Goal: Task Accomplishment & Management: Complete application form

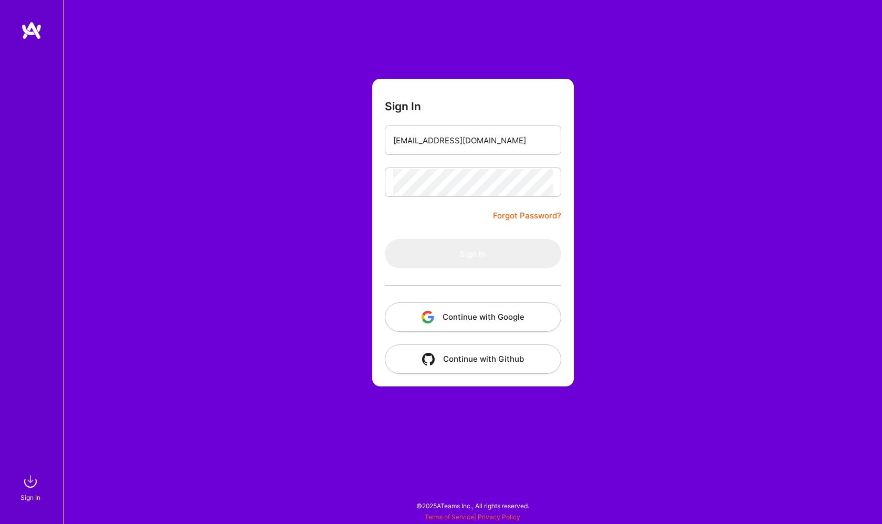
type input "[EMAIL_ADDRESS][DOMAIN_NAME]"
click at [473, 254] on button "Sign In" at bounding box center [473, 253] width 176 height 29
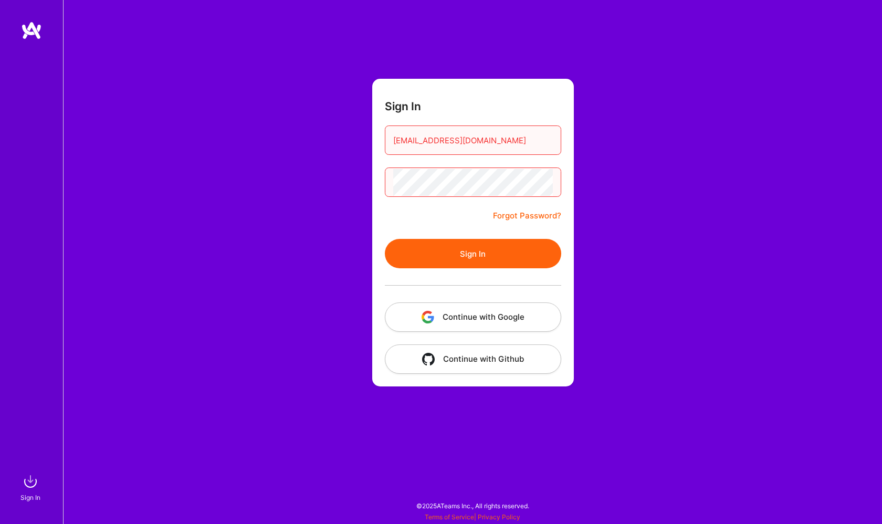
click at [490, 244] on button "Sign In" at bounding box center [473, 253] width 176 height 29
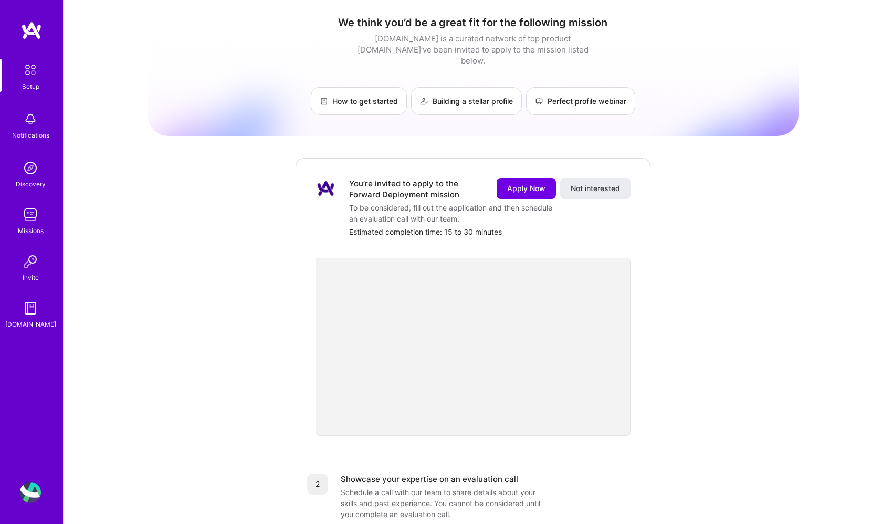
click at [149, 211] on div "We think you’d be a great fit for the following mission [DOMAIN_NAME] is a cura…" at bounding box center [473, 412] width 651 height 809
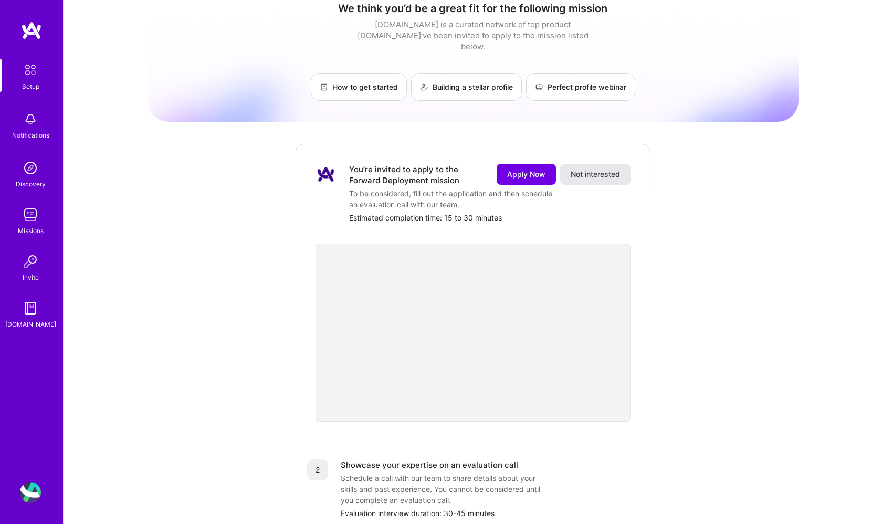
scroll to position [10, 0]
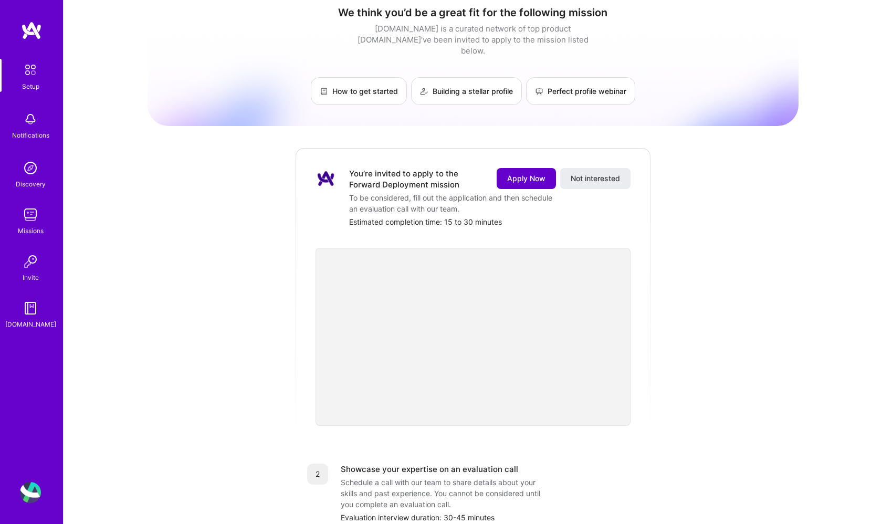
click at [539, 173] on span "Apply Now" at bounding box center [526, 178] width 38 height 11
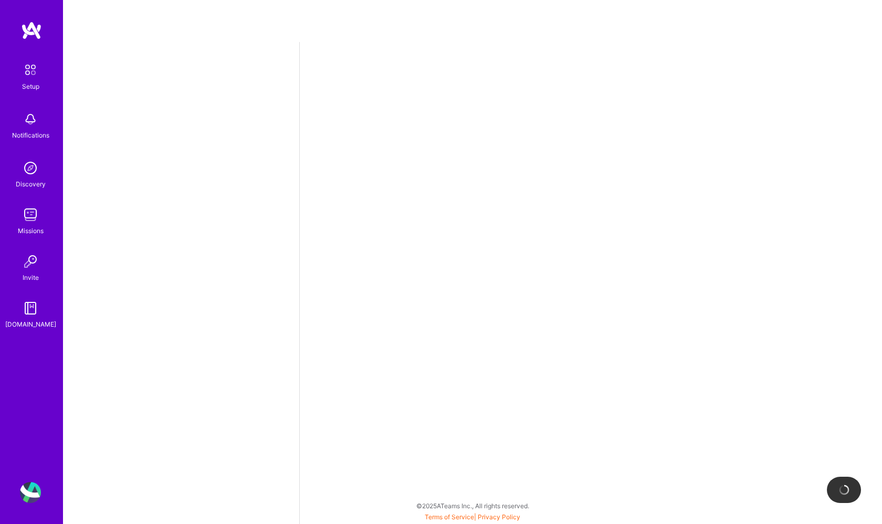
select select "US"
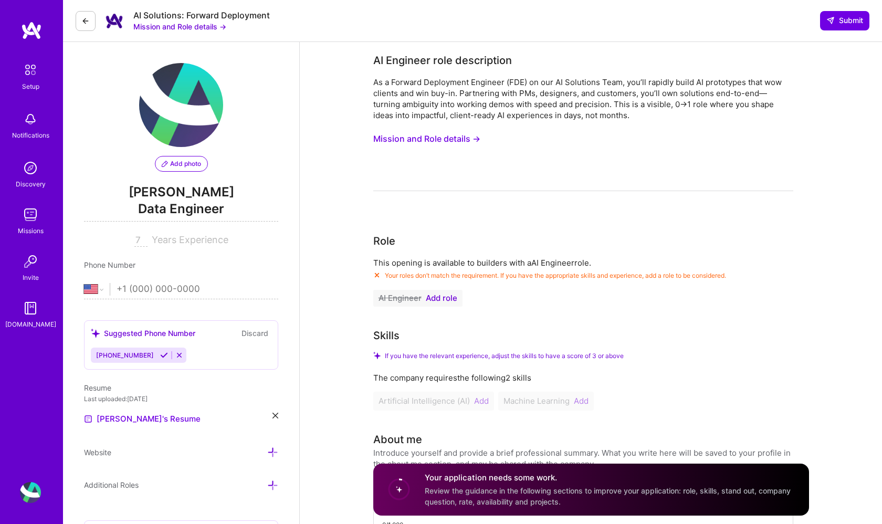
click at [124, 361] on div "[PHONE_NUMBER]" at bounding box center [124, 355] width 66 height 15
click at [160, 357] on icon at bounding box center [164, 355] width 8 height 8
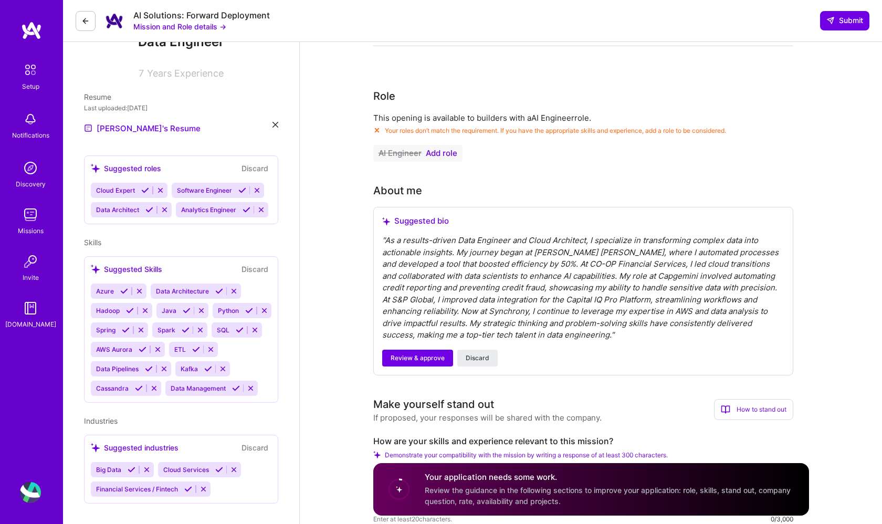
scroll to position [145, 0]
click at [430, 359] on span "Review & approve" at bounding box center [418, 358] width 54 height 9
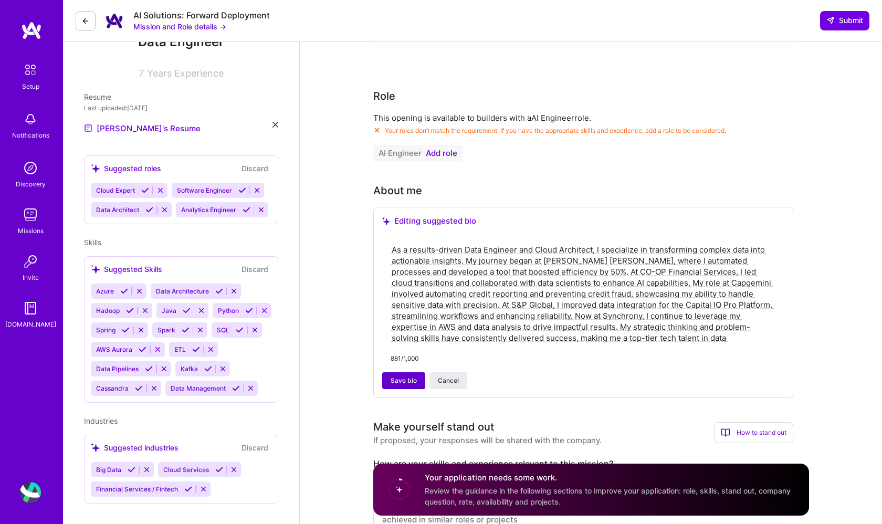
click at [403, 386] on button "Save bio" at bounding box center [403, 380] width 43 height 17
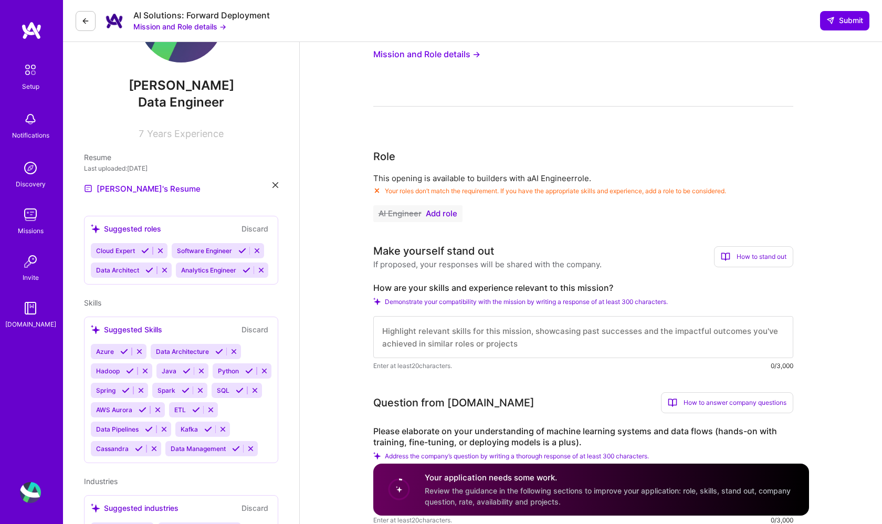
scroll to position [78, 0]
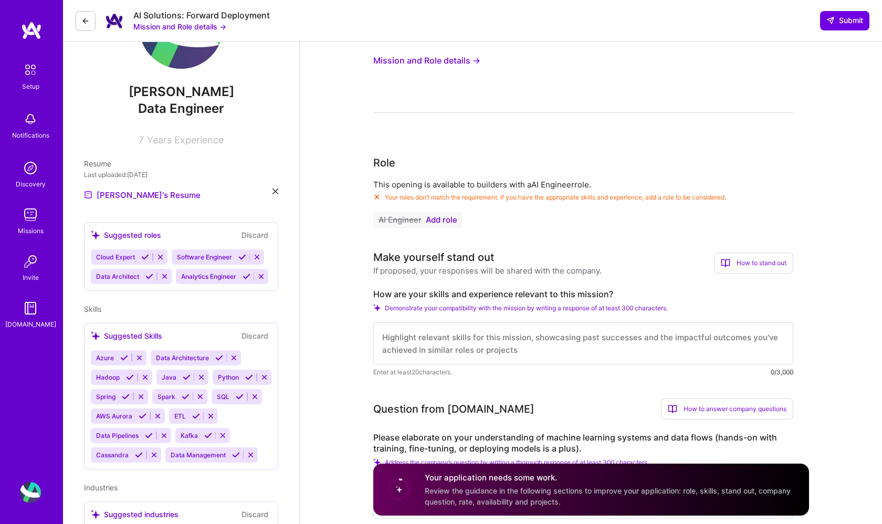
click at [446, 224] on span "Add role" at bounding box center [442, 220] width 32 height 8
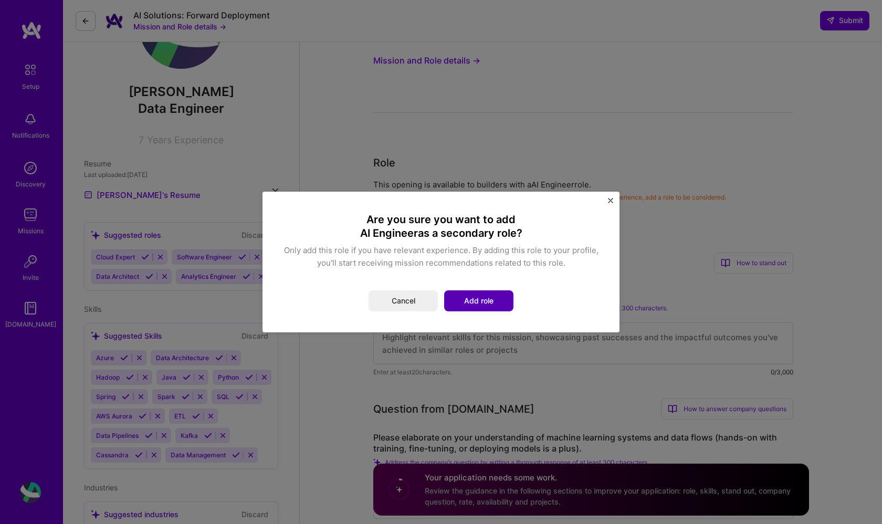
click at [475, 303] on button "Add role" at bounding box center [478, 300] width 69 height 21
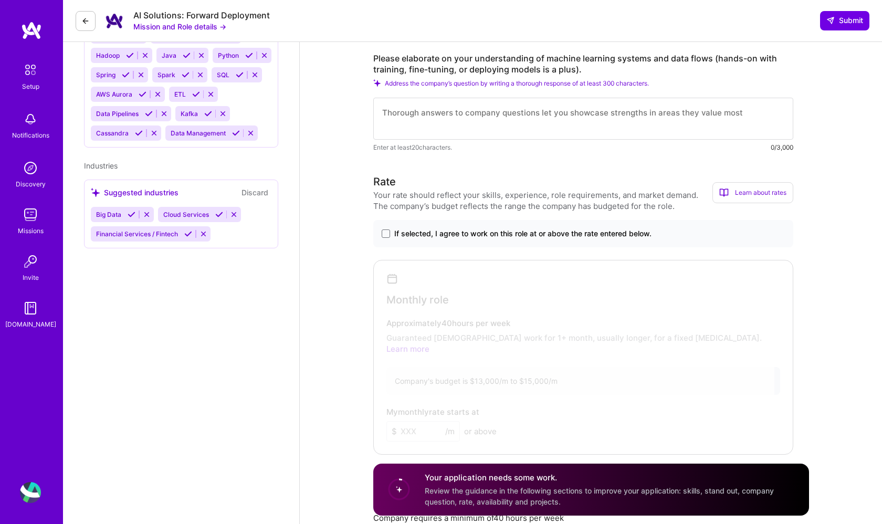
scroll to position [458, 0]
click at [455, 234] on span "If selected, I agree to work on this role at or above the rate entered below." at bounding box center [522, 233] width 257 height 11
click at [0, 0] on input "If selected, I agree to work on this role at or above the rate entered below." at bounding box center [0, 0] width 0 height 0
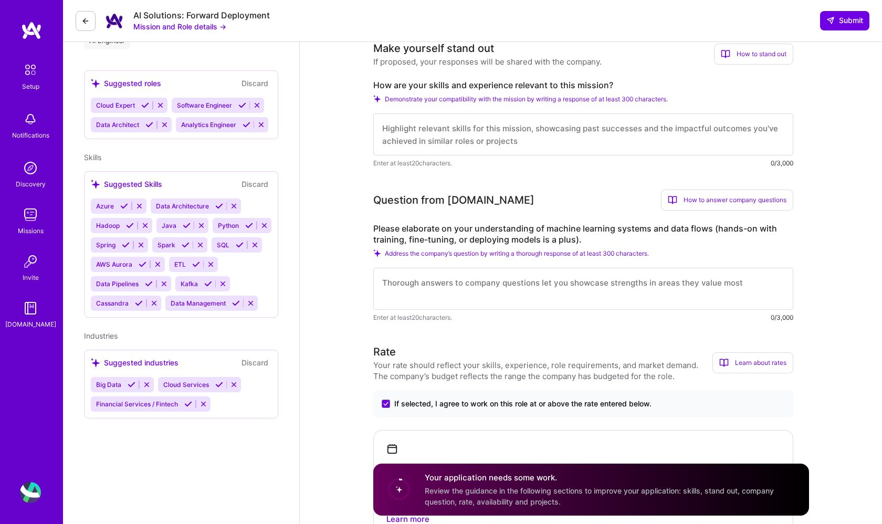
scroll to position [239, 0]
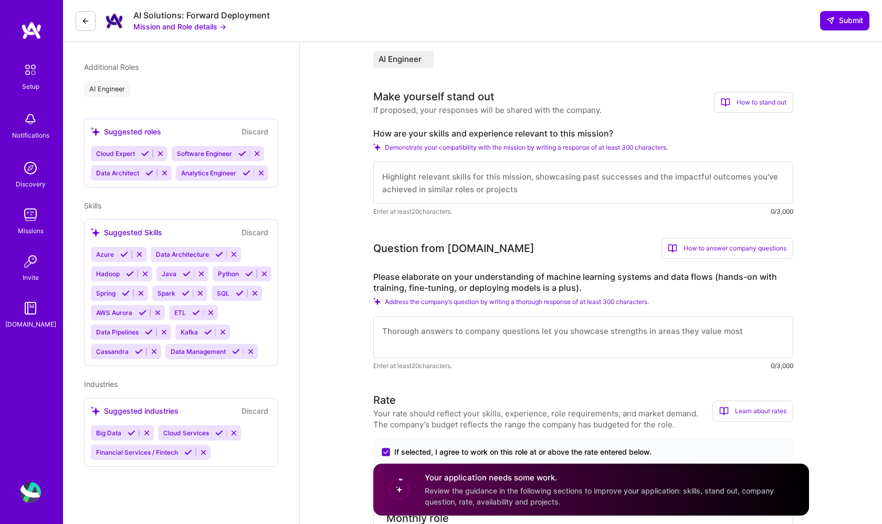
click at [464, 183] on textarea at bounding box center [583, 183] width 420 height 42
click at [498, 148] on span "Demonstrate your compatibility with the mission by writing a response of at lea…" at bounding box center [526, 147] width 283 height 8
click at [513, 186] on textarea at bounding box center [583, 183] width 420 height 42
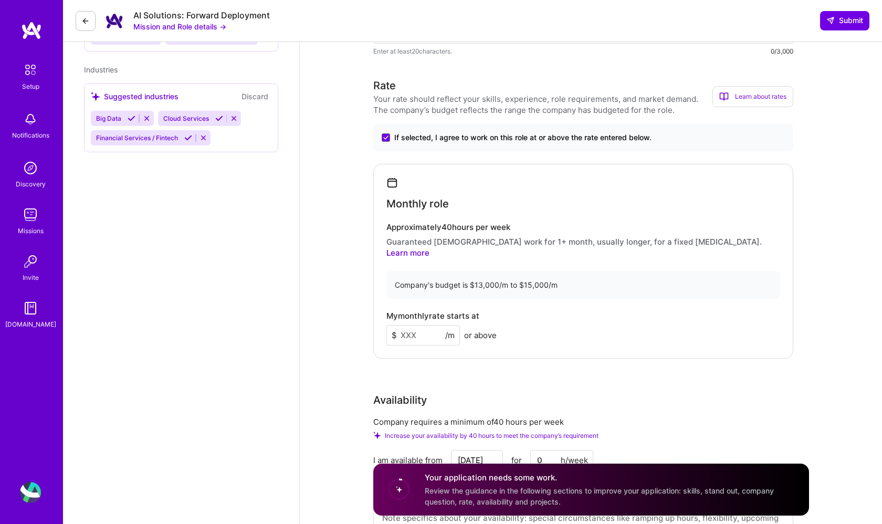
scroll to position [561, 0]
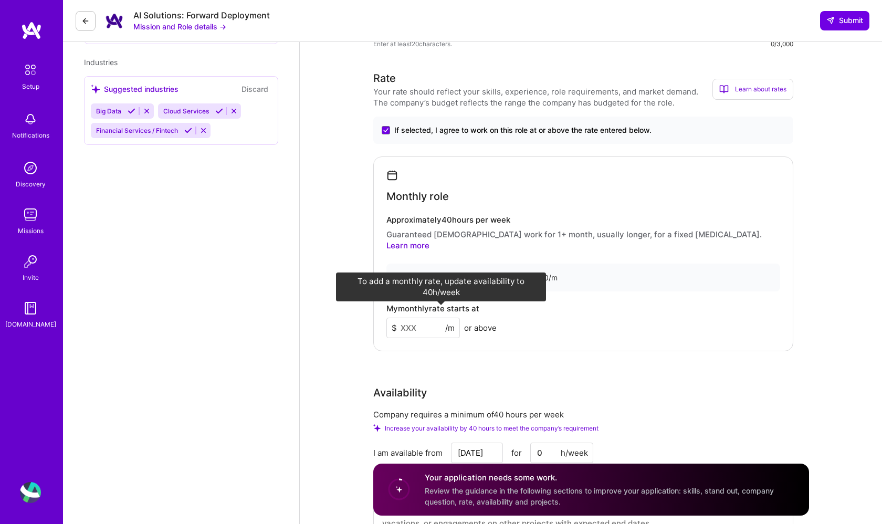
click at [451, 323] on span "/m" at bounding box center [449, 328] width 9 height 11
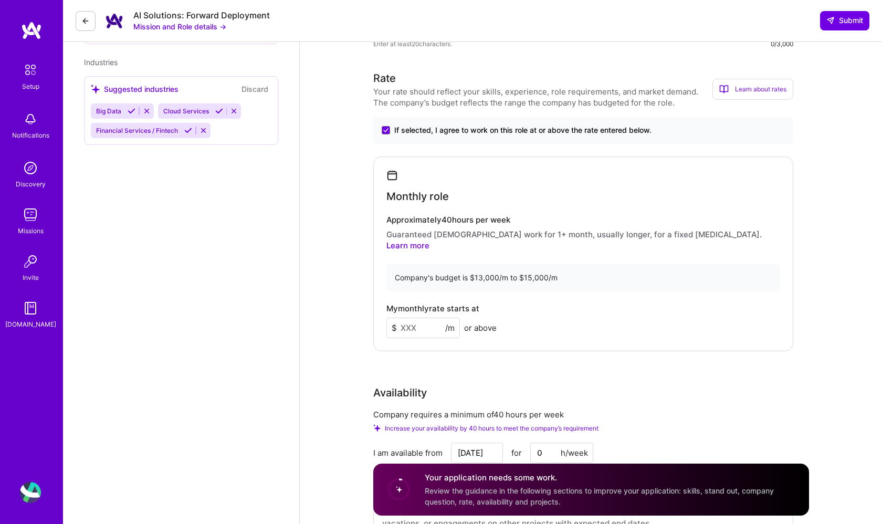
click at [470, 225] on div "Approximately 40 hours per week Guaranteed [DEMOGRAPHIC_DATA] work for 1+ month…" at bounding box center [584, 233] width 394 height 36
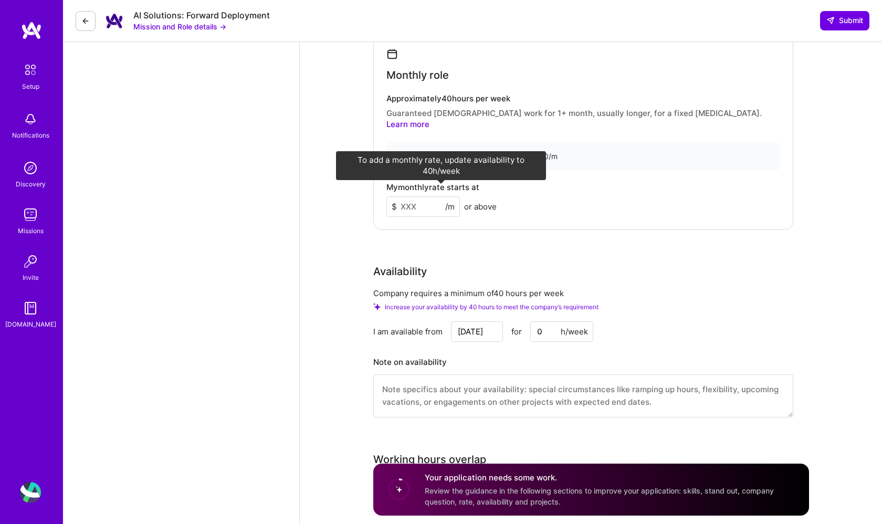
scroll to position [682, 0]
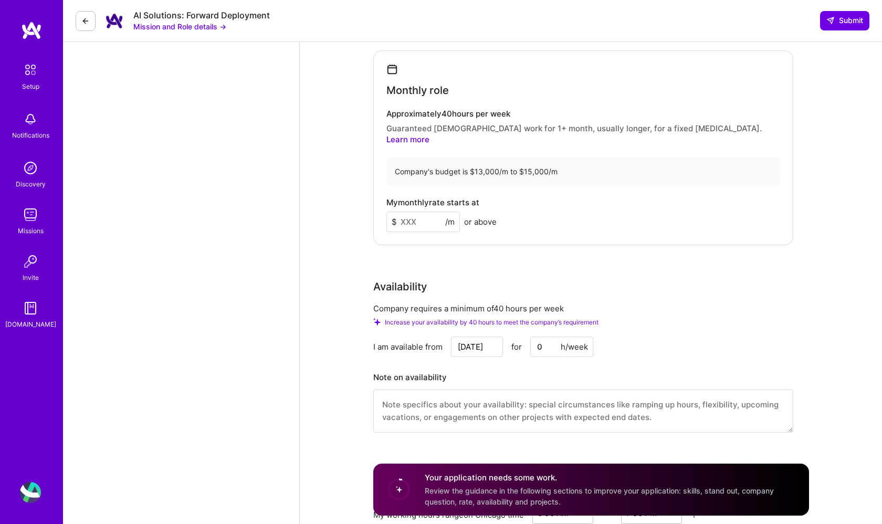
click at [463, 158] on div "Company's budget is $13,000/m to $15,000/m" at bounding box center [584, 172] width 394 height 28
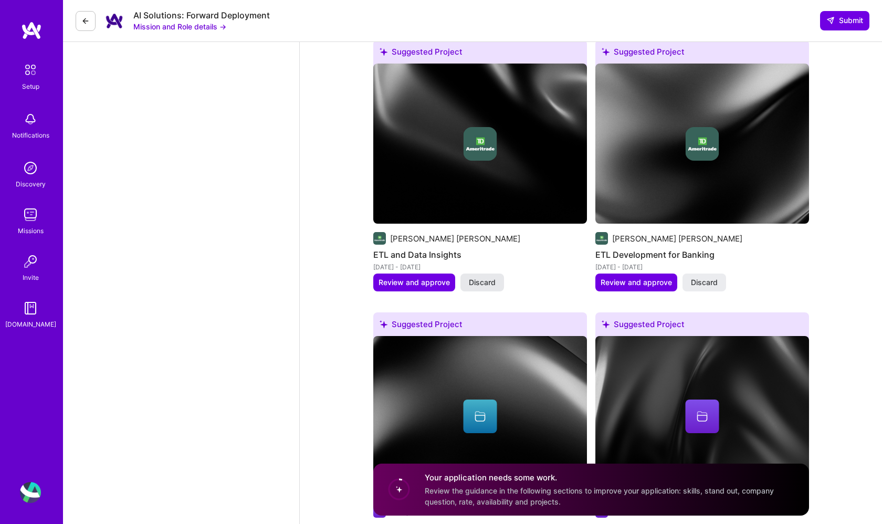
scroll to position [1802, 0]
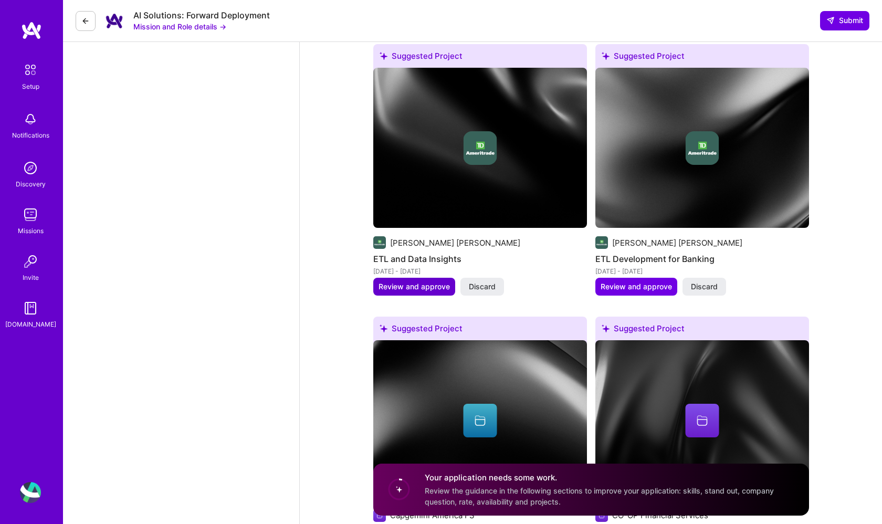
click at [436, 282] on span "Review and approve" at bounding box center [414, 287] width 71 height 11
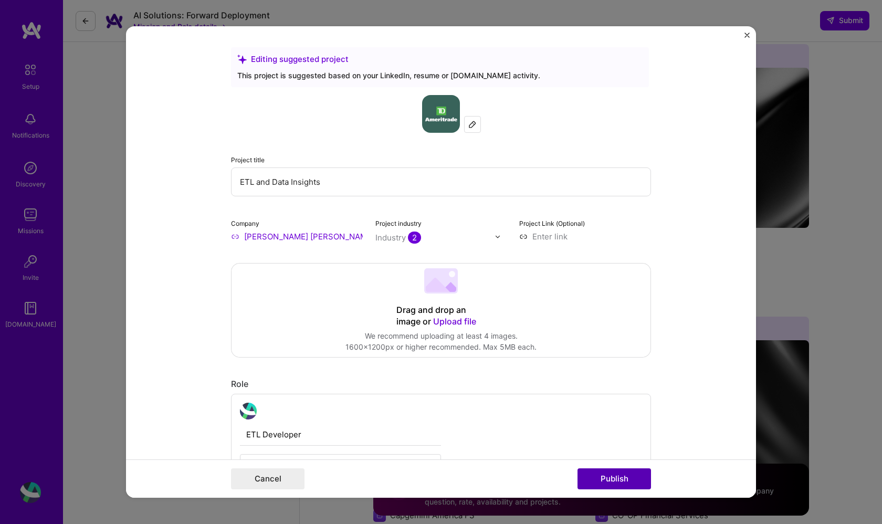
click at [619, 487] on button "Publish" at bounding box center [615, 479] width 74 height 21
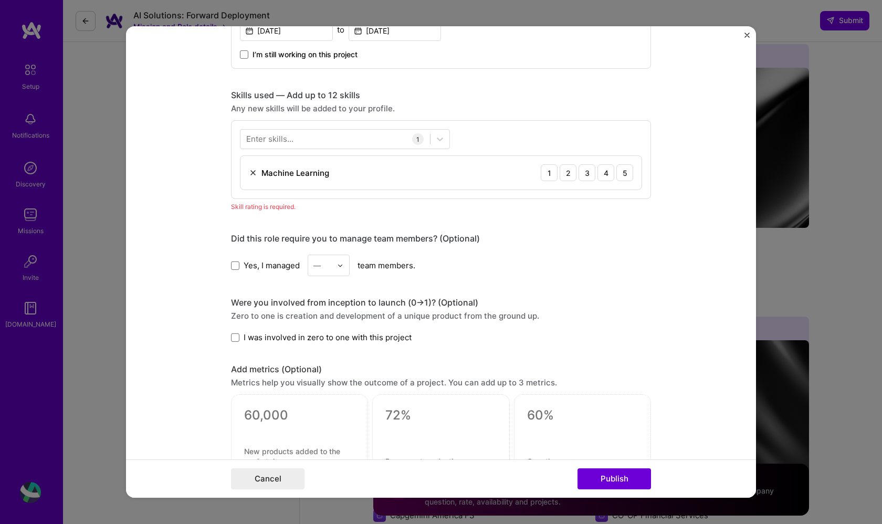
scroll to position [456, 0]
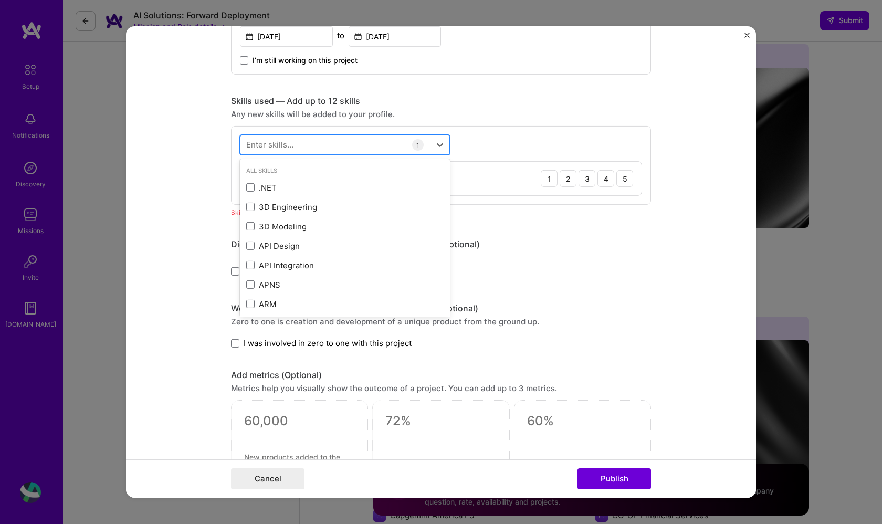
click at [316, 147] on div at bounding box center [336, 144] width 190 height 17
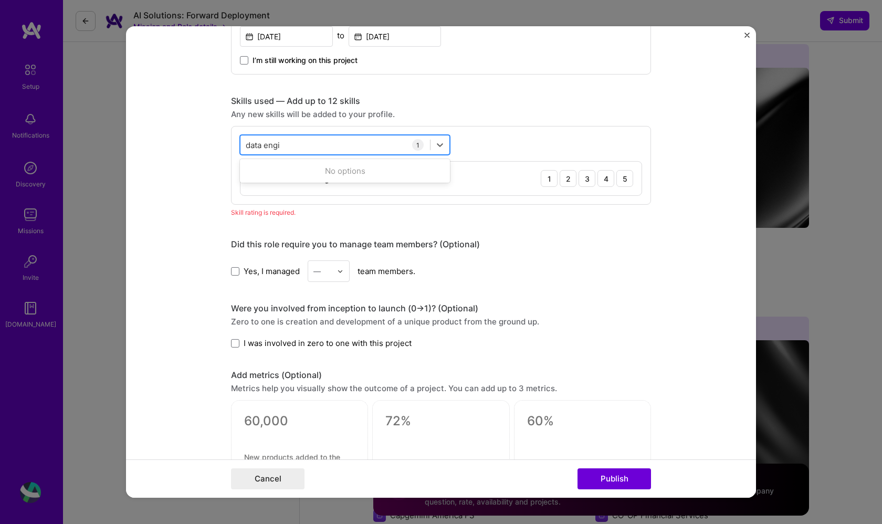
type input "data engin"
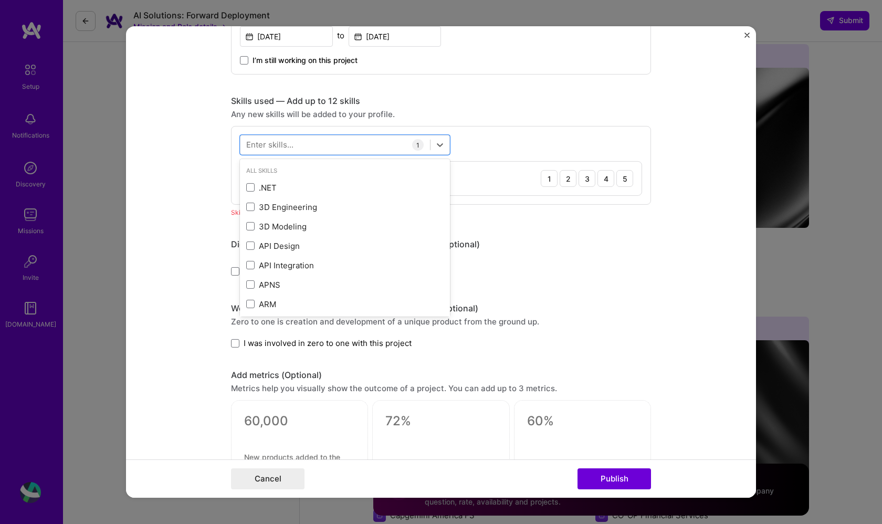
click at [177, 261] on form "Editing suggested project This project is suggested based on your LinkedIn, res…" at bounding box center [441, 262] width 630 height 472
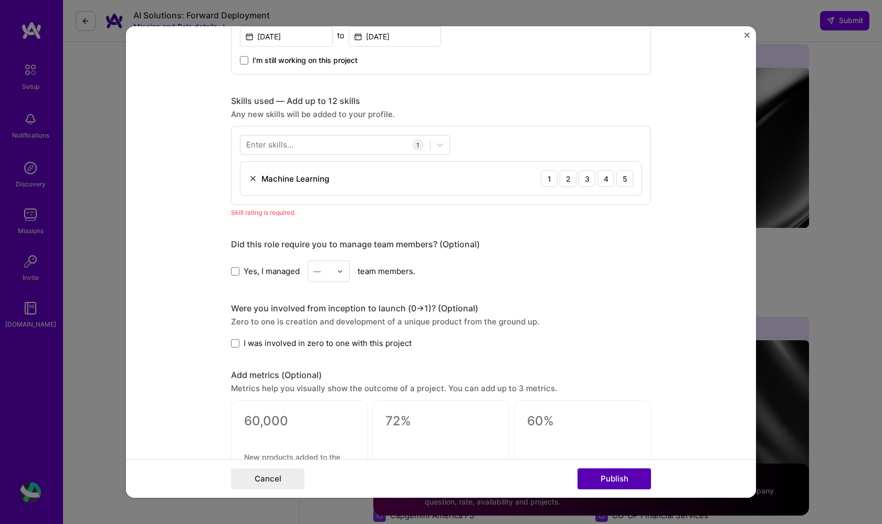
click at [613, 482] on button "Publish" at bounding box center [615, 479] width 74 height 21
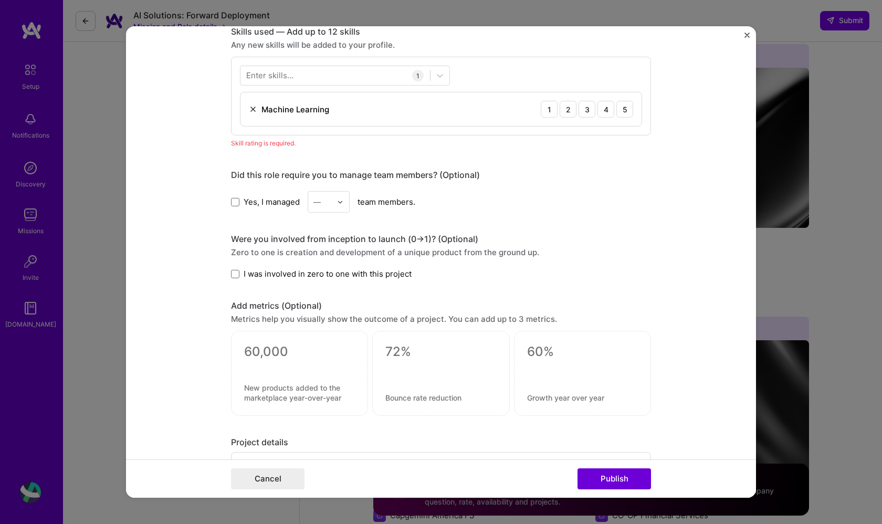
click at [339, 208] on div at bounding box center [343, 202] width 12 height 20
click at [238, 262] on div "Were you involved from inception to launch (0 -> 1)? (Optional) Zero to one is …" at bounding box center [441, 257] width 420 height 46
click at [237, 273] on span at bounding box center [235, 274] width 8 height 8
click at [0, 0] on input "I was involved in zero to one with this project" at bounding box center [0, 0] width 0 height 0
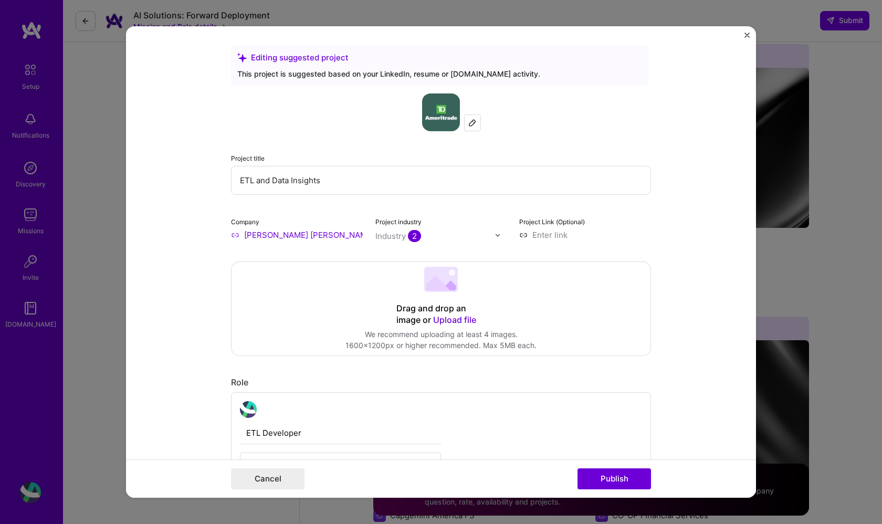
scroll to position [0, 0]
click at [280, 484] on button "Cancel" at bounding box center [268, 479] width 74 height 21
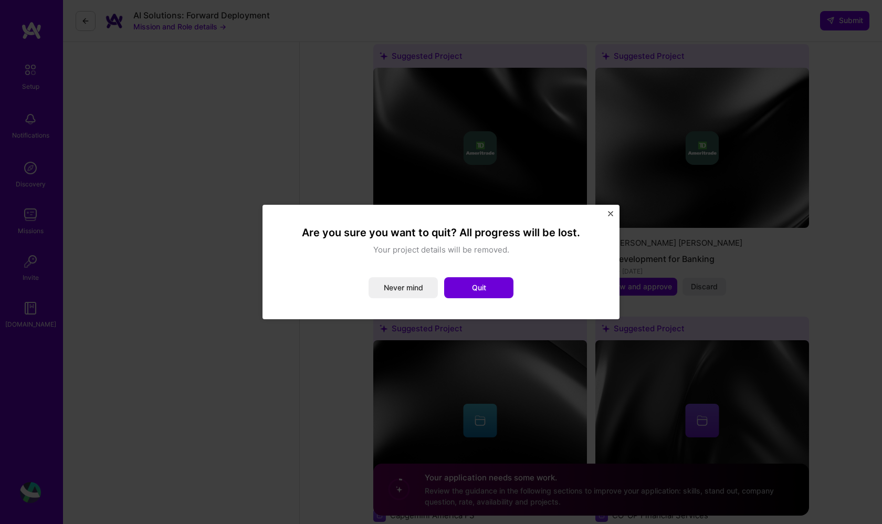
click at [608, 221] on div "Are you sure you want to quit? All progress will be lost. Your project details …" at bounding box center [441, 262] width 357 height 115
click at [424, 280] on button "Never mind" at bounding box center [403, 287] width 69 height 21
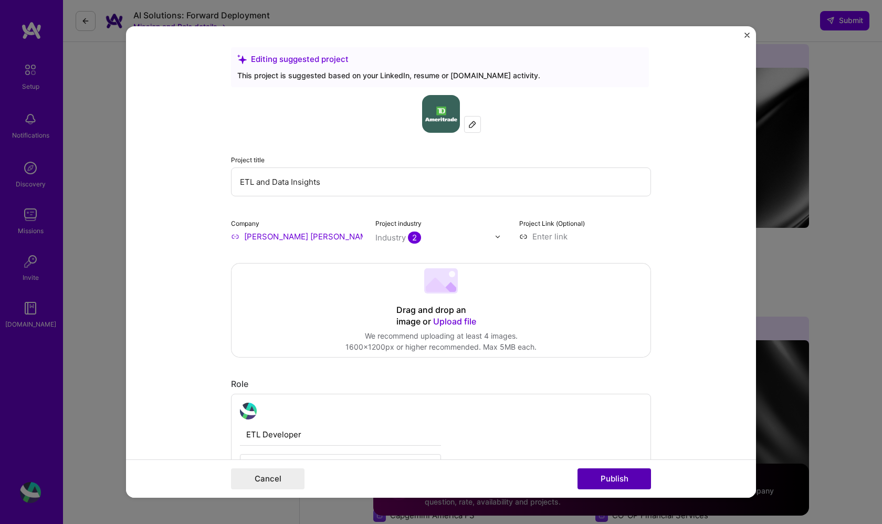
click at [589, 469] on button "Publish" at bounding box center [615, 479] width 74 height 21
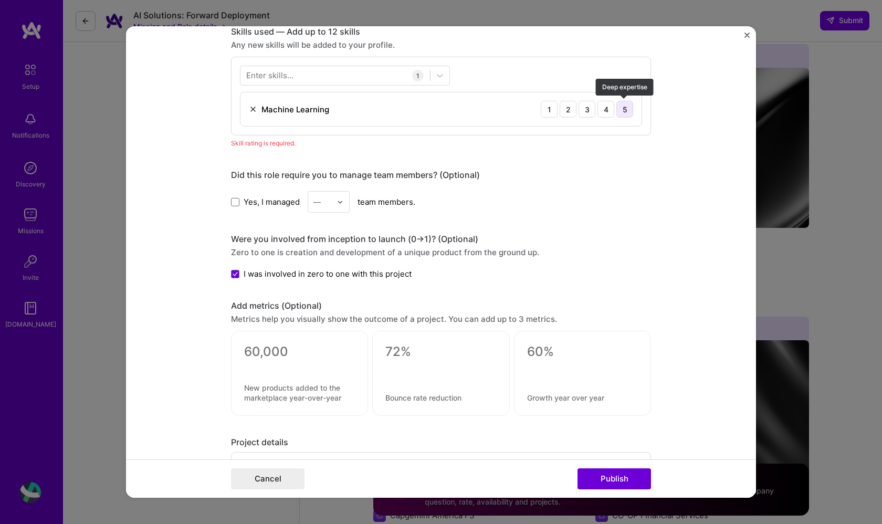
click at [618, 105] on div "5" at bounding box center [625, 109] width 17 height 17
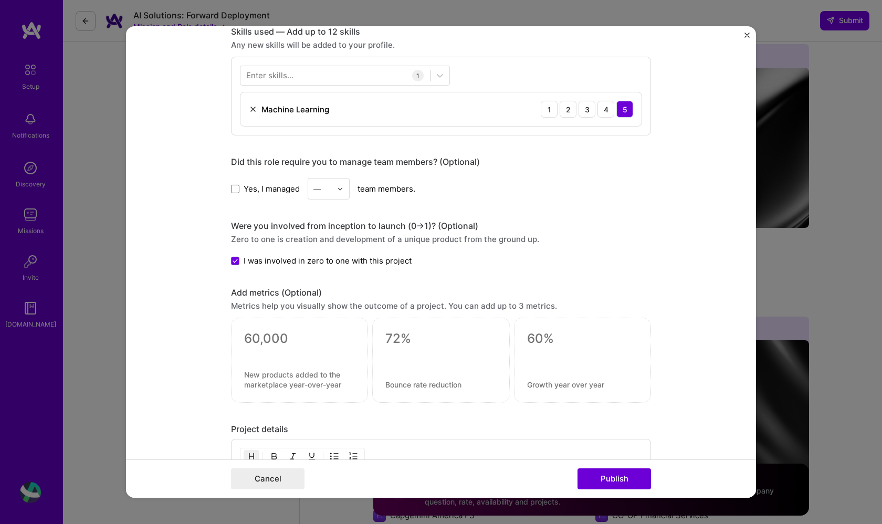
drag, startPoint x: 620, startPoint y: 487, endPoint x: 543, endPoint y: 375, distance: 136.4
click at [542, 376] on form "Editing suggested project This project is suggested based on your LinkedIn, res…" at bounding box center [441, 262] width 630 height 472
click at [624, 475] on button "Publish" at bounding box center [615, 479] width 74 height 21
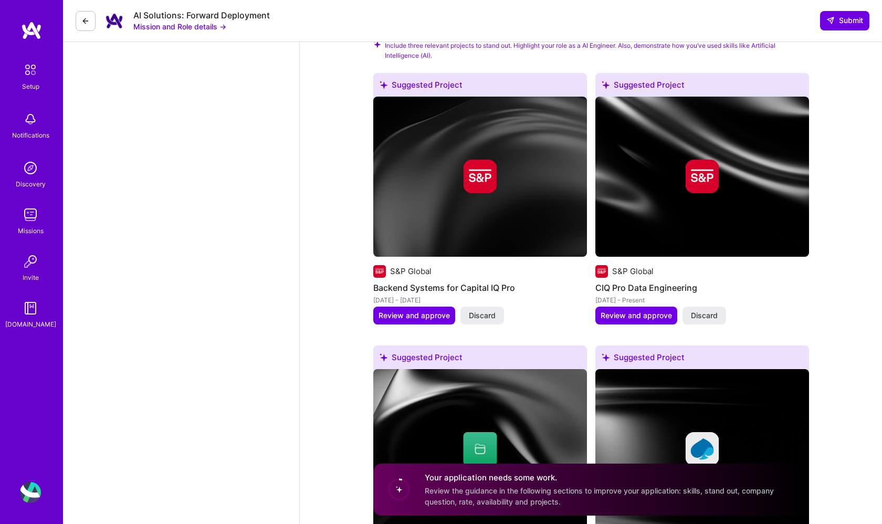
scroll to position [1230, 0]
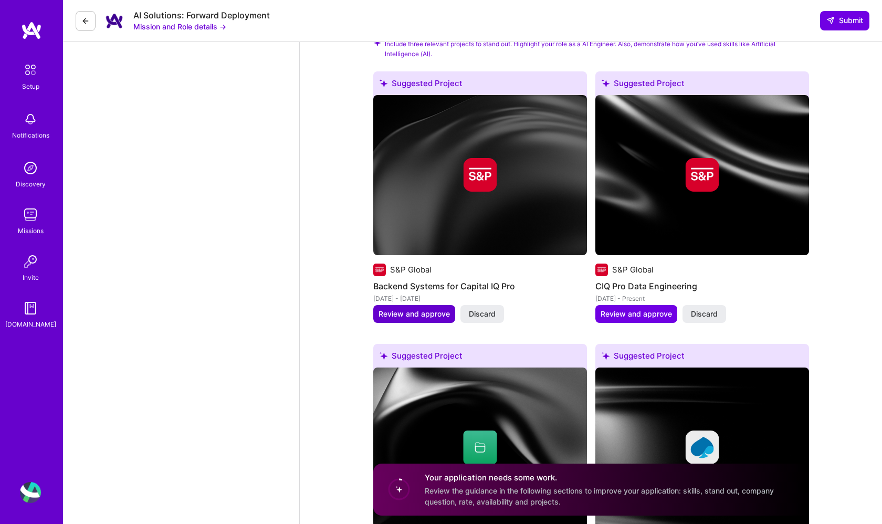
click at [437, 309] on span "Review and approve" at bounding box center [414, 314] width 71 height 11
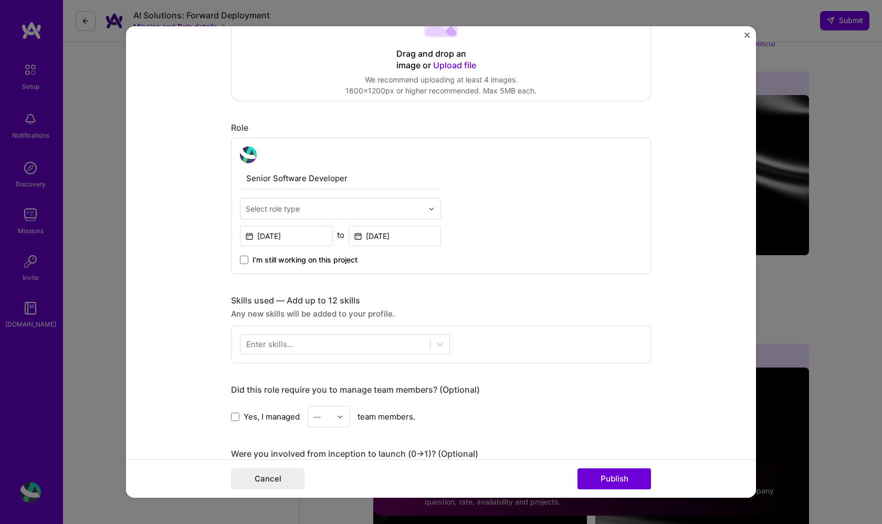
scroll to position [401, 0]
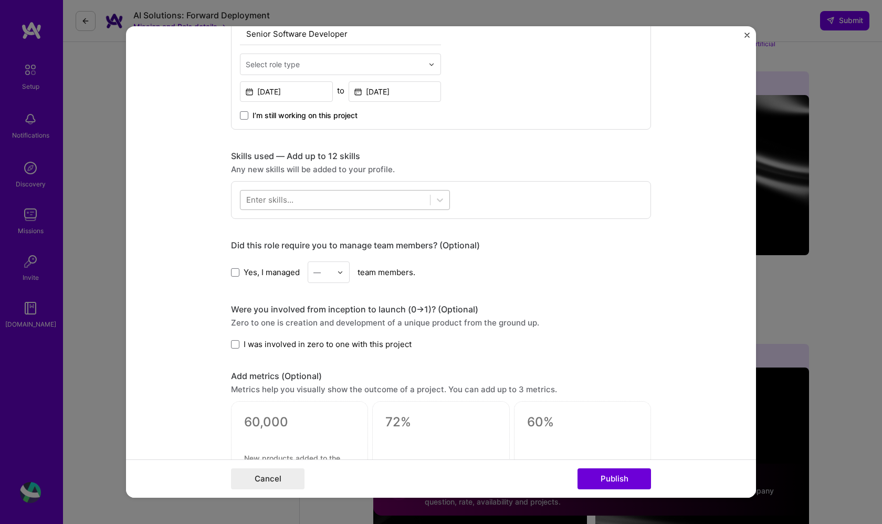
click at [332, 195] on div at bounding box center [336, 199] width 190 height 17
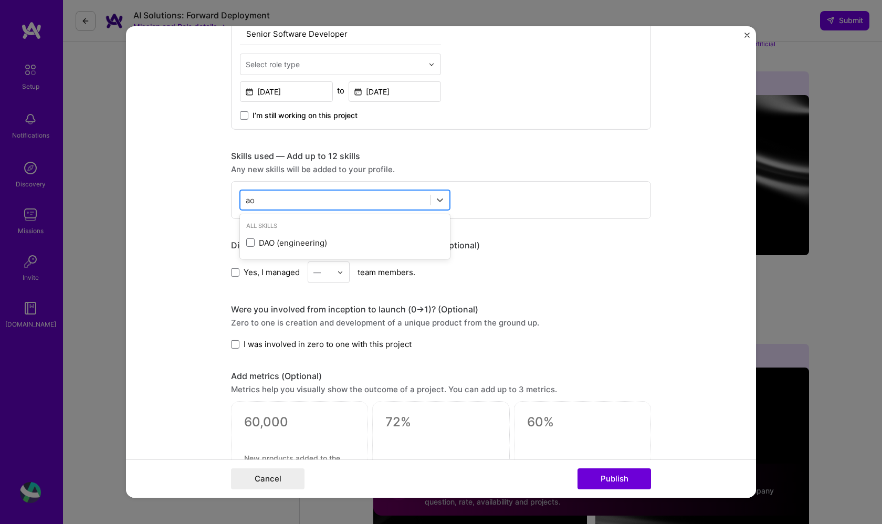
type input "a"
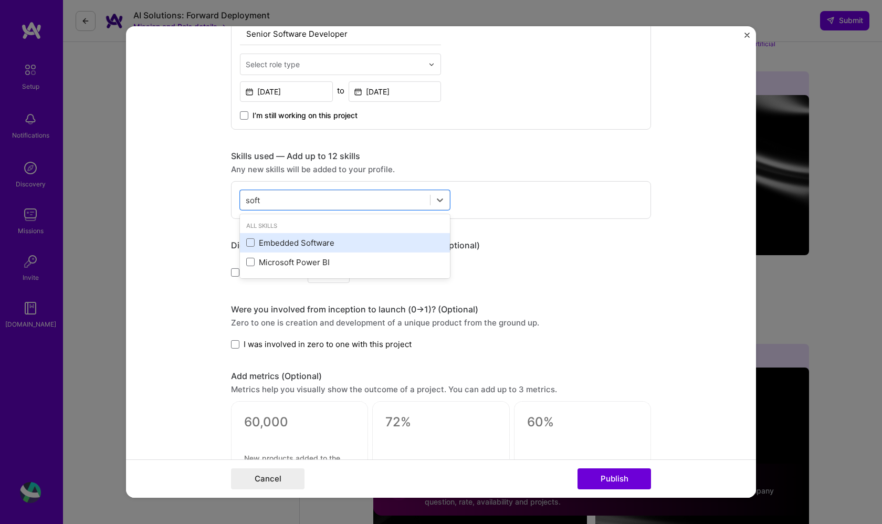
click at [278, 244] on div "Embedded Software" at bounding box center [345, 242] width 198 height 11
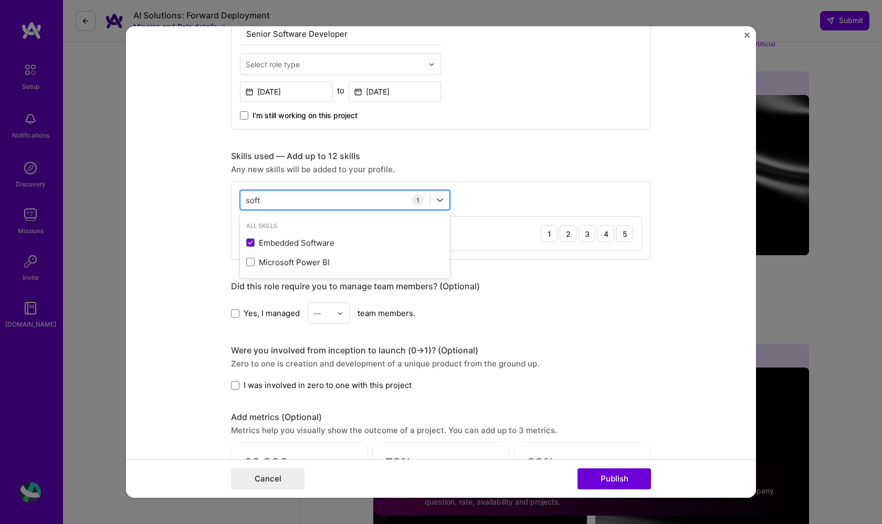
click at [293, 204] on div "soft soft" at bounding box center [336, 199] width 190 height 17
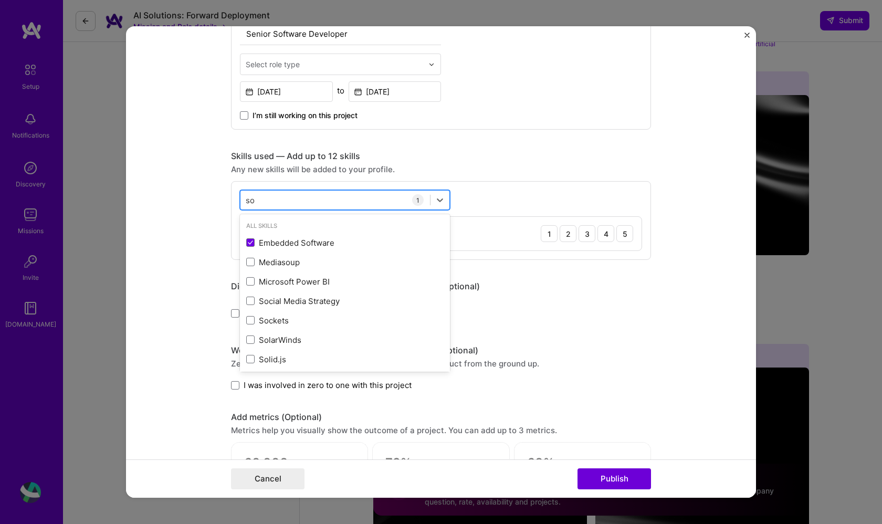
type input "s"
type input "d"
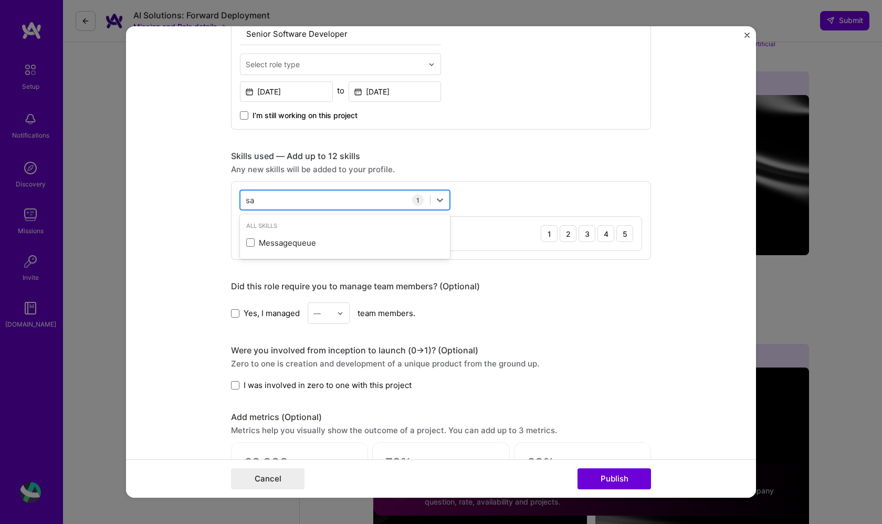
type input "s"
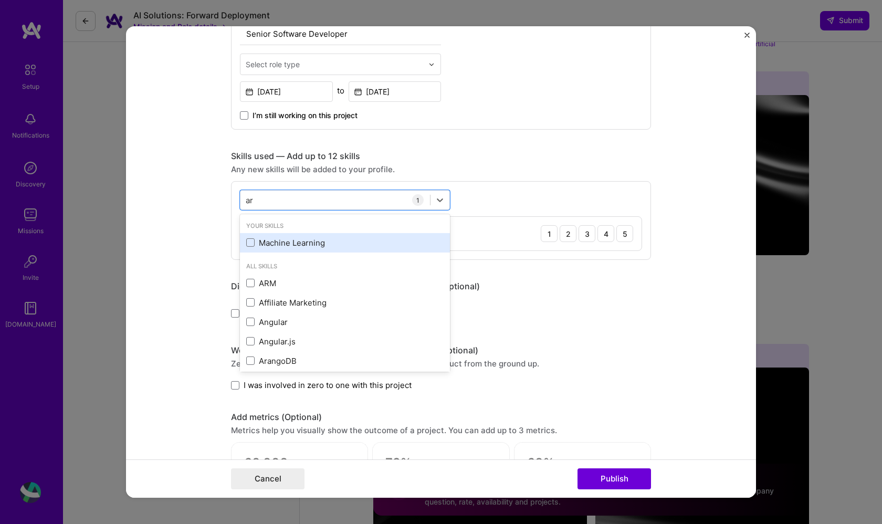
click at [274, 248] on div "Machine Learning" at bounding box center [345, 242] width 198 height 11
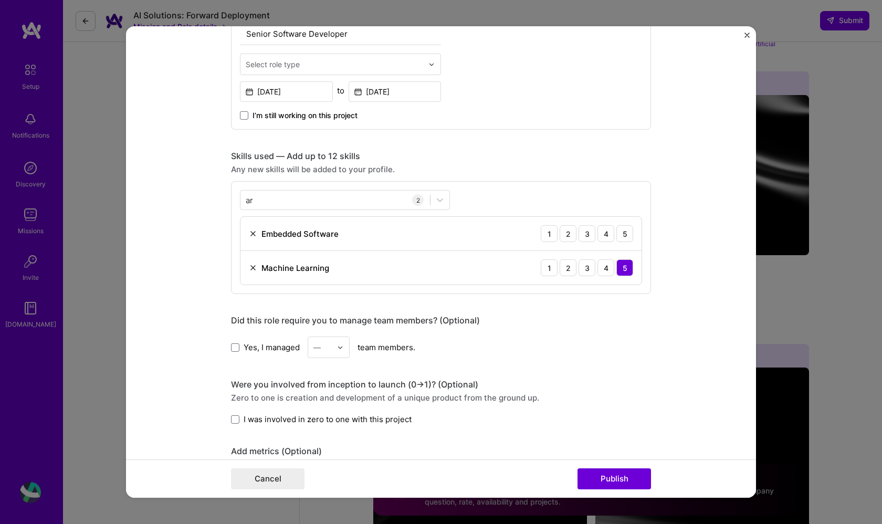
click at [187, 255] on form "Editing suggested project This project is suggested based on your LinkedIn, res…" at bounding box center [441, 262] width 630 height 472
click at [592, 261] on div "3" at bounding box center [587, 267] width 17 height 17
click at [332, 346] on div "—" at bounding box center [322, 347] width 29 height 20
click at [325, 449] on div "5" at bounding box center [329, 452] width 36 height 19
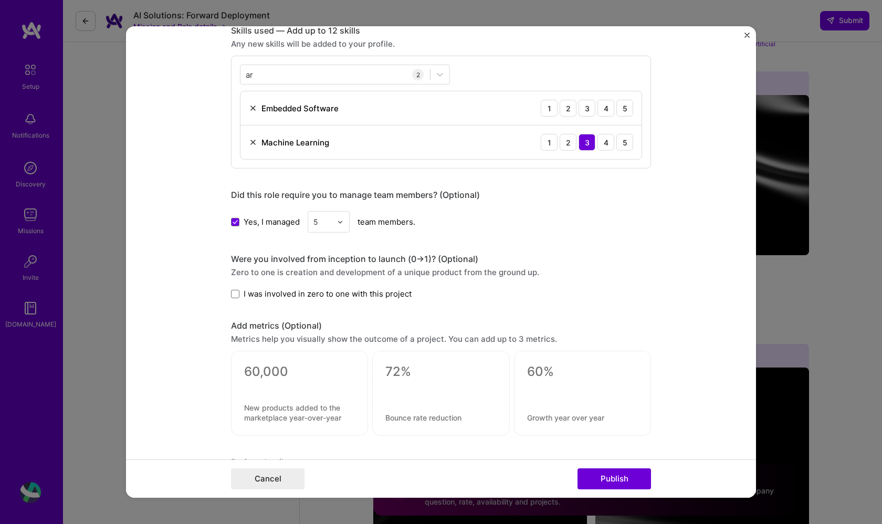
scroll to position [536, 0]
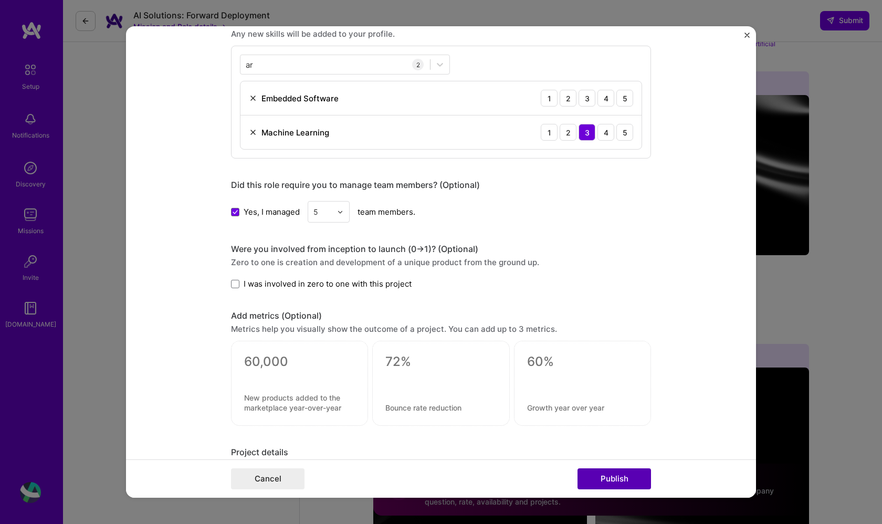
click at [600, 481] on button "Publish" at bounding box center [615, 479] width 74 height 21
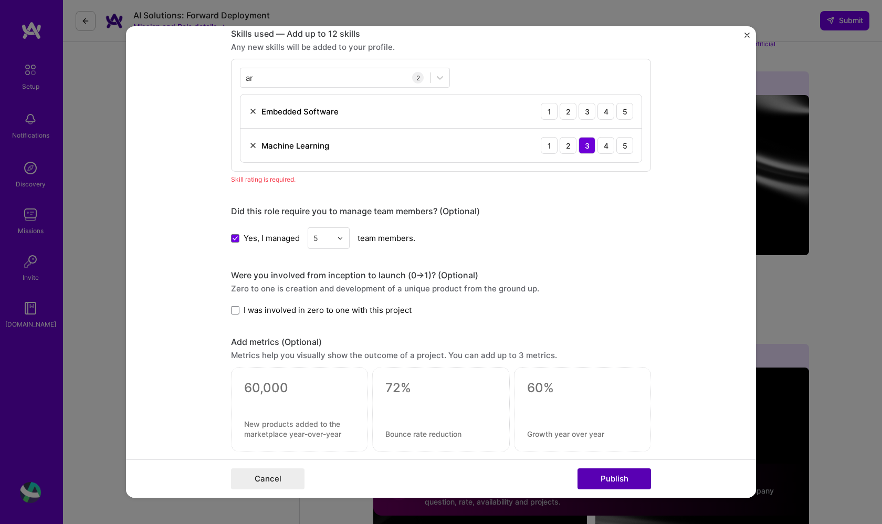
scroll to position [352, 0]
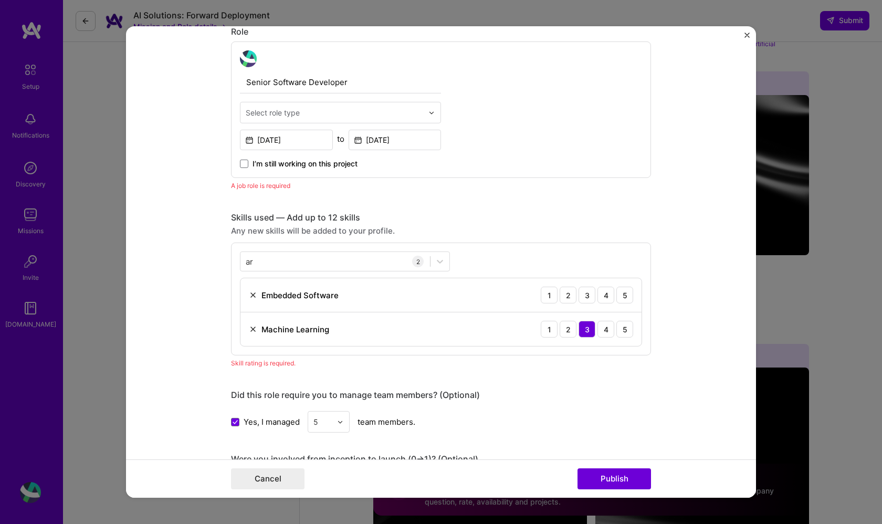
click at [326, 163] on span "I’m still working on this project" at bounding box center [305, 164] width 105 height 11
click at [0, 0] on input "I’m still working on this project" at bounding box center [0, 0] width 0 height 0
click at [619, 481] on button "Publish" at bounding box center [615, 479] width 74 height 21
click at [620, 474] on button "Publish" at bounding box center [615, 479] width 74 height 21
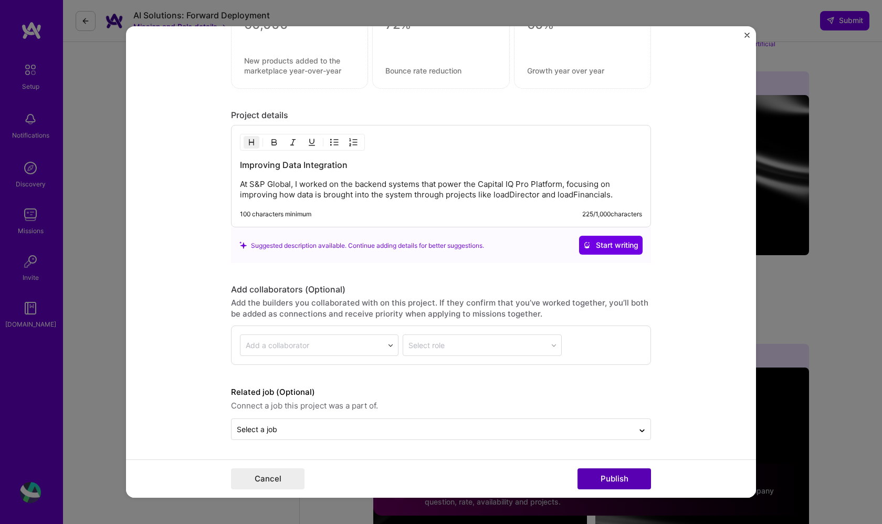
scroll to position [900, 0]
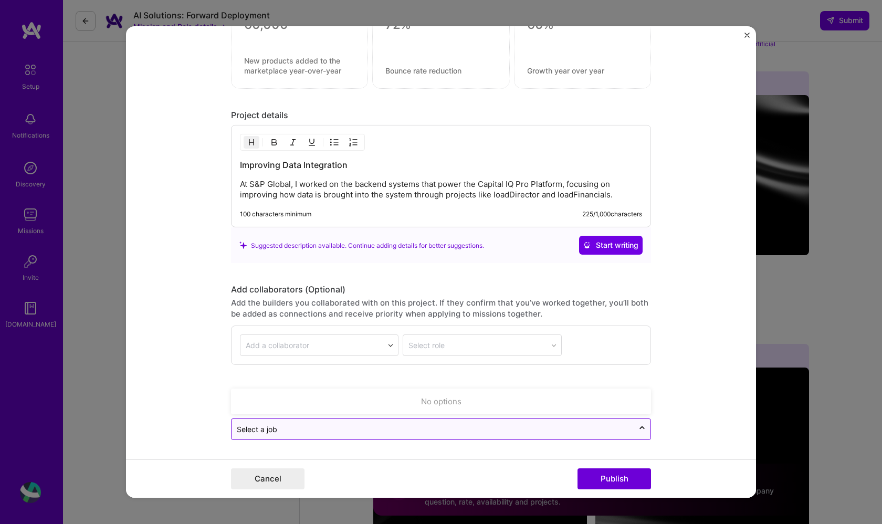
click at [583, 435] on div at bounding box center [433, 429] width 392 height 13
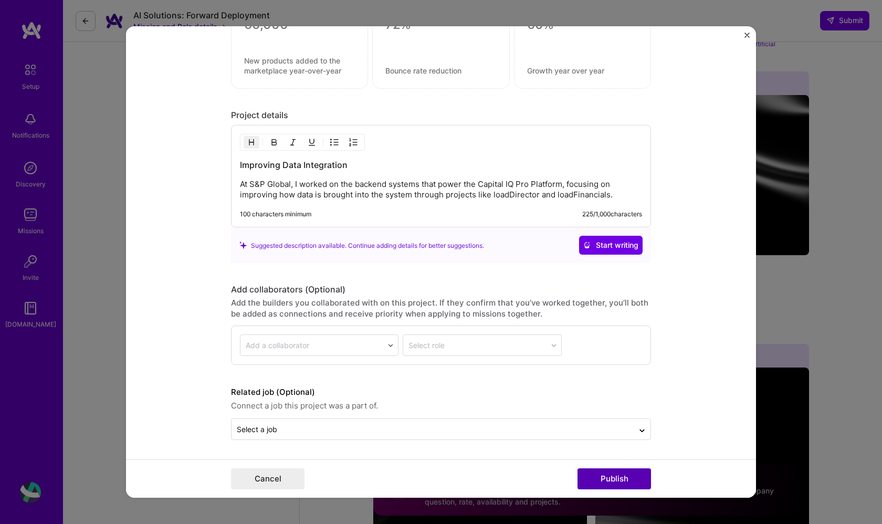
click at [602, 475] on button "Publish" at bounding box center [615, 479] width 74 height 21
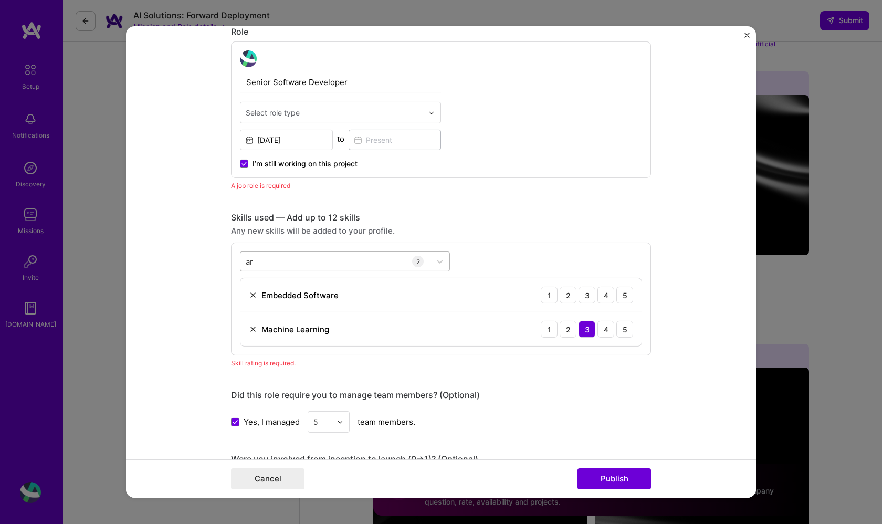
click at [359, 252] on div "ar ar" at bounding box center [345, 262] width 210 height 20
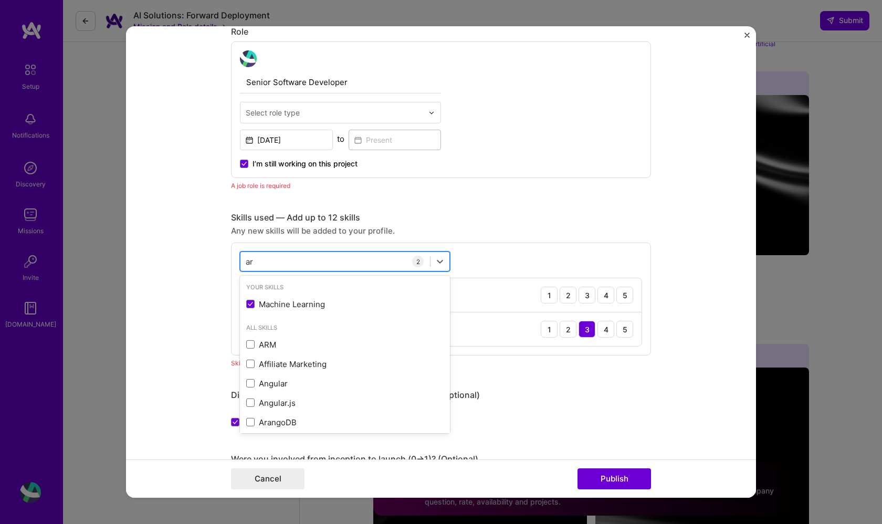
click at [359, 252] on div "ar ar" at bounding box center [345, 262] width 210 height 20
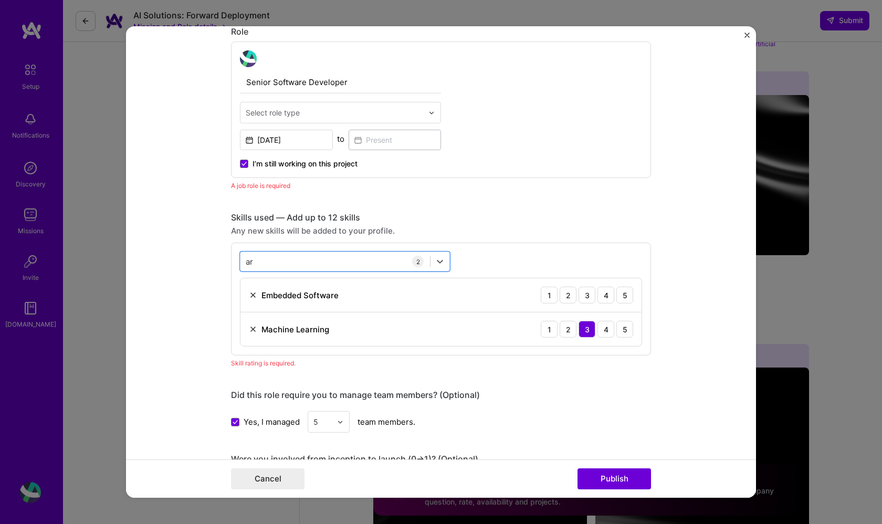
type input "a"
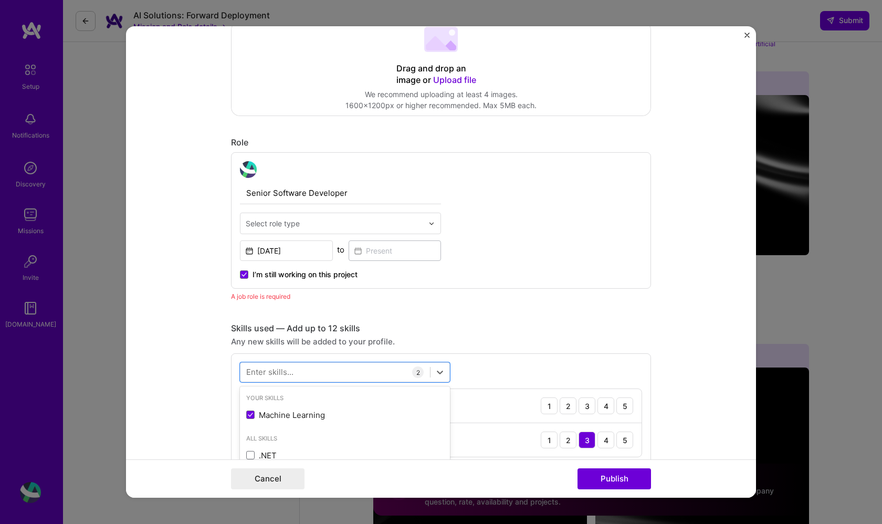
scroll to position [241, 0]
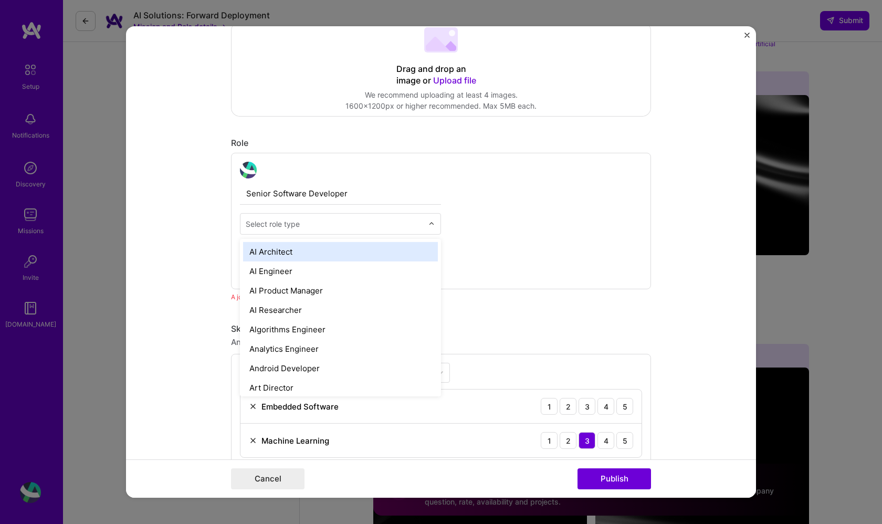
click at [291, 225] on div "Select role type" at bounding box center [273, 224] width 54 height 11
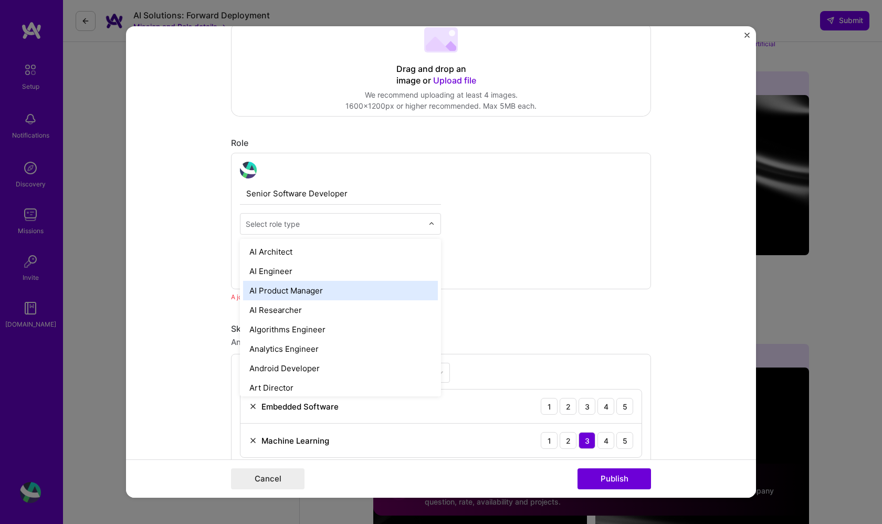
click at [307, 286] on div "AI Product Manager" at bounding box center [340, 290] width 195 height 19
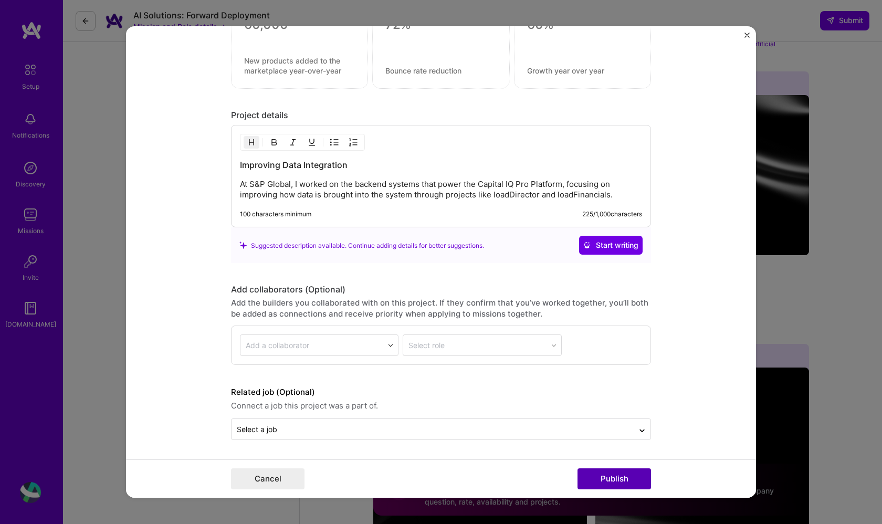
click at [610, 478] on button "Publish" at bounding box center [615, 479] width 74 height 21
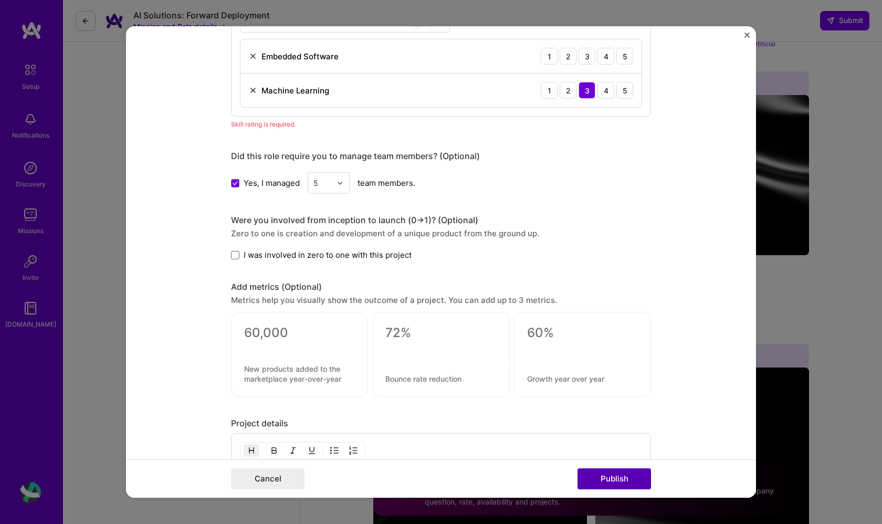
scroll to position [525, 0]
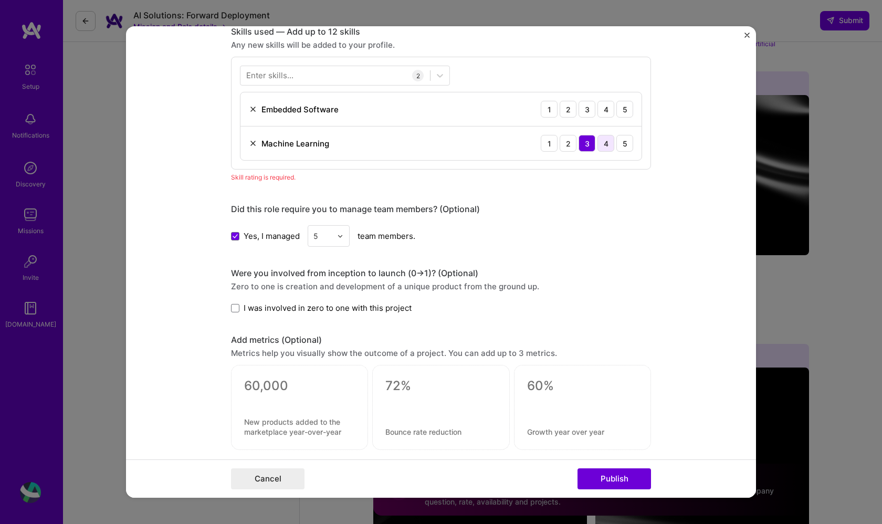
click at [600, 139] on div "4" at bounding box center [606, 143] width 17 height 17
click at [610, 112] on div "4" at bounding box center [606, 109] width 17 height 17
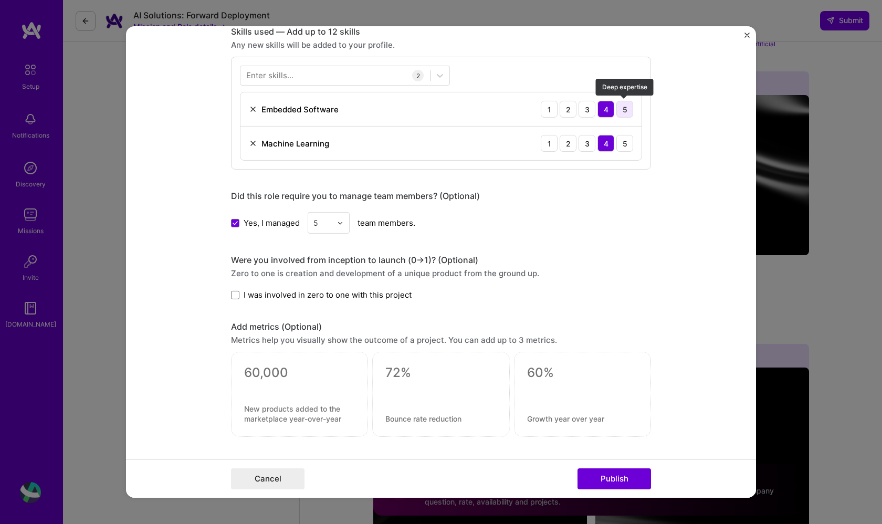
click at [623, 110] on div "5" at bounding box center [625, 109] width 17 height 17
click at [622, 473] on button "Publish" at bounding box center [615, 479] width 74 height 21
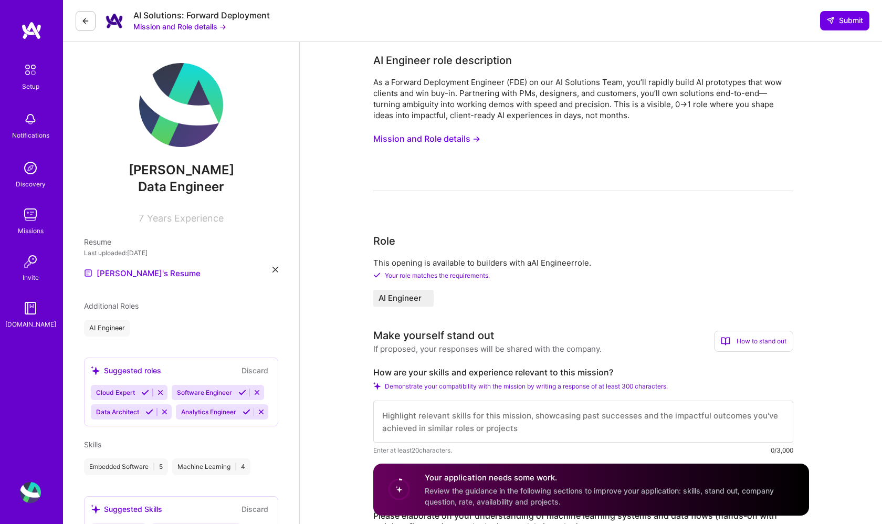
scroll to position [0, 0]
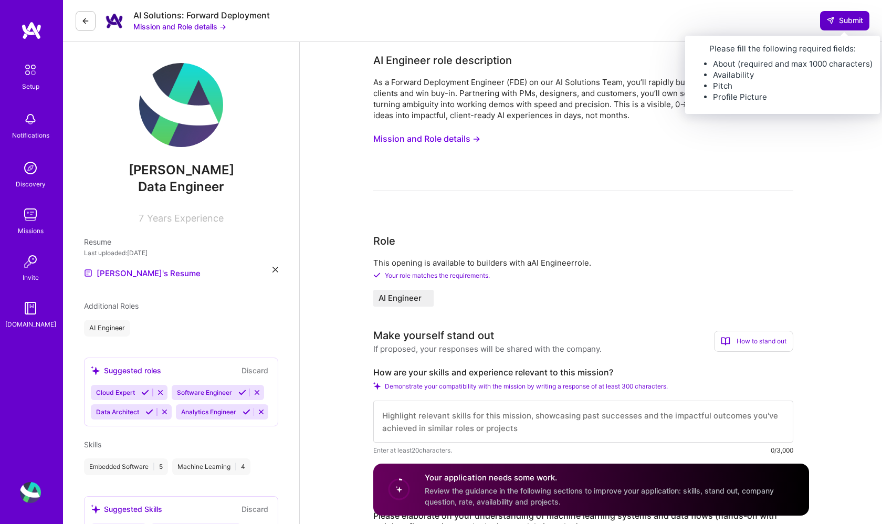
click at [842, 22] on span "Submit" at bounding box center [845, 20] width 37 height 11
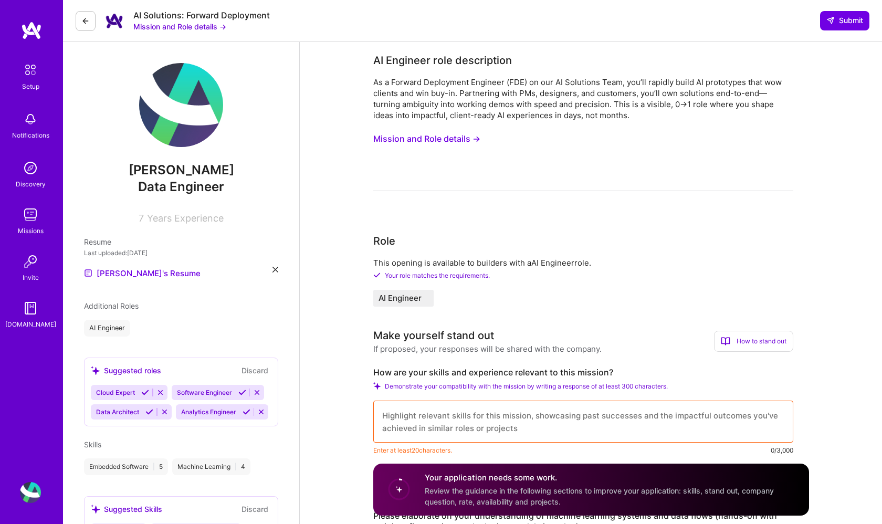
click at [579, 429] on textarea at bounding box center [583, 422] width 420 height 42
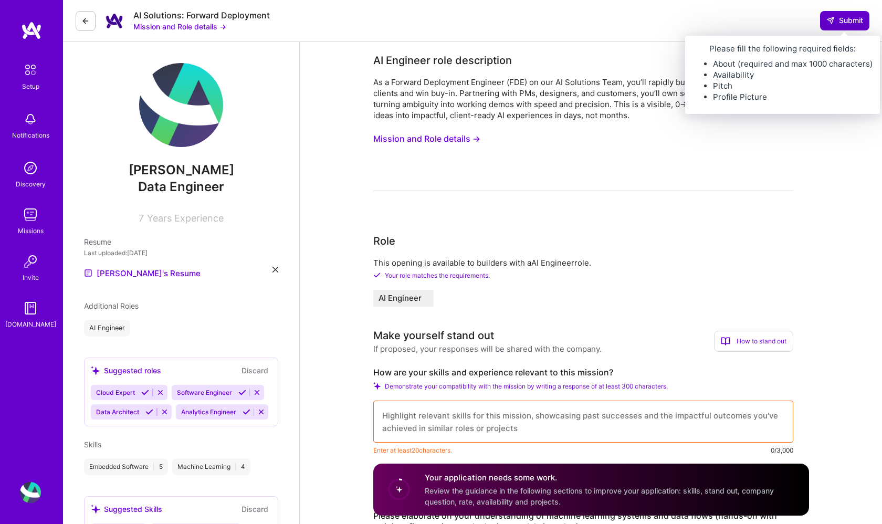
click at [828, 14] on button "Submit" at bounding box center [844, 20] width 49 height 19
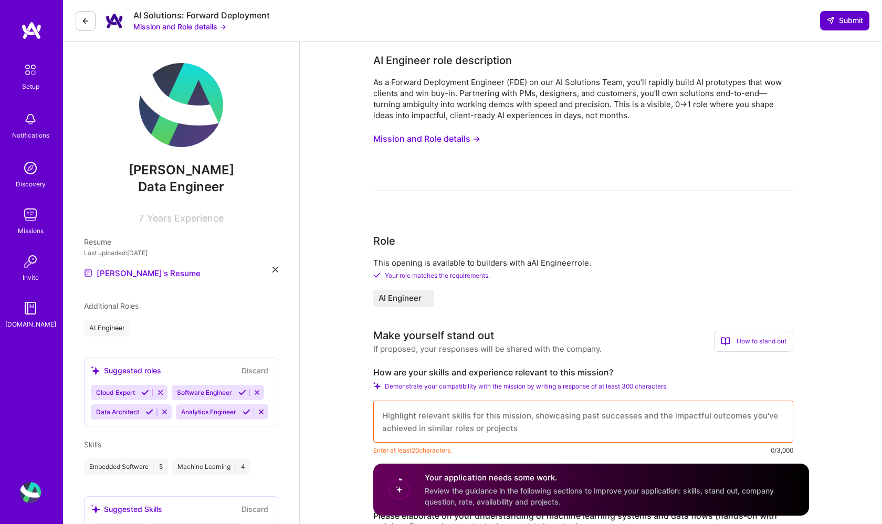
click at [828, 14] on button "Submit" at bounding box center [844, 20] width 49 height 19
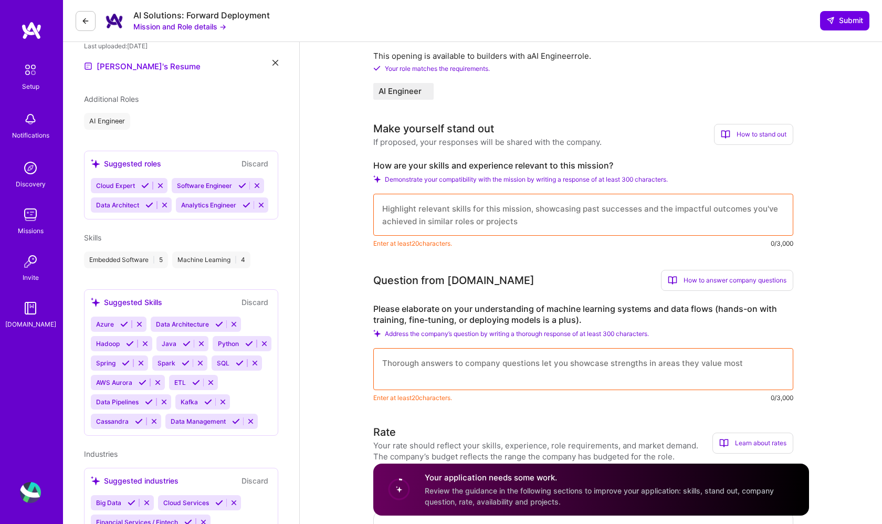
scroll to position [205, 0]
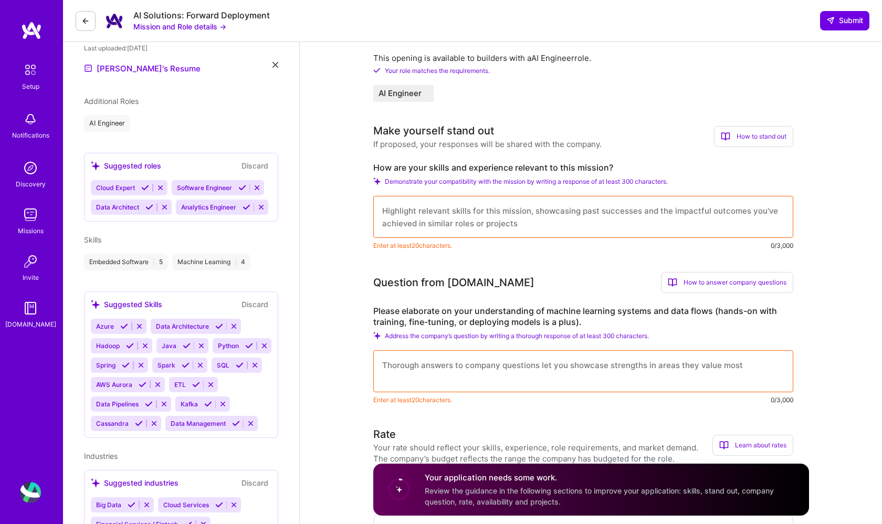
click at [475, 223] on textarea at bounding box center [583, 217] width 420 height 42
click at [593, 224] on textarea at bounding box center [583, 217] width 420 height 42
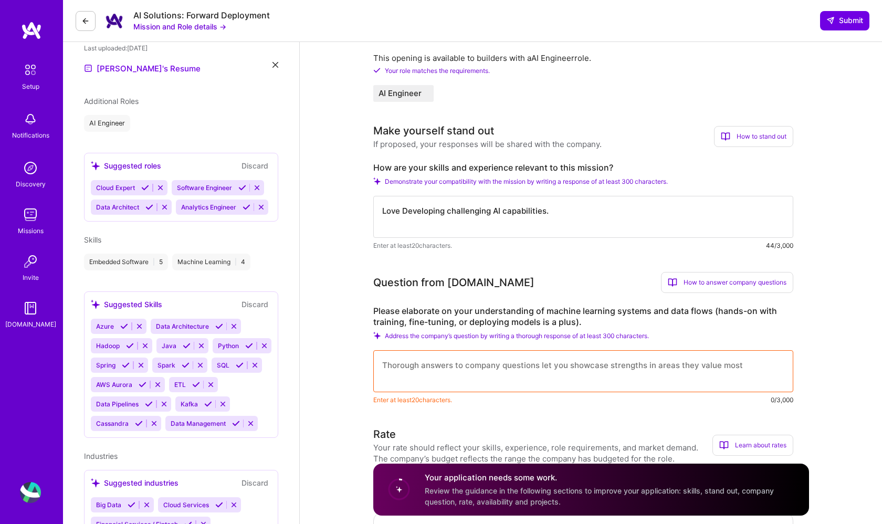
drag, startPoint x: 566, startPoint y: 210, endPoint x: 382, endPoint y: 208, distance: 183.3
click at [381, 209] on textarea "Love Developing challenging AI capabilities." at bounding box center [583, 217] width 420 height 42
type textarea "I love anything data, please give me a challenge."
click at [429, 378] on textarea at bounding box center [583, 371] width 420 height 42
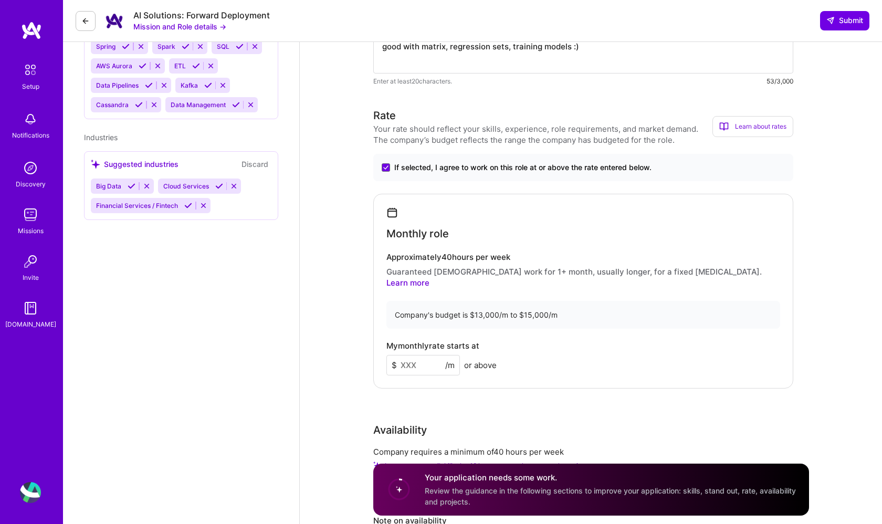
scroll to position [528, 0]
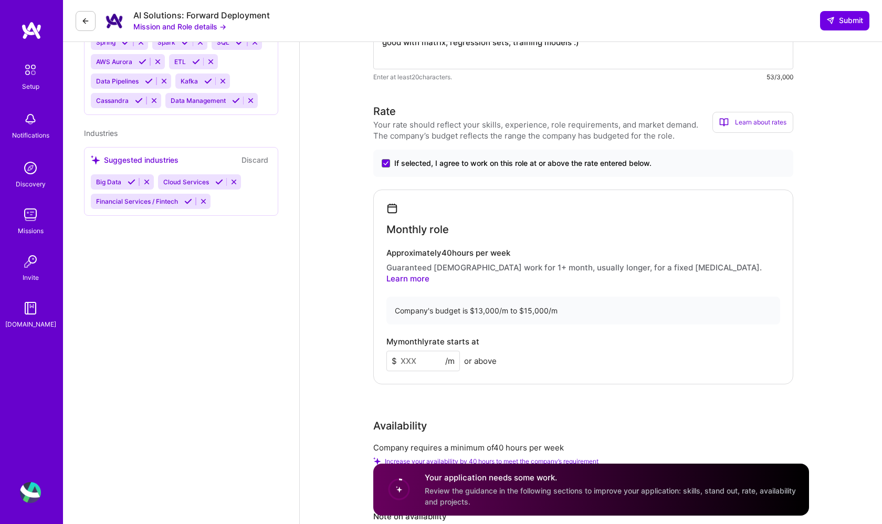
type textarea "good with matrix, regression sets, training models :)"
click at [829, 24] on icon at bounding box center [831, 20] width 8 height 8
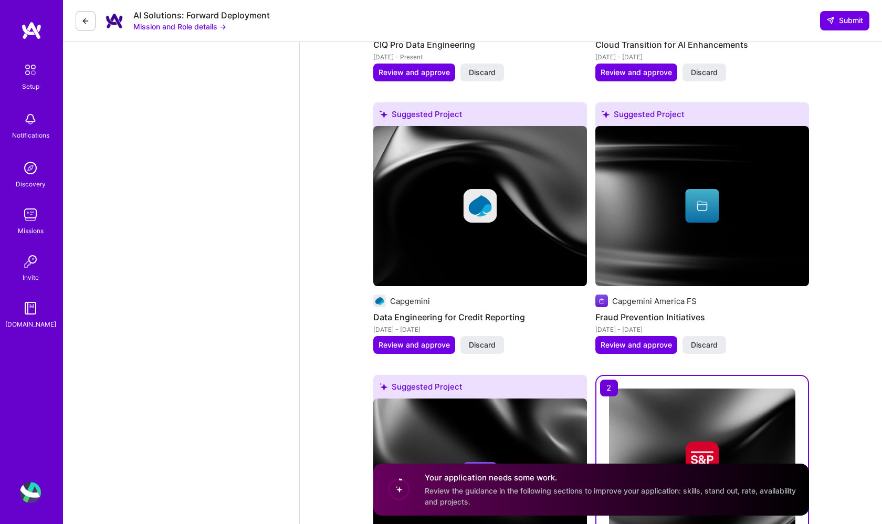
scroll to position [1473, 0]
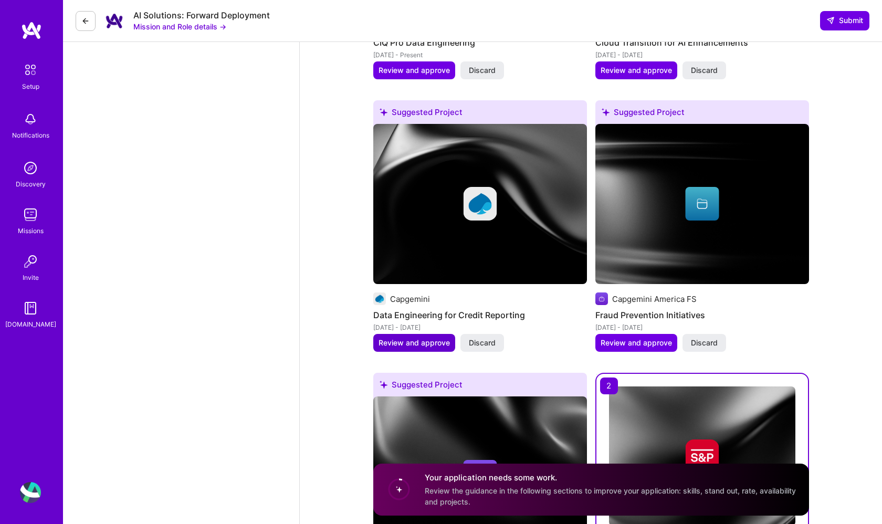
click at [411, 338] on span "Review and approve" at bounding box center [414, 343] width 71 height 11
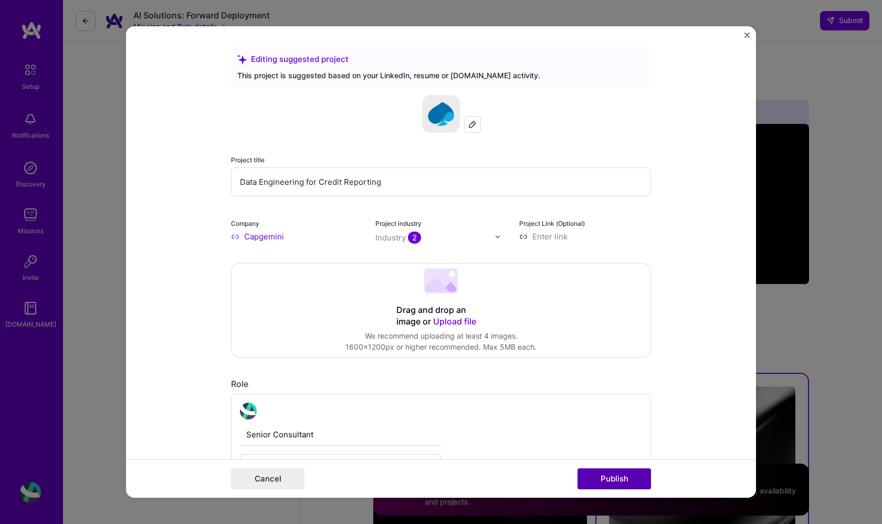
click at [583, 473] on button "Publish" at bounding box center [615, 479] width 74 height 21
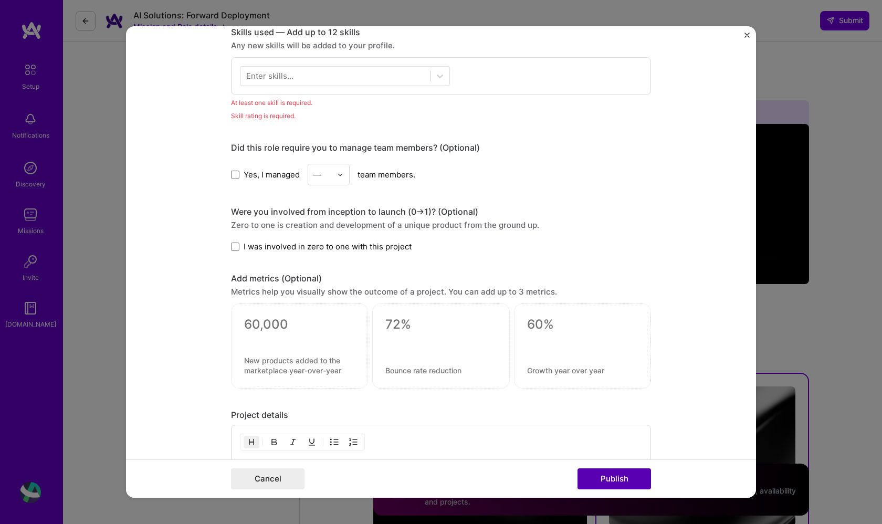
scroll to position [525, 0]
click at [433, 77] on div at bounding box center [440, 75] width 19 height 19
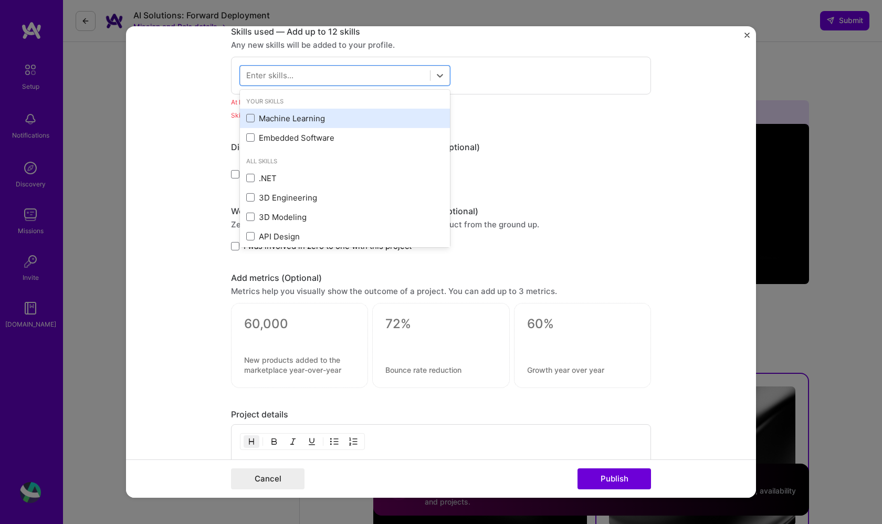
click at [316, 121] on div "Machine Learning" at bounding box center [345, 118] width 198 height 11
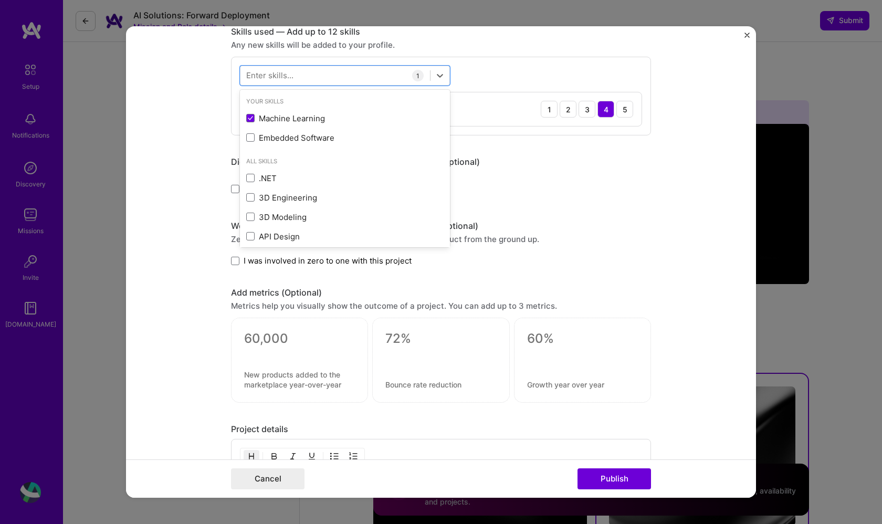
click at [571, 175] on div "Did this role require you to manage team members? (Optional) Yes, I managed — t…" at bounding box center [441, 178] width 420 height 43
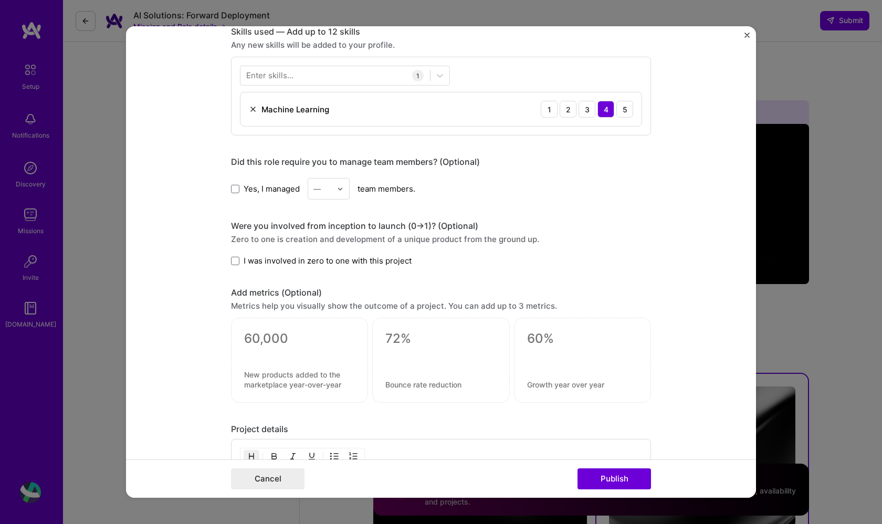
click at [275, 190] on span "Yes, I managed" at bounding box center [272, 188] width 56 height 11
click at [0, 0] on input "Yes, I managed" at bounding box center [0, 0] width 0 height 0
click at [323, 192] on input "text" at bounding box center [323, 188] width 18 height 11
click at [326, 330] on div "7" at bounding box center [329, 333] width 36 height 19
click at [612, 493] on div "Cancel Publish" at bounding box center [441, 479] width 630 height 38
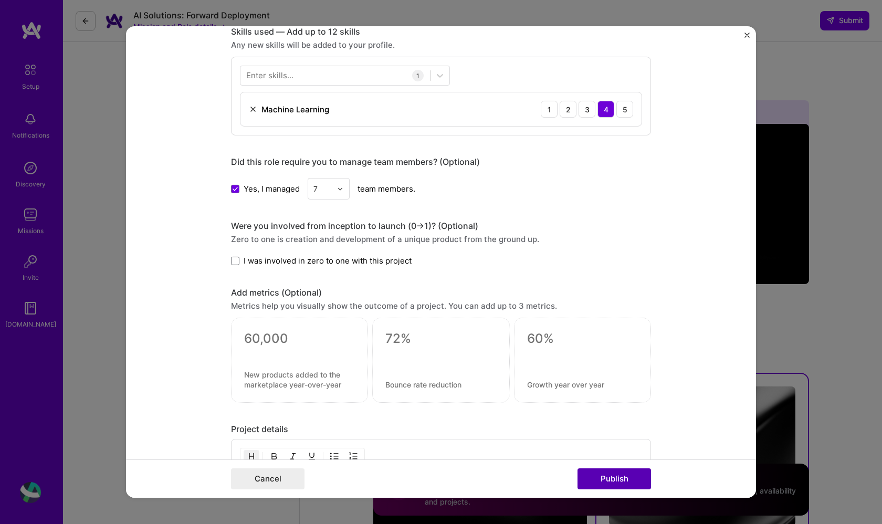
click at [611, 480] on button "Publish" at bounding box center [615, 479] width 74 height 21
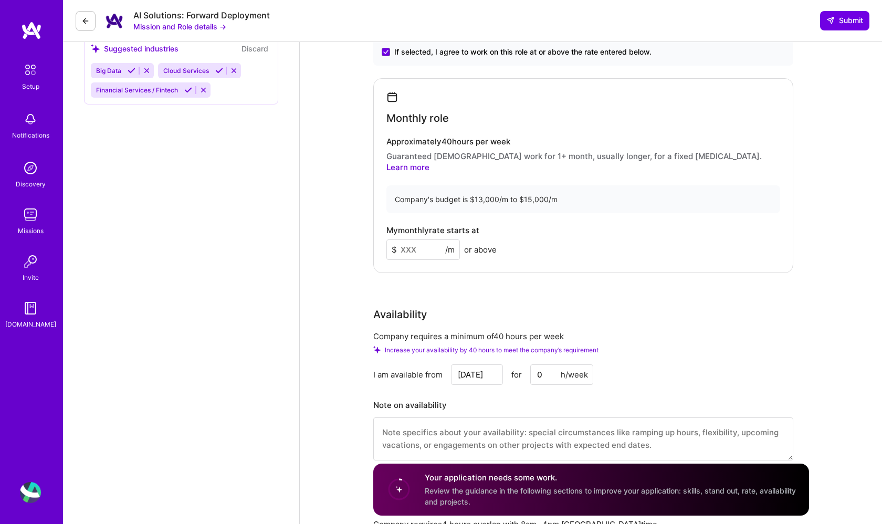
scroll to position [639, 0]
click at [545, 365] on input "0" at bounding box center [562, 375] width 63 height 20
type input "40"
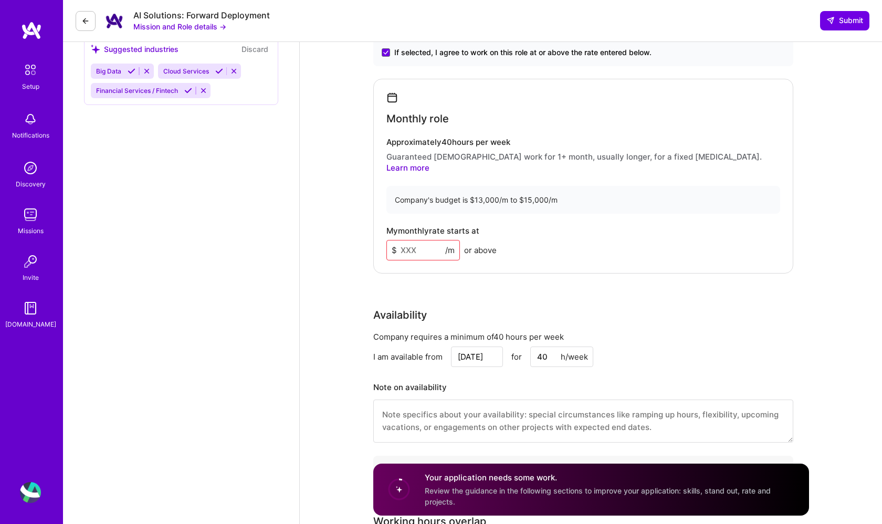
click at [625, 347] on div "I am available from [DATE] for 40 h/week" at bounding box center [583, 357] width 420 height 20
click at [408, 240] on input at bounding box center [424, 250] width 74 height 20
click at [591, 295] on div "Rate Your rate should reflect your skills, experience, role requirements, and m…" at bounding box center [591, 243] width 436 height 500
click at [834, 32] on div "AI Solutions: Forward Deployment Mission and Role details → Submit" at bounding box center [472, 21] width 819 height 42
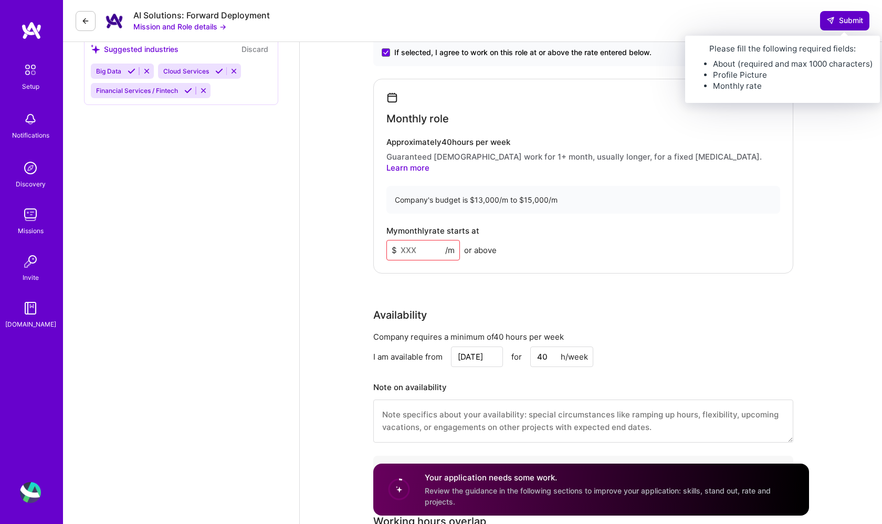
click at [836, 17] on span "Submit" at bounding box center [845, 20] width 37 height 11
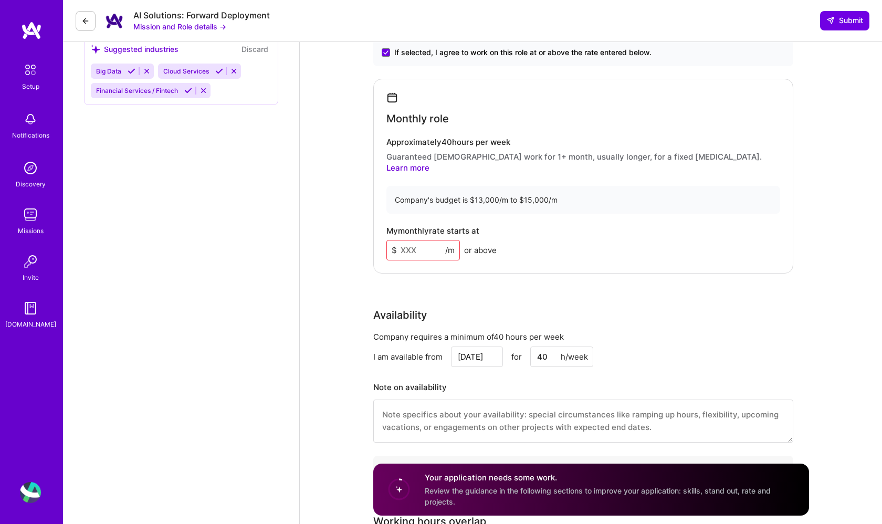
click at [462, 479] on h4 "Your application needs some work." at bounding box center [611, 477] width 372 height 11
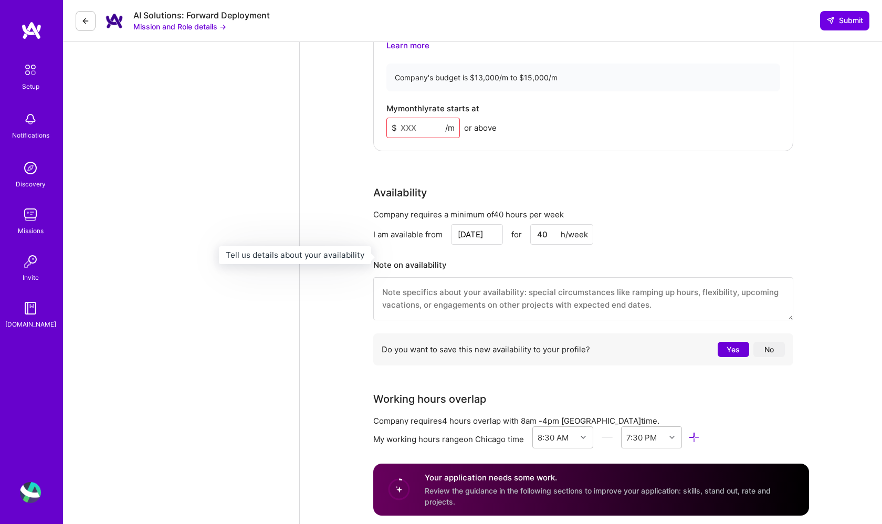
scroll to position [761, 0]
click at [742, 347] on div "Do you want to save this new availability to your profile? Yes No" at bounding box center [583, 350] width 420 height 32
click at [728, 342] on button "Yes" at bounding box center [734, 349] width 32 height 15
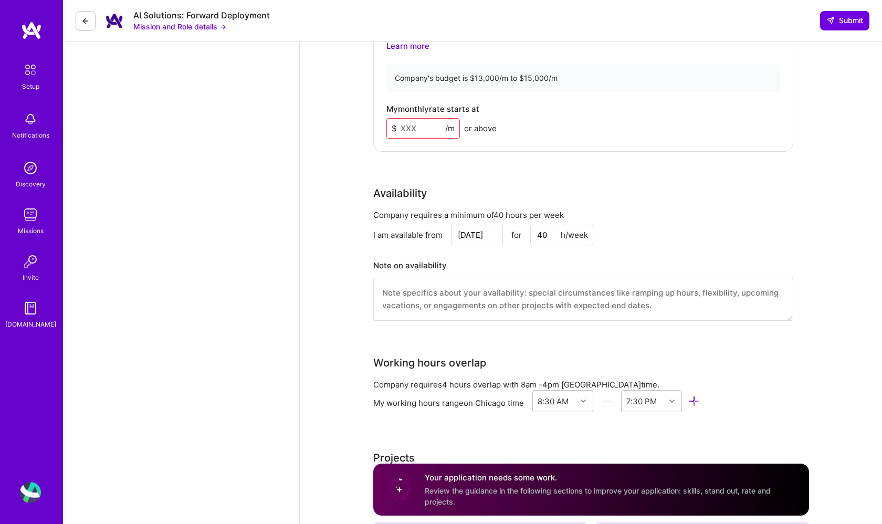
click at [414, 118] on input at bounding box center [424, 128] width 74 height 20
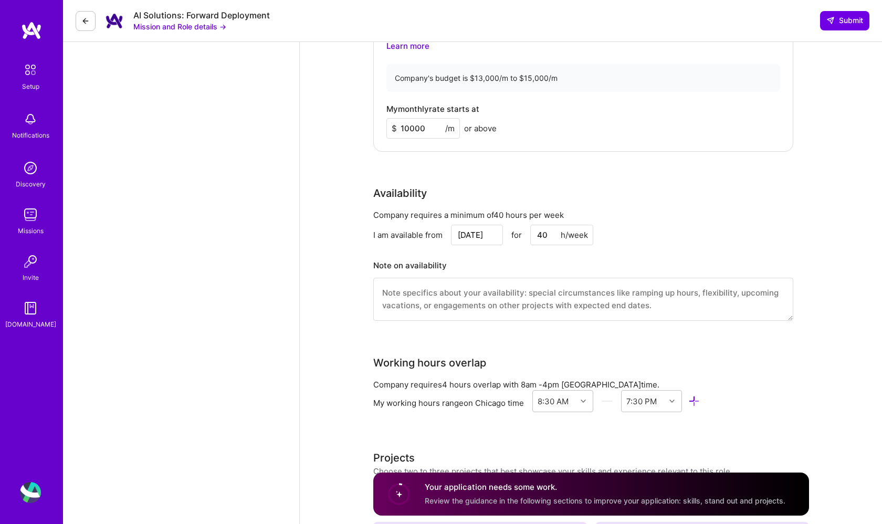
type input "10000"
click at [585, 163] on div "Rate Your rate should reflect your skills, experience, role requirements, and m…" at bounding box center [591, 102] width 436 height 463
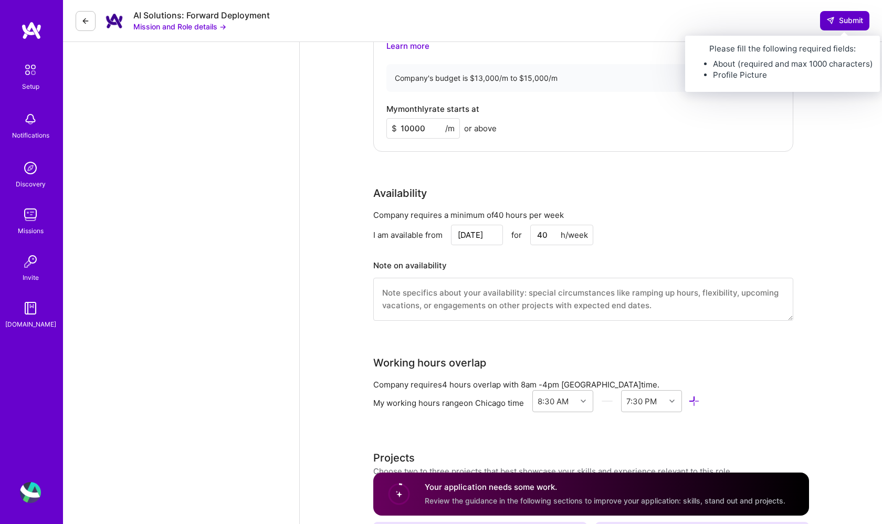
click at [846, 23] on span "Submit" at bounding box center [845, 20] width 37 height 11
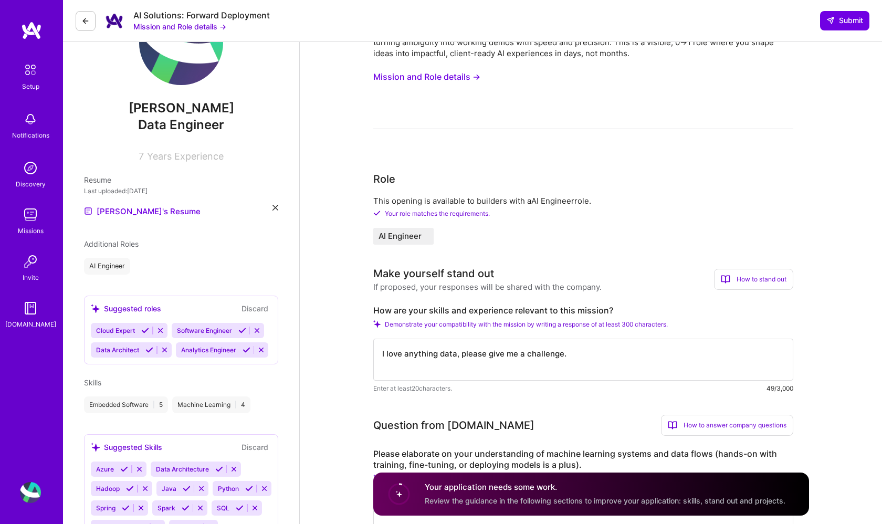
scroll to position [41, 0]
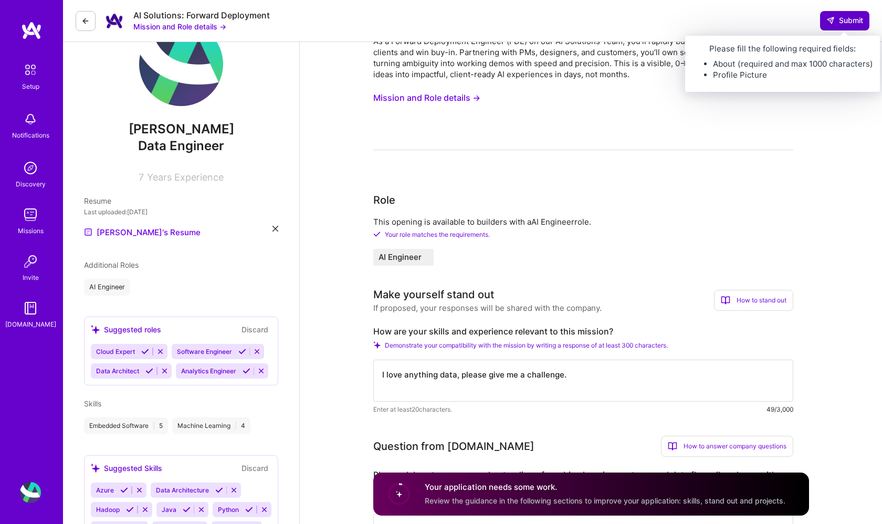
click at [833, 25] on icon at bounding box center [831, 20] width 8 height 8
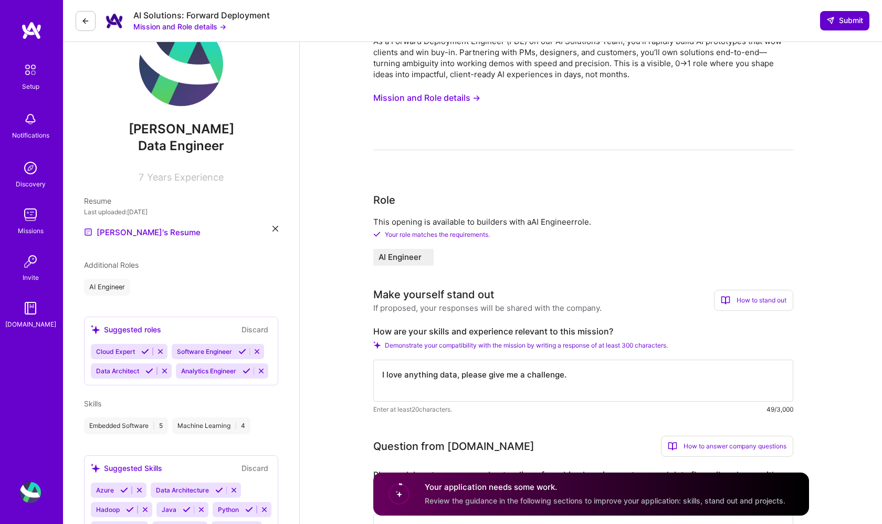
click at [846, 24] on span "Submit" at bounding box center [845, 20] width 37 height 11
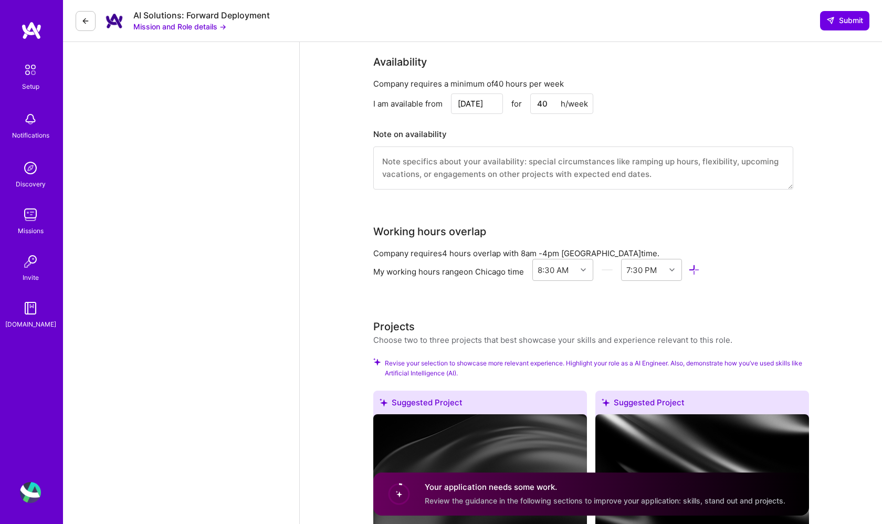
scroll to position [909, 0]
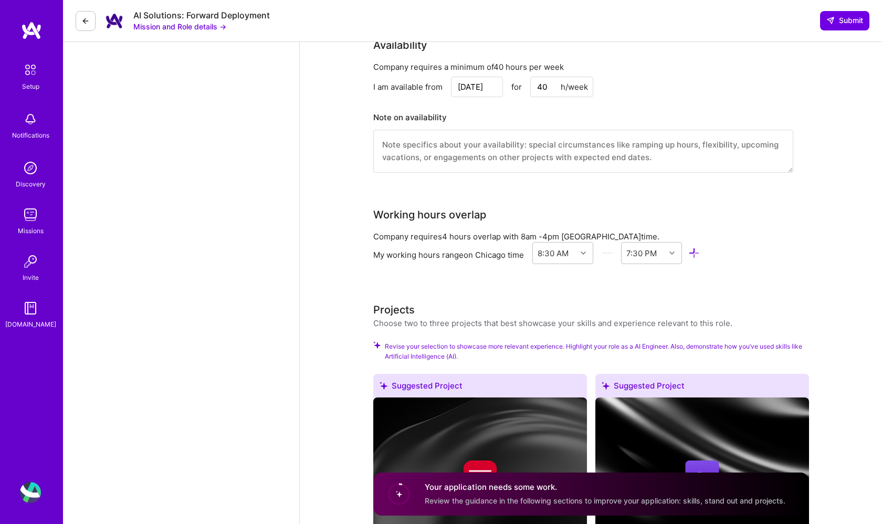
click at [698, 247] on icon at bounding box center [695, 253] width 12 height 12
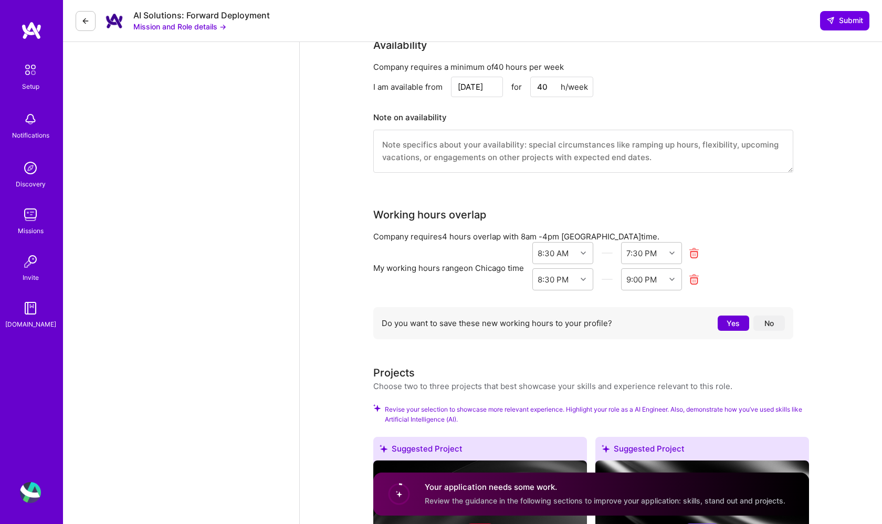
click at [724, 316] on button "Yes" at bounding box center [734, 323] width 32 height 15
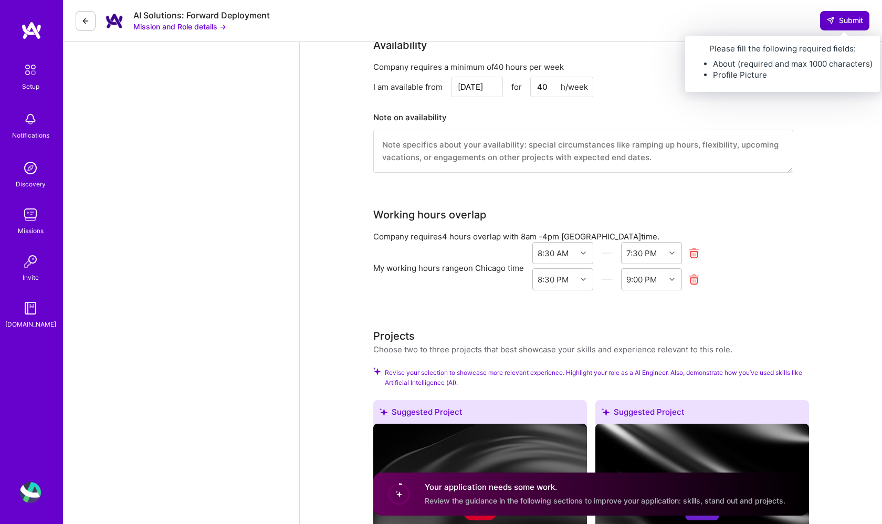
click at [833, 28] on button "Submit" at bounding box center [844, 20] width 49 height 19
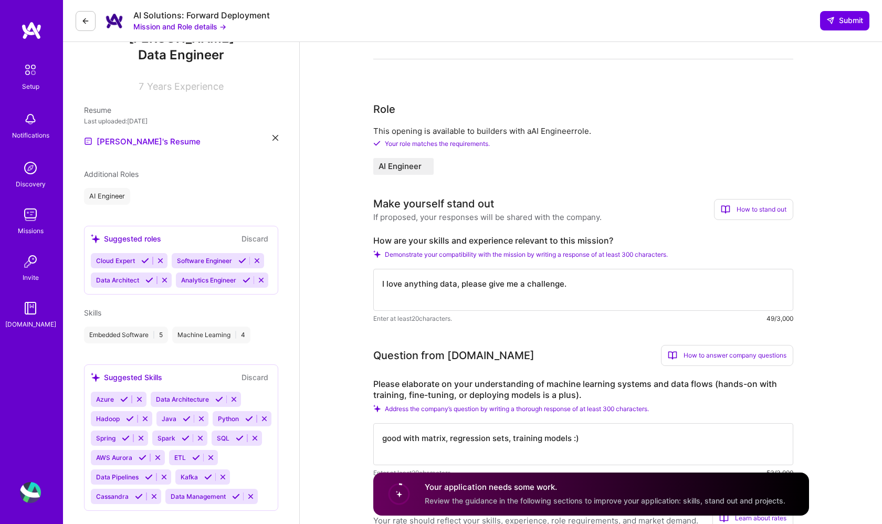
scroll to position [130, 0]
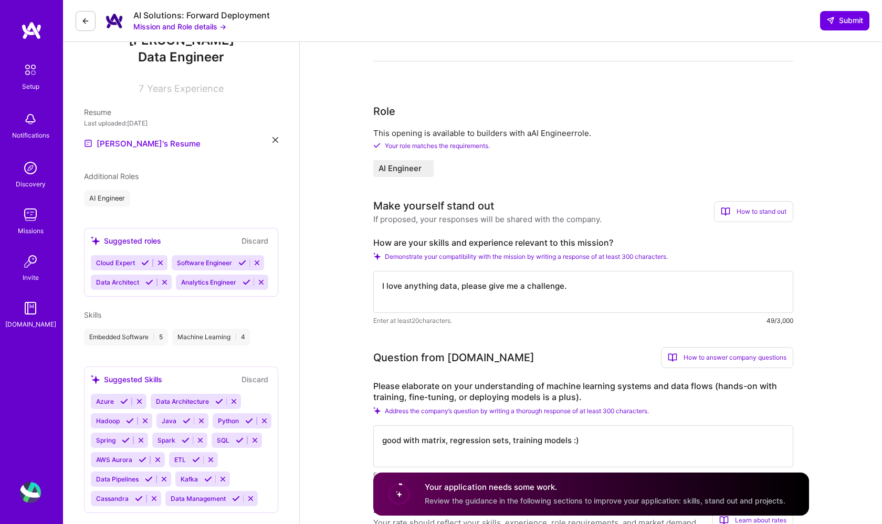
click at [736, 205] on div "How to stand out" at bounding box center [753, 211] width 79 height 21
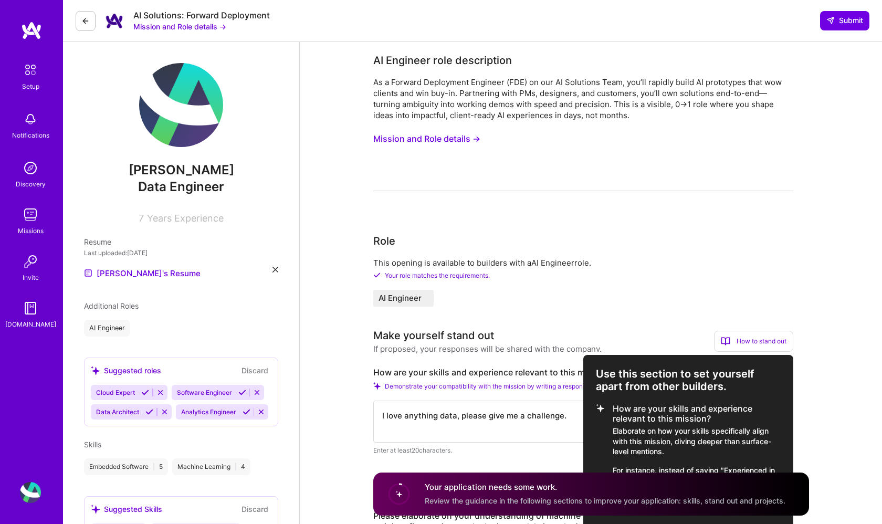
scroll to position [0, 0]
click at [412, 298] on div at bounding box center [441, 262] width 882 height 524
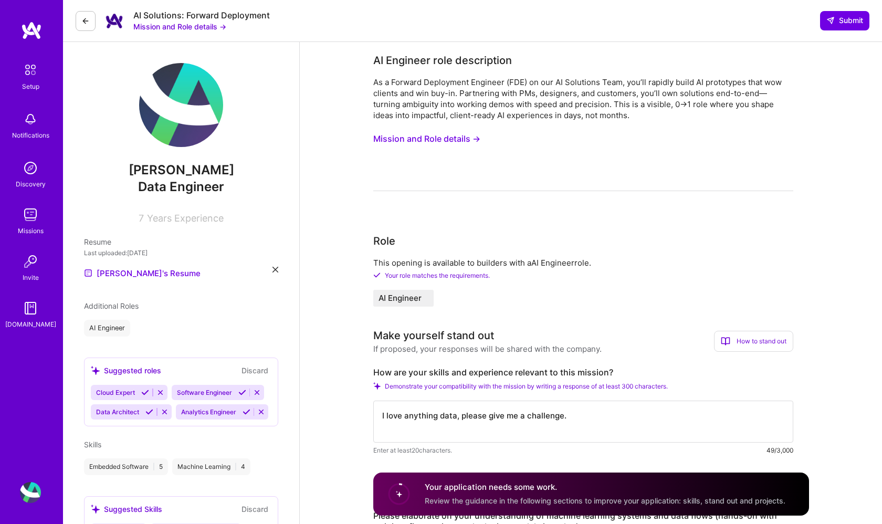
click at [447, 134] on button "Mission and Role details →" at bounding box center [426, 138] width 107 height 19
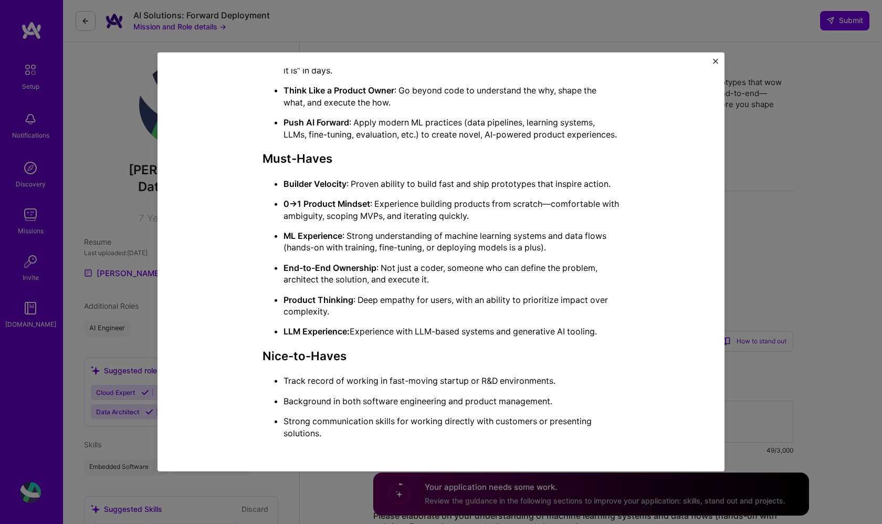
scroll to position [579, 0]
click at [743, 249] on div "Mission Description and Role Details AI Engineer role description As a Forward …" at bounding box center [441, 262] width 882 height 524
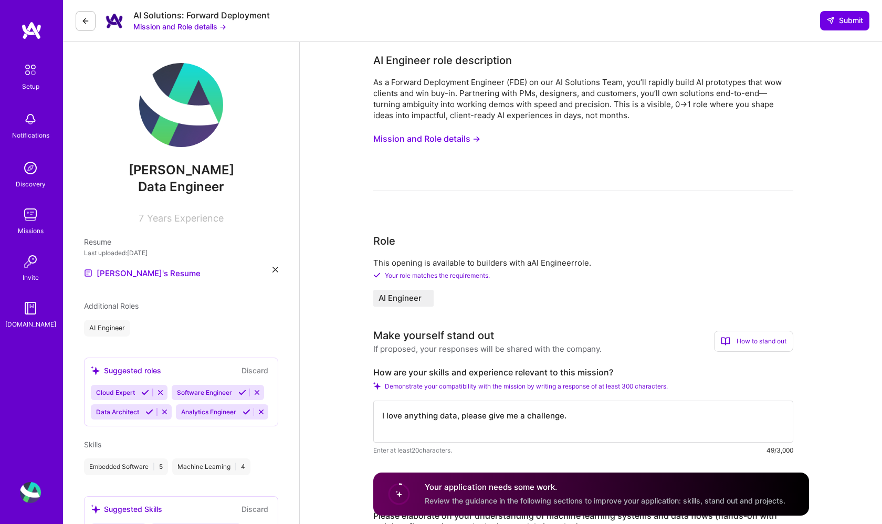
scroll to position [0, 0]
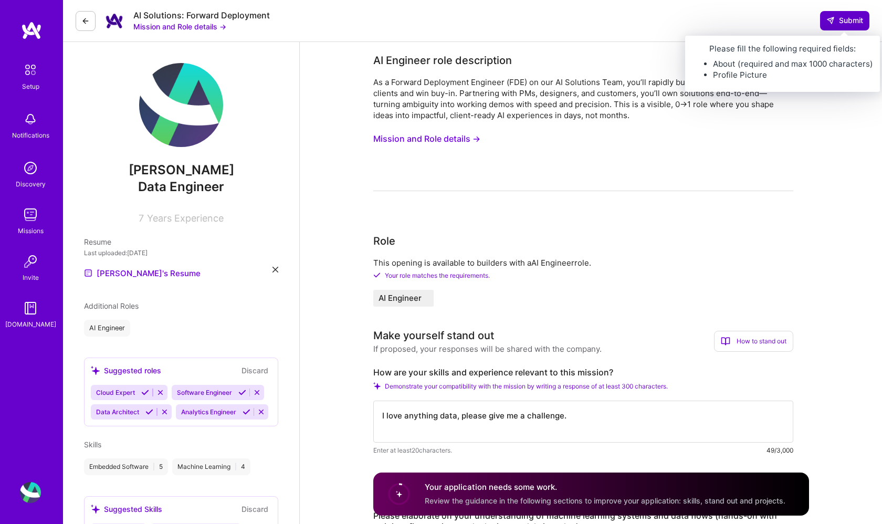
click at [839, 15] on button "Submit" at bounding box center [844, 20] width 49 height 19
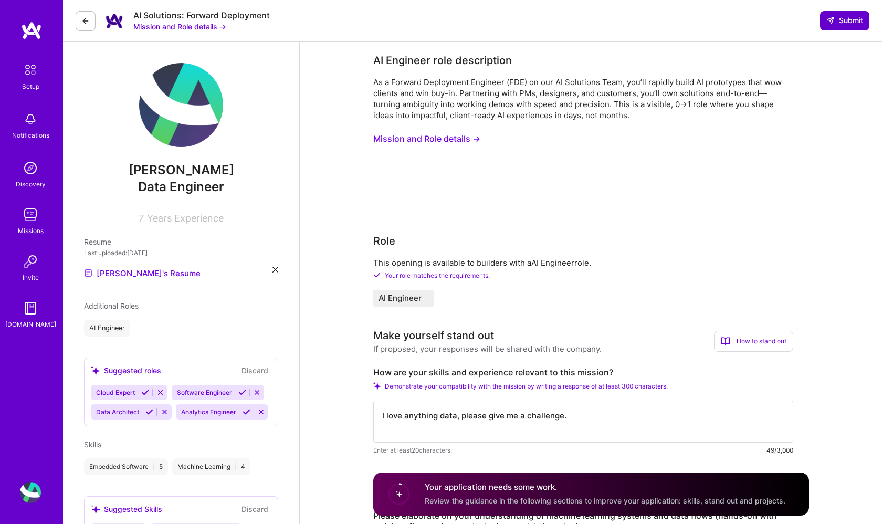
click at [839, 15] on button "Submit" at bounding box center [844, 20] width 49 height 19
click at [839, 14] on button "Submit" at bounding box center [844, 20] width 49 height 19
click at [840, 23] on span "Submit" at bounding box center [845, 20] width 37 height 11
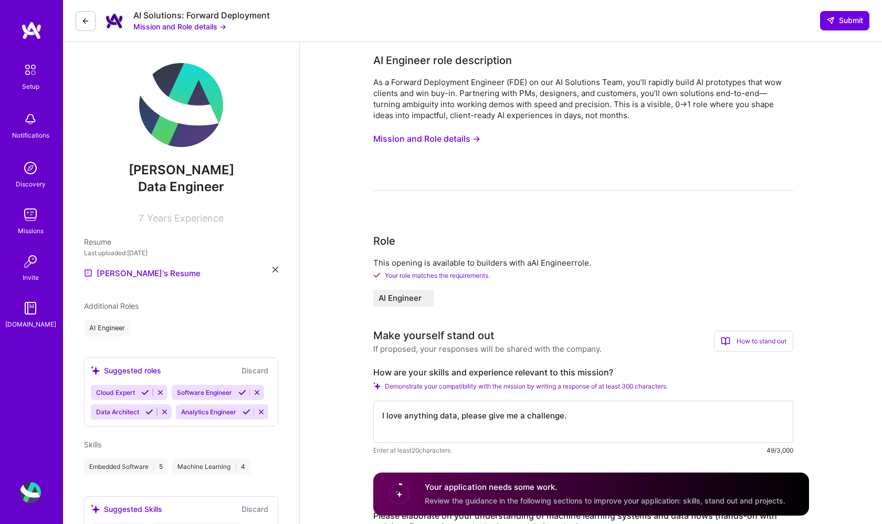
click at [508, 414] on textarea "I love anything data, please give me a challenge." at bounding box center [583, 422] width 420 height 42
click at [562, 417] on textarea "I love anything data, please give me a challenge." at bounding box center [583, 422] width 420 height 42
click at [581, 417] on textarea "I love anything data, please give me a challenge." at bounding box center [583, 422] width 420 height 42
drag, startPoint x: 583, startPoint y: 421, endPoint x: 458, endPoint y: 416, distance: 124.6
click at [458, 417] on textarea "I love anything data, please give me a challenge." at bounding box center [583, 422] width 420 height 42
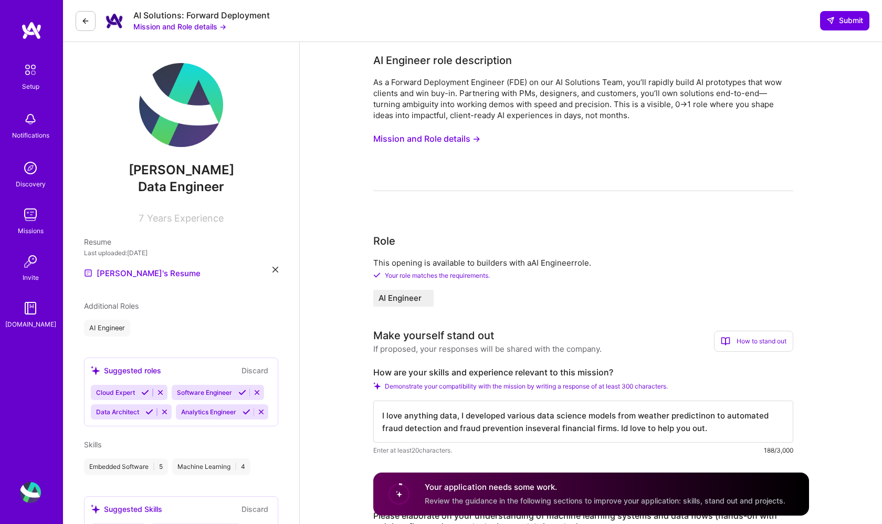
click at [528, 430] on textarea "I love anything data, I developed various data science models from weather pred…" at bounding box center [583, 422] width 420 height 42
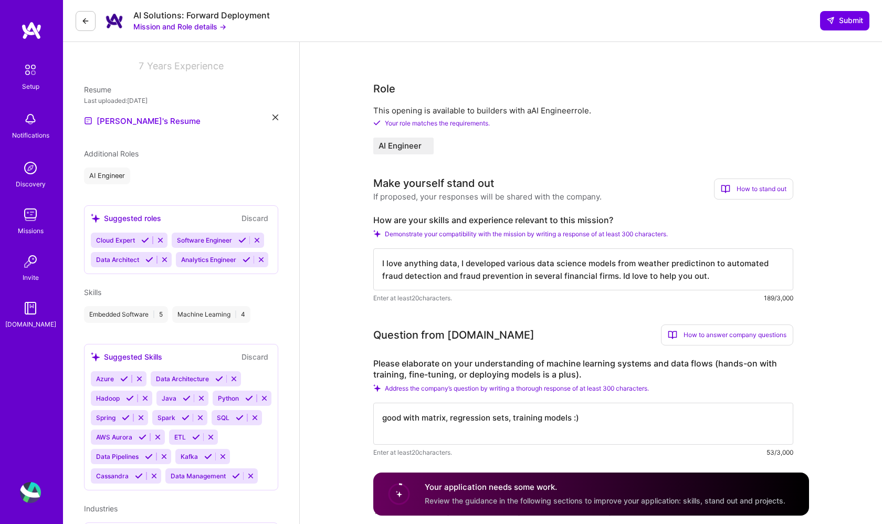
scroll to position [159, 0]
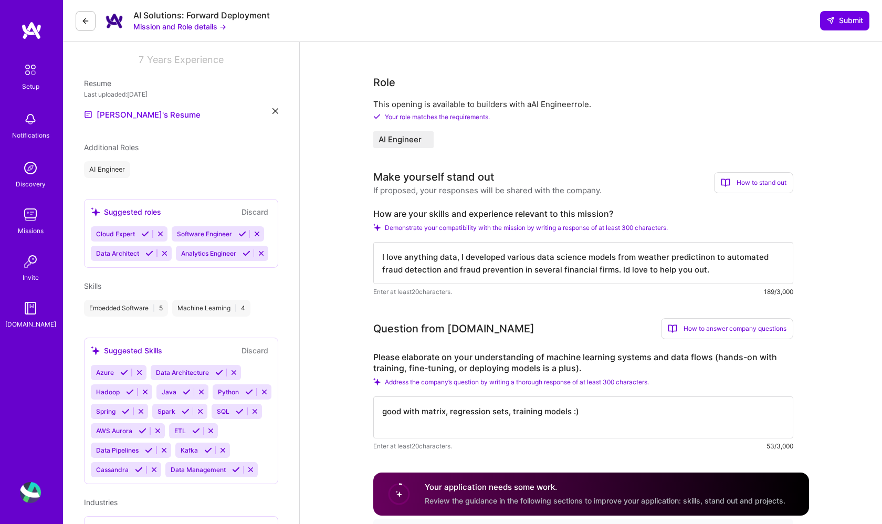
type textarea "I love anything data, I developed various data science models from weather pred…"
drag, startPoint x: 589, startPoint y: 413, endPoint x: 573, endPoint y: 409, distance: 16.8
click at [573, 410] on textarea "good with matrix, regression sets, training models :)" at bounding box center [583, 418] width 420 height 42
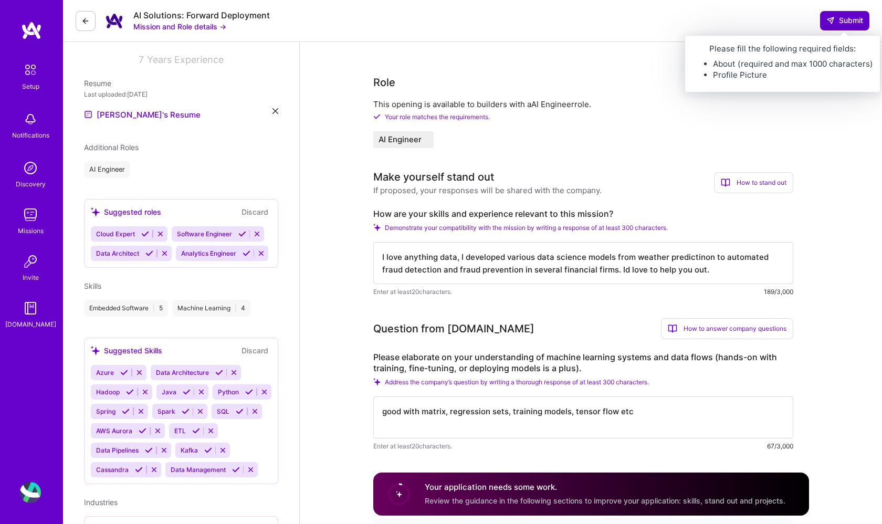
type textarea "good with matrix, regression sets, training models, tensor flow etc"
click at [829, 16] on icon at bounding box center [831, 20] width 8 height 8
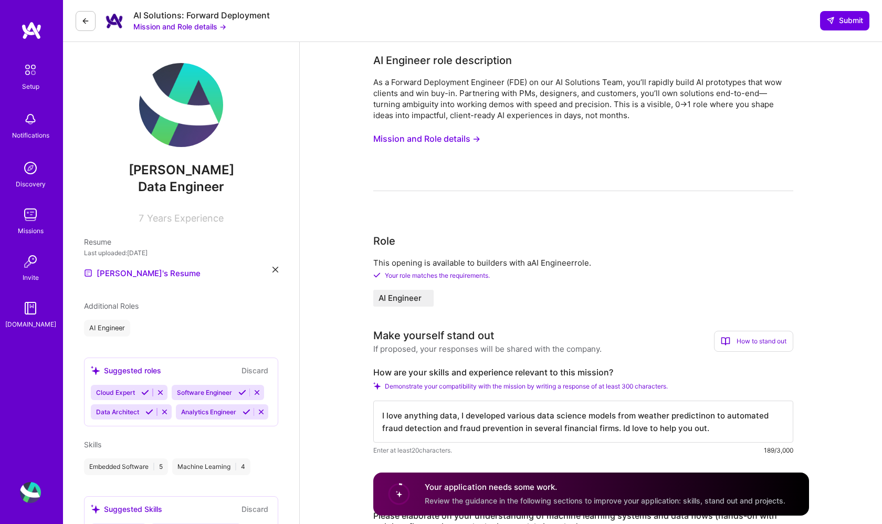
scroll to position [0, 0]
click at [128, 311] on div "Additional Roles" at bounding box center [111, 305] width 55 height 11
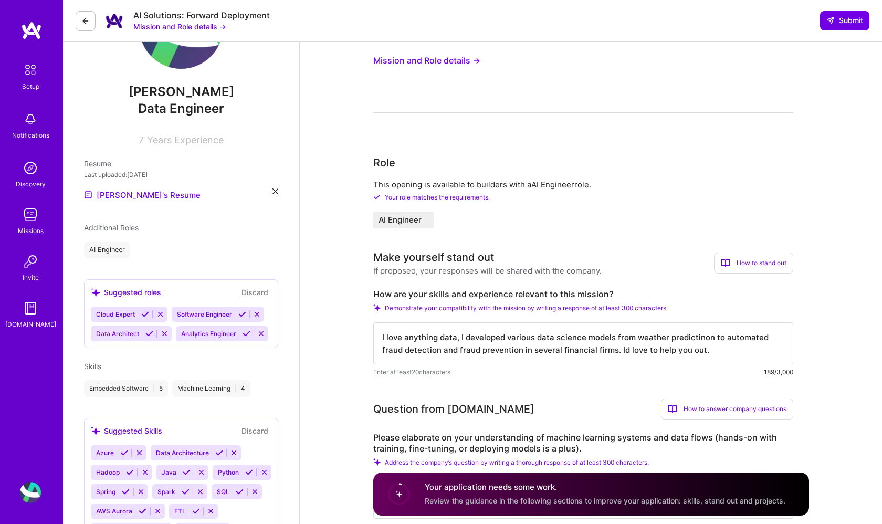
scroll to position [77, 0]
click at [116, 238] on div "Additional Roles AI Engineer" at bounding box center [181, 241] width 194 height 36
click at [123, 226] on span "Additional Roles" at bounding box center [111, 228] width 55 height 9
click at [111, 244] on div "AI Engineer" at bounding box center [107, 251] width 46 height 17
click at [108, 249] on div "AI Engineer" at bounding box center [107, 251] width 46 height 17
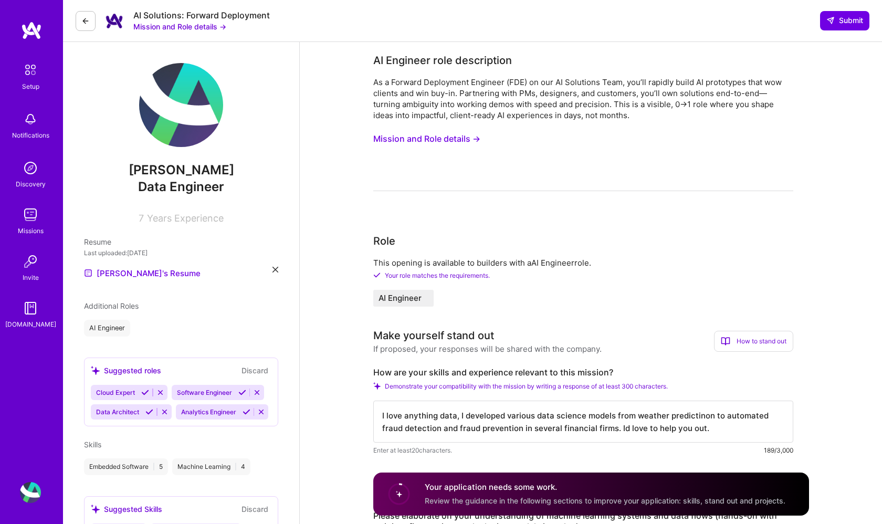
scroll to position [0, 0]
click at [168, 143] on img at bounding box center [181, 105] width 84 height 84
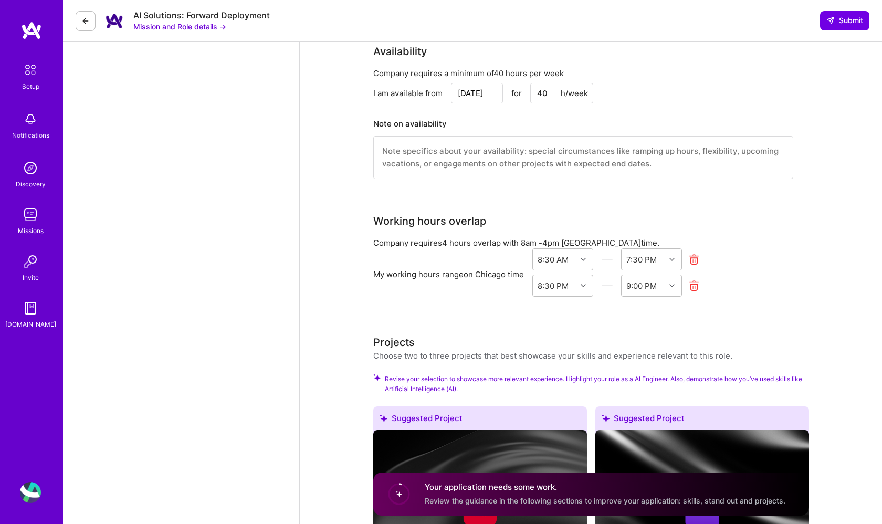
scroll to position [904, 0]
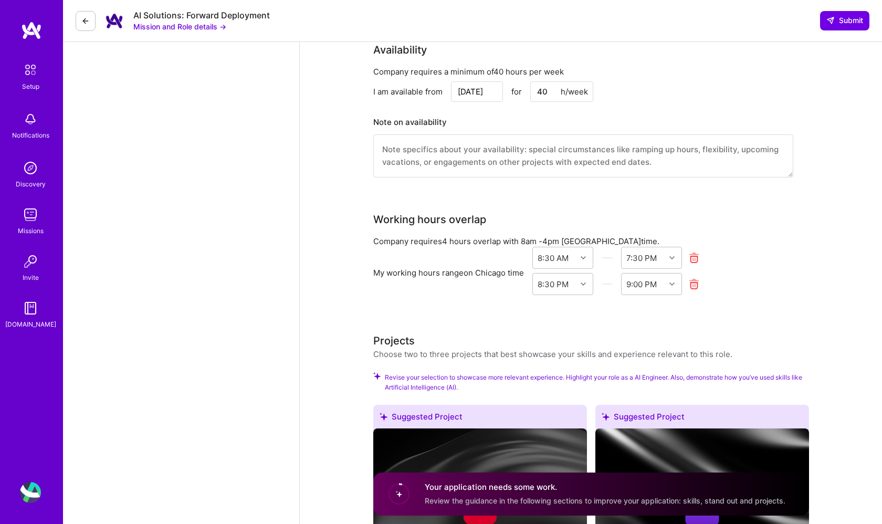
click at [469, 146] on textarea at bounding box center [583, 155] width 420 height 43
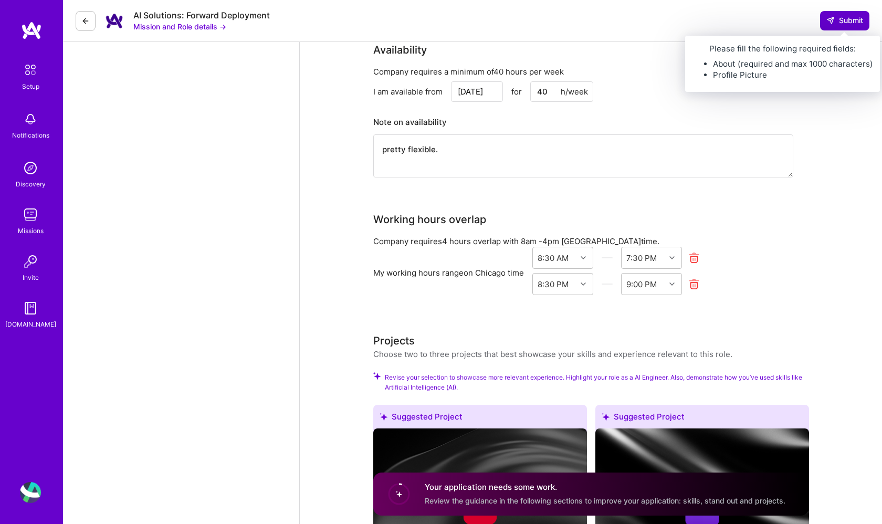
type textarea "pretty flexible."
click at [833, 19] on icon at bounding box center [831, 20] width 8 height 8
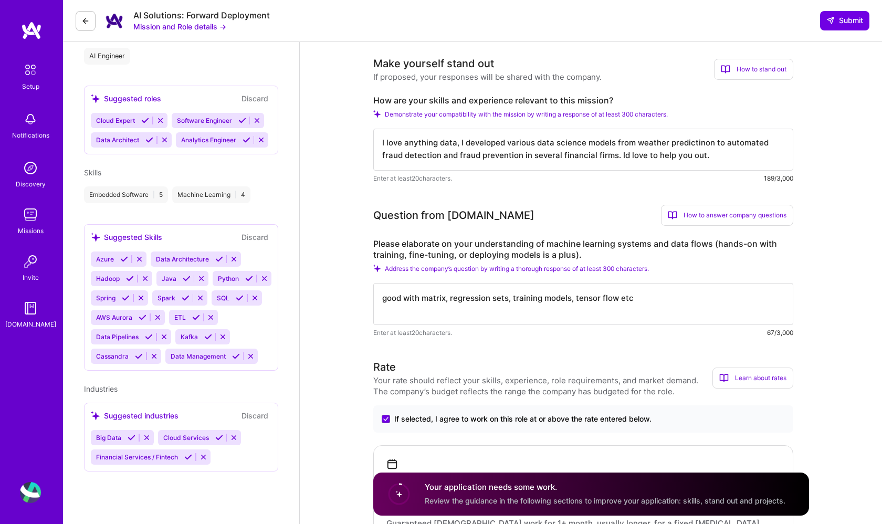
scroll to position [298, 0]
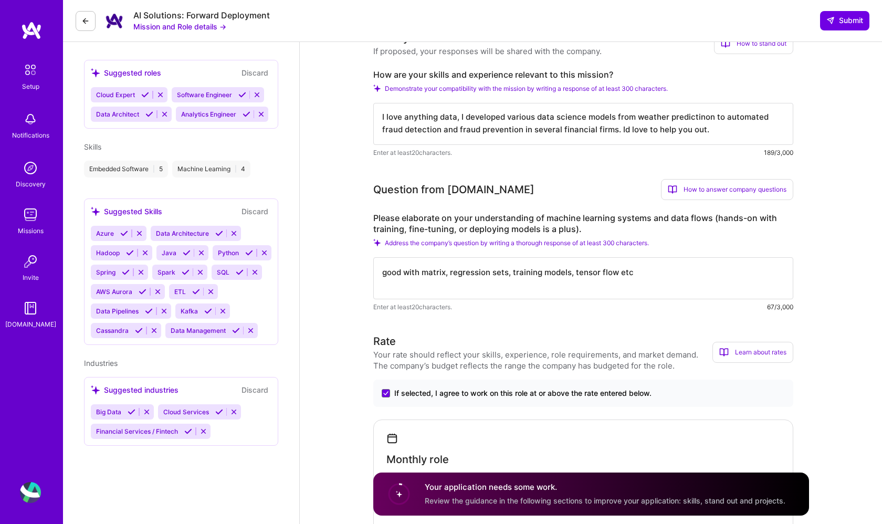
click at [456, 484] on h4 "Your application needs some work." at bounding box center [605, 487] width 361 height 11
click at [415, 495] on div "Your application needs some work. Review the guidance in the following sections…" at bounding box center [591, 494] width 436 height 43
click at [415, 496] on div "Your application needs some work. Review the guidance in the following sections…" at bounding box center [591, 494] width 436 height 43
click at [442, 92] on div "How are your skills and experience relevant to this mission? Demonstrate your c…" at bounding box center [583, 113] width 420 height 89
click at [448, 89] on span "Demonstrate your compatibility with the mission by writing a response of at lea…" at bounding box center [526, 89] width 283 height 8
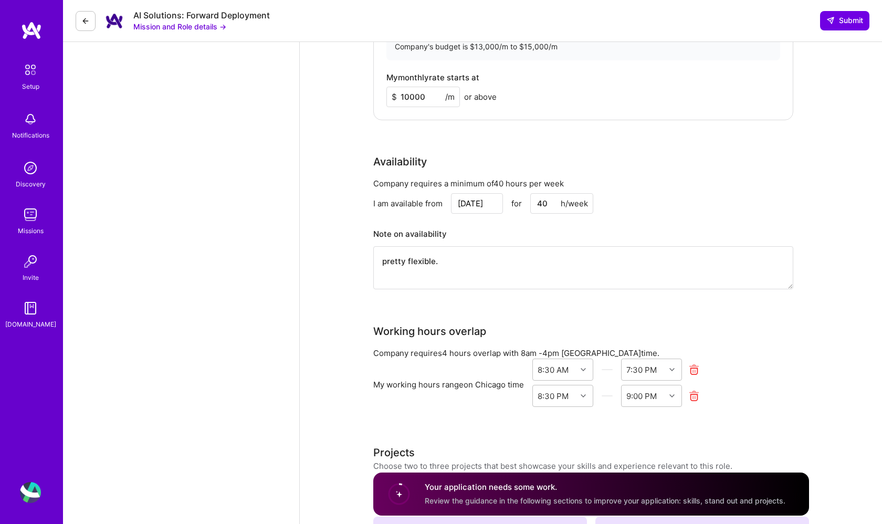
scroll to position [714, 0]
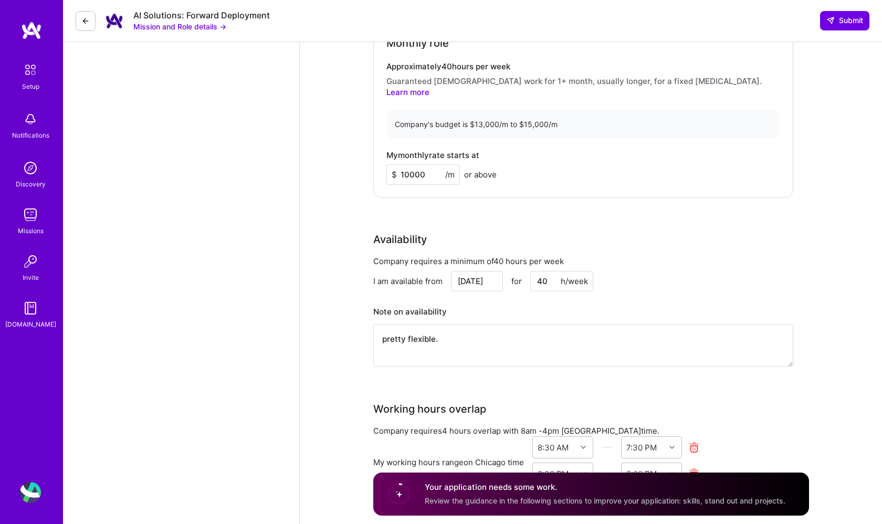
click at [213, 29] on button "Mission and Role details →" at bounding box center [179, 26] width 93 height 11
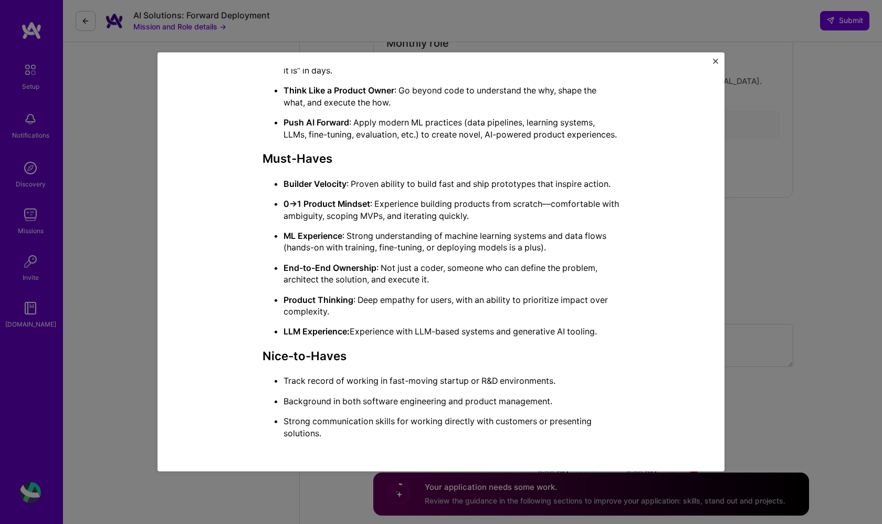
scroll to position [579, 0]
click at [792, 297] on div "Mission Description and Role Details AI Engineer role description As a Forward …" at bounding box center [441, 262] width 882 height 524
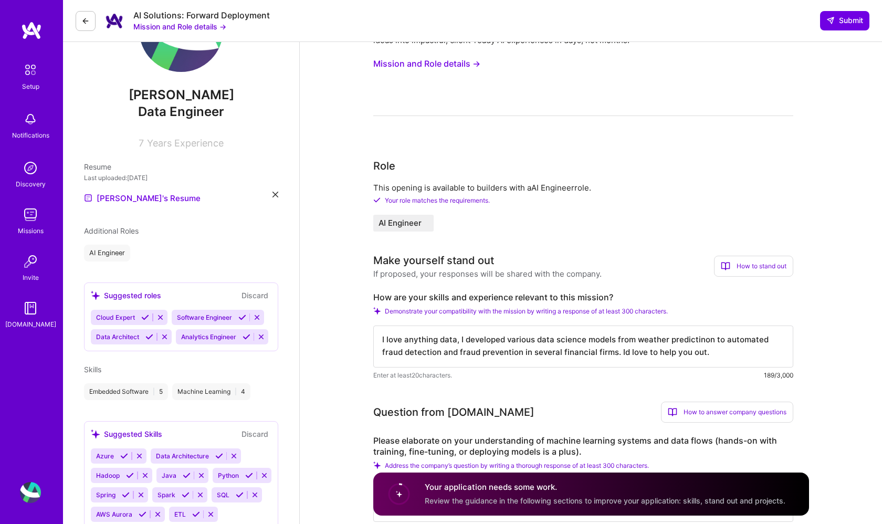
scroll to position [119, 0]
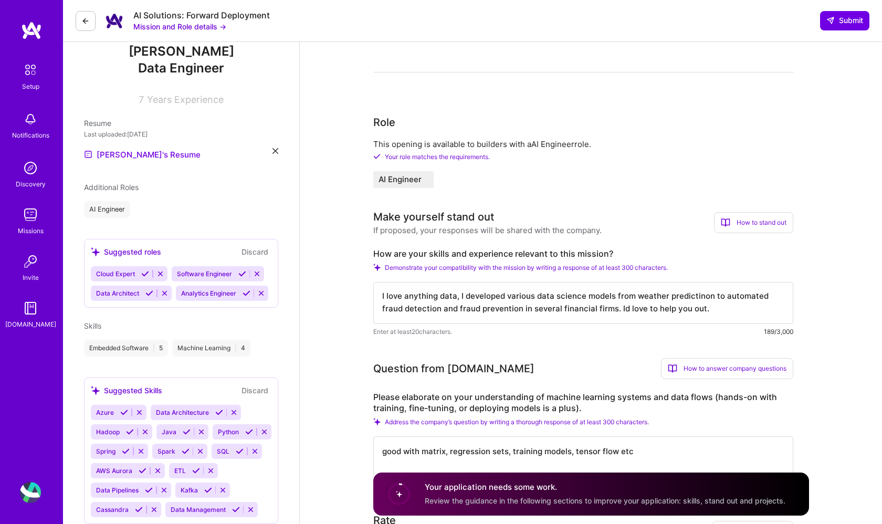
click at [144, 277] on icon at bounding box center [145, 274] width 8 height 8
click at [158, 275] on icon at bounding box center [162, 274] width 8 height 8
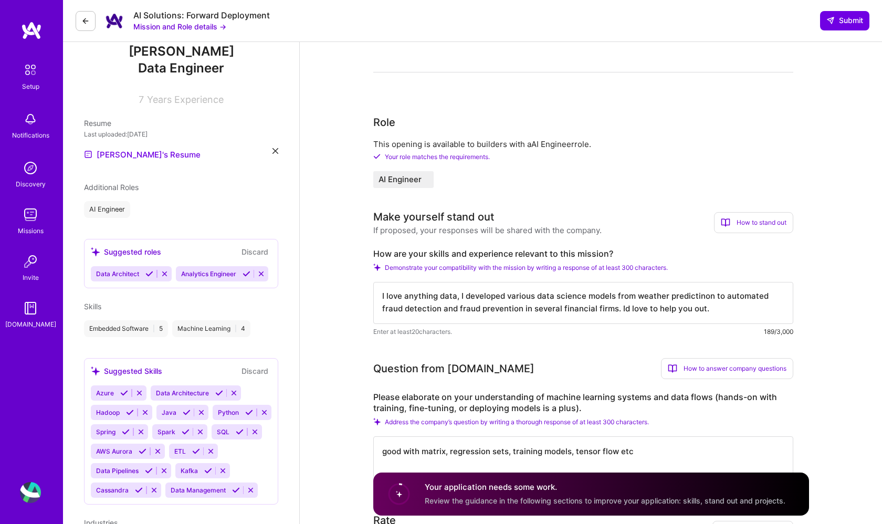
click at [151, 275] on icon at bounding box center [150, 274] width 8 height 8
click at [161, 275] on icon at bounding box center [162, 274] width 8 height 8
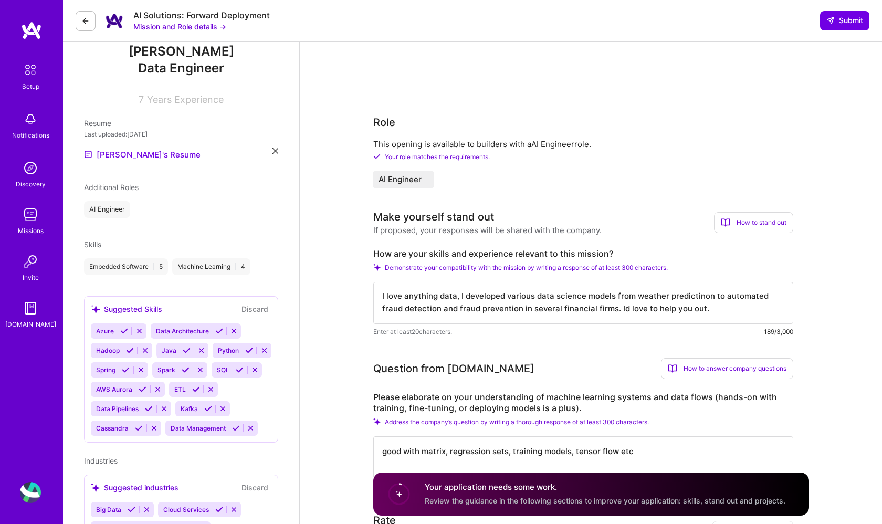
click at [124, 335] on icon at bounding box center [124, 331] width 8 height 8
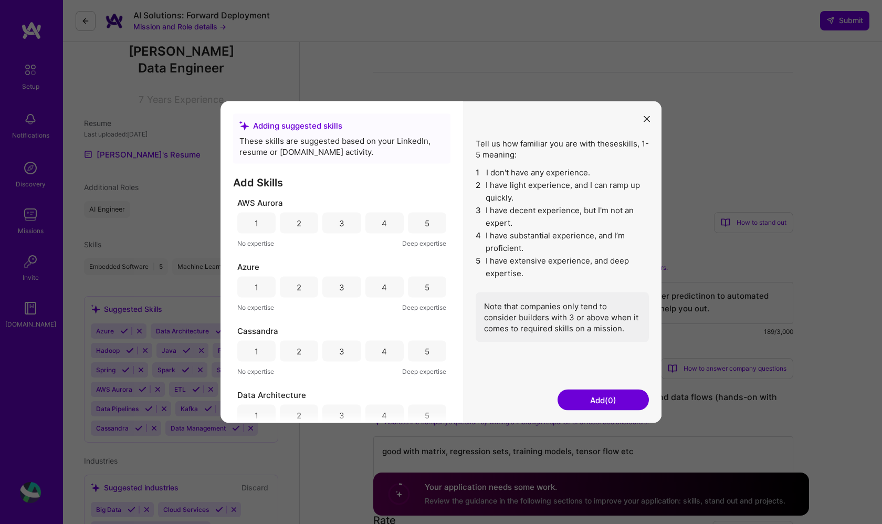
click at [425, 224] on div "5" at bounding box center [427, 222] width 5 height 11
click at [421, 272] on div "Azure" at bounding box center [341, 267] width 209 height 11
click at [419, 294] on div "5" at bounding box center [427, 287] width 38 height 21
click at [420, 351] on div "5" at bounding box center [427, 351] width 38 height 21
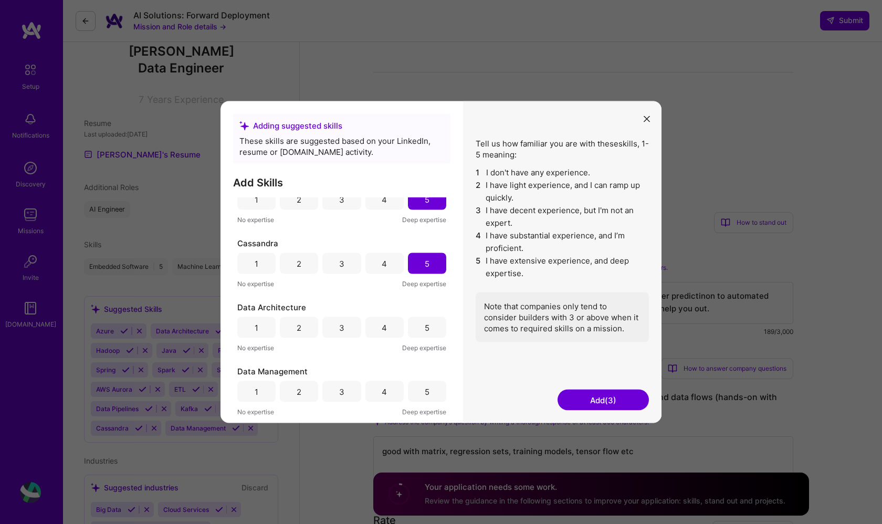
click at [427, 318] on div "5" at bounding box center [427, 327] width 38 height 21
click at [425, 389] on div "5" at bounding box center [427, 391] width 5 height 11
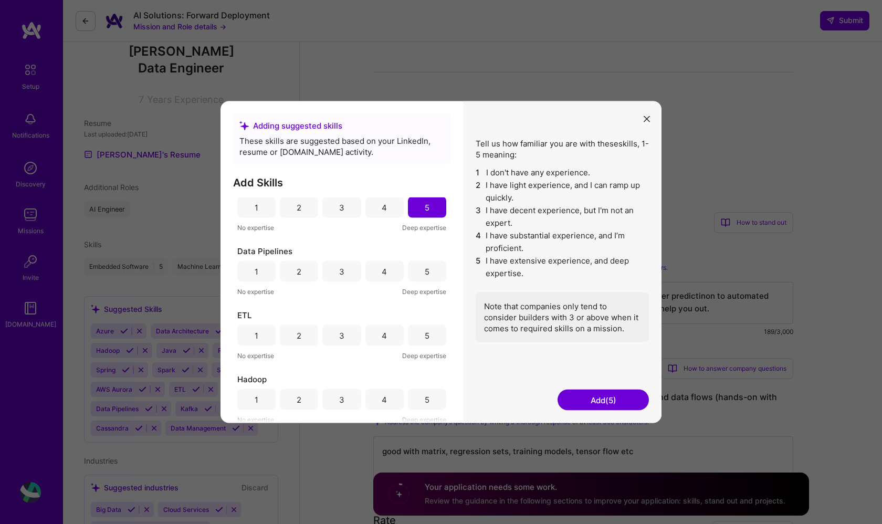
click at [430, 278] on div "5" at bounding box center [427, 271] width 38 height 21
click at [430, 319] on div "ETL" at bounding box center [341, 315] width 209 height 11
click at [427, 329] on div "5" at bounding box center [427, 335] width 38 height 21
click at [524, 334] on div "Note that companies only tend to consider builders with 3 or above when it come…" at bounding box center [562, 318] width 173 height 50
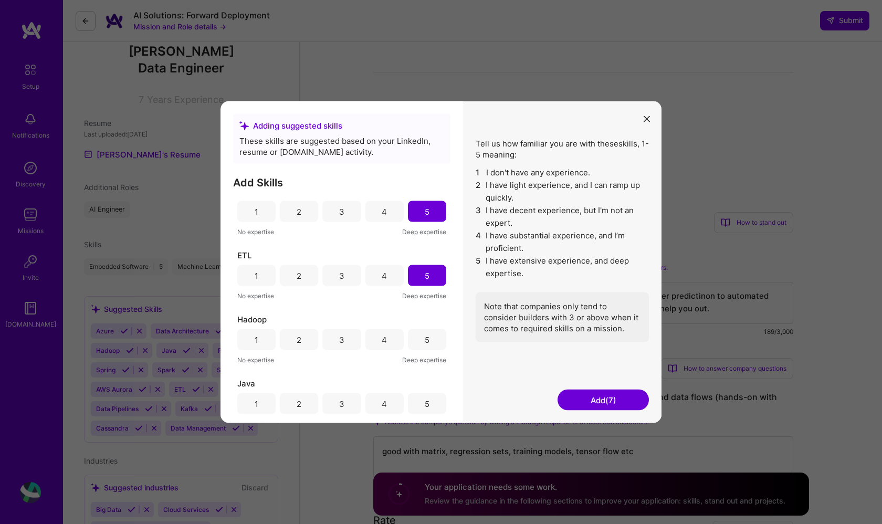
scroll to position [332, 0]
click at [431, 335] on div "5" at bounding box center [427, 339] width 38 height 21
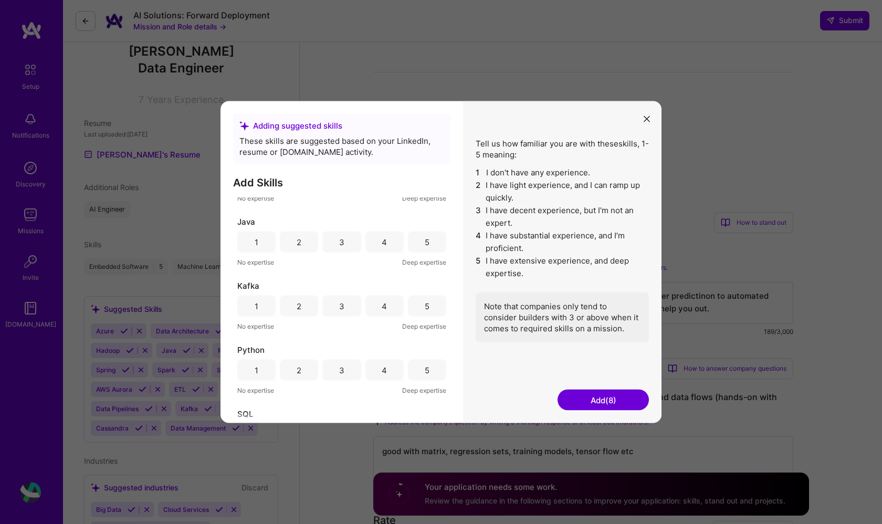
scroll to position [489, 0]
click at [431, 260] on div "Java 1 2 3 4 5 No expertise Deep expertise" at bounding box center [341, 246] width 209 height 51
click at [428, 253] on div "5" at bounding box center [427, 246] width 38 height 21
click at [416, 314] on div "5" at bounding box center [427, 310] width 38 height 21
click at [425, 375] on div "5" at bounding box center [427, 374] width 5 height 11
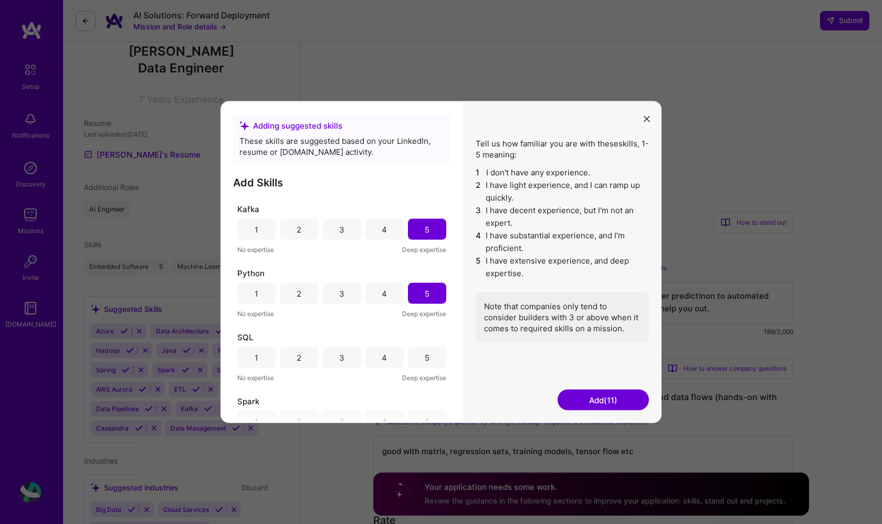
scroll to position [576, 0]
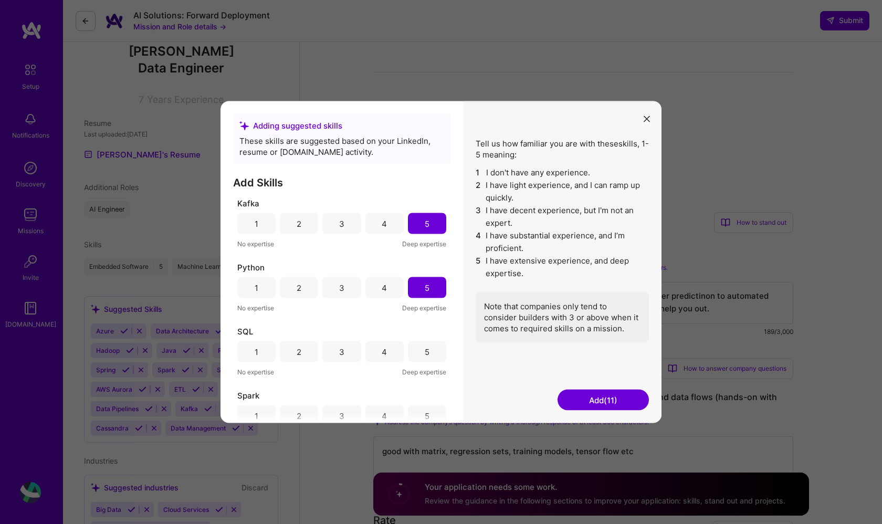
click at [426, 349] on div "5" at bounding box center [427, 351] width 38 height 21
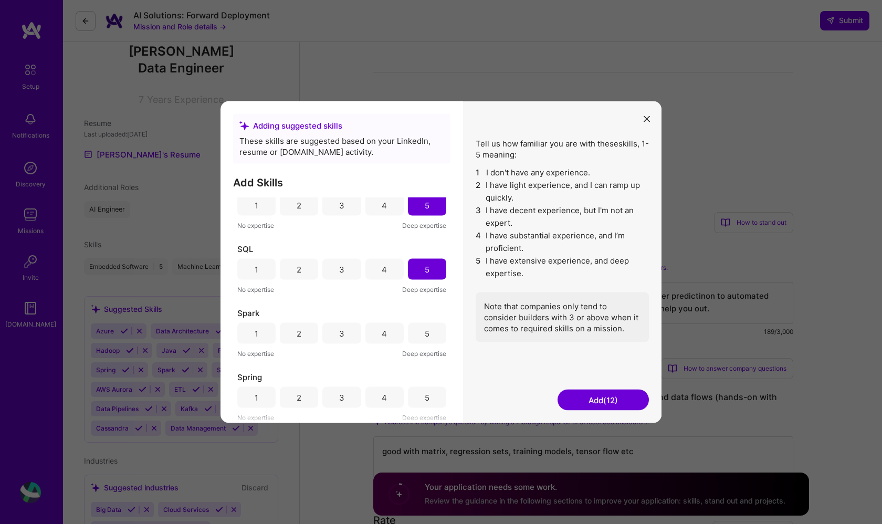
scroll to position [659, 0]
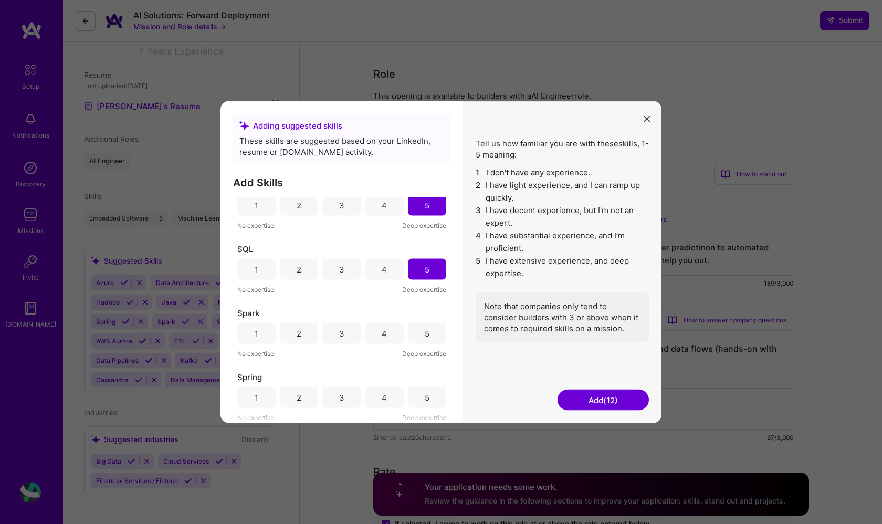
click at [426, 331] on div "5" at bounding box center [427, 333] width 38 height 21
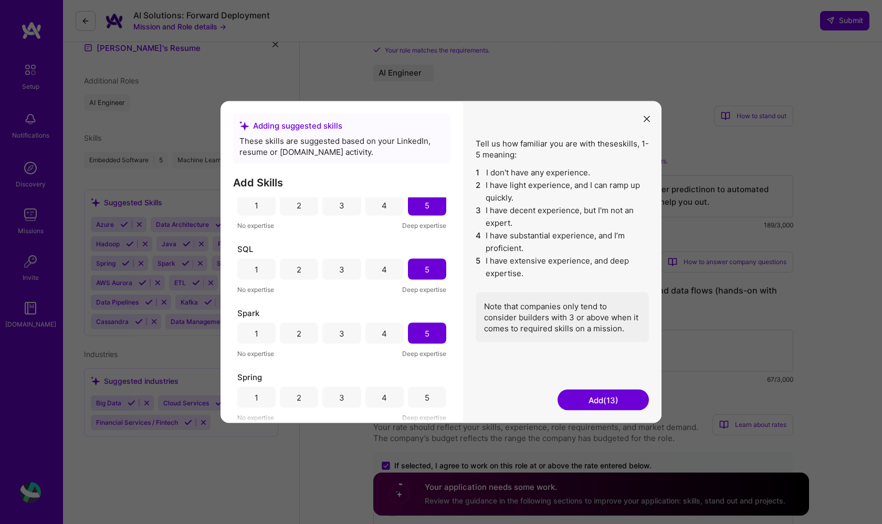
scroll to position [264, 0]
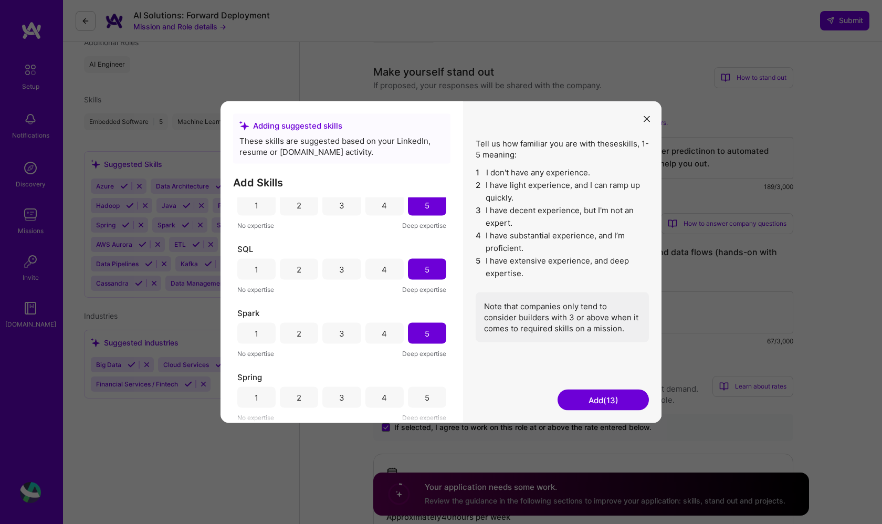
click at [425, 392] on div "5" at bounding box center [427, 397] width 5 height 11
click at [589, 402] on button "Add (14)" at bounding box center [603, 400] width 91 height 21
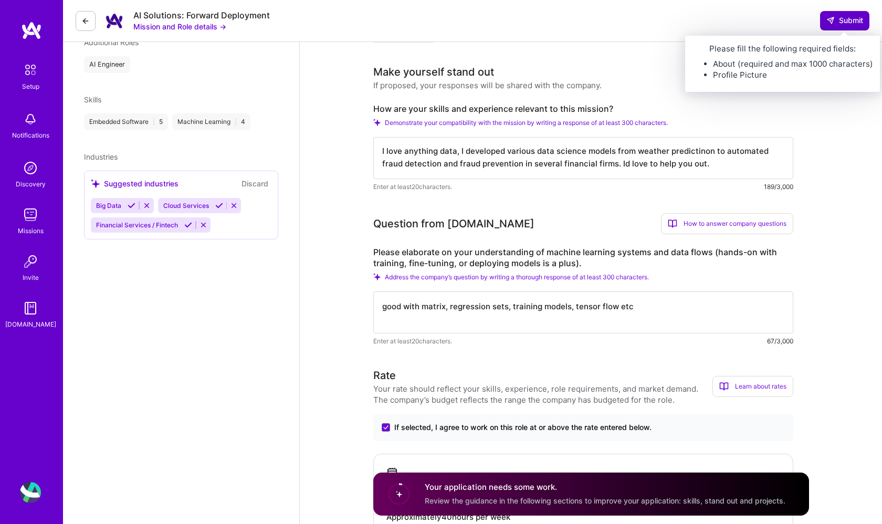
click at [839, 23] on span "Submit" at bounding box center [845, 20] width 37 height 11
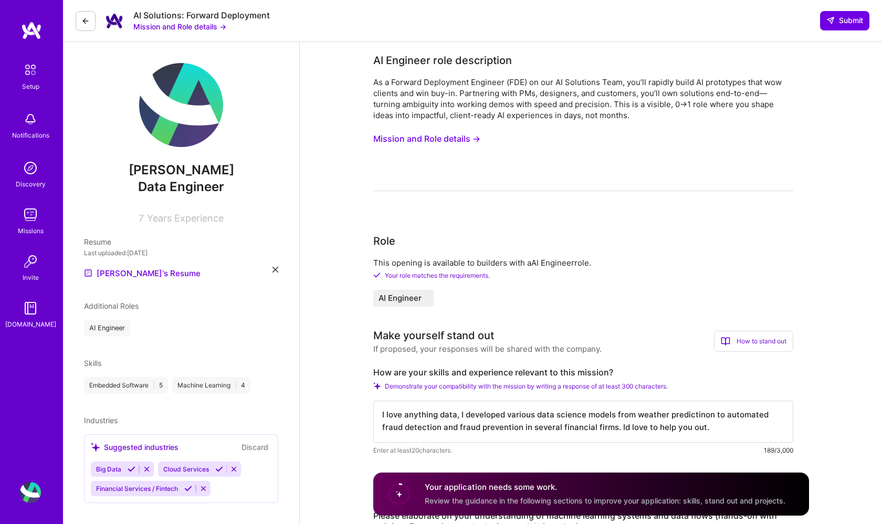
scroll to position [0, 0]
click at [122, 324] on div "AI Engineer" at bounding box center [107, 328] width 46 height 17
click at [95, 334] on div "AI Engineer" at bounding box center [107, 328] width 46 height 17
click at [105, 324] on div "AI Engineer" at bounding box center [107, 328] width 46 height 17
click at [173, 98] on img at bounding box center [181, 105] width 84 height 84
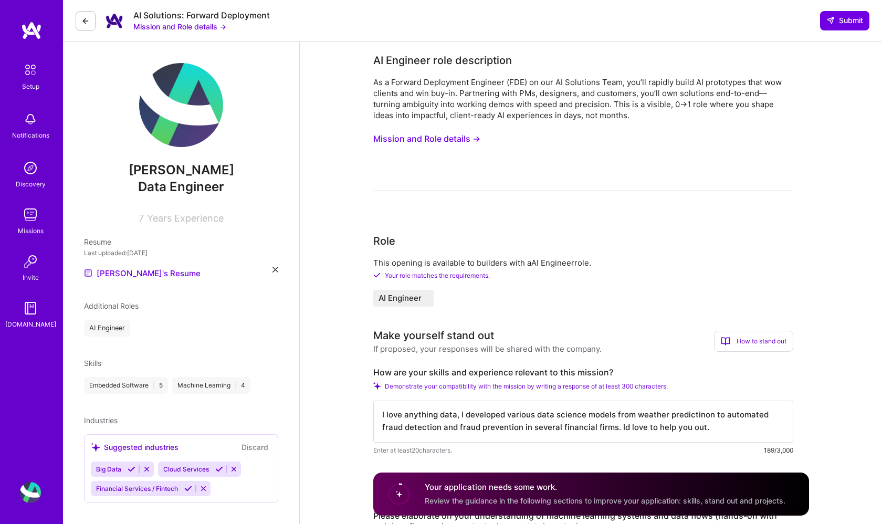
click at [27, 81] on div "Setup" at bounding box center [30, 86] width 17 height 11
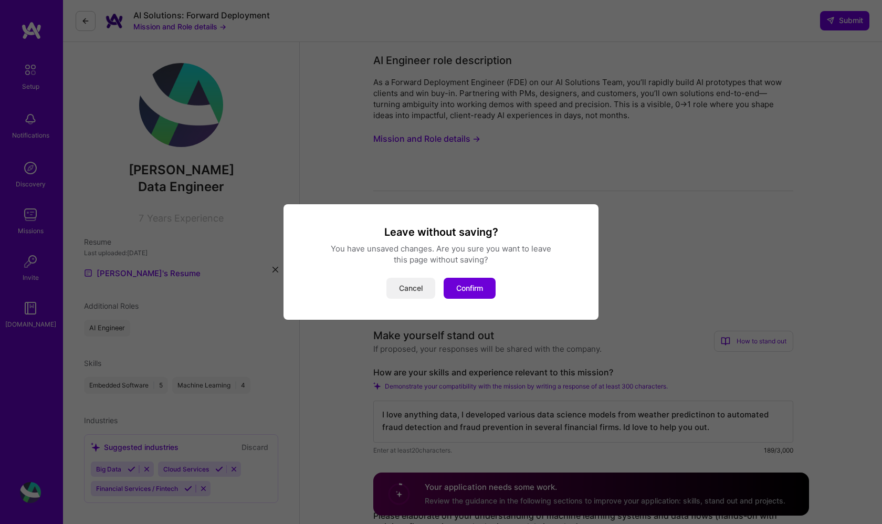
click at [409, 292] on button "Cancel" at bounding box center [411, 288] width 49 height 21
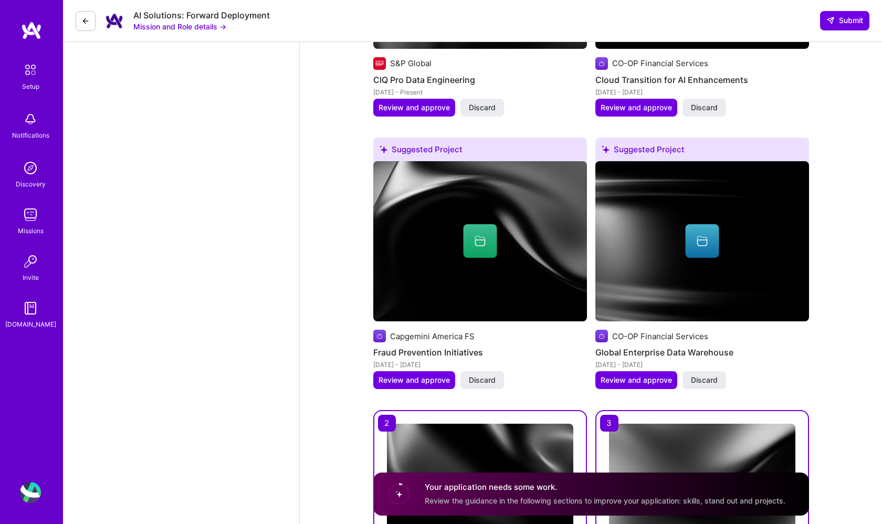
scroll to position [1432, 0]
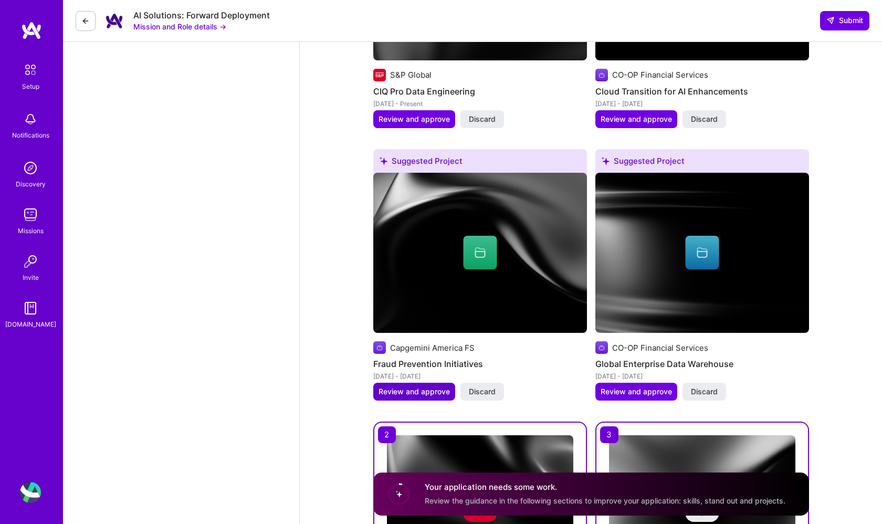
click at [428, 387] on span "Review and approve" at bounding box center [414, 392] width 71 height 11
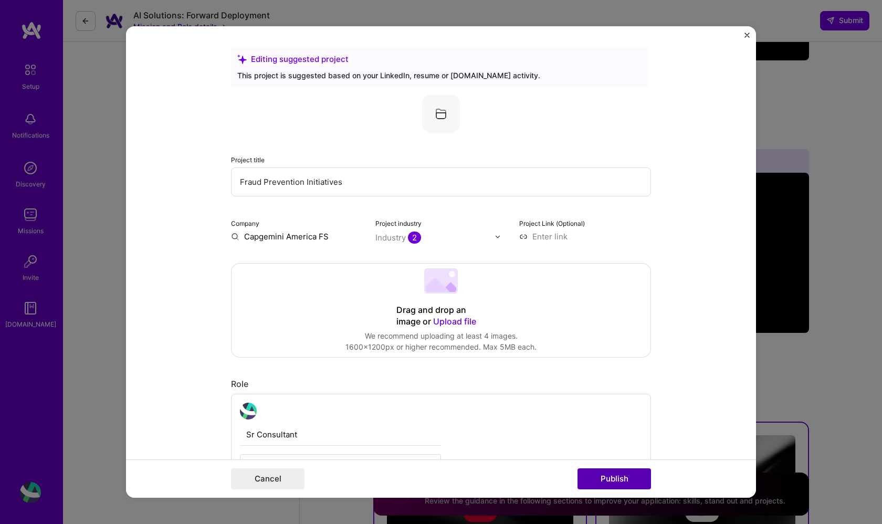
click at [605, 476] on button "Publish" at bounding box center [615, 479] width 74 height 21
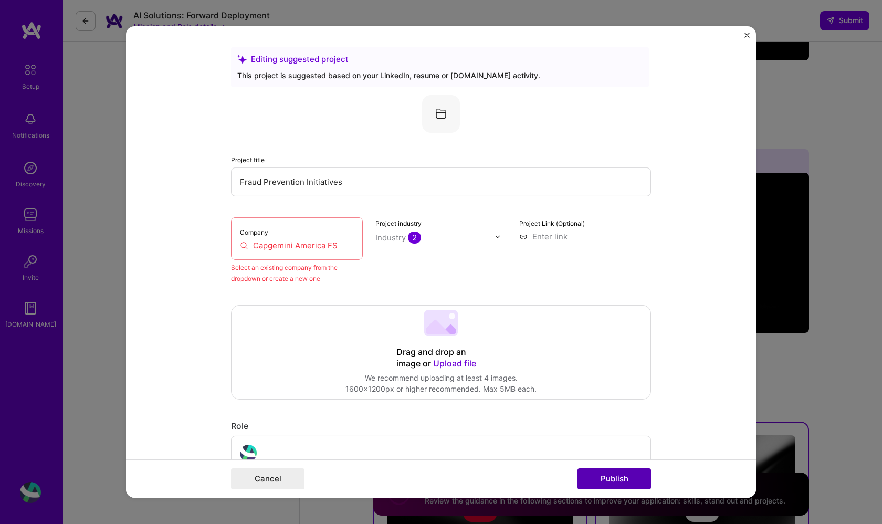
scroll to position [69, 0]
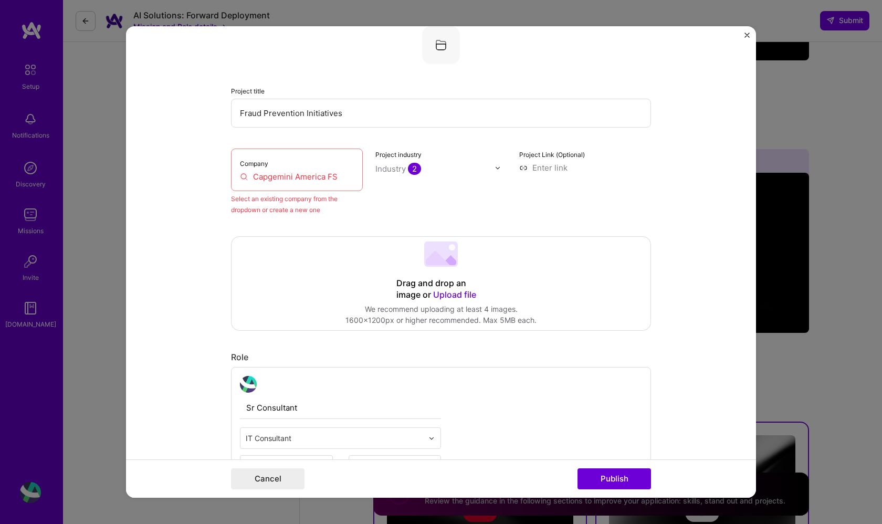
click at [300, 169] on div "Company Capgemini America FS" at bounding box center [297, 170] width 132 height 43
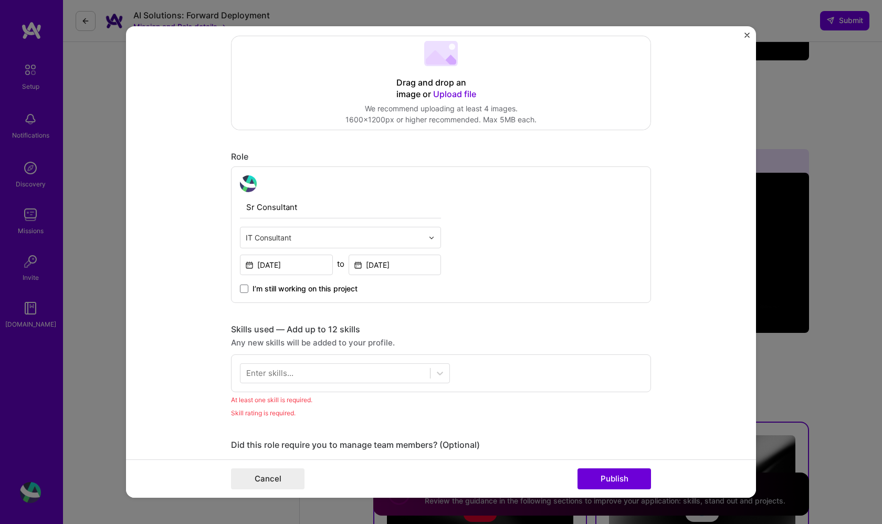
scroll to position [274, 0]
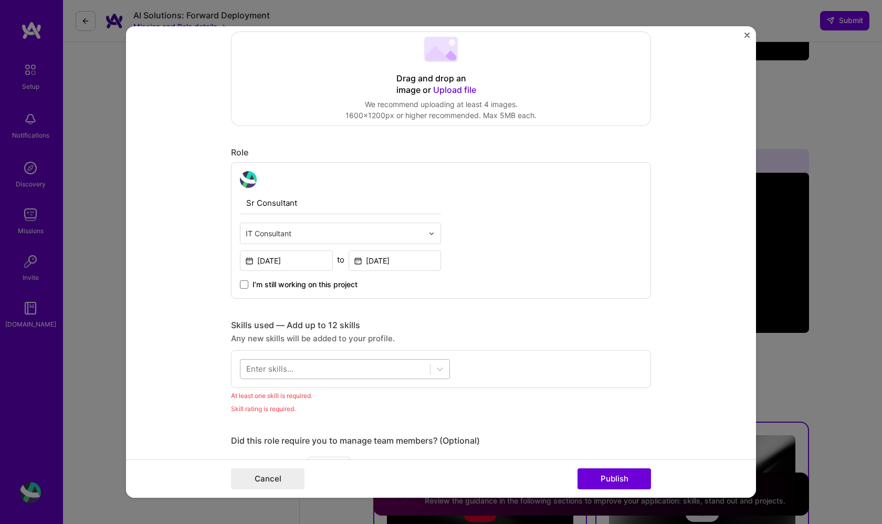
click at [396, 368] on div at bounding box center [336, 368] width 190 height 17
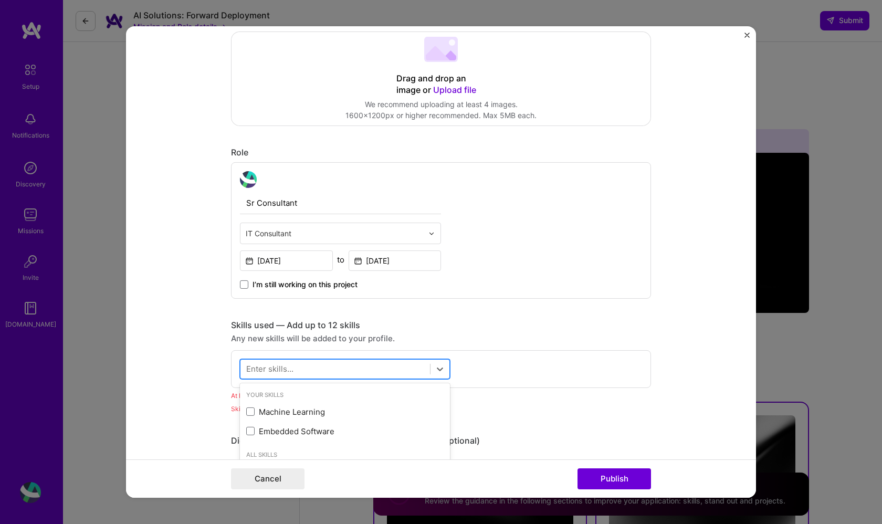
scroll to position [1453, 0]
click at [309, 409] on div "Machine Learning" at bounding box center [345, 412] width 198 height 11
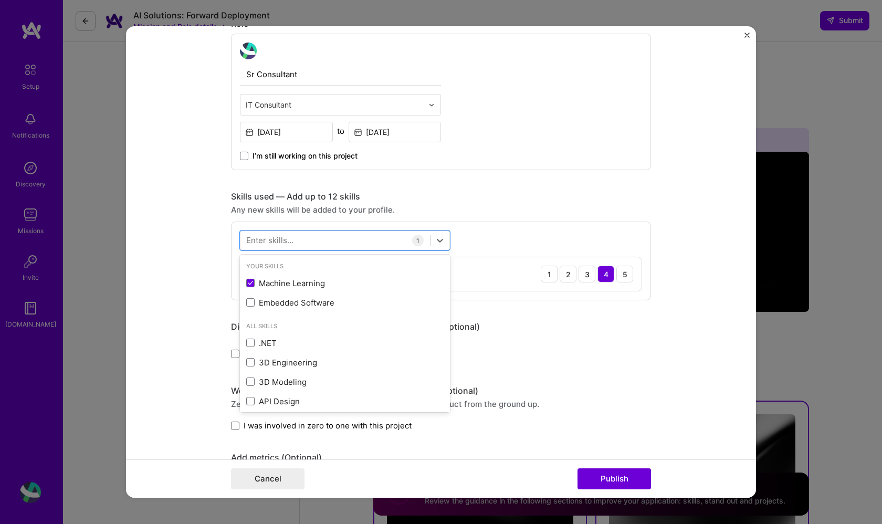
scroll to position [509, 0]
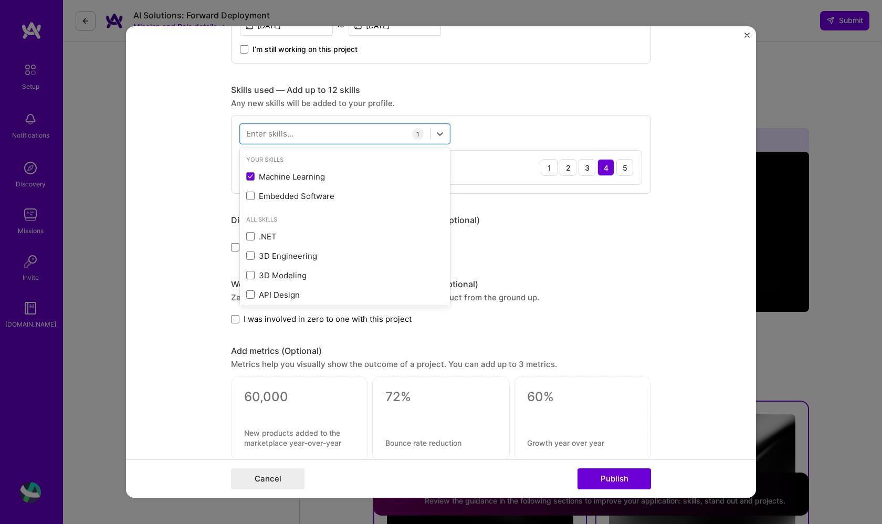
click at [682, 228] on form "Editing suggested project This project is suggested based on your LinkedIn, res…" at bounding box center [441, 262] width 630 height 472
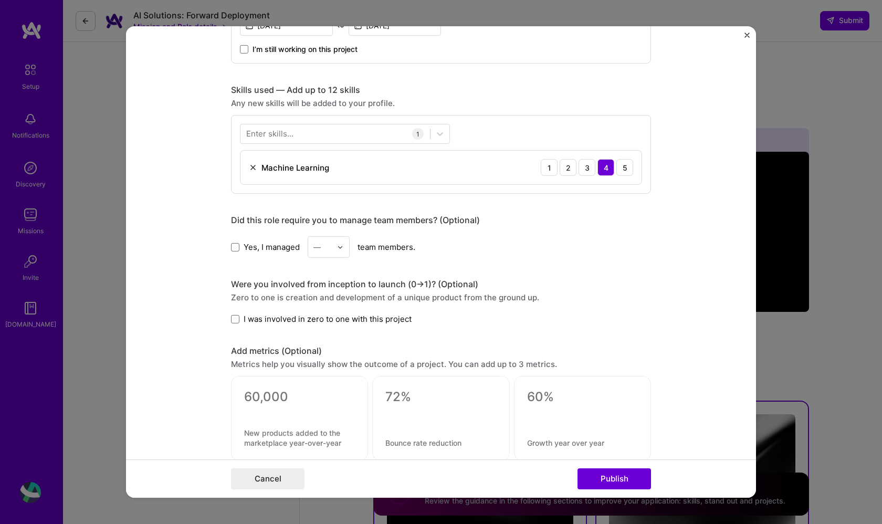
click at [329, 234] on div "Did this role require you to manage team members? (Optional) Yes, I managed — t…" at bounding box center [441, 236] width 420 height 43
click at [588, 491] on div "Cancel Publish" at bounding box center [441, 479] width 630 height 38
click at [594, 469] on button "Publish" at bounding box center [615, 479] width 74 height 21
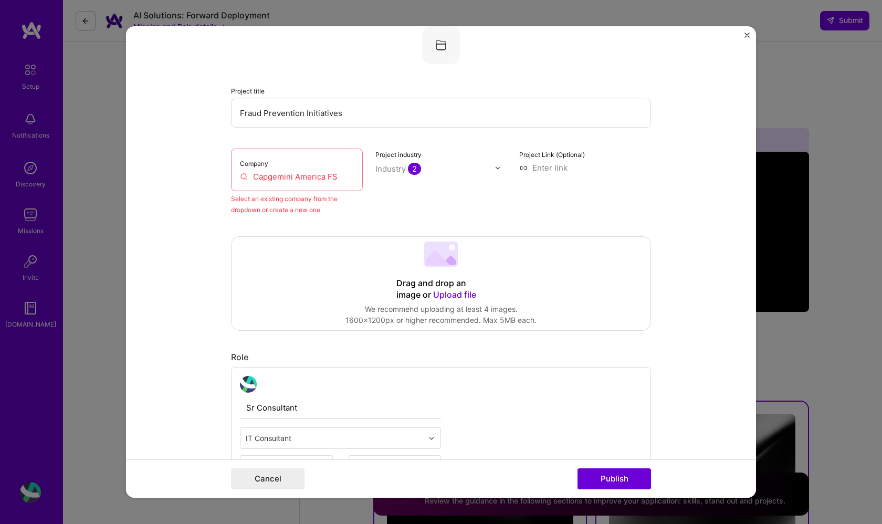
click at [335, 185] on div "Company Capgemini America FS" at bounding box center [297, 170] width 132 height 43
click at [306, 170] on div "Company Capgemini America FS" at bounding box center [297, 170] width 132 height 43
click at [376, 176] on div "Project industry Industry 2" at bounding box center [442, 182] width 132 height 67
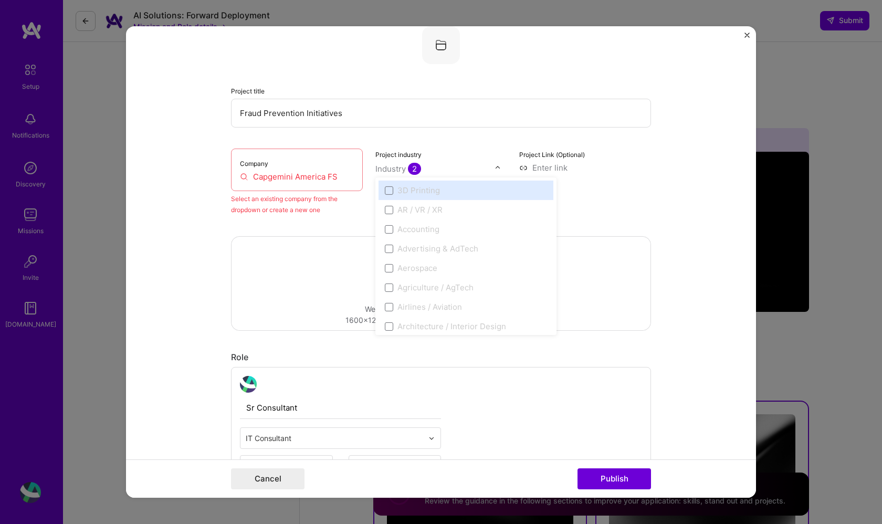
drag, startPoint x: 394, startPoint y: 165, endPoint x: 414, endPoint y: 185, distance: 28.2
click at [394, 165] on div "Industry 2" at bounding box center [399, 168] width 46 height 11
click at [633, 245] on div "Drag and drop an image or Upload file Upload file We recommend uploading at lea…" at bounding box center [441, 283] width 419 height 93
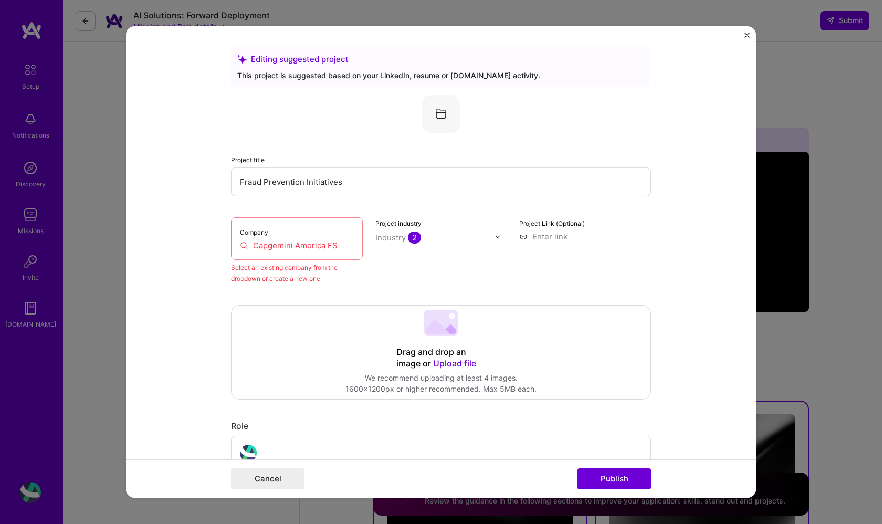
scroll to position [0, 0]
click at [442, 109] on img at bounding box center [441, 114] width 38 height 38
click at [608, 480] on button "Publish" at bounding box center [615, 479] width 74 height 21
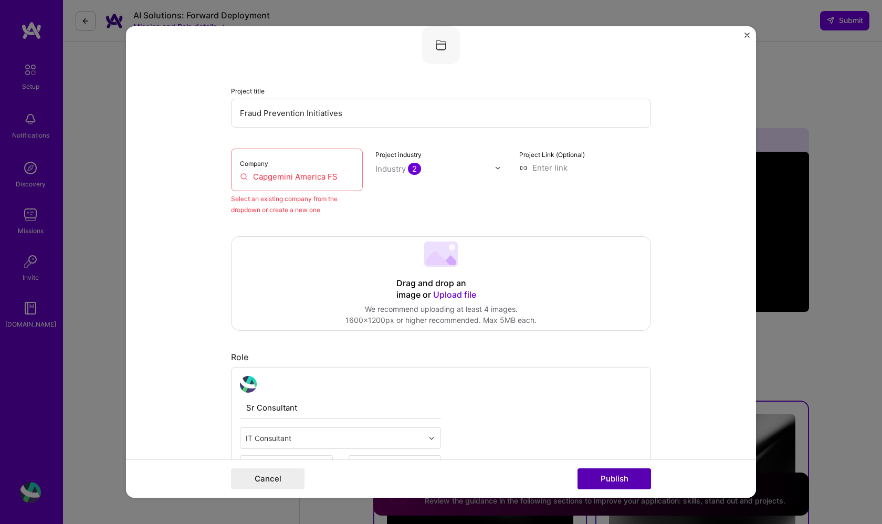
click at [608, 479] on button "Publish" at bounding box center [615, 479] width 74 height 21
click at [350, 177] on input "Capgemini America FS" at bounding box center [297, 176] width 114 height 11
click at [314, 178] on input "Capgemini America FS" at bounding box center [297, 176] width 114 height 11
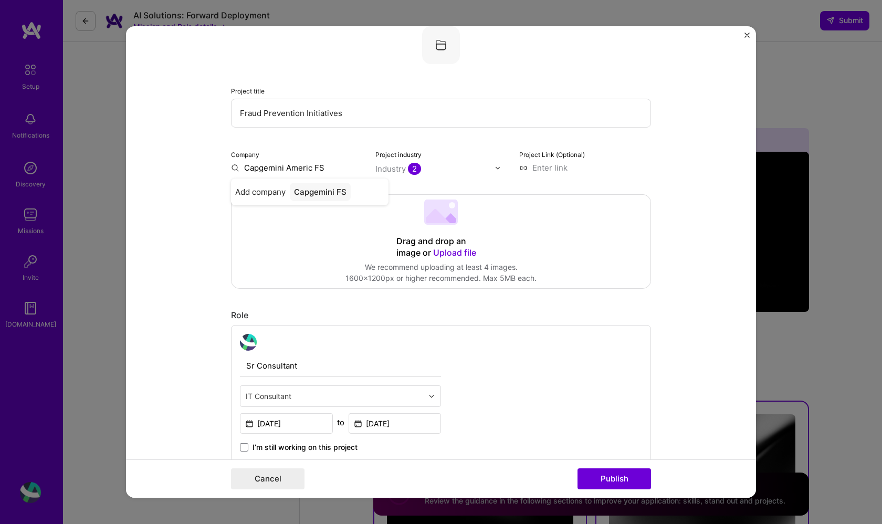
type input "Capgemini America FS"
click at [351, 188] on div "Capgemini America FS" at bounding box center [337, 192] width 95 height 18
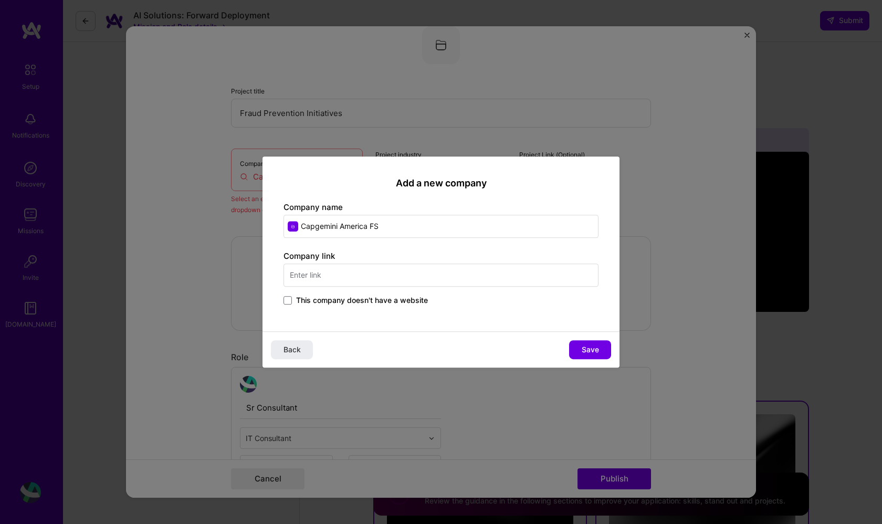
click at [374, 274] on input "text" at bounding box center [441, 275] width 315 height 23
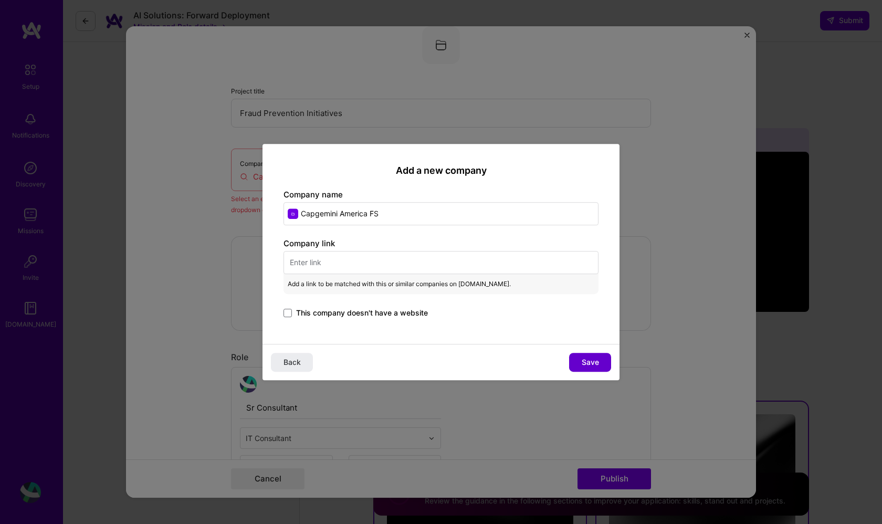
click at [584, 363] on span "Save" at bounding box center [590, 362] width 17 height 11
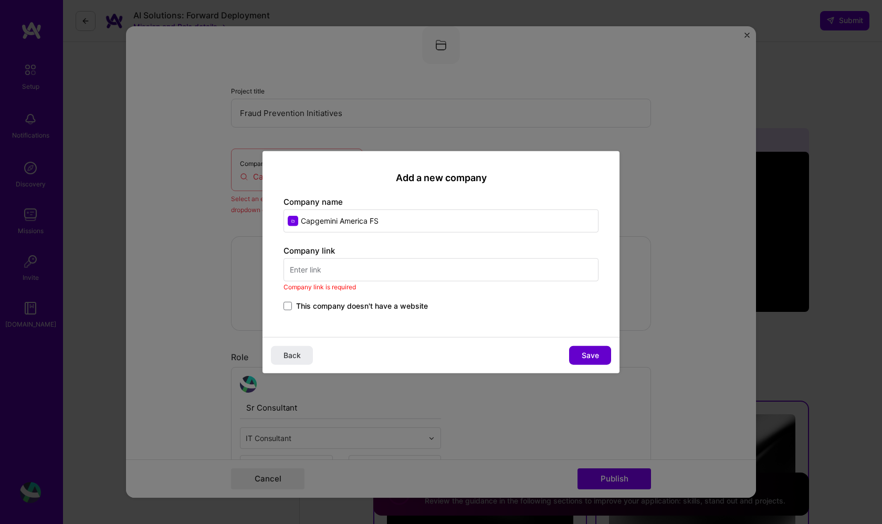
click at [594, 359] on span "Save" at bounding box center [590, 355] width 17 height 11
click at [435, 274] on input "text" at bounding box center [441, 269] width 315 height 23
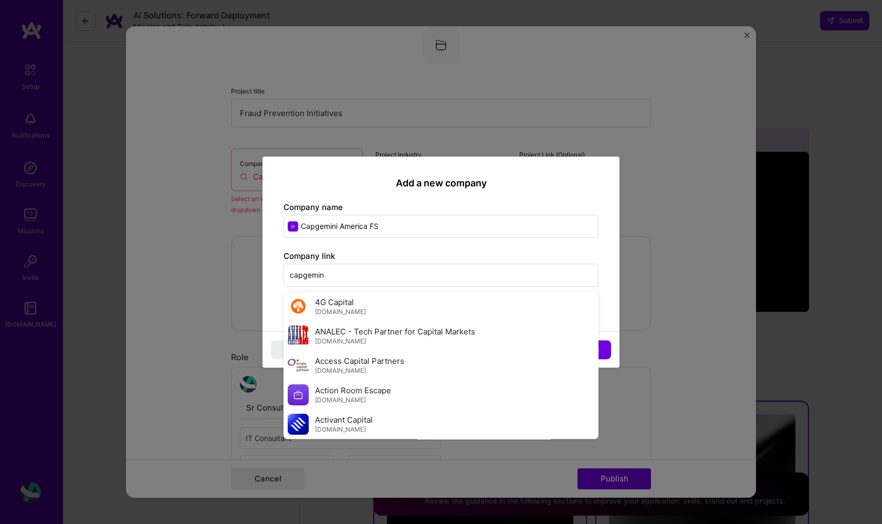
type input "capgemini"
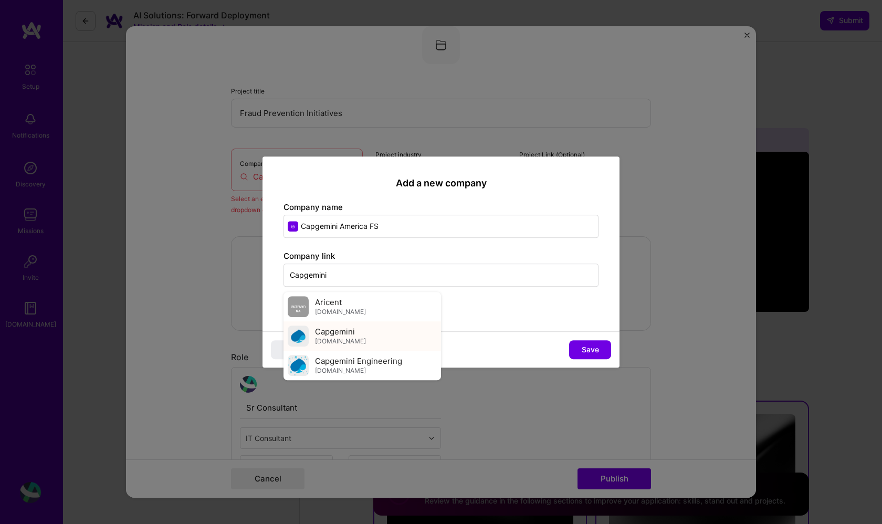
drag, startPoint x: 435, startPoint y: 274, endPoint x: 352, endPoint y: 337, distance: 103.8
click at [352, 337] on span "Capgemini" at bounding box center [335, 331] width 40 height 11
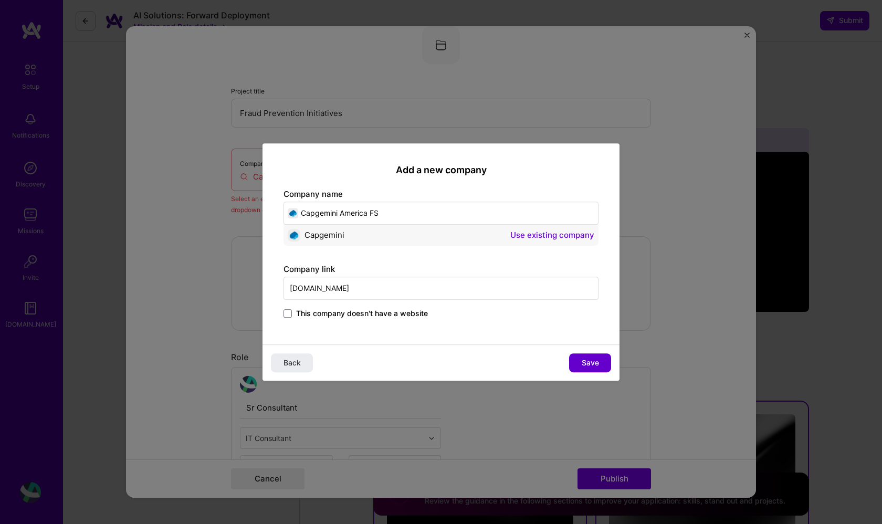
click at [580, 363] on button "Save" at bounding box center [590, 363] width 42 height 19
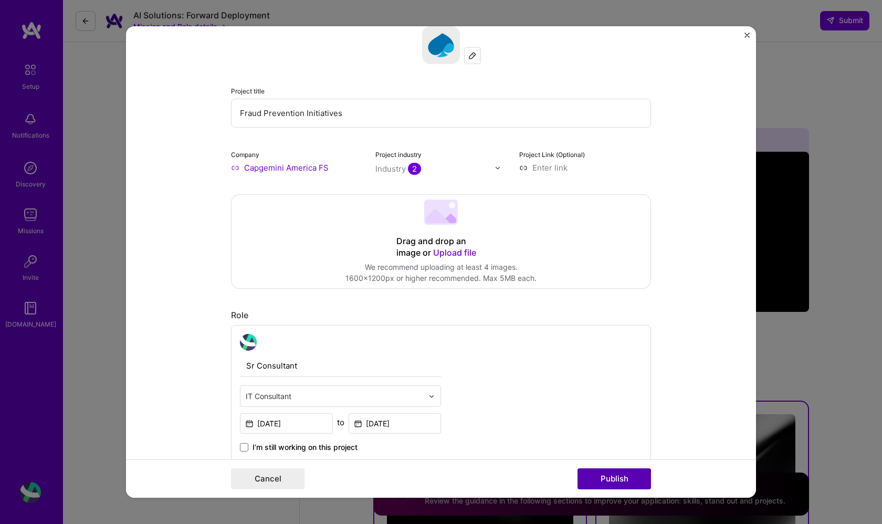
click at [605, 470] on button "Publish" at bounding box center [615, 479] width 74 height 21
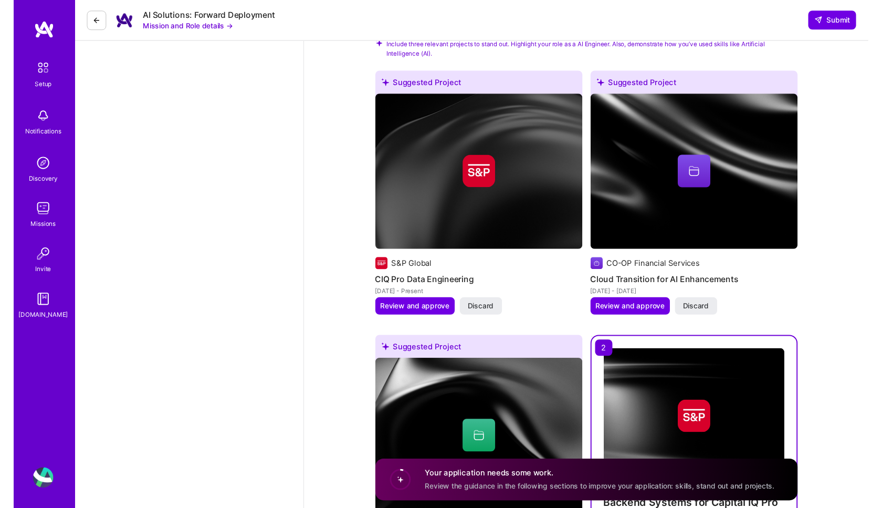
scroll to position [1159, 0]
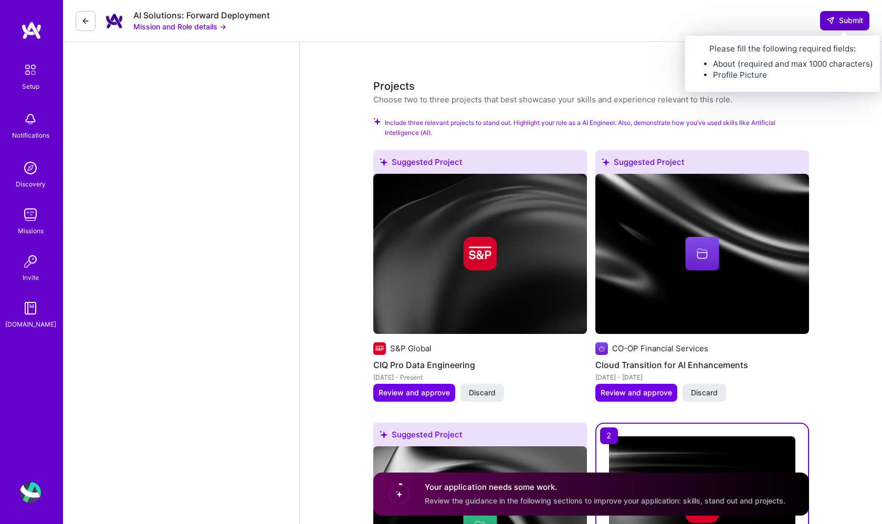
click at [853, 21] on span "Submit" at bounding box center [845, 20] width 37 height 11
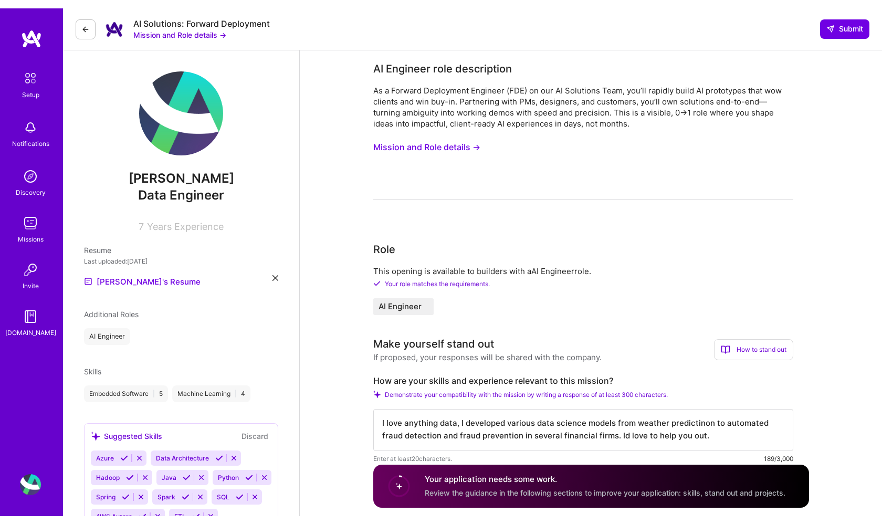
scroll to position [0, 0]
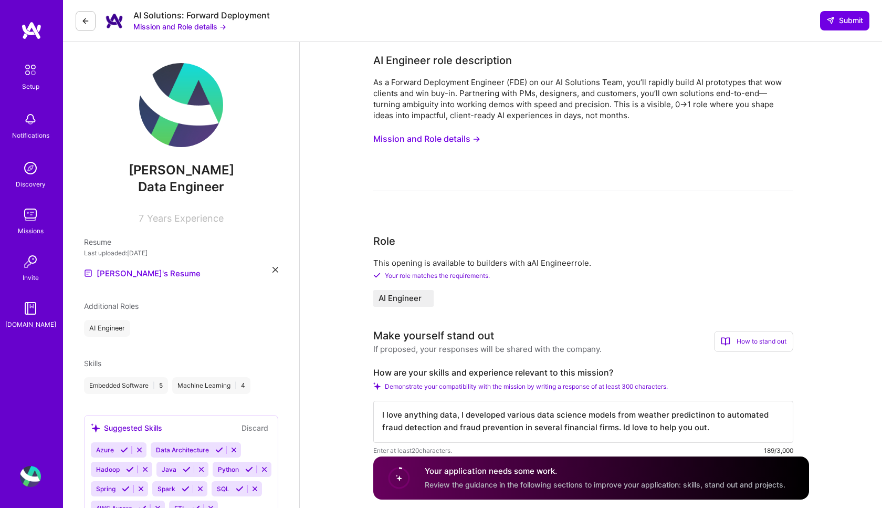
click at [577, 187] on div "As a Forward Deployment Engineer (FDE) on our AI Solutions Team, you’ll rapidly…" at bounding box center [583, 134] width 420 height 115
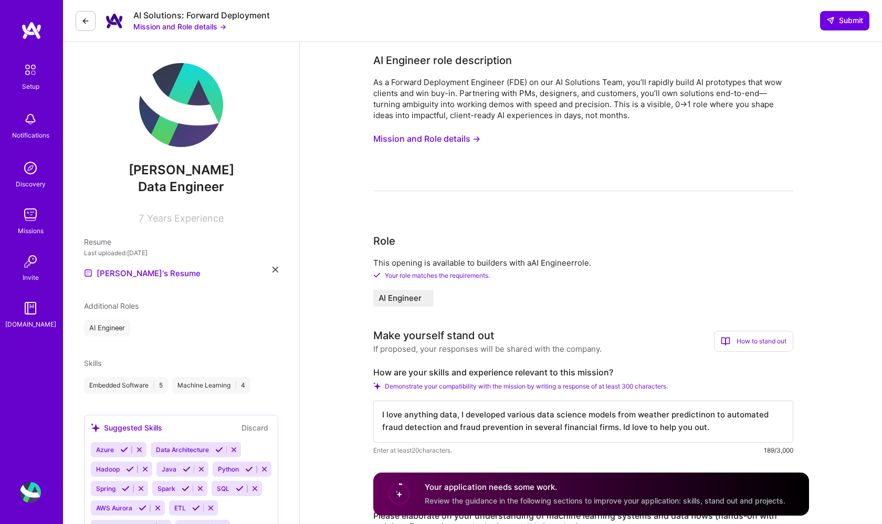
click at [478, 276] on span "Your role matches the requirements." at bounding box center [437, 276] width 105 height 8
click at [402, 286] on div "This opening is available to builders with a AI Engineer role. Your role matche…" at bounding box center [583, 281] width 420 height 49
click at [397, 299] on span "AI Engineer" at bounding box center [400, 298] width 43 height 8
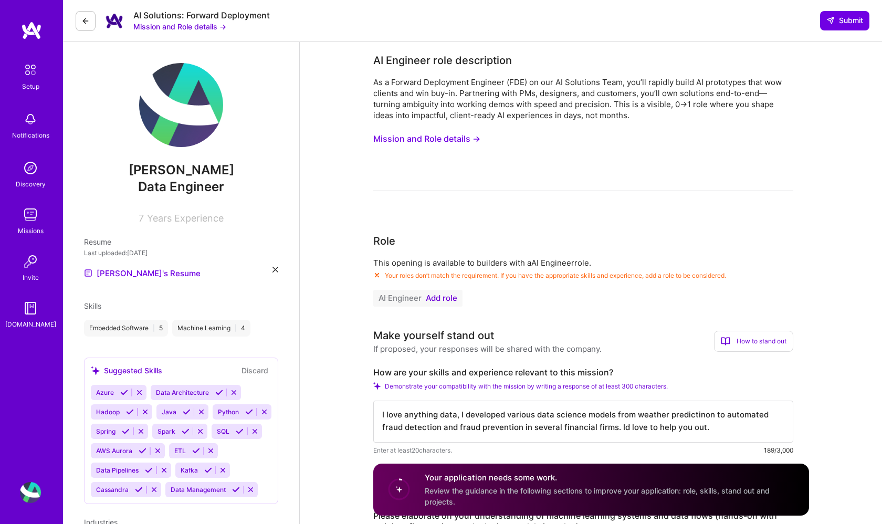
click at [443, 301] on span "Add role" at bounding box center [442, 298] width 32 height 8
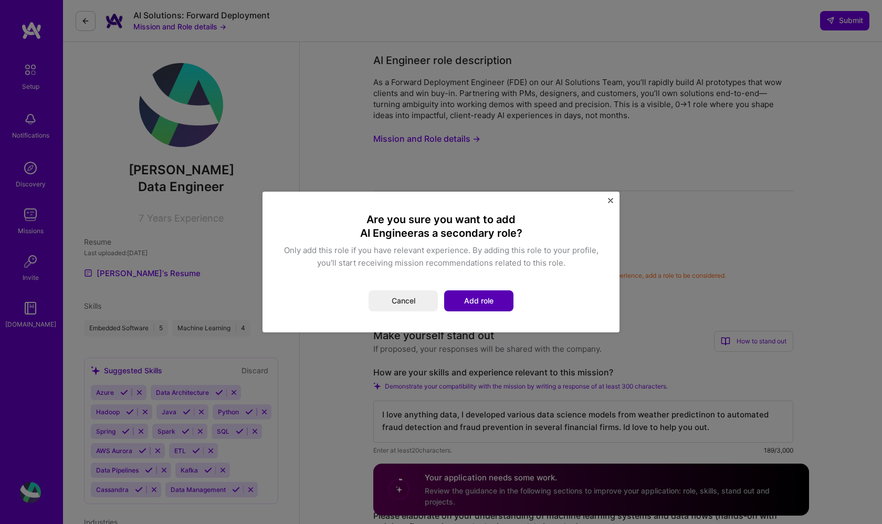
click at [462, 307] on button "Add role" at bounding box center [478, 300] width 69 height 21
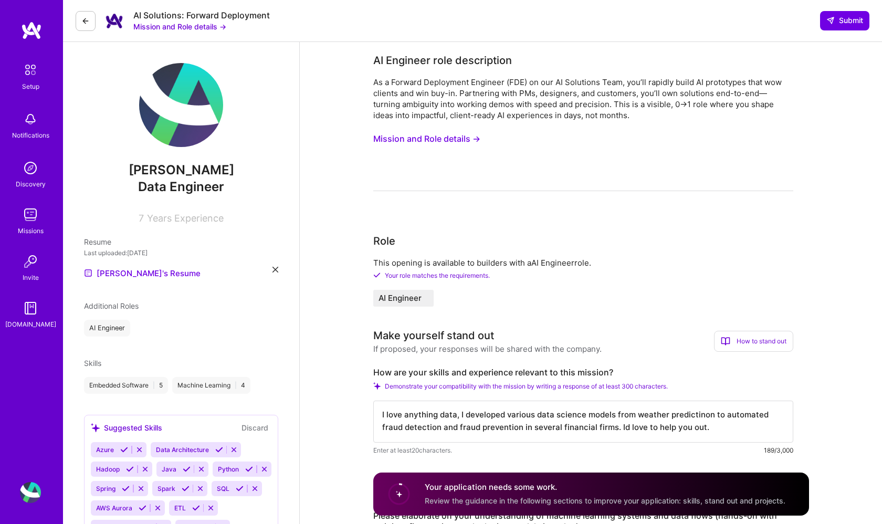
click at [160, 318] on div "Additional Roles AI Engineer" at bounding box center [181, 318] width 194 height 36
click at [143, 331] on div "AI Engineer" at bounding box center [181, 328] width 194 height 17
click at [137, 277] on link "[PERSON_NAME]'s Resume" at bounding box center [142, 273] width 117 height 13
click at [474, 481] on div "Your application needs some work. Review the guidance in the following sections…" at bounding box center [591, 494] width 436 height 43
click at [467, 514] on div "Your application needs some work. Review the guidance in the following sections…" at bounding box center [591, 494] width 436 height 43
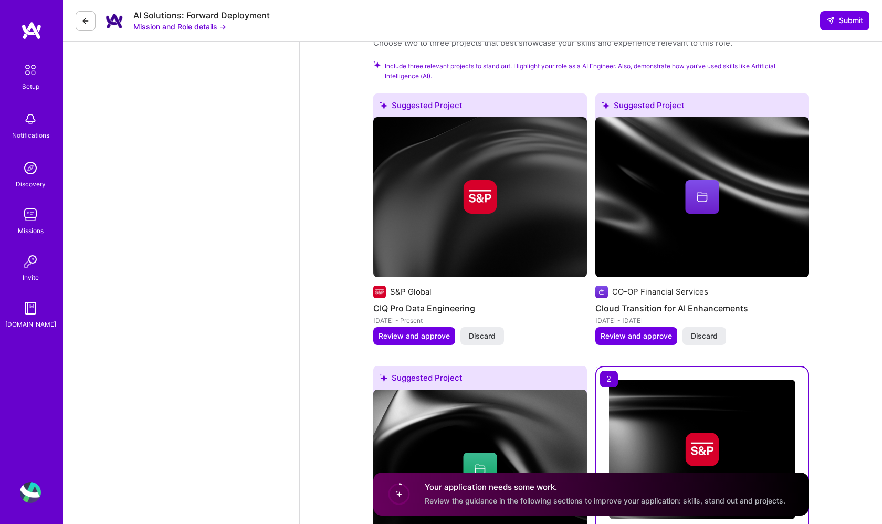
scroll to position [1218, 0]
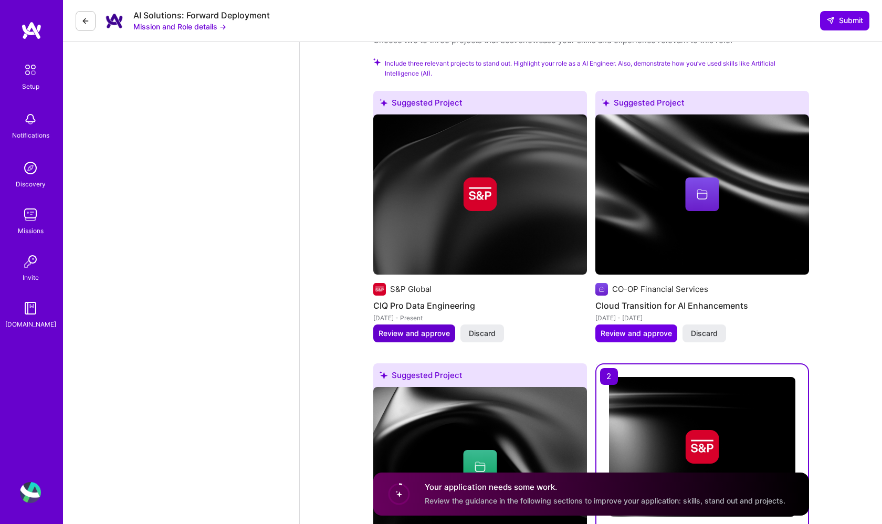
click at [433, 328] on span "Review and approve" at bounding box center [414, 333] width 71 height 11
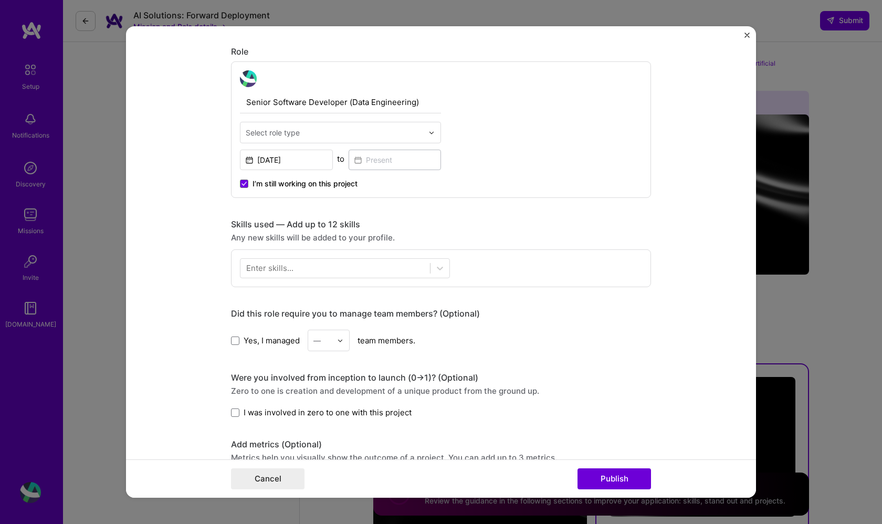
scroll to position [336, 0]
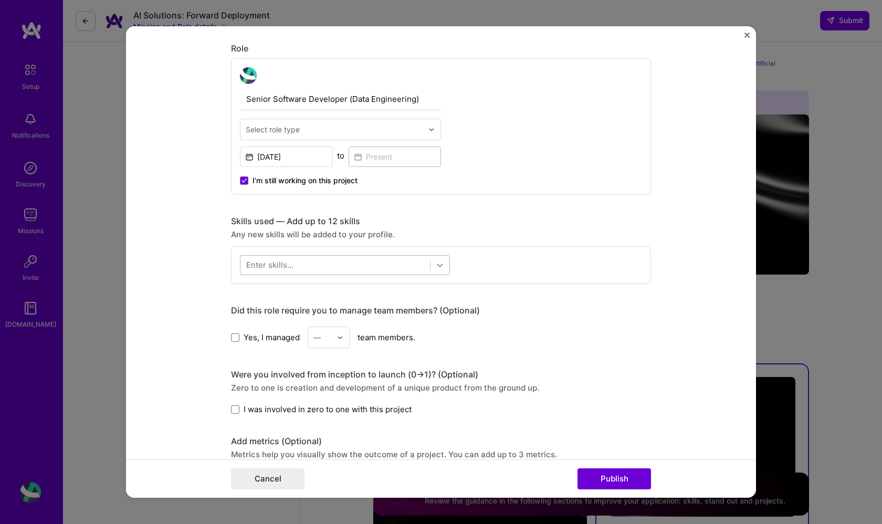
click at [435, 261] on icon at bounding box center [440, 265] width 11 height 11
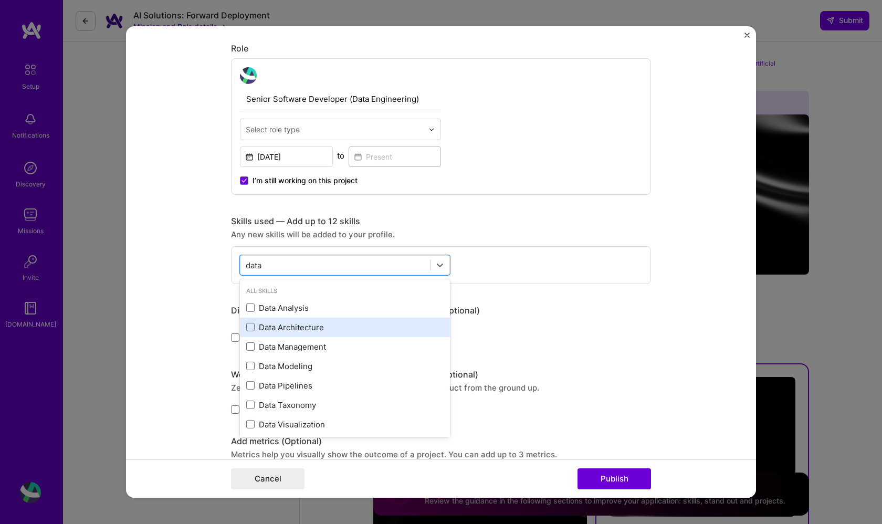
click at [307, 331] on div "Data Architecture" at bounding box center [345, 327] width 198 height 11
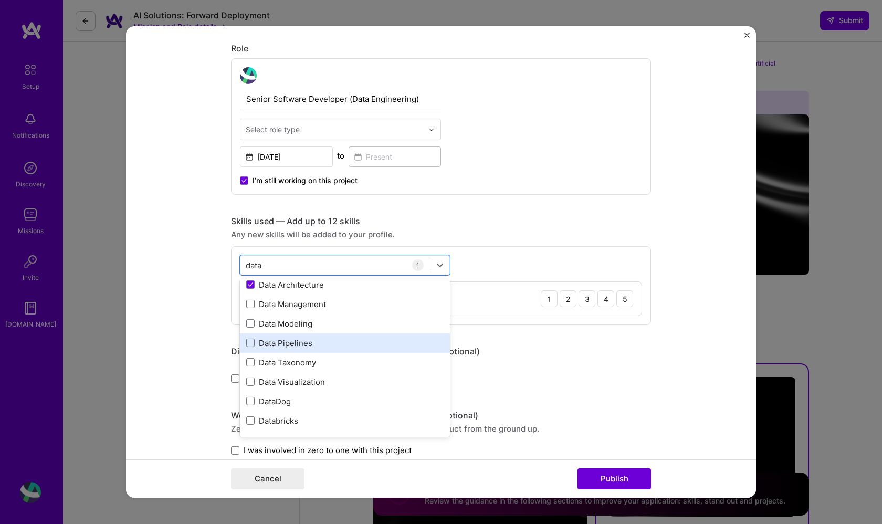
scroll to position [43, 0]
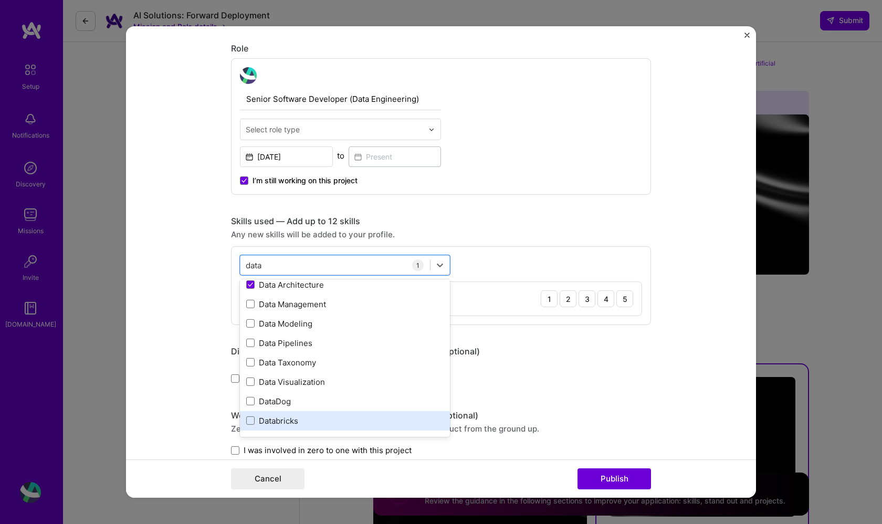
click at [288, 413] on div "Databricks" at bounding box center [345, 420] width 210 height 19
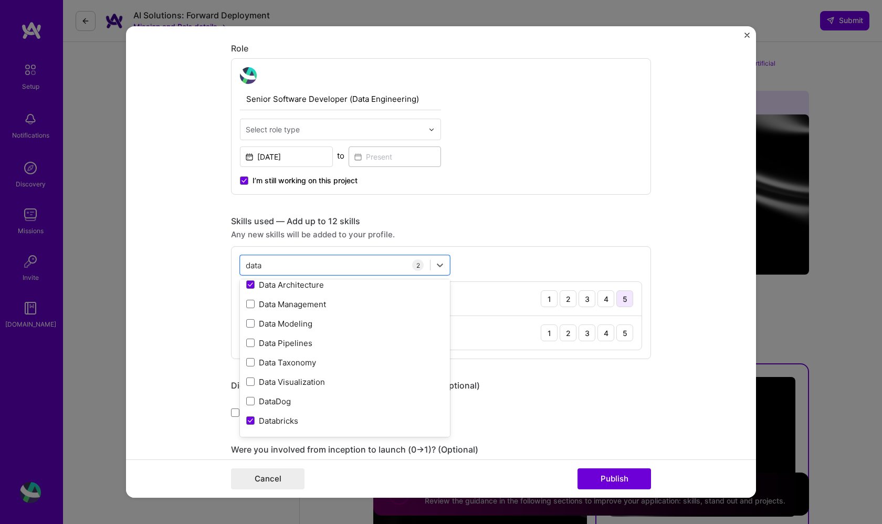
type input "data"
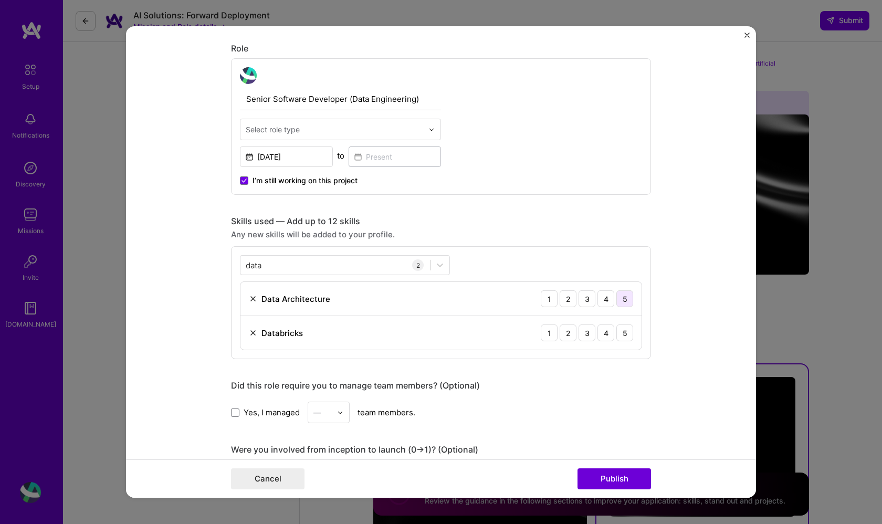
click at [626, 294] on div "5" at bounding box center [625, 298] width 17 height 17
click at [625, 330] on div "5" at bounding box center [625, 333] width 17 height 17
click at [620, 480] on button "Publish" at bounding box center [615, 479] width 74 height 21
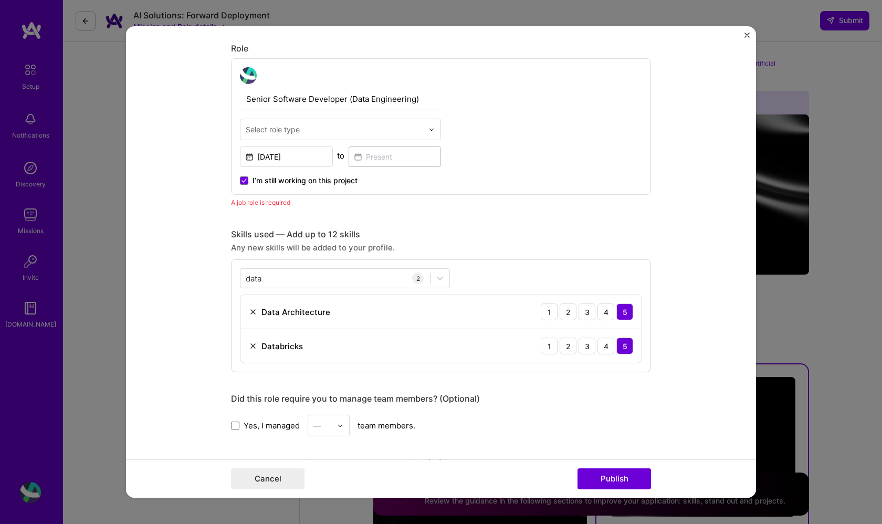
scroll to position [352, 0]
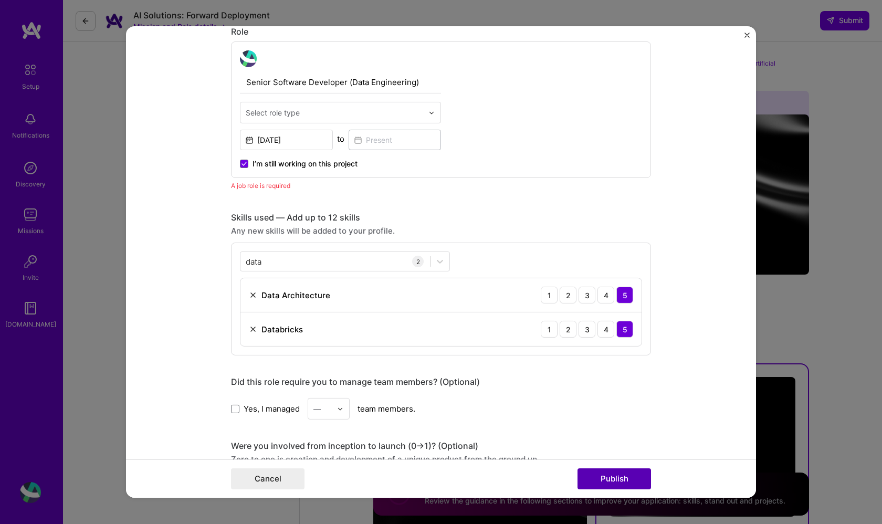
click at [598, 476] on button "Publish" at bounding box center [615, 479] width 74 height 21
click at [634, 504] on div "Editing suggested project This project is suggested based on your LinkedIn, res…" at bounding box center [441, 262] width 882 height 524
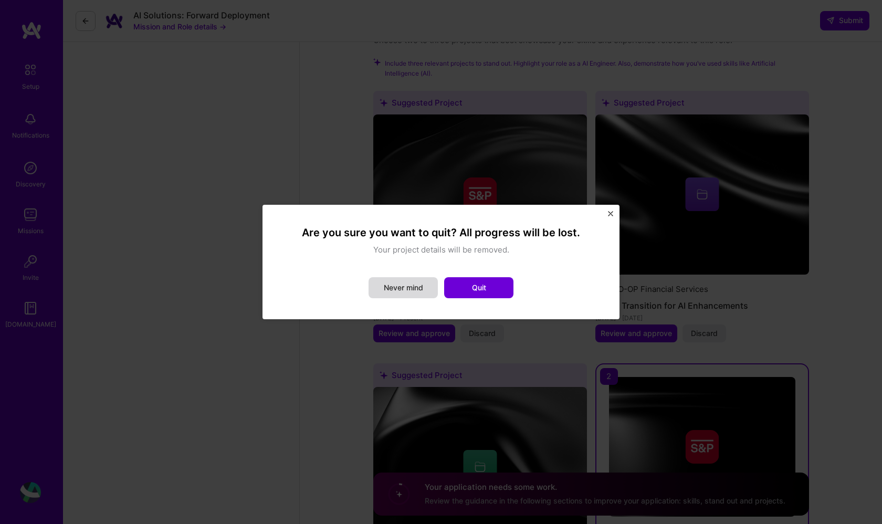
click at [415, 282] on button "Never mind" at bounding box center [403, 287] width 69 height 21
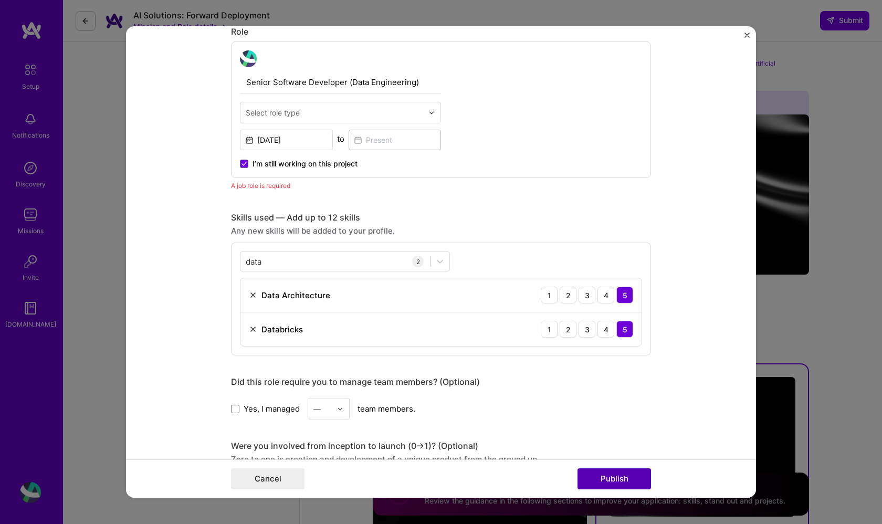
click at [604, 477] on button "Publish" at bounding box center [615, 479] width 74 height 21
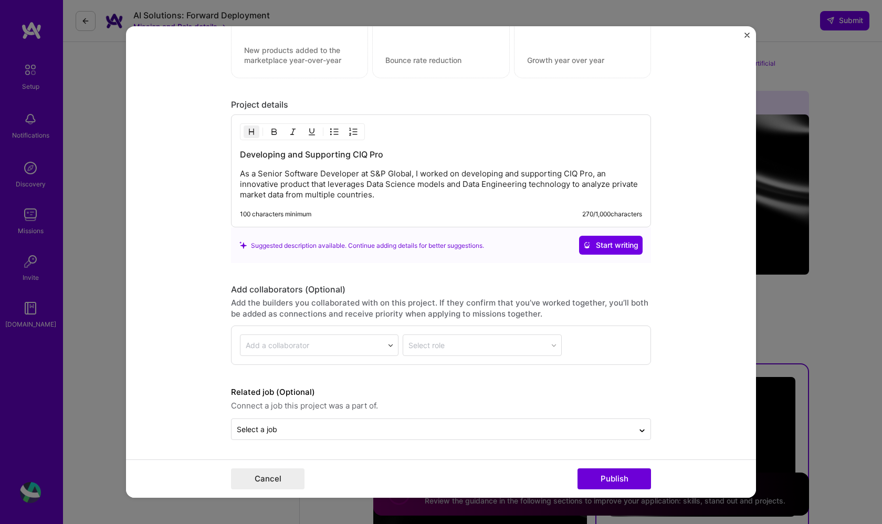
scroll to position [897, 0]
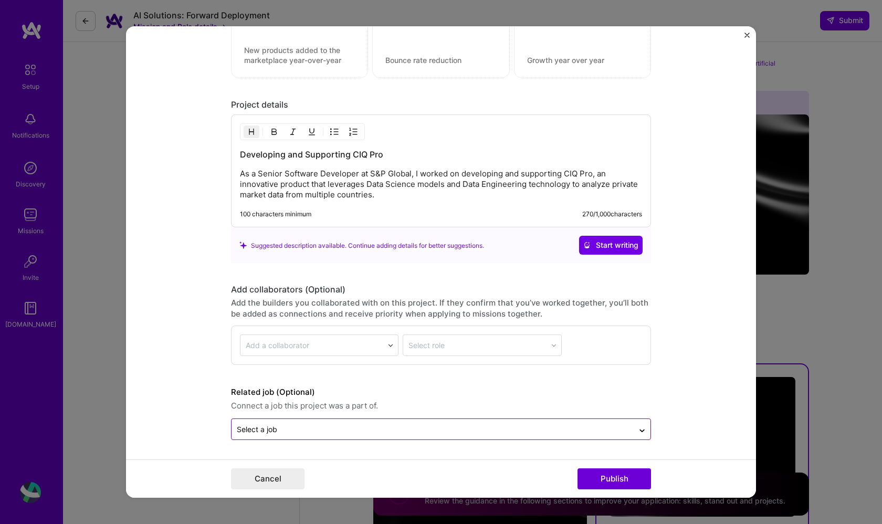
click at [571, 427] on input "text" at bounding box center [433, 429] width 392 height 11
click at [633, 429] on div "Select a job" at bounding box center [433, 429] width 402 height 20
click at [590, 477] on button "Publish" at bounding box center [615, 479] width 74 height 21
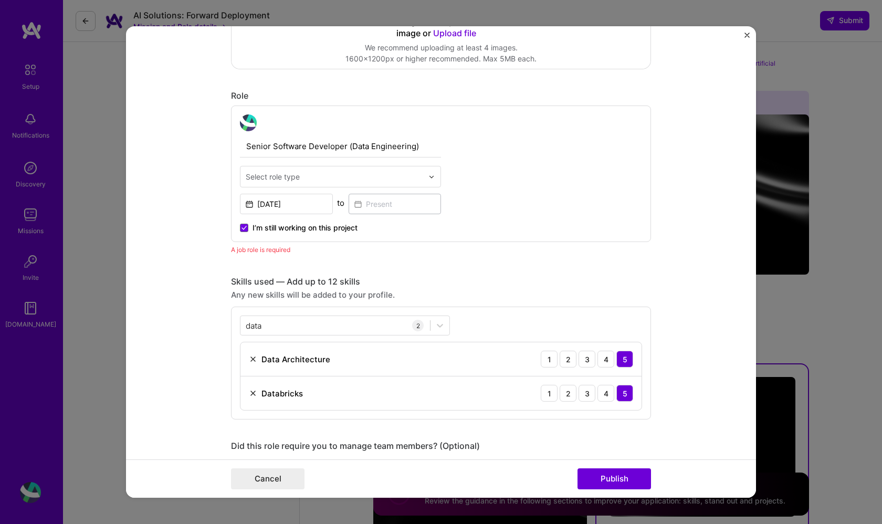
scroll to position [285, 0]
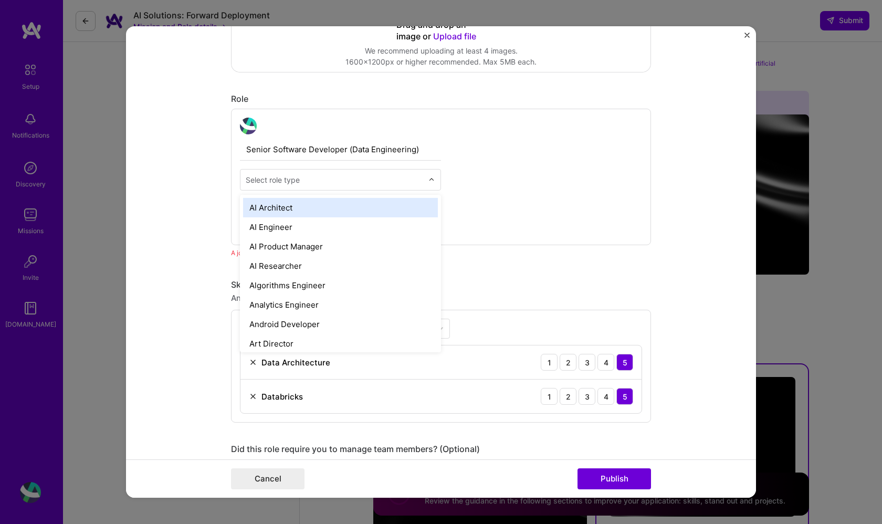
click at [405, 182] on input "text" at bounding box center [335, 179] width 178 height 11
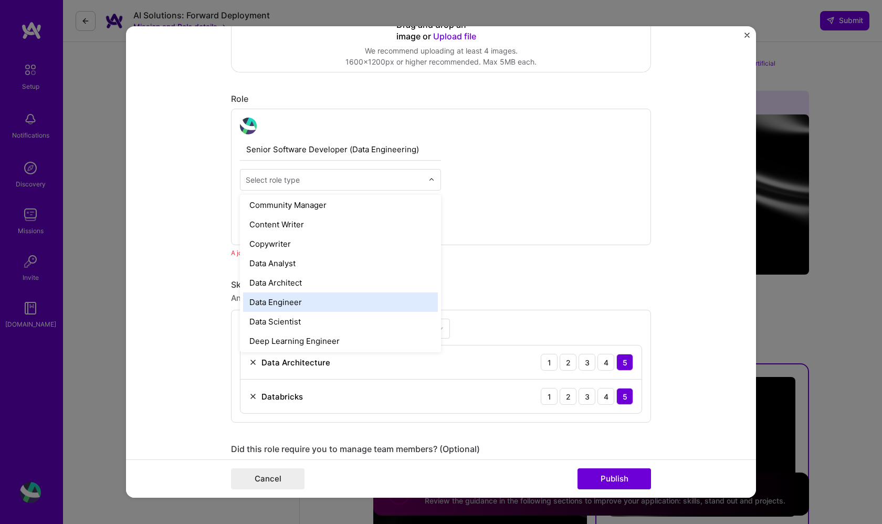
click at [300, 303] on div "Data Engineer" at bounding box center [340, 302] width 195 height 19
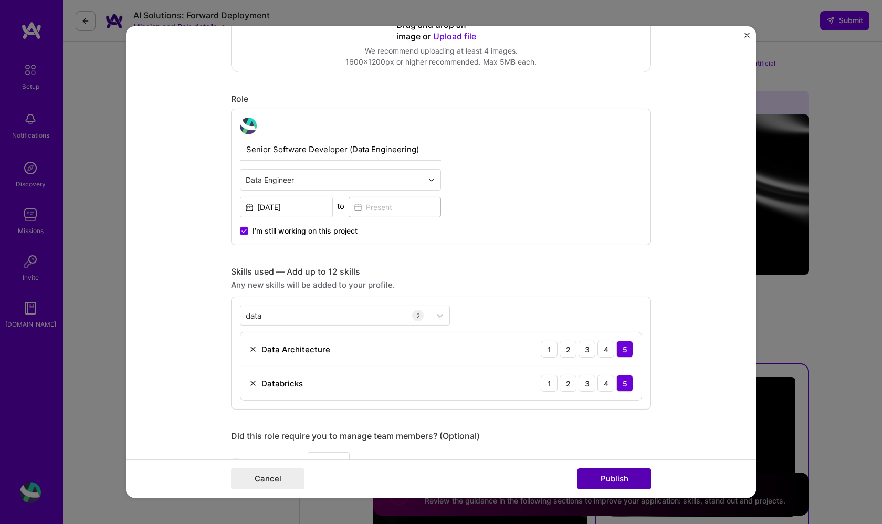
click at [610, 476] on button "Publish" at bounding box center [615, 479] width 74 height 21
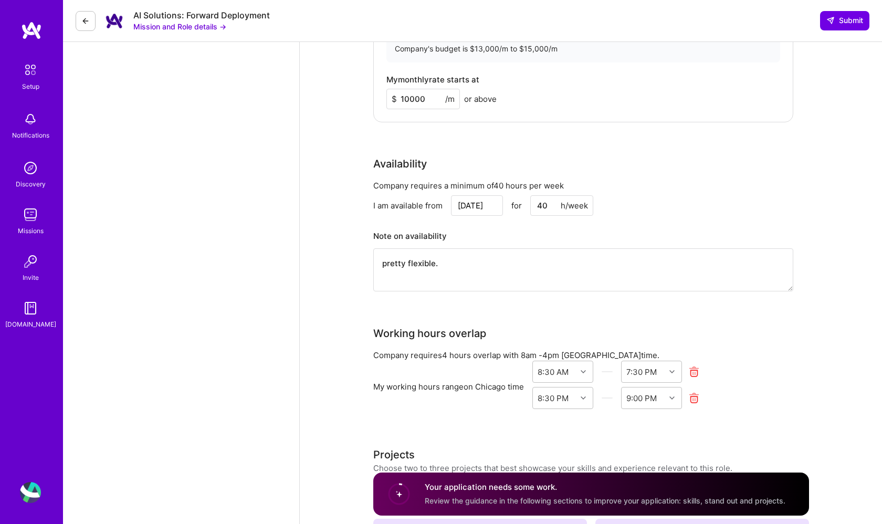
scroll to position [789, 0]
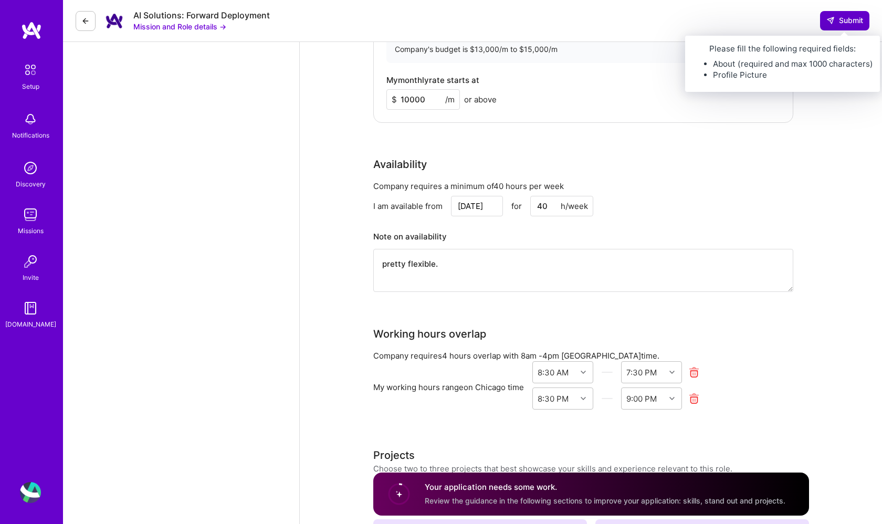
click at [838, 26] on span "Submit" at bounding box center [845, 20] width 37 height 11
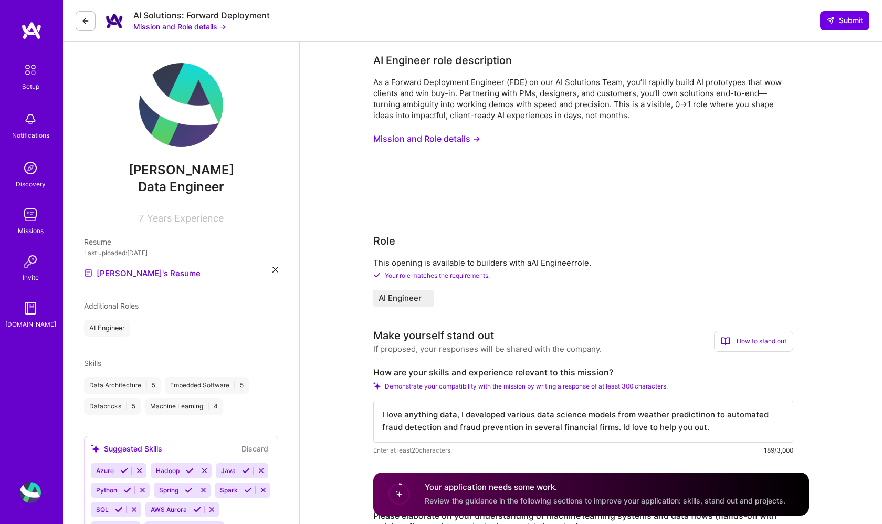
scroll to position [0, 0]
click at [183, 152] on div "[PERSON_NAME] Data Engineer 7 Years Experience" at bounding box center [181, 143] width 194 height 161
click at [190, 204] on div "[PERSON_NAME] Data Engineer 7 Years Experience" at bounding box center [181, 143] width 194 height 161
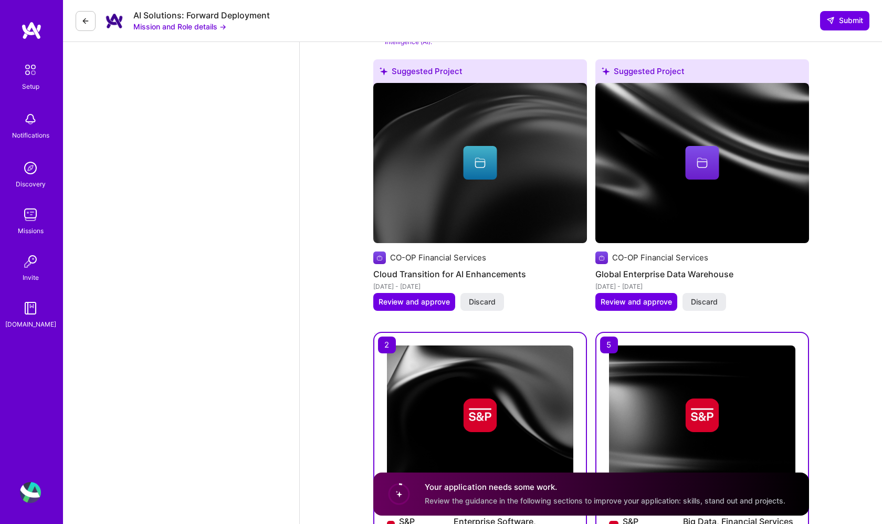
scroll to position [1252, 0]
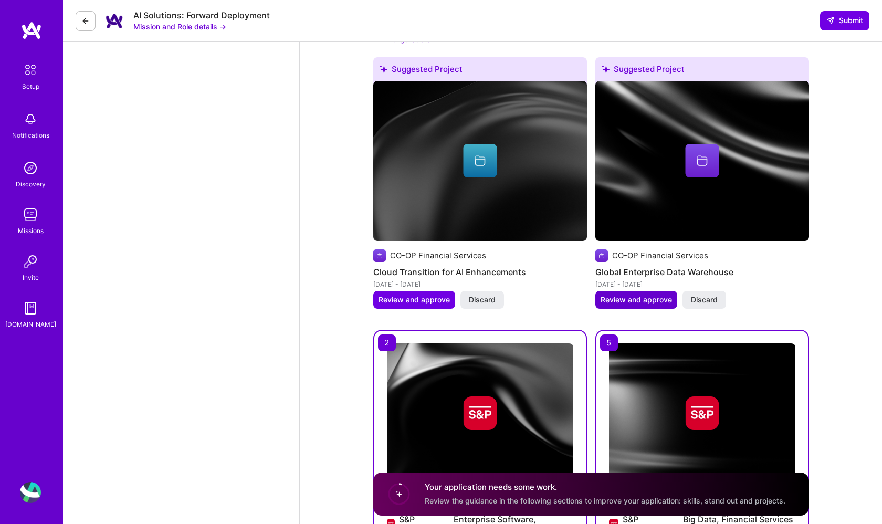
click at [620, 295] on span "Review and approve" at bounding box center [636, 300] width 71 height 11
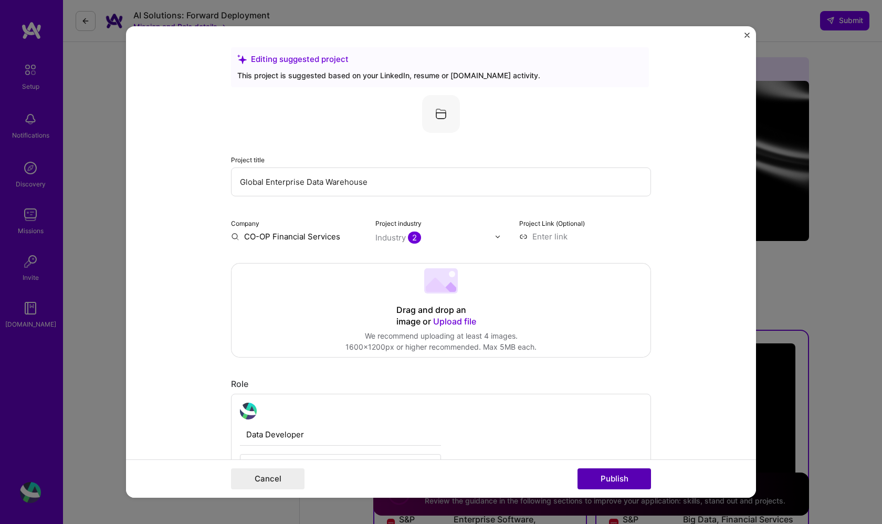
click at [602, 477] on button "Publish" at bounding box center [615, 479] width 74 height 21
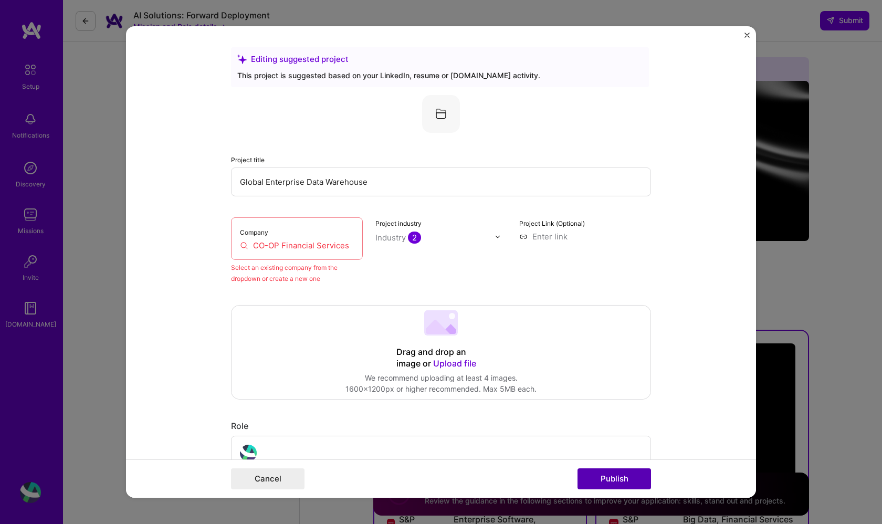
scroll to position [69, 0]
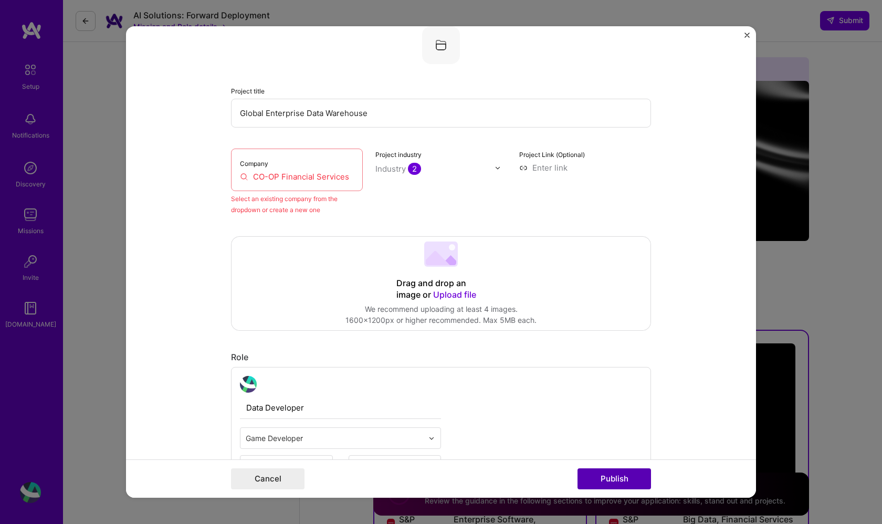
click at [588, 470] on button "Publish" at bounding box center [615, 479] width 74 height 21
click at [593, 479] on button "Publish" at bounding box center [615, 479] width 74 height 21
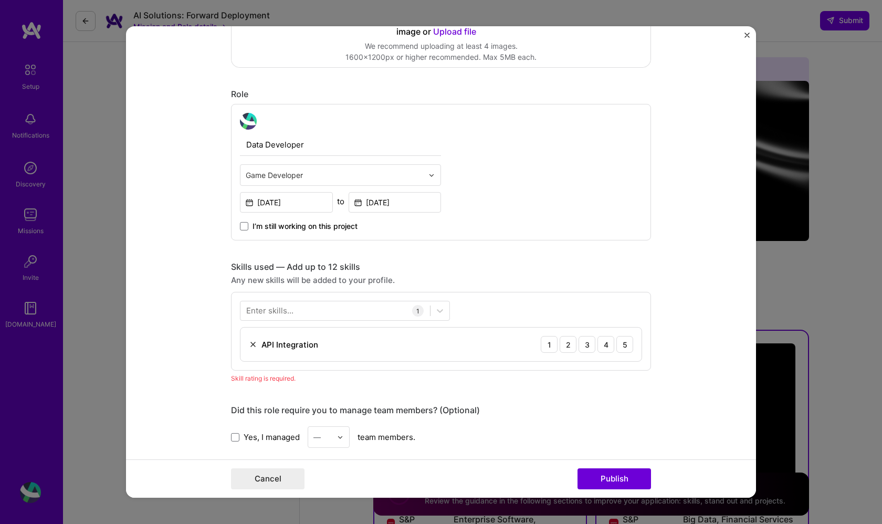
scroll to position [537, 0]
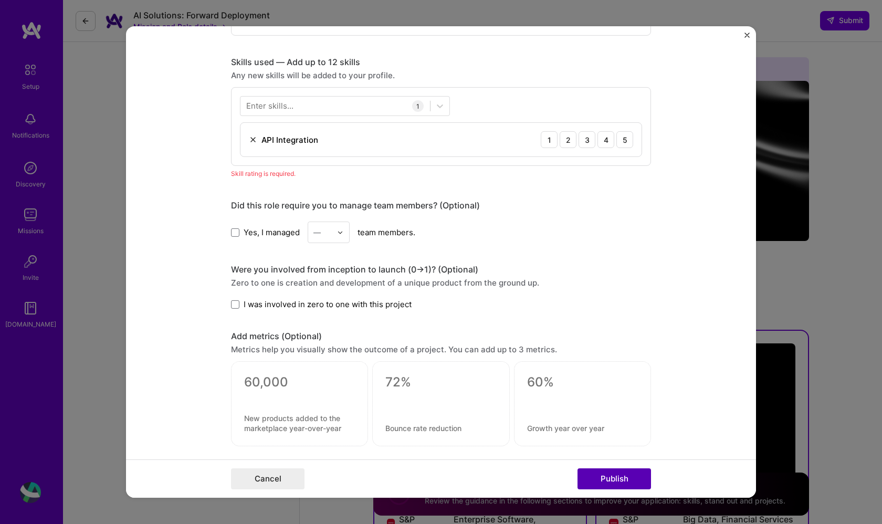
click at [601, 475] on button "Publish" at bounding box center [615, 479] width 74 height 21
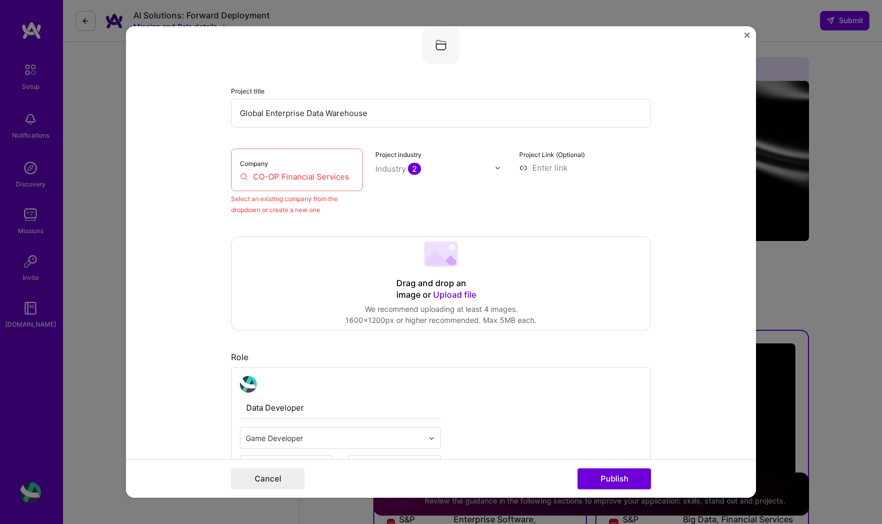
click at [336, 174] on input "CO-OP Financial Services" at bounding box center [297, 176] width 114 height 11
click at [309, 172] on input "CO-OP Financial Services" at bounding box center [297, 176] width 114 height 11
click at [351, 178] on input "CO-OP Financial Services" at bounding box center [297, 176] width 114 height 11
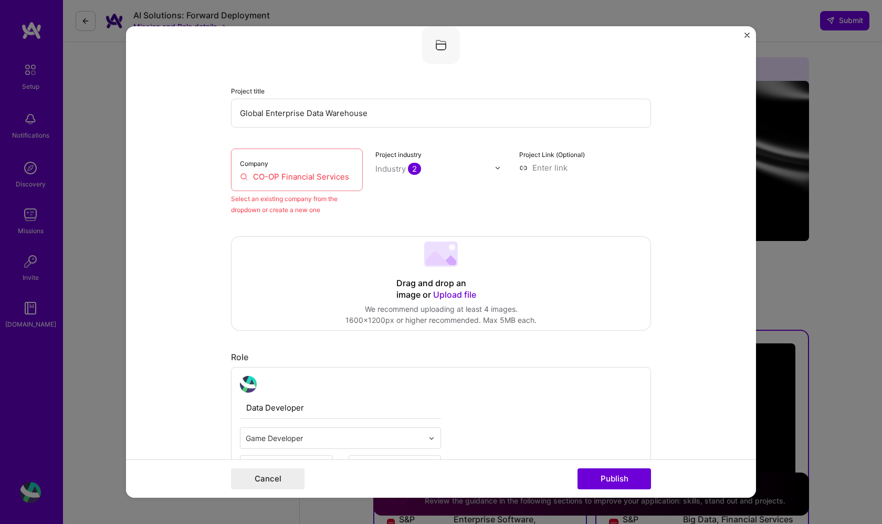
click at [311, 175] on input "CO-OP Financial Services" at bounding box center [297, 176] width 114 height 11
type input "CO-OP Financial ervices"
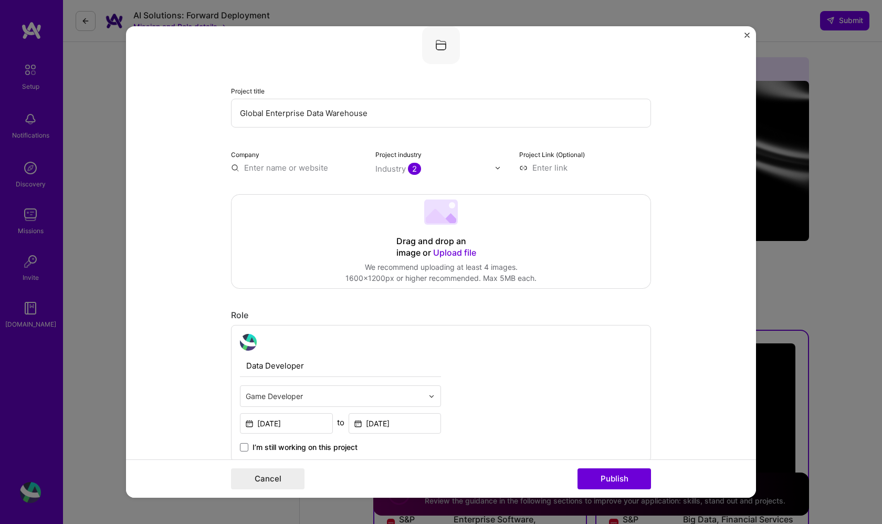
paste input "CO-OP Financial Services"
type input "CO-OP Financial Services"
click at [321, 193] on div "CO-OP Financial Services" at bounding box center [335, 197] width 99 height 28
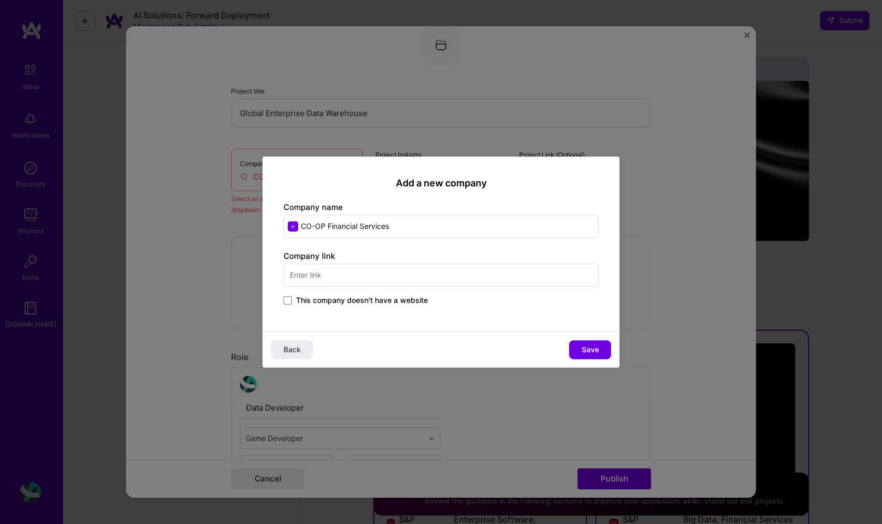
click at [339, 266] on input "text" at bounding box center [441, 275] width 315 height 23
type input "co-op financial"
click at [327, 298] on span "This company doesn't have a website" at bounding box center [362, 300] width 132 height 11
click at [0, 0] on input "This company doesn't have a website" at bounding box center [0, 0] width 0 height 0
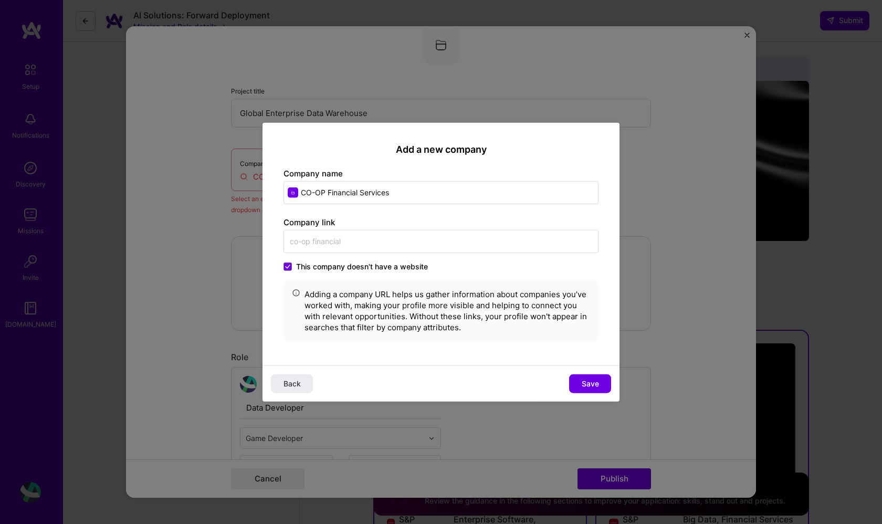
click at [593, 377] on button "Save" at bounding box center [590, 383] width 42 height 19
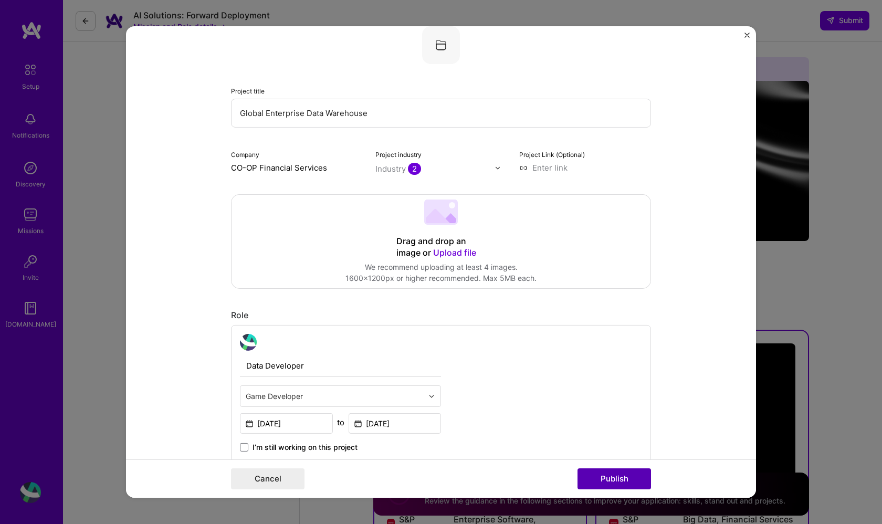
click at [599, 483] on button "Publish" at bounding box center [615, 479] width 74 height 21
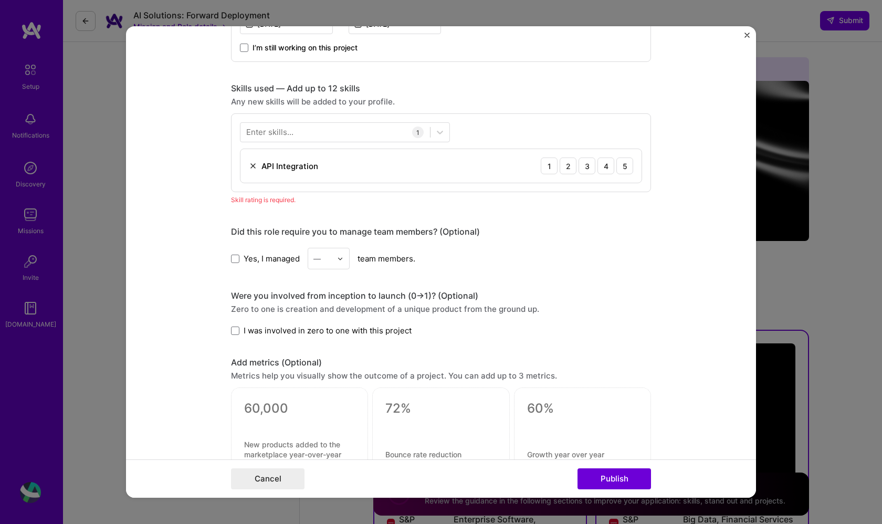
scroll to position [468, 0]
click at [629, 166] on div "5" at bounding box center [625, 166] width 17 height 17
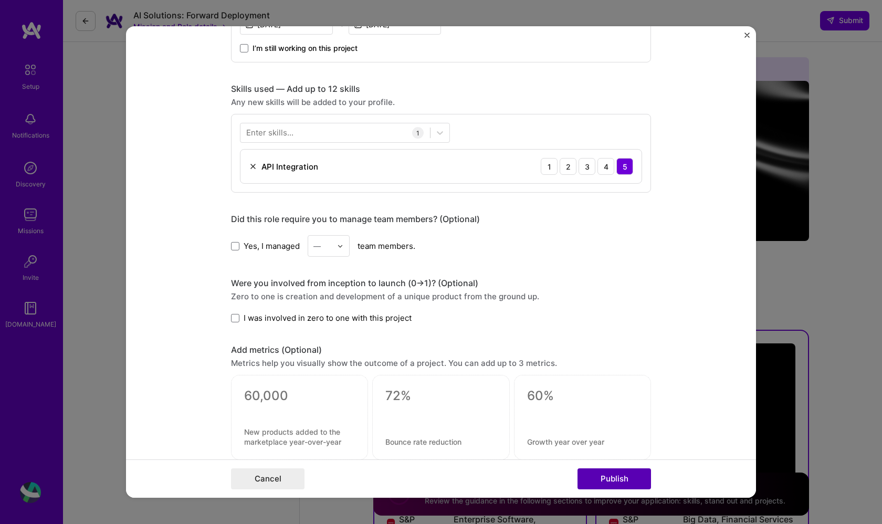
click at [612, 477] on button "Publish" at bounding box center [615, 479] width 74 height 21
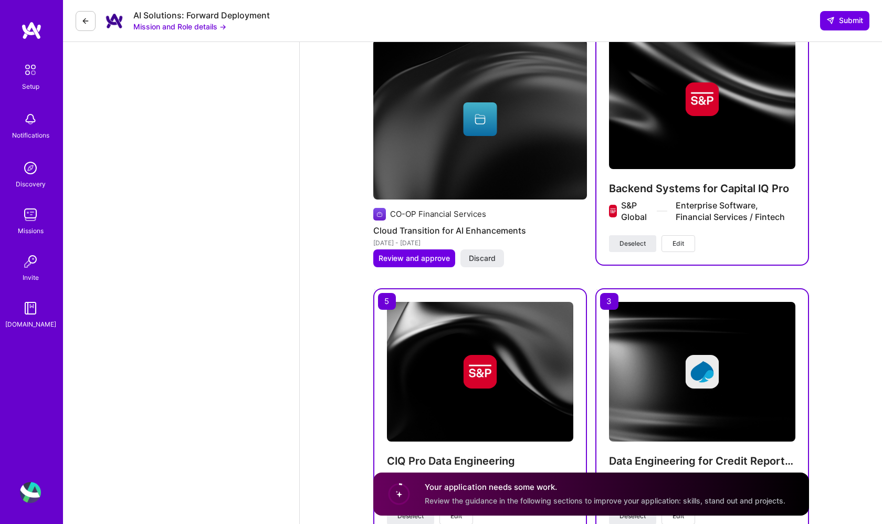
scroll to position [1303, 0]
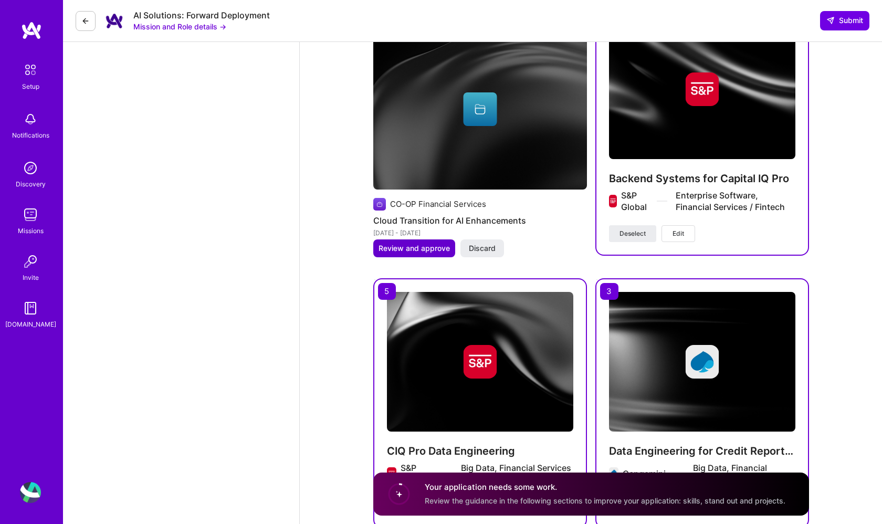
click at [415, 243] on span "Review and approve" at bounding box center [414, 248] width 71 height 11
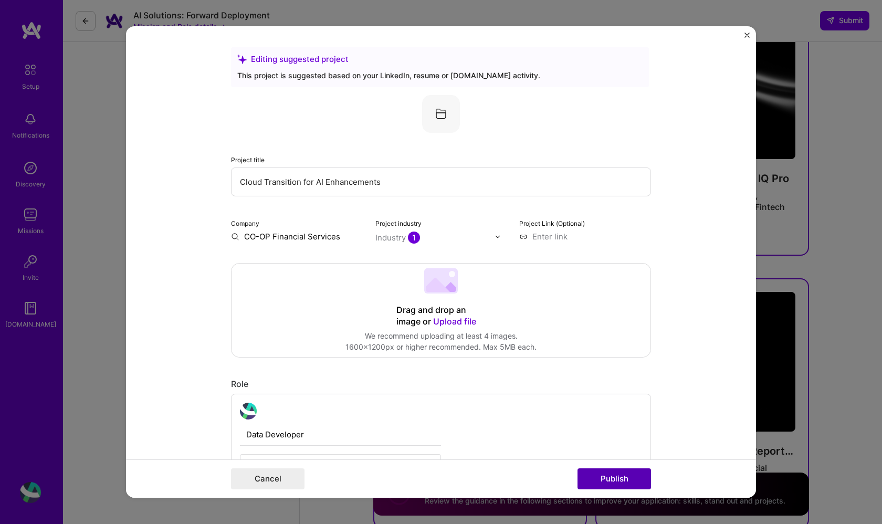
click at [600, 485] on button "Publish" at bounding box center [615, 479] width 74 height 21
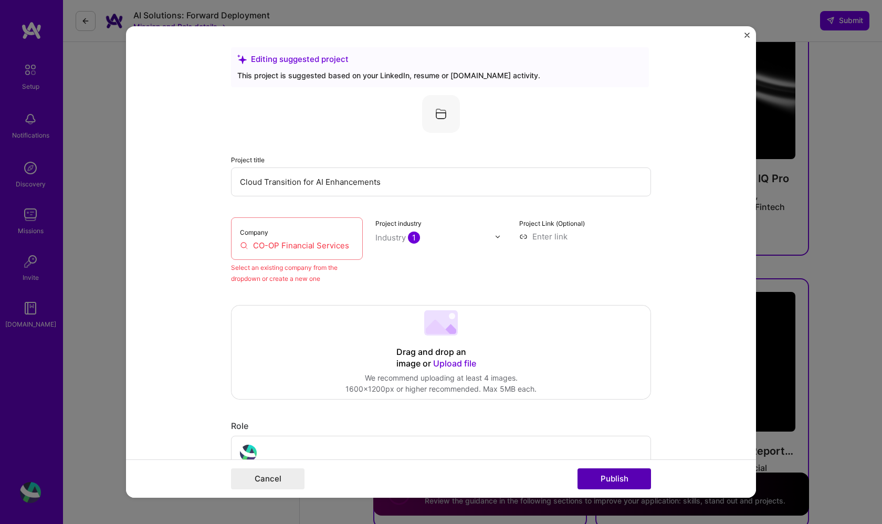
scroll to position [69, 0]
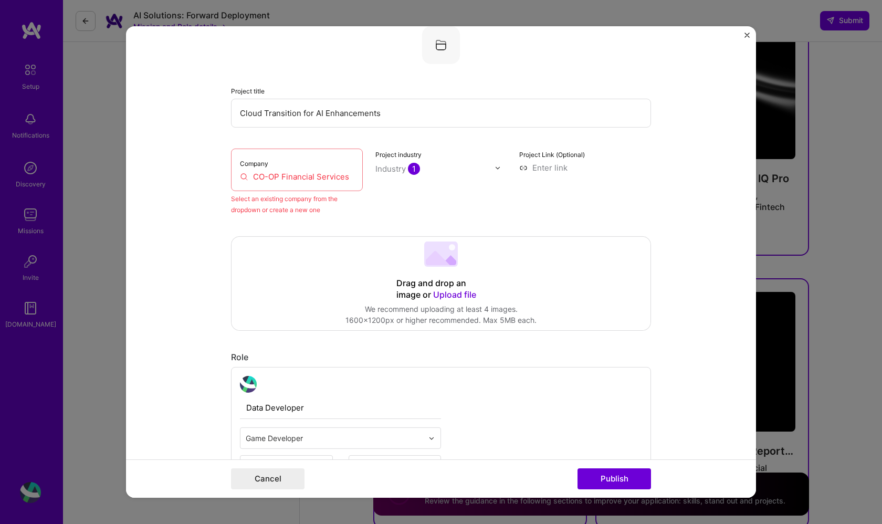
click at [328, 176] on input "CO-OP Financial Services" at bounding box center [297, 176] width 114 height 11
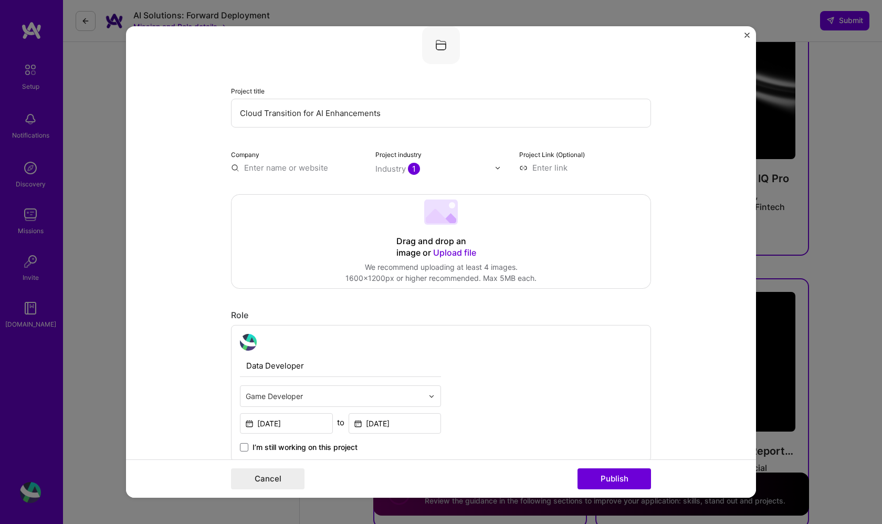
paste input "CO-OP Financial Services"
type input "CO-OP Financial Services"
click at [271, 196] on span "Add company" at bounding box center [258, 197] width 46 height 22
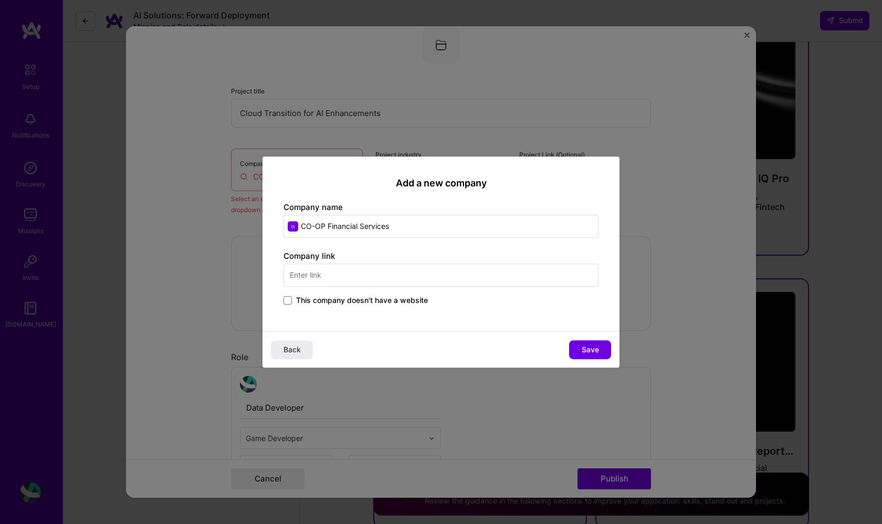
click at [312, 303] on span "This company doesn't have a website" at bounding box center [362, 300] width 132 height 11
click at [0, 0] on input "This company doesn't have a website" at bounding box center [0, 0] width 0 height 0
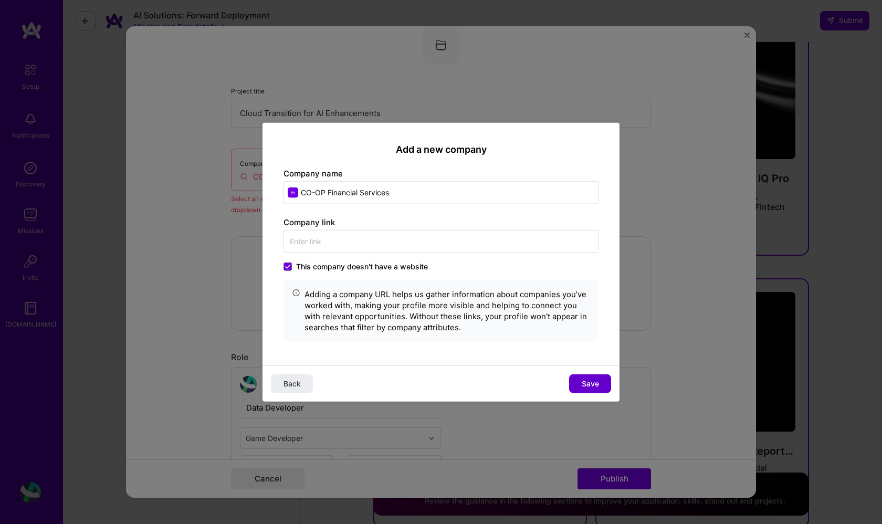
click at [583, 384] on span "Save" at bounding box center [590, 383] width 17 height 11
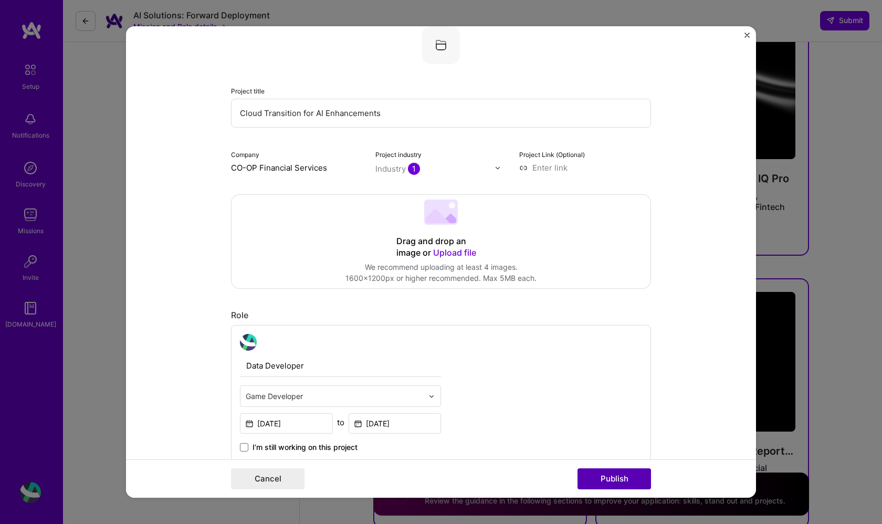
click at [615, 482] on button "Publish" at bounding box center [615, 479] width 74 height 21
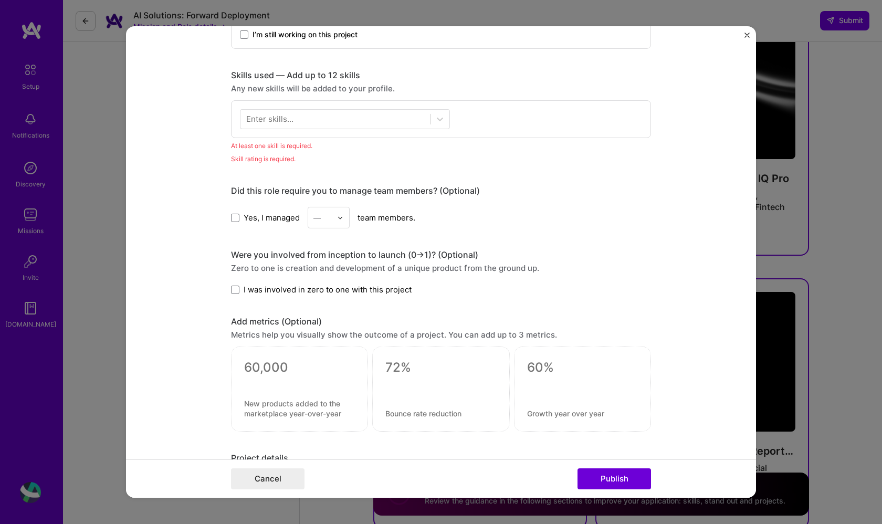
scroll to position [479, 0]
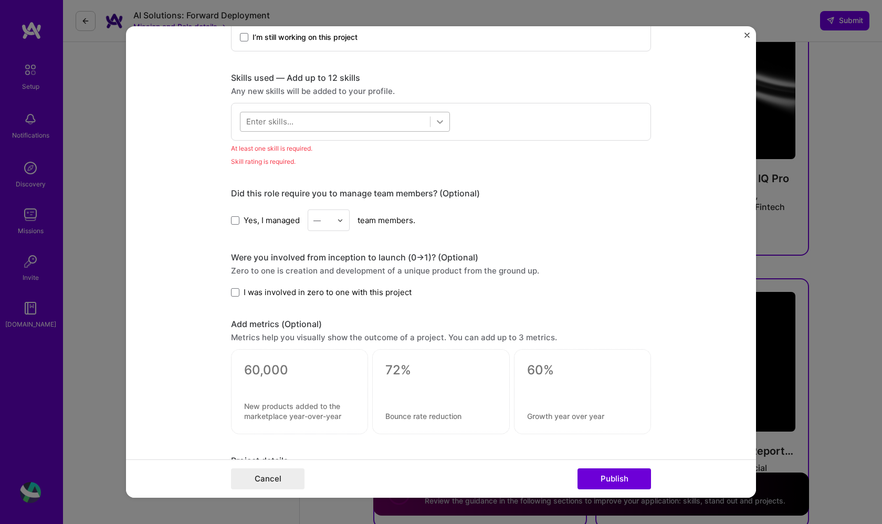
click at [439, 123] on icon at bounding box center [440, 122] width 11 height 11
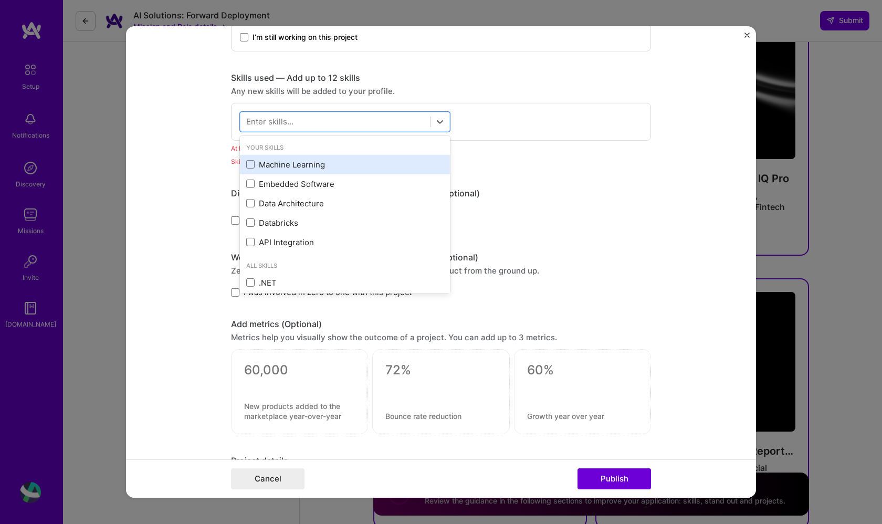
click at [332, 167] on div "Machine Learning" at bounding box center [345, 164] width 198 height 11
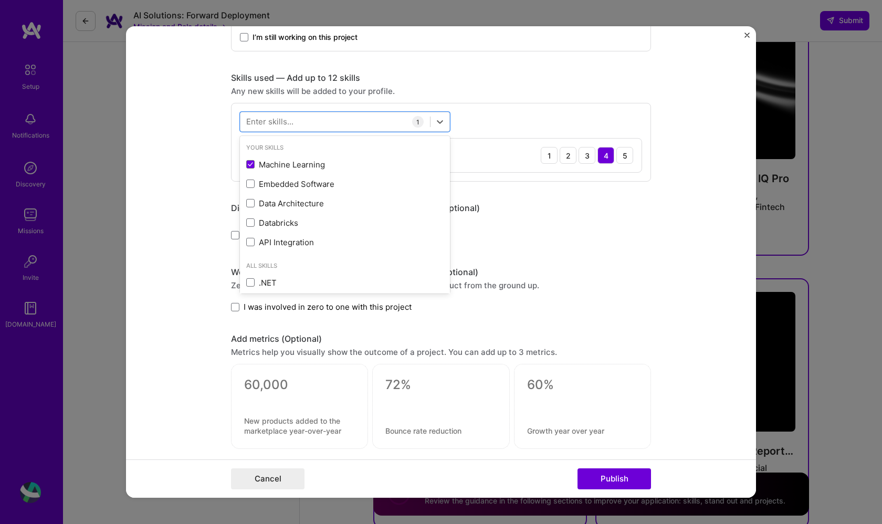
click at [554, 309] on div "I was involved in zero to one with this project" at bounding box center [441, 307] width 420 height 11
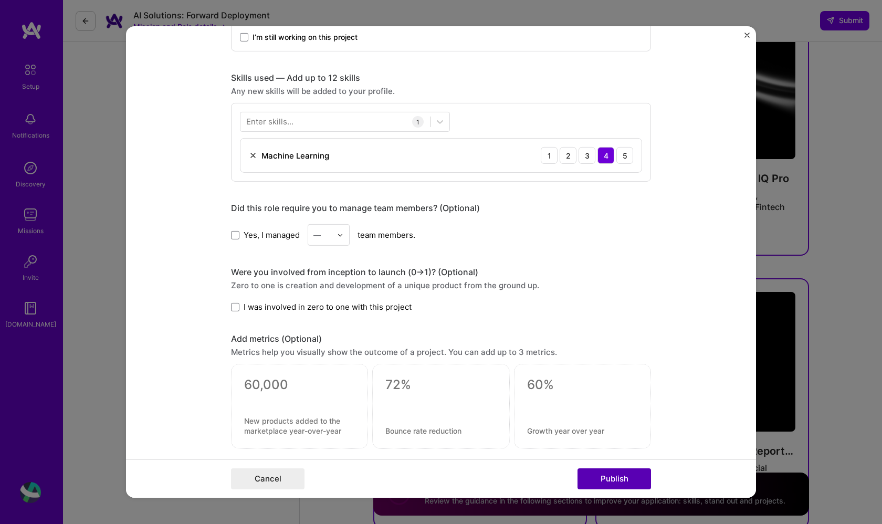
click at [595, 474] on button "Publish" at bounding box center [615, 479] width 74 height 21
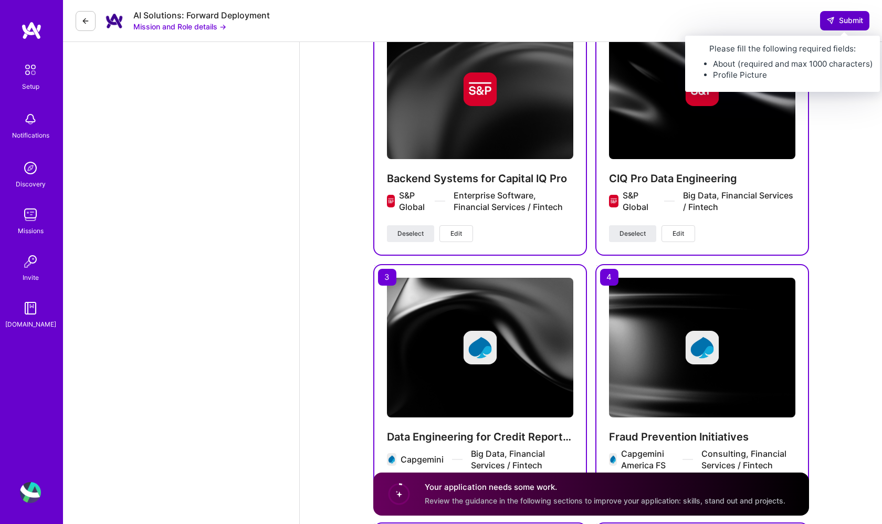
click at [835, 18] on span "Submit" at bounding box center [845, 20] width 37 height 11
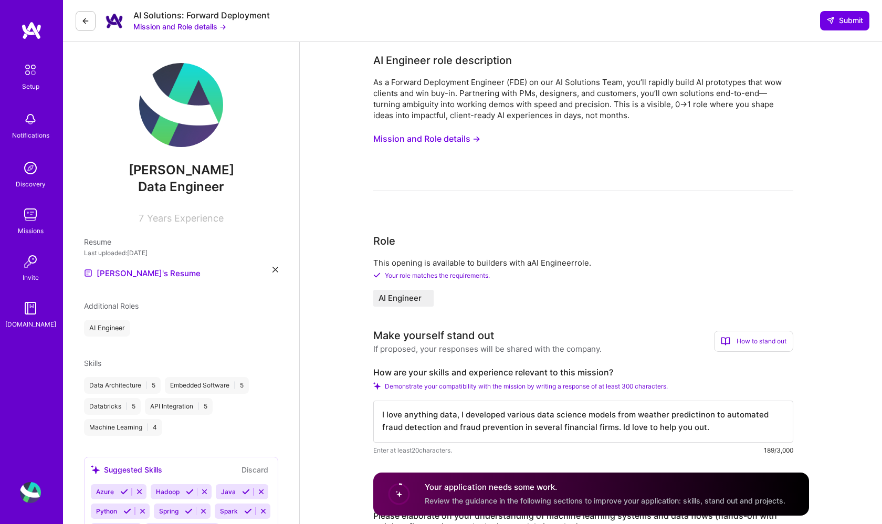
scroll to position [0, 0]
click at [466, 413] on textarea "I love anything data, I developed various data science models from weather pred…" at bounding box center [583, 422] width 420 height 42
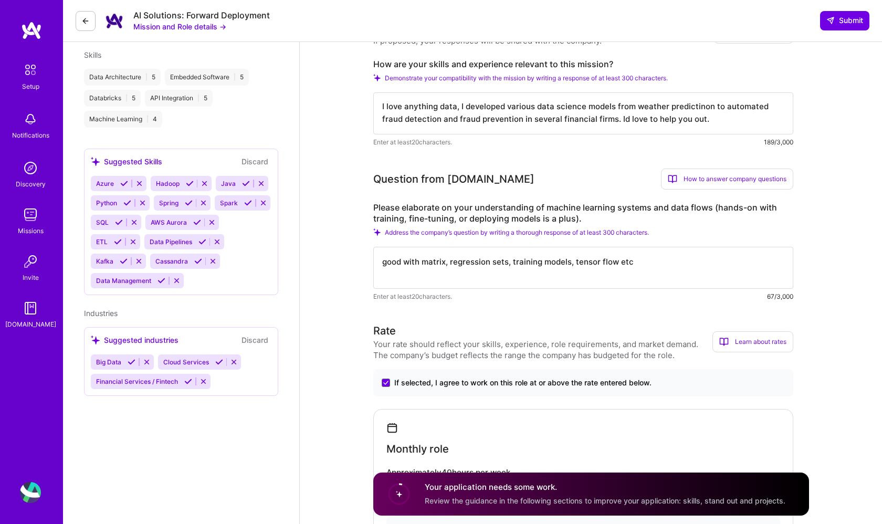
scroll to position [616, 0]
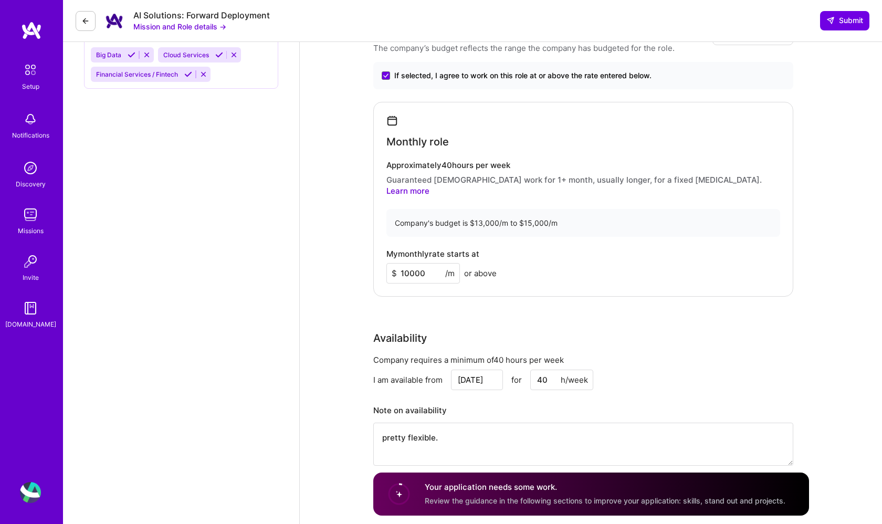
click at [635, 330] on div "Availability" at bounding box center [583, 338] width 420 height 16
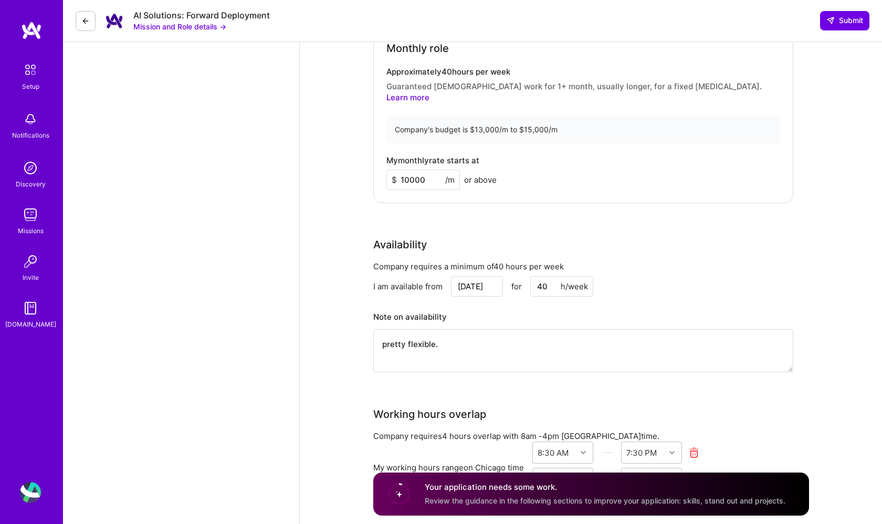
scroll to position [743, 0]
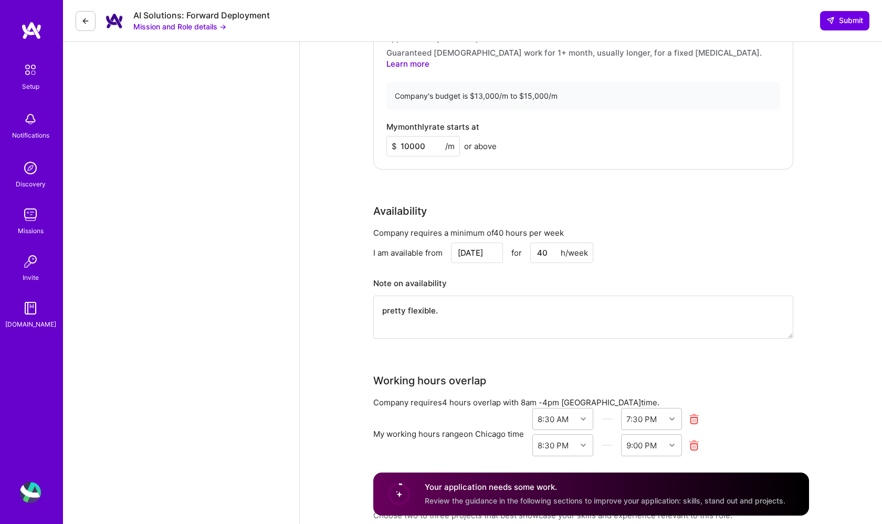
click at [533, 309] on textarea "pretty flexible." at bounding box center [583, 317] width 420 height 43
type textarea "pretty flexible. just update my calendar or text my number directly. thanks"
click at [824, 22] on button "Submit" at bounding box center [844, 20] width 49 height 19
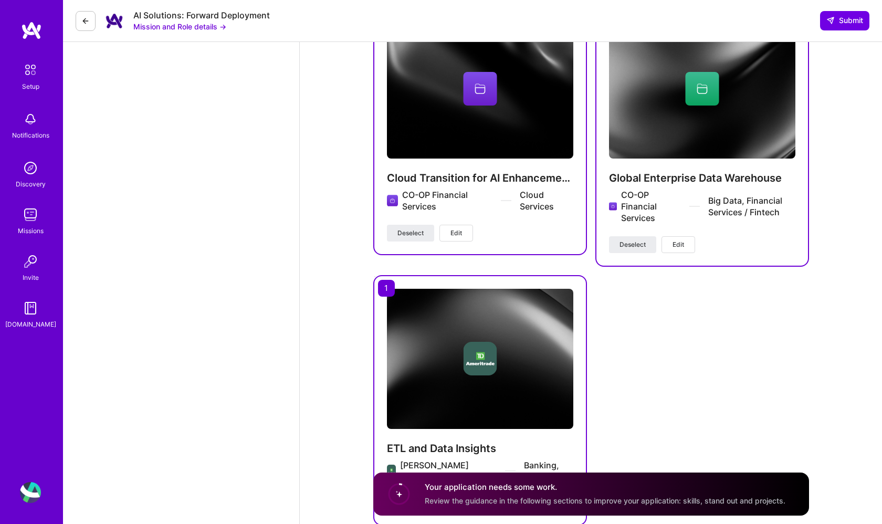
scroll to position [1821, 0]
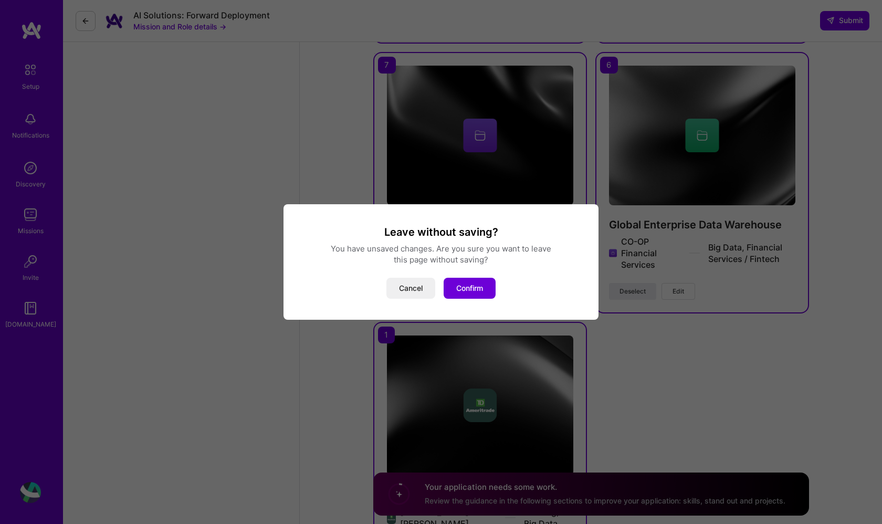
scroll to position [1772, 0]
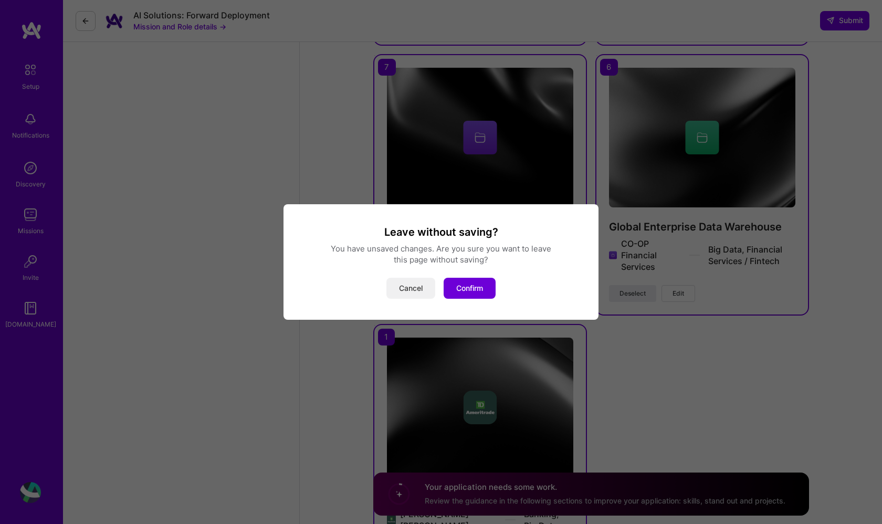
click at [414, 290] on button "Cancel" at bounding box center [411, 288] width 49 height 21
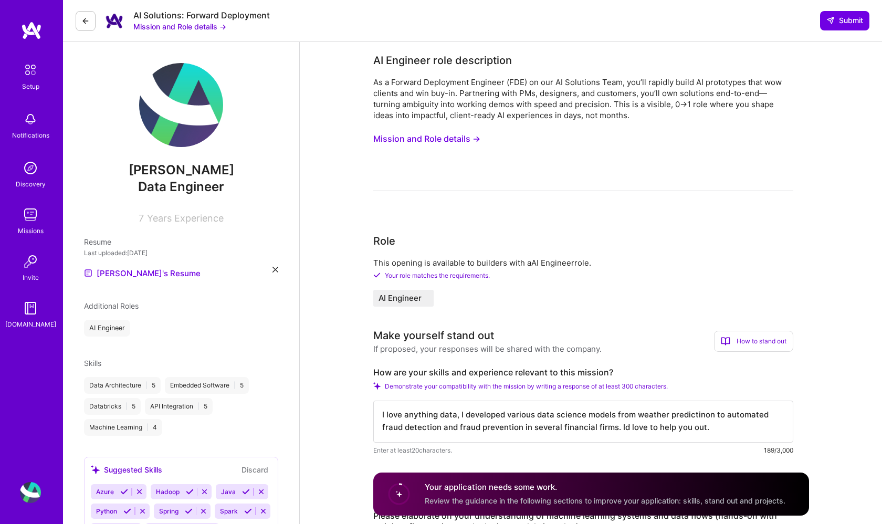
scroll to position [0, 0]
click at [188, 93] on img at bounding box center [181, 105] width 84 height 84
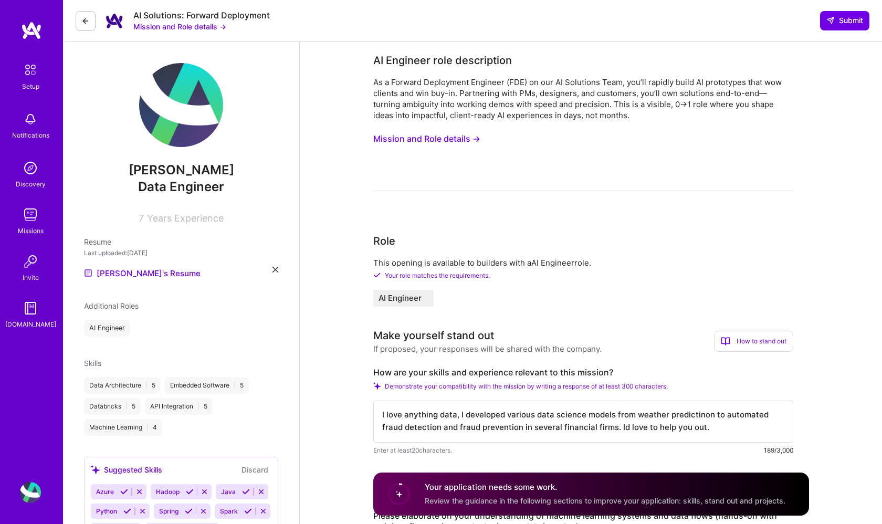
click at [138, 28] on button "Mission and Role details →" at bounding box center [179, 26] width 93 height 11
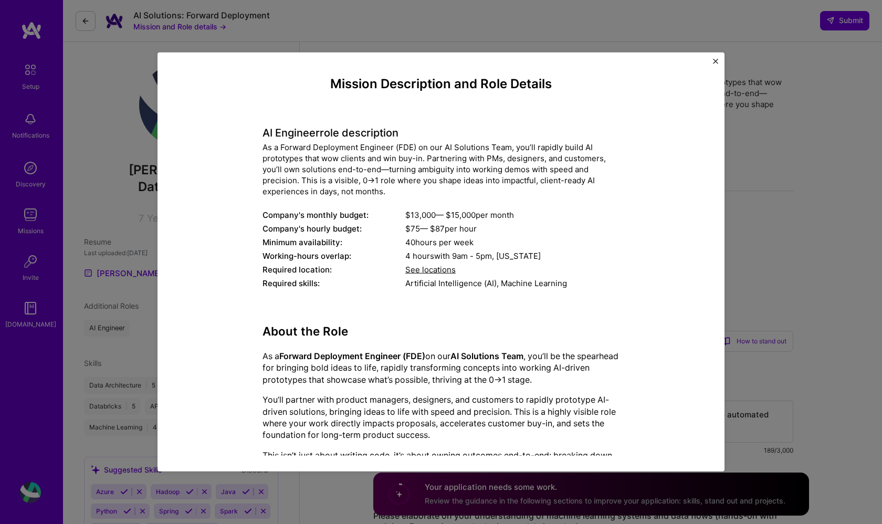
click at [75, 103] on div "Mission Description and Role Details AI Engineer role description As a Forward …" at bounding box center [441, 262] width 882 height 524
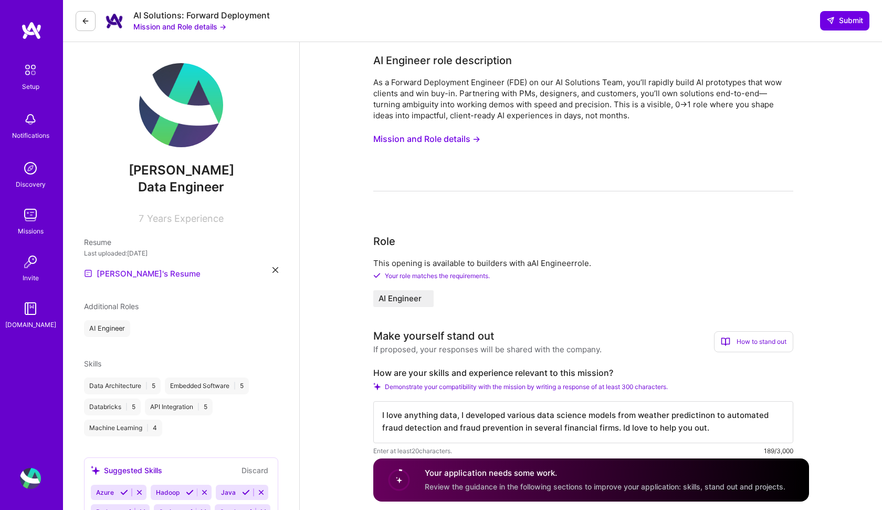
click at [137, 277] on link "[PERSON_NAME]'s Resume" at bounding box center [142, 273] width 117 height 13
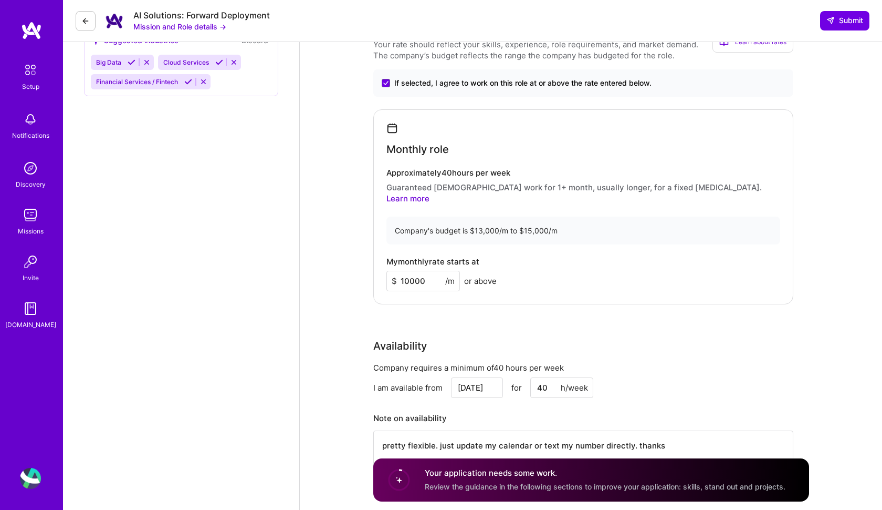
scroll to position [614, 0]
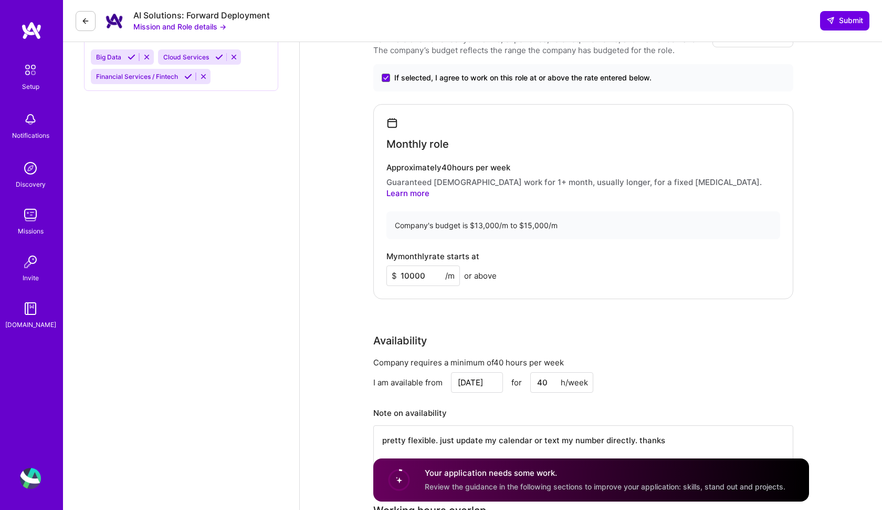
click at [596, 190] on div "Monthly role Approximately 40 hours per week Guaranteed [DEMOGRAPHIC_DATA] work…" at bounding box center [583, 201] width 420 height 195
click at [566, 174] on div "Approximately 40 hours per week Guaranteed [DEMOGRAPHIC_DATA] work for 1+ month…" at bounding box center [584, 181] width 394 height 36
click at [522, 186] on p "Guaranteed [DEMOGRAPHIC_DATA] work for 1+ month, usually longer, for a fixed [M…" at bounding box center [584, 187] width 394 height 22
click at [521, 186] on p "Guaranteed [DEMOGRAPHIC_DATA] work for 1+ month, usually longer, for a fixed [M…" at bounding box center [584, 187] width 394 height 22
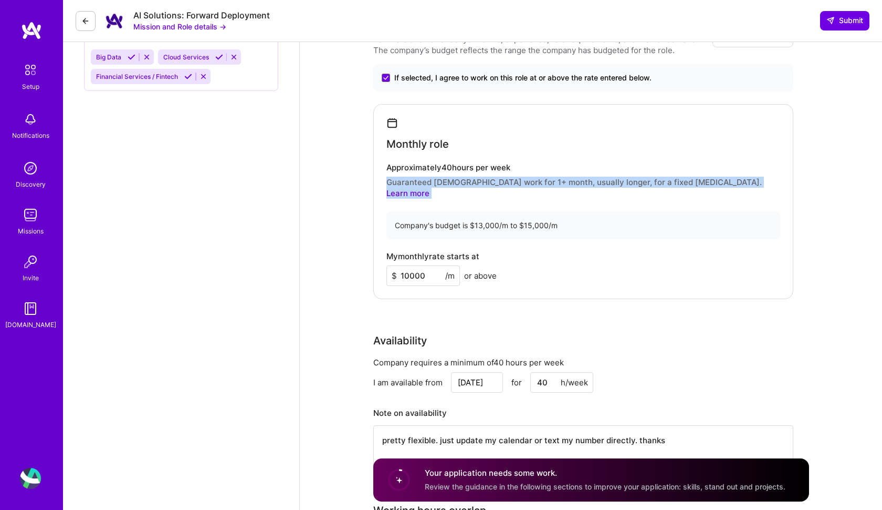
click at [521, 186] on p "Guaranteed [DEMOGRAPHIC_DATA] work for 1+ month, usually longer, for a fixed [M…" at bounding box center [584, 187] width 394 height 22
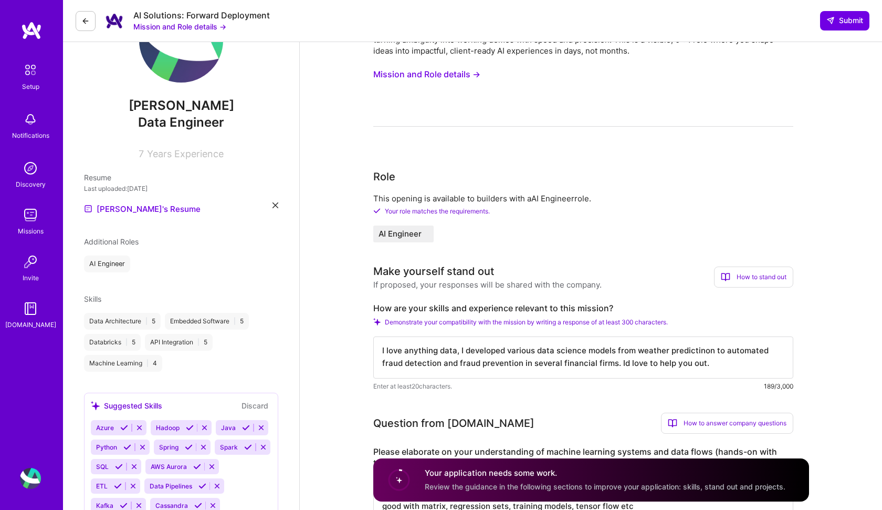
scroll to position [65, 0]
click at [46, 136] on div "Notifications" at bounding box center [30, 135] width 37 height 11
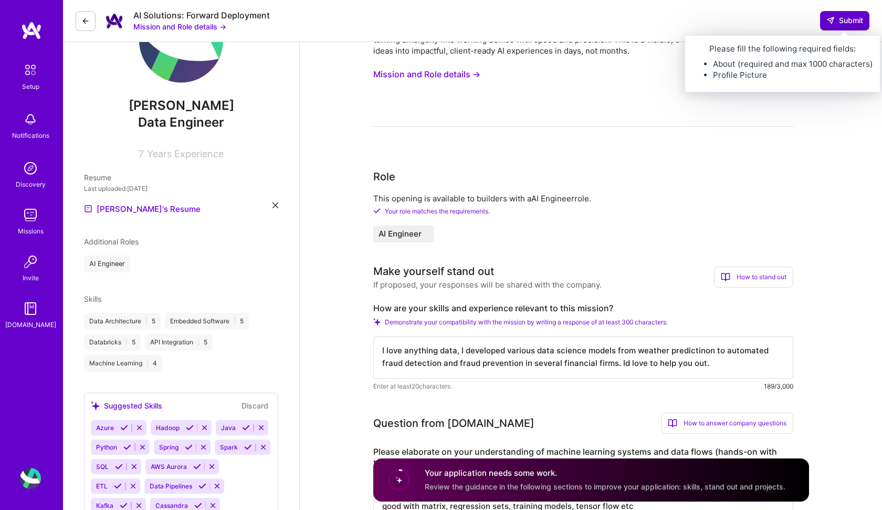
click at [851, 26] on span "Submit" at bounding box center [845, 20] width 37 height 11
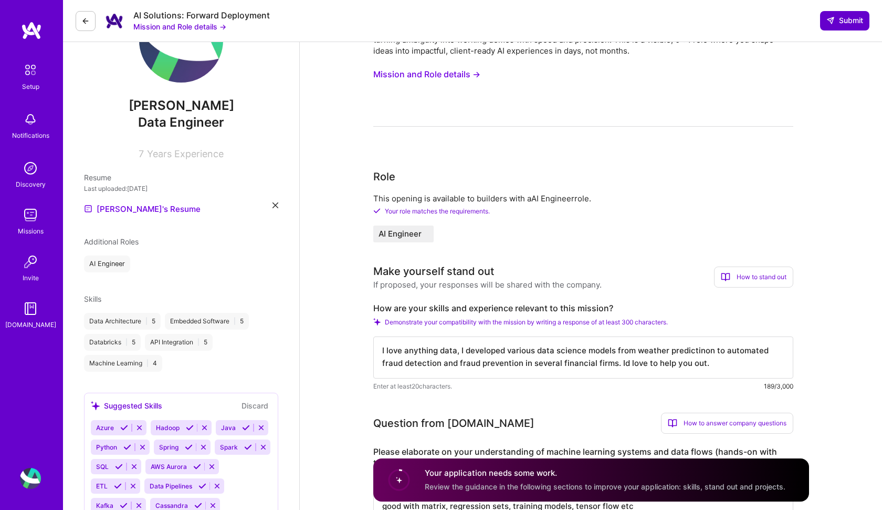
click at [851, 25] on span "Submit" at bounding box center [845, 20] width 37 height 11
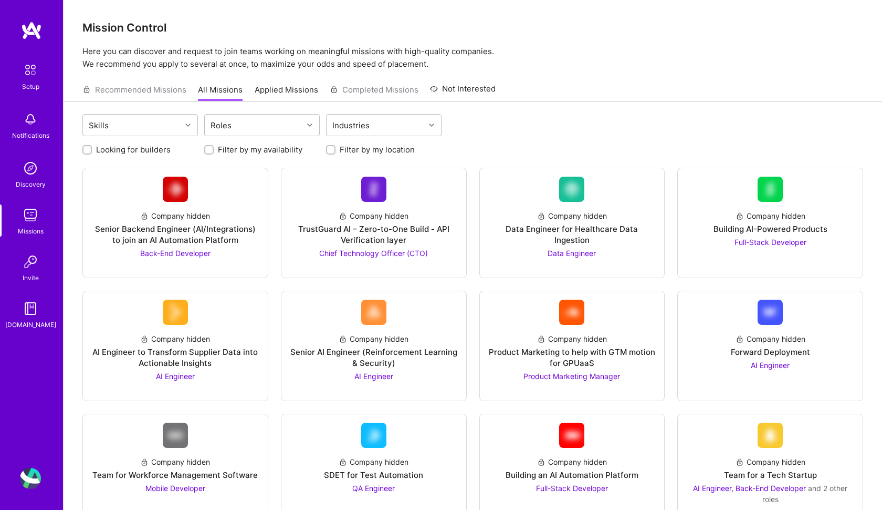
click at [36, 65] on img at bounding box center [30, 70] width 22 height 22
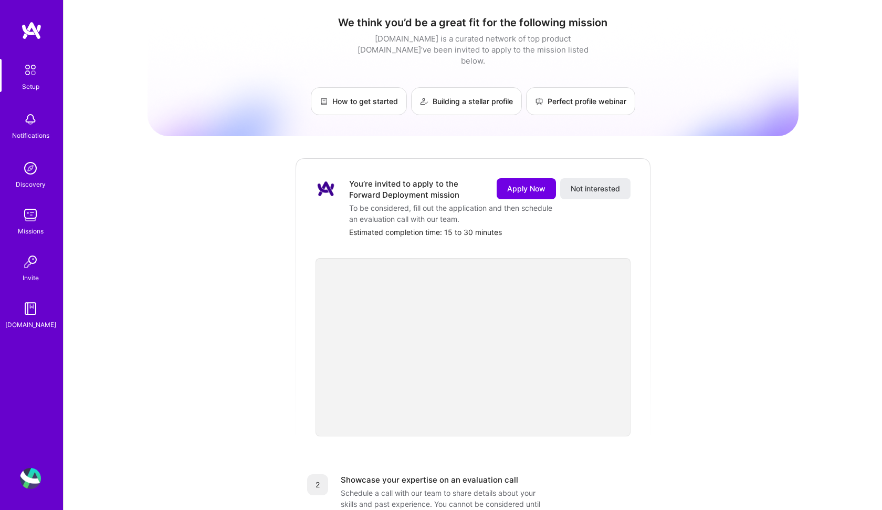
click at [25, 475] on img at bounding box center [30, 477] width 21 height 21
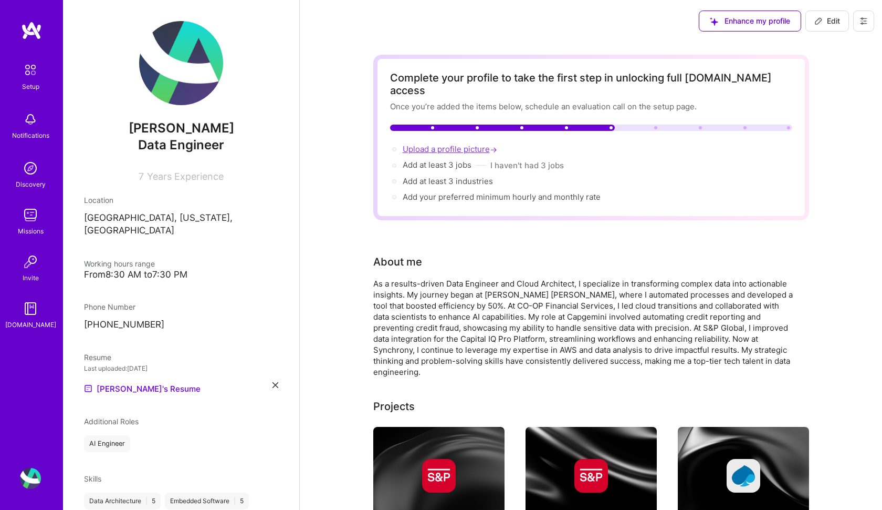
click at [446, 144] on span "Upload a profile picture →" at bounding box center [451, 149] width 97 height 10
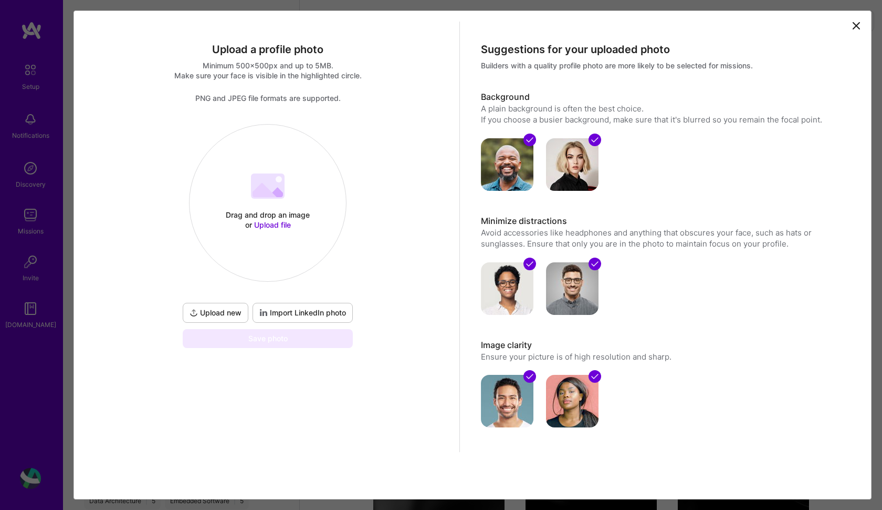
click at [263, 226] on span "Upload file" at bounding box center [272, 224] width 37 height 9
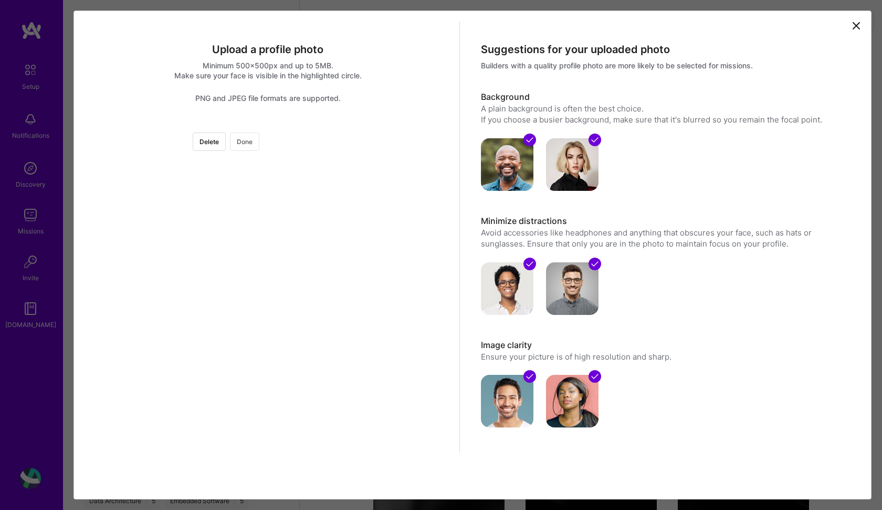
scroll to position [2, 0]
click at [259, 139] on button "Done" at bounding box center [244, 141] width 29 height 18
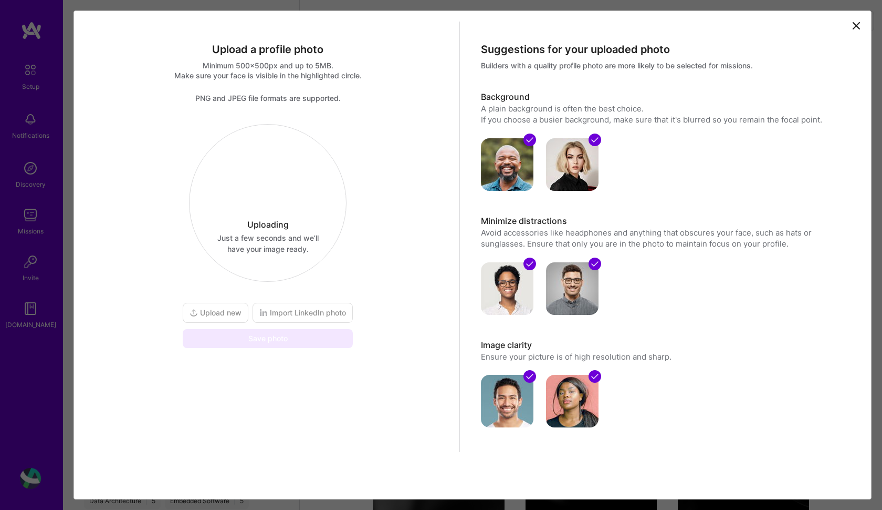
scroll to position [0, 0]
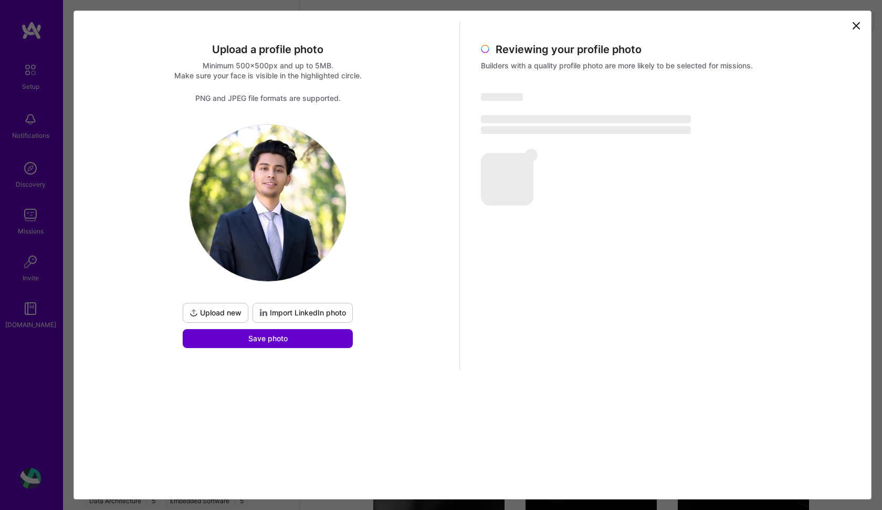
click at [278, 342] on span "Save photo" at bounding box center [267, 338] width 39 height 11
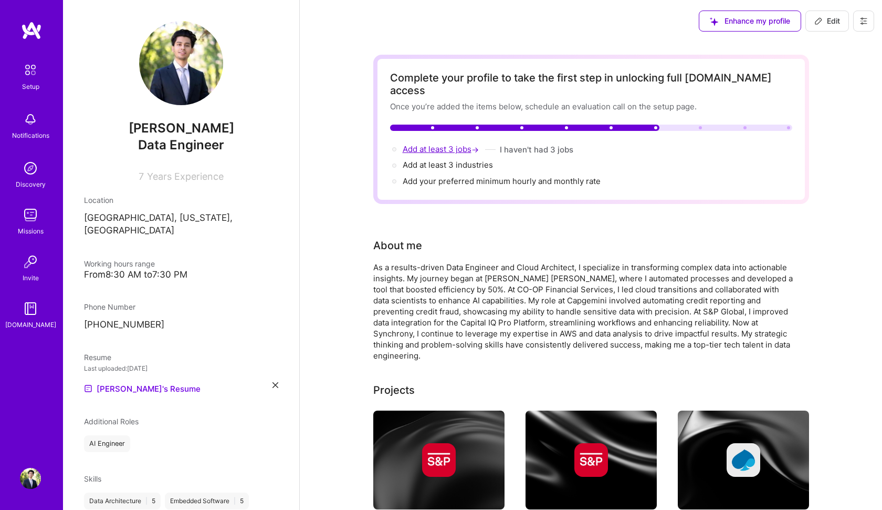
click at [456, 144] on span "Add at least 3 jobs →" at bounding box center [442, 149] width 78 height 10
select select "US"
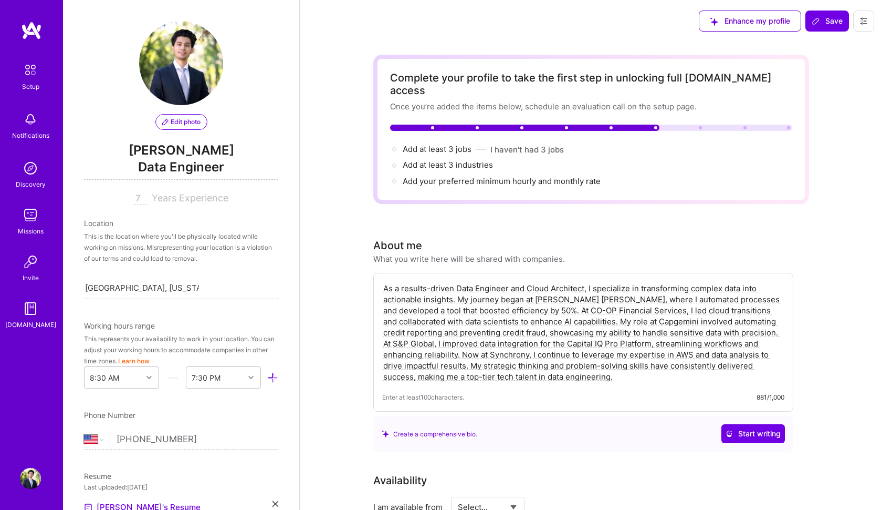
scroll to position [1504, 0]
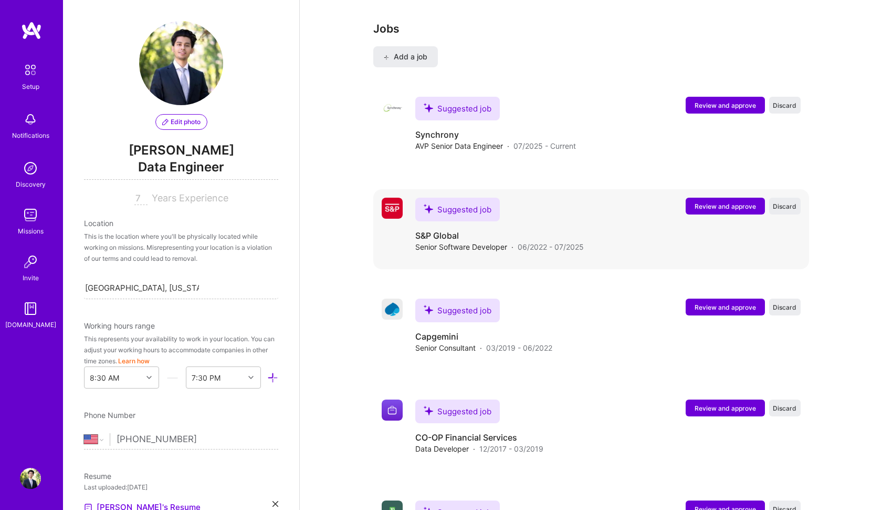
click at [706, 202] on span "Review and approve" at bounding box center [725, 206] width 61 height 9
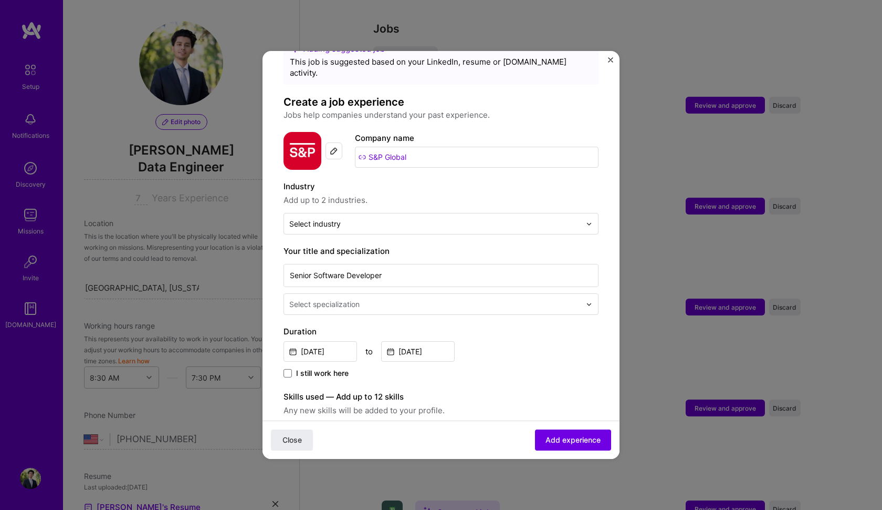
scroll to position [44, 0]
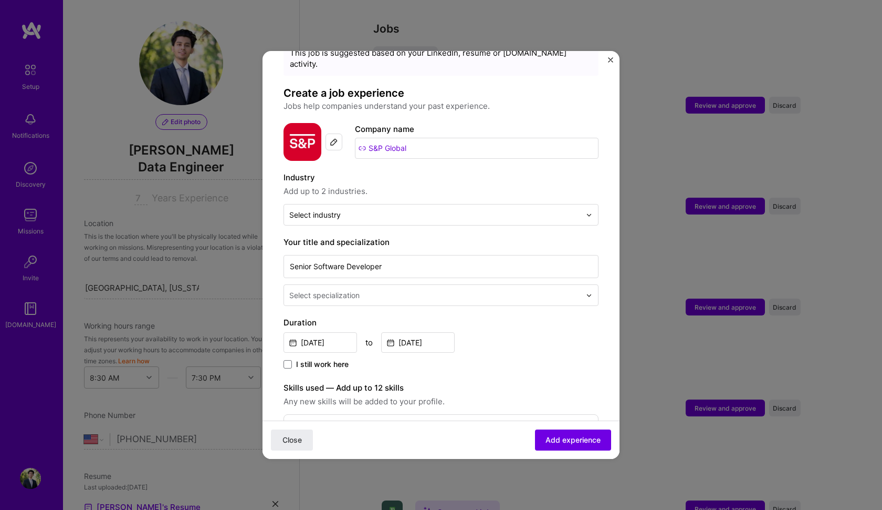
click at [344, 345] on div "Duration Jun, 2022 to Jul, 2025 I still work here" at bounding box center [441, 343] width 315 height 55
click at [341, 345] on div "Duration Jun, 2022 to Jul, 2025 I still work here" at bounding box center [441, 343] width 315 height 55
click at [324, 359] on span "I still work here" at bounding box center [322, 364] width 53 height 11
click at [0, 0] on input "I still work here" at bounding box center [0, 0] width 0 height 0
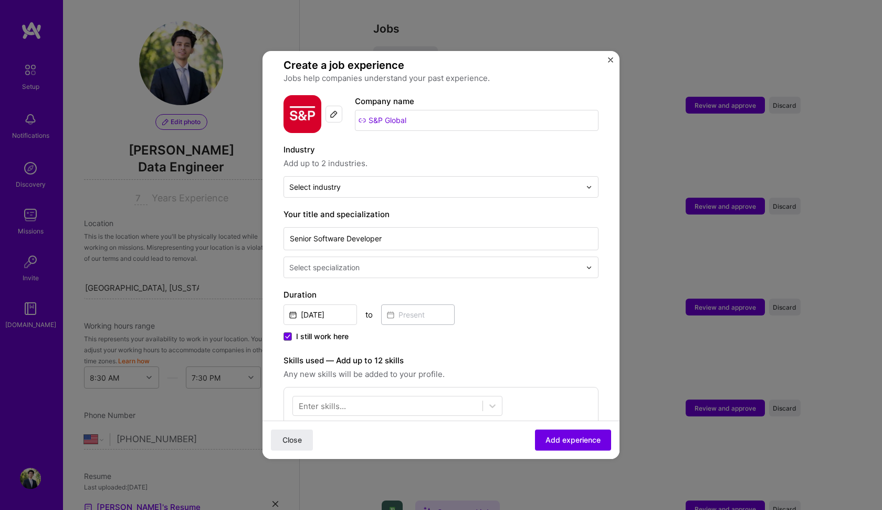
scroll to position [72, 0]
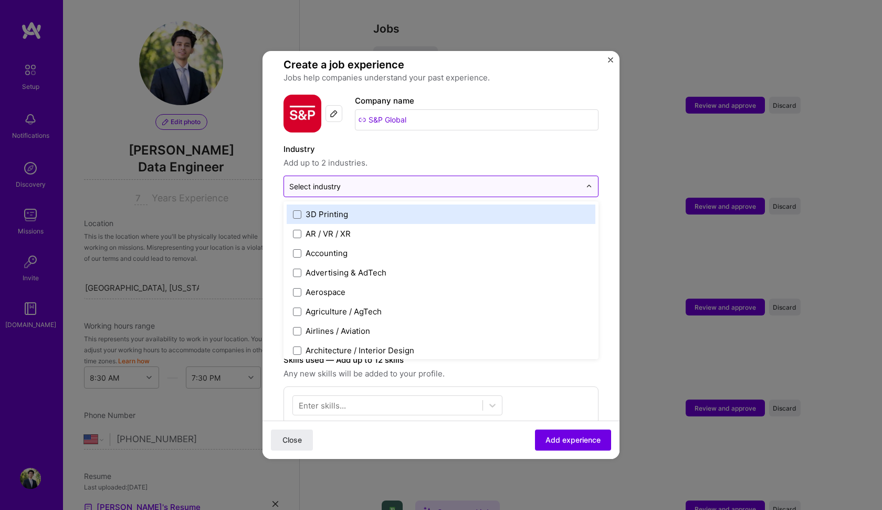
click at [396, 181] on input "text" at bounding box center [435, 186] width 292 height 11
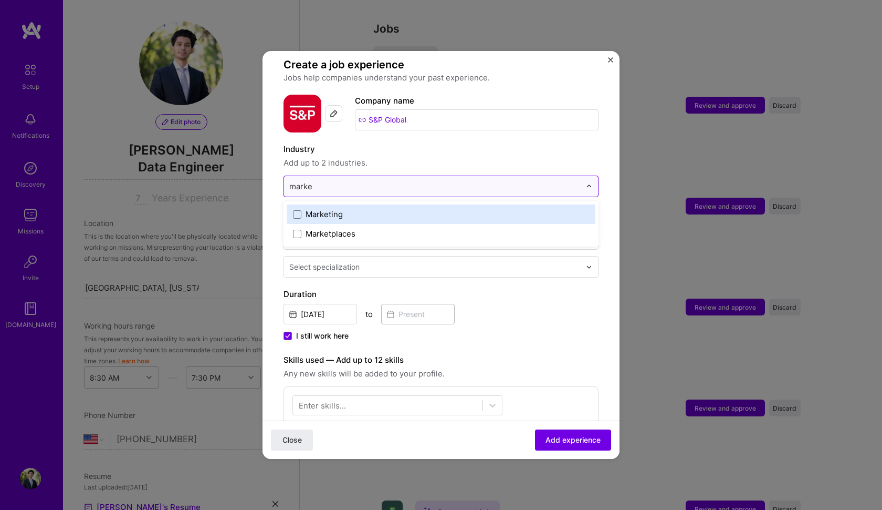
type input "market"
type input "intel"
click at [299, 210] on span at bounding box center [297, 214] width 8 height 8
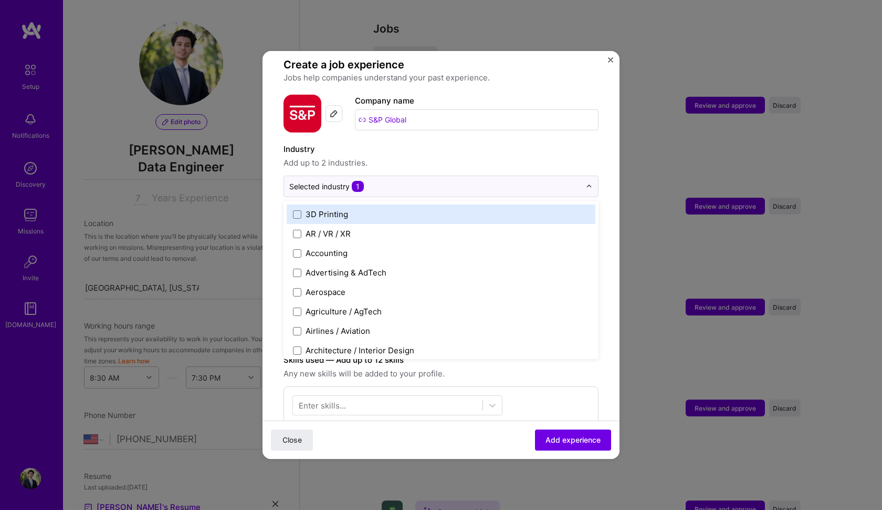
click at [421, 112] on input "S&P Global" at bounding box center [477, 119] width 244 height 21
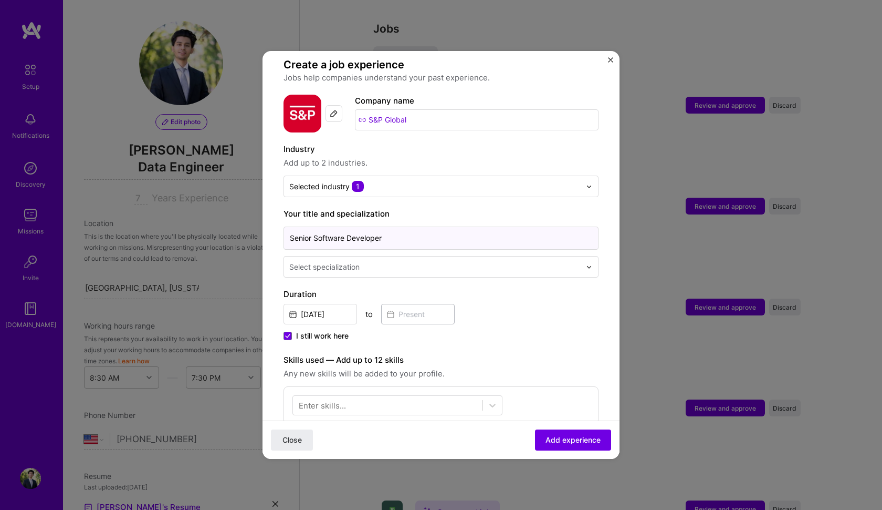
click at [413, 226] on input "Senior Software Developer" at bounding box center [441, 237] width 315 height 23
click at [404, 226] on input "Senior Software Developer" at bounding box center [441, 237] width 315 height 23
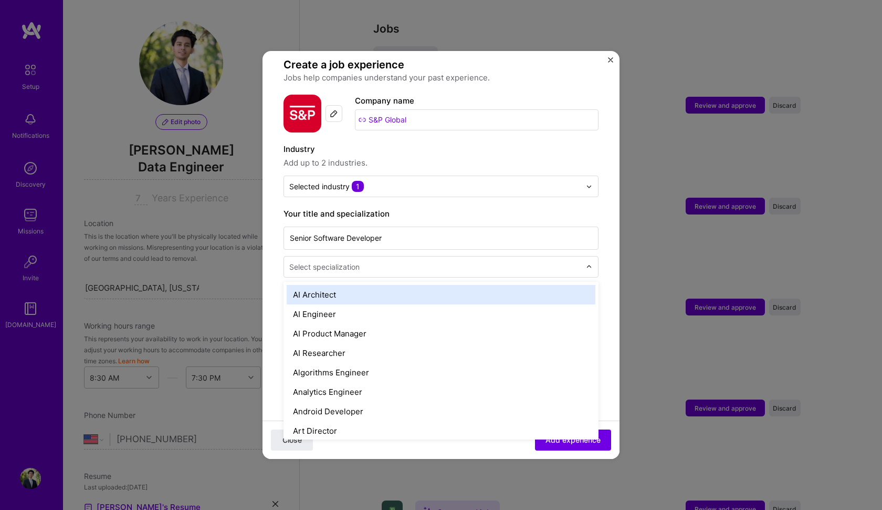
click at [371, 256] on div "Select specialization" at bounding box center [435, 266] width 302 height 20
click at [365, 261] on input "text" at bounding box center [436, 266] width 294 height 11
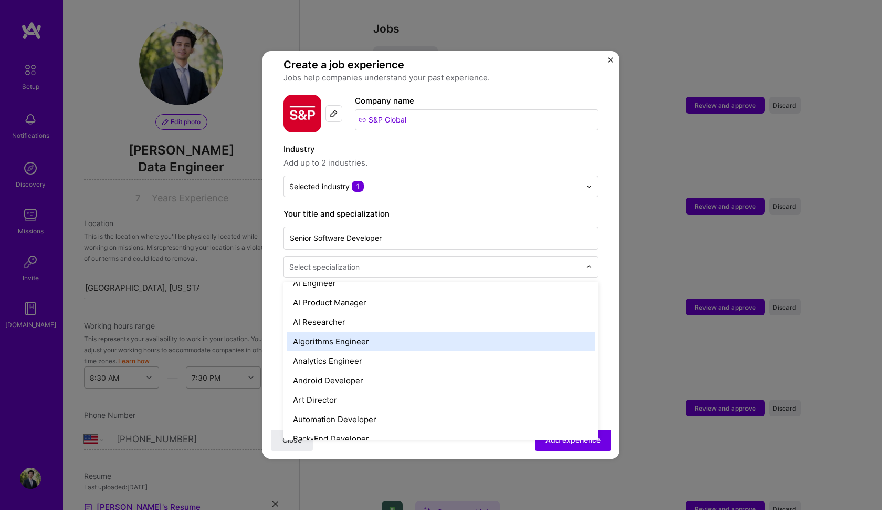
scroll to position [32, 0]
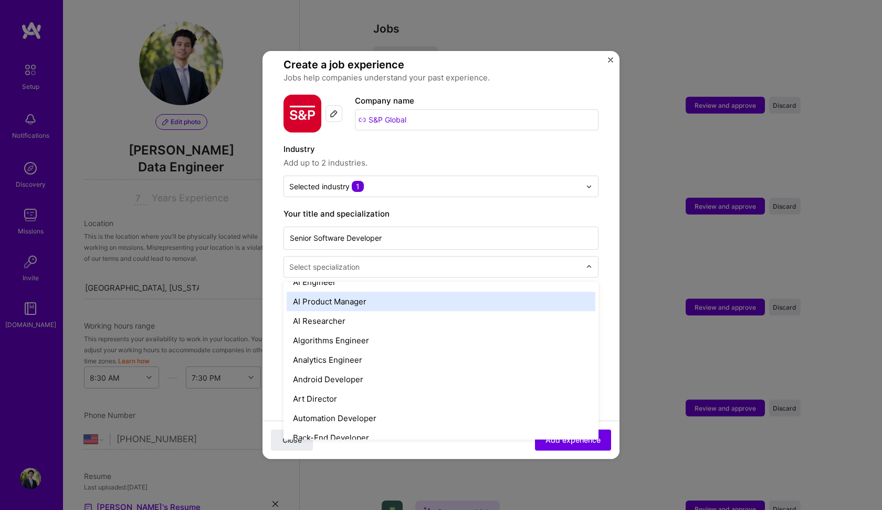
click at [347, 294] on div "AI Product Manager" at bounding box center [441, 301] width 309 height 19
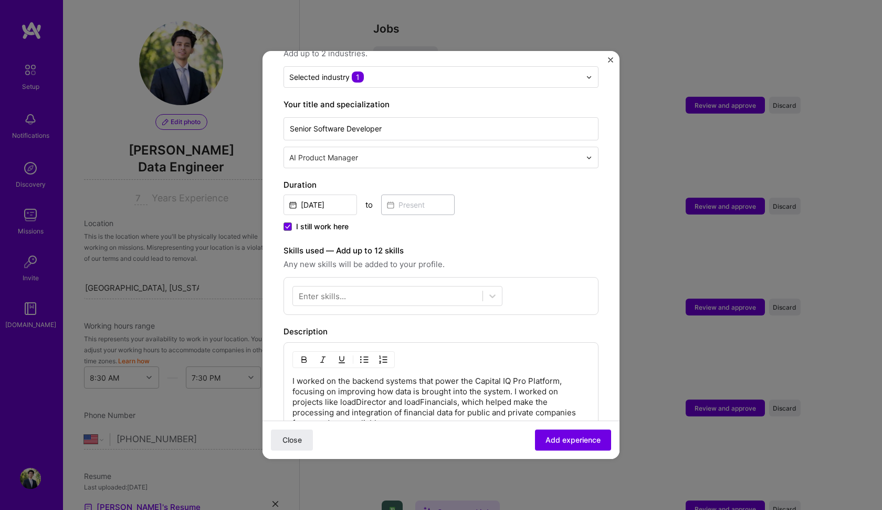
scroll to position [190, 0]
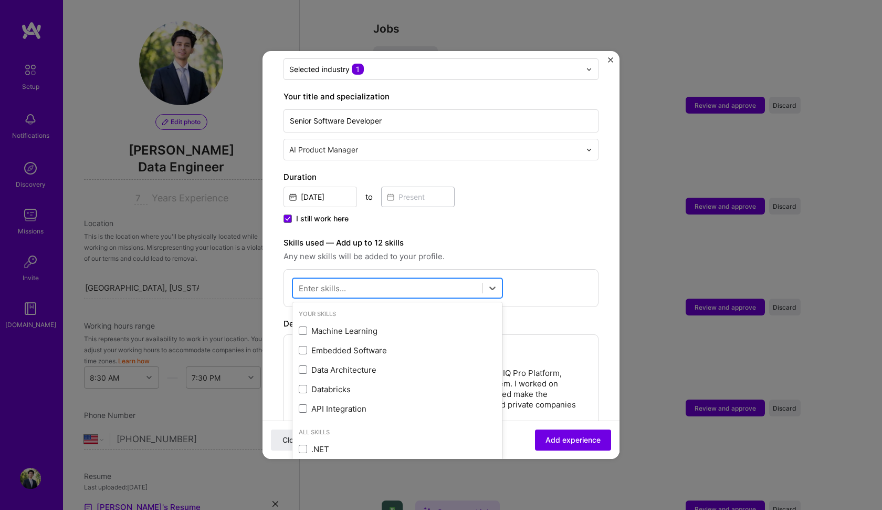
click at [375, 279] on div at bounding box center [388, 287] width 190 height 17
click at [359, 325] on div "Machine Learning" at bounding box center [398, 330] width 198 height 11
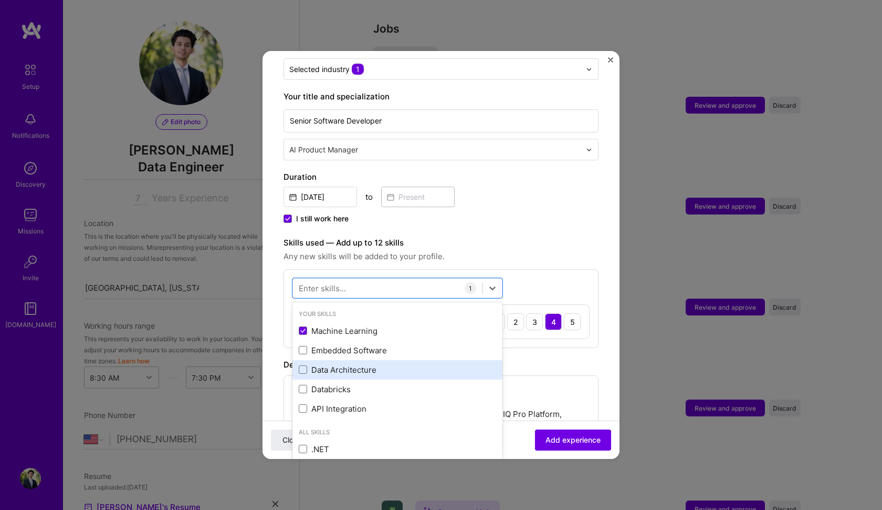
click at [348, 364] on div "Data Architecture" at bounding box center [398, 369] width 198 height 11
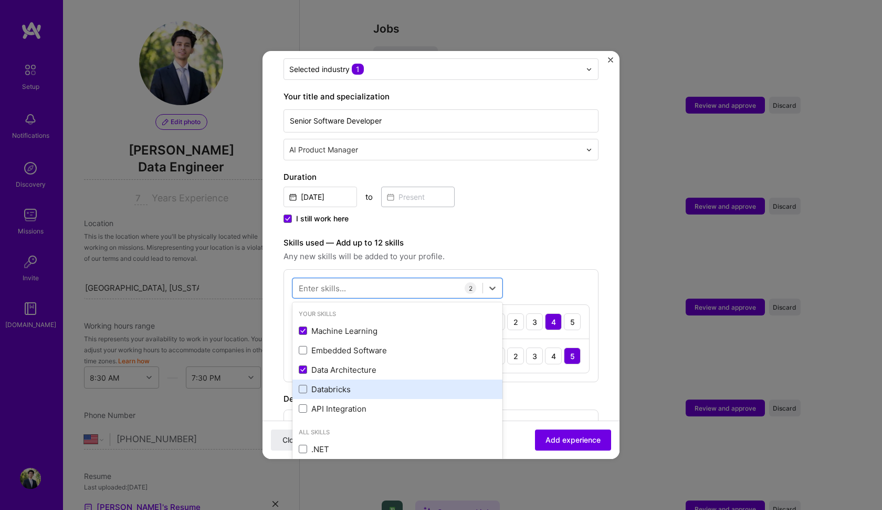
click at [339, 383] on div "Databricks" at bounding box center [398, 388] width 198 height 11
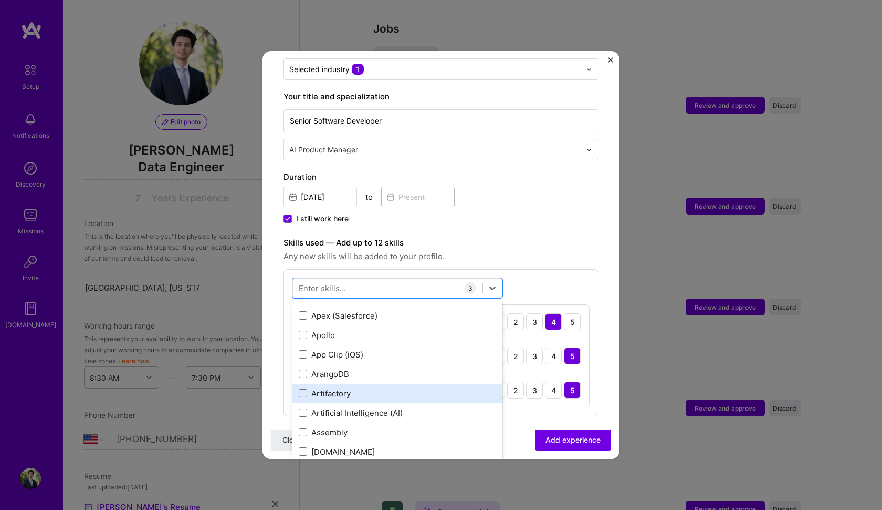
scroll to position [804, 0]
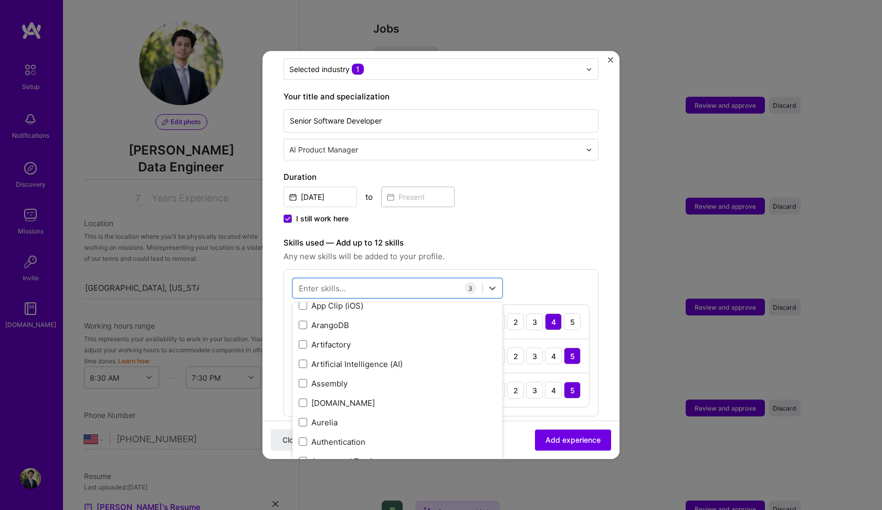
click at [341, 283] on div "Enter skills..." at bounding box center [322, 288] width 47 height 11
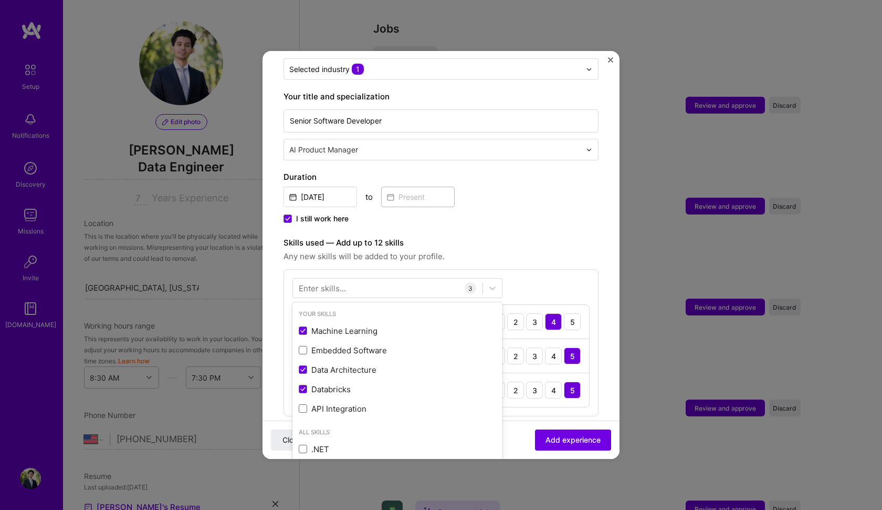
click at [341, 283] on div "Enter skills..." at bounding box center [322, 288] width 47 height 11
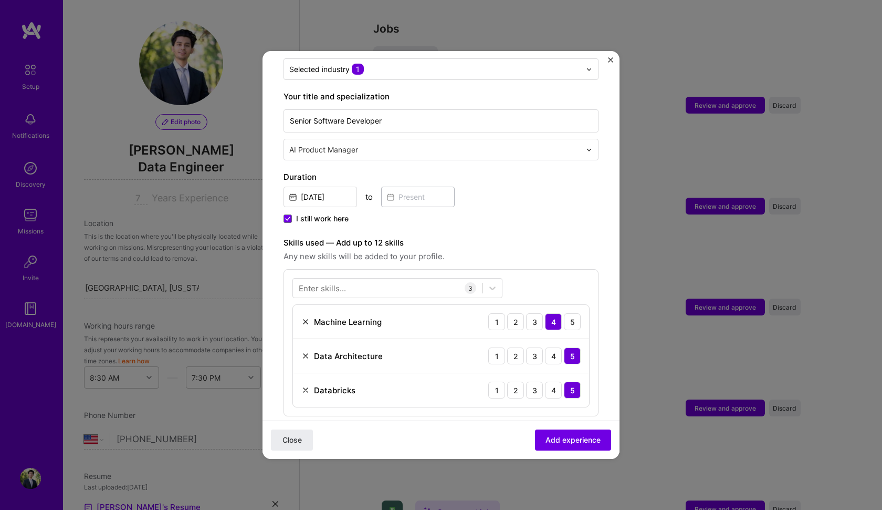
click at [340, 283] on div "Enter skills..." at bounding box center [322, 288] width 47 height 11
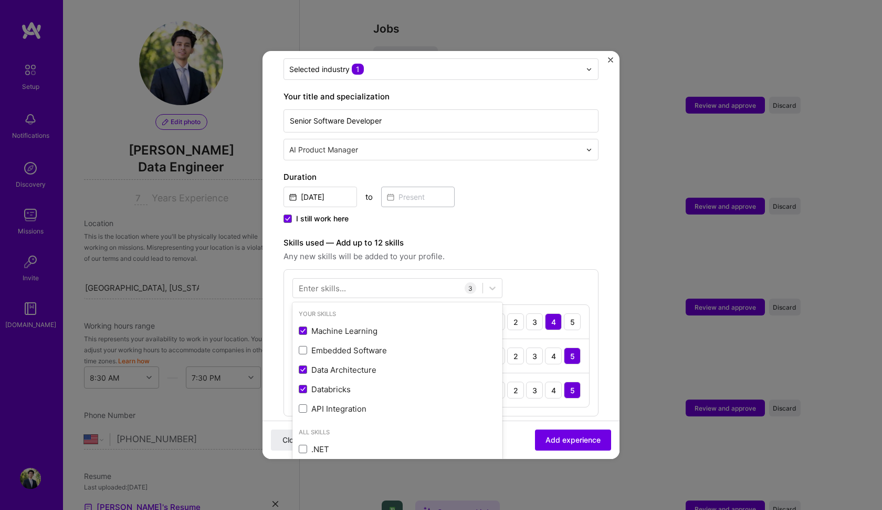
click at [340, 283] on div "Enter skills..." at bounding box center [322, 288] width 47 height 11
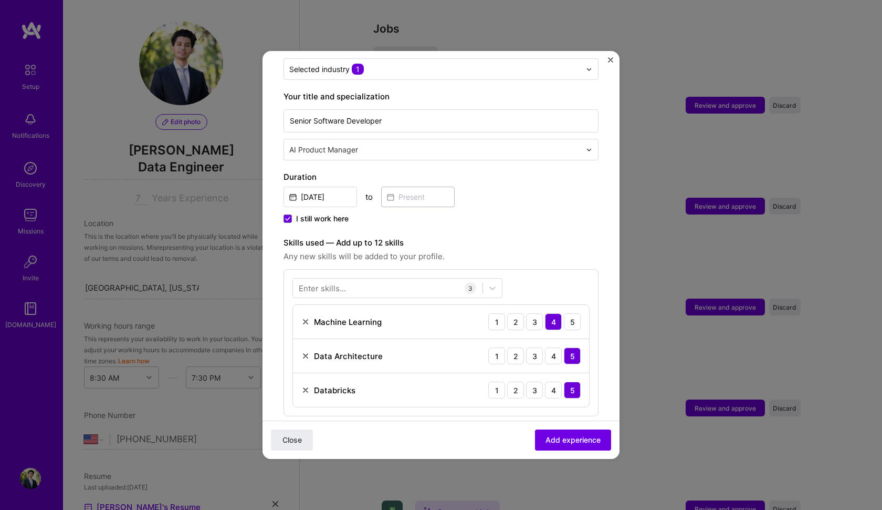
click at [340, 283] on div "Enter skills..." at bounding box center [322, 288] width 47 height 11
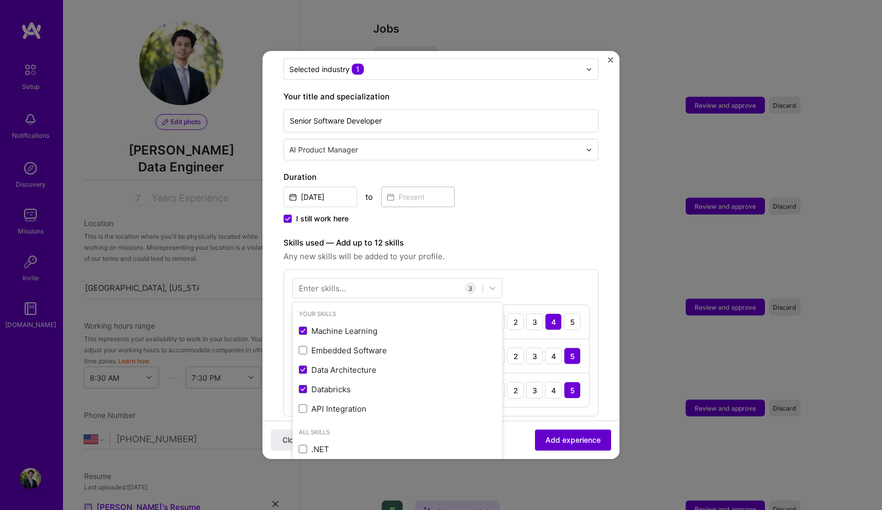
click at [574, 443] on span "Add experience" at bounding box center [573, 439] width 55 height 11
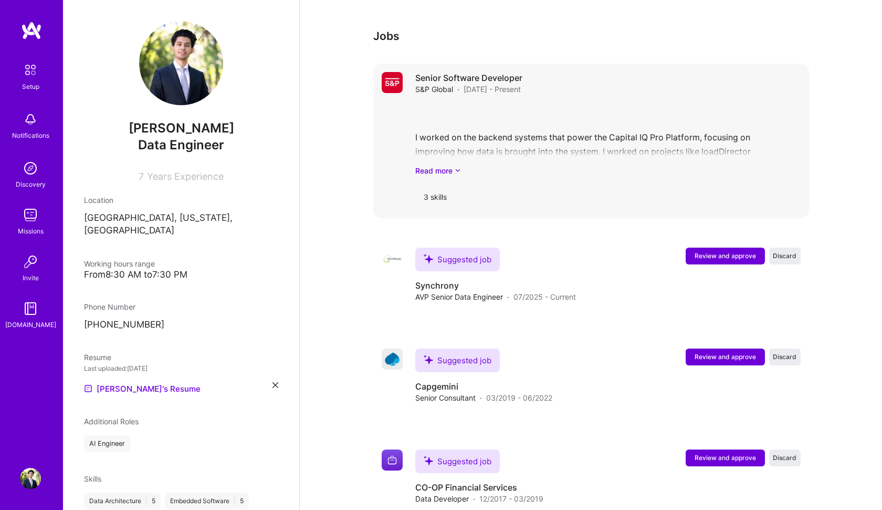
scroll to position [1026, 0]
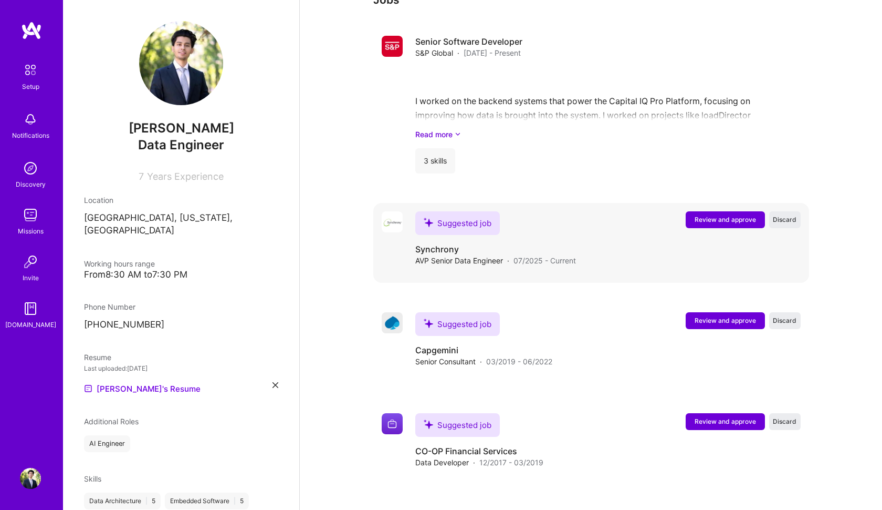
click at [716, 215] on span "Review and approve" at bounding box center [725, 219] width 61 height 9
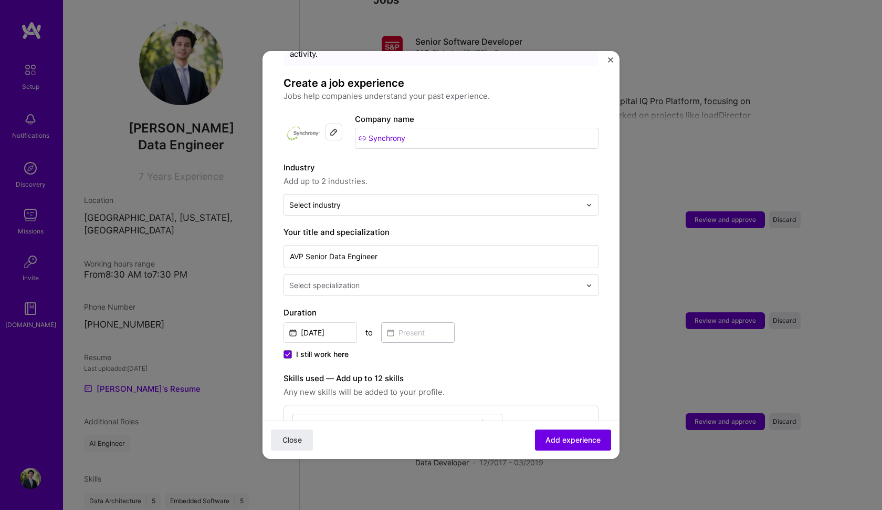
scroll to position [55, 0]
click at [402, 198] on input "text" at bounding box center [435, 203] width 292 height 11
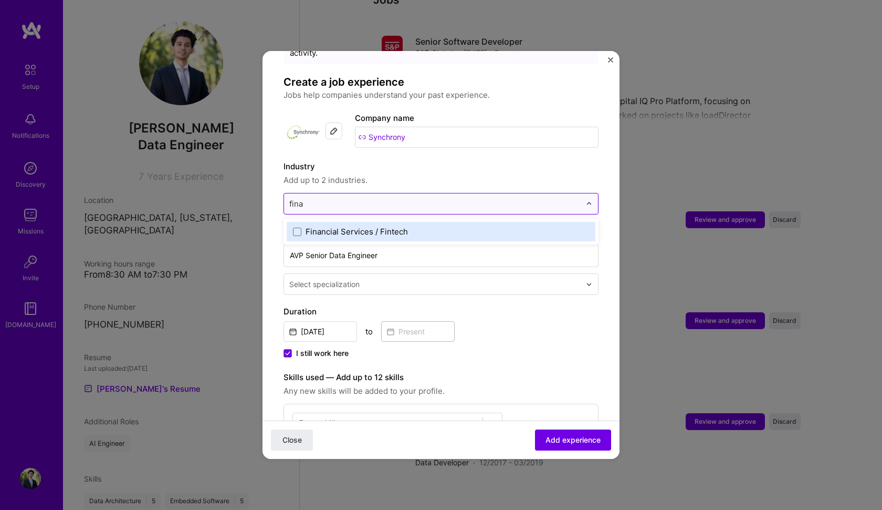
type input "finan"
click at [390, 222] on div "Financial Services / Fintech" at bounding box center [441, 231] width 309 height 19
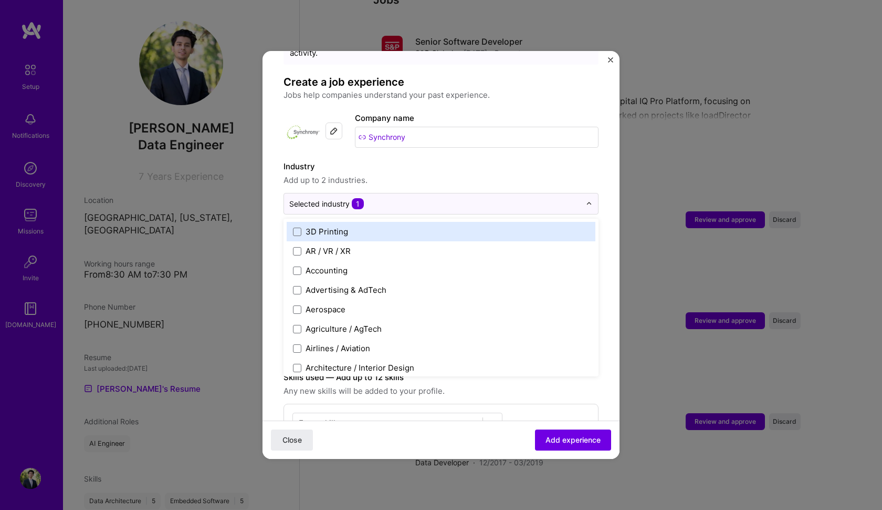
click at [431, 160] on label "Industry" at bounding box center [441, 166] width 315 height 13
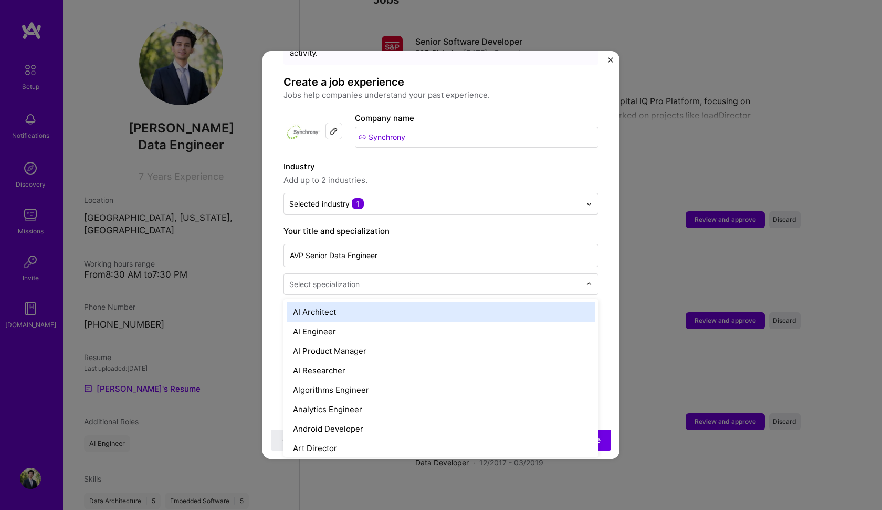
click at [365, 279] on div at bounding box center [436, 283] width 294 height 13
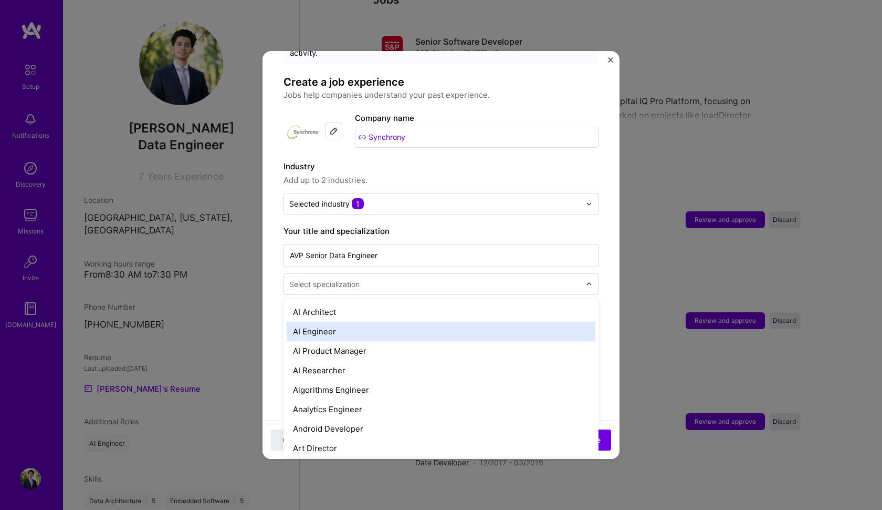
click at [351, 321] on div "AI Engineer" at bounding box center [441, 330] width 309 height 19
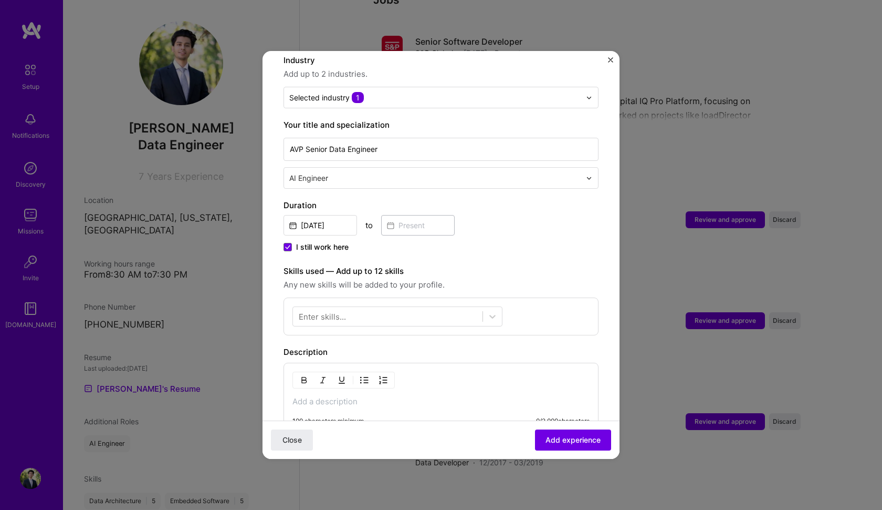
scroll to position [179, 0]
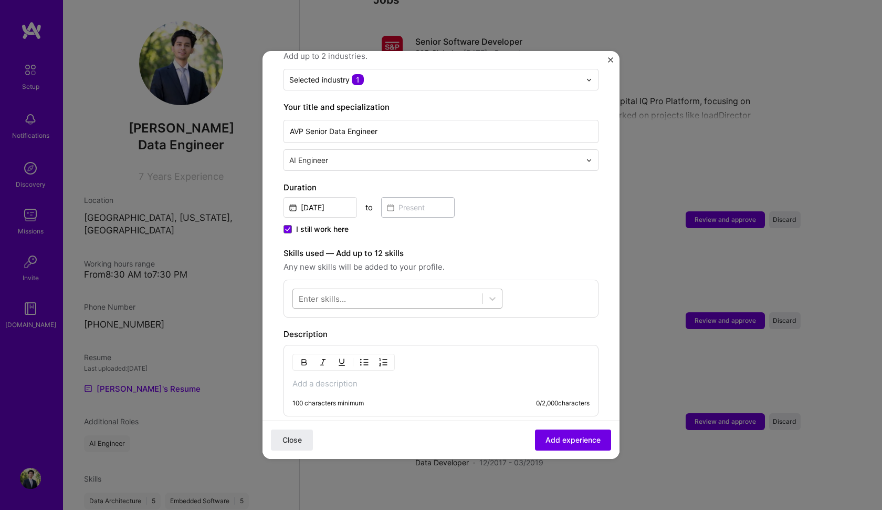
click at [401, 296] on div at bounding box center [398, 298] width 210 height 20
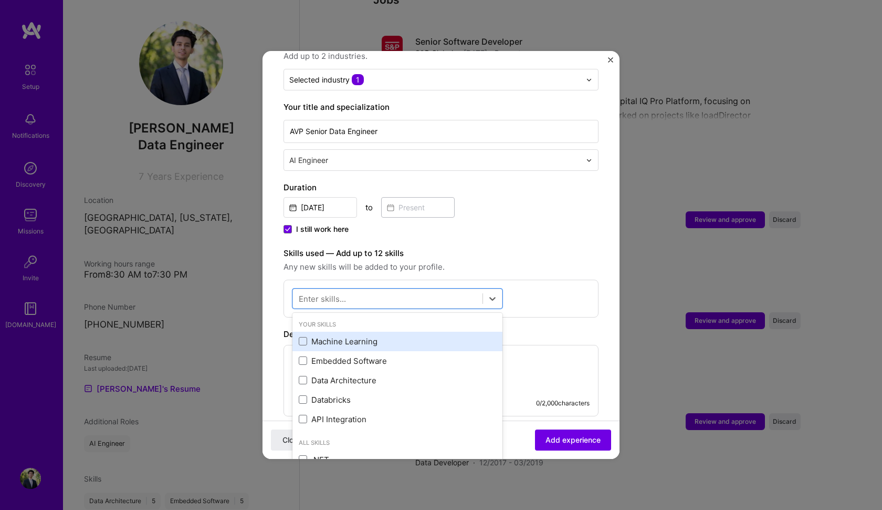
click at [367, 336] on div "Machine Learning" at bounding box center [398, 341] width 198 height 11
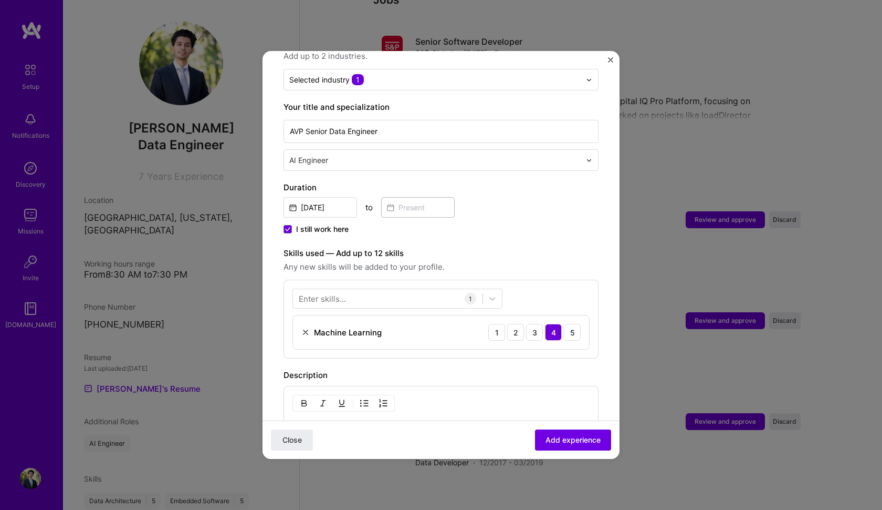
click at [555, 369] on div "Description" at bounding box center [441, 375] width 315 height 13
click at [564, 326] on div "5" at bounding box center [572, 332] width 17 height 17
click at [554, 448] on button "Add experience" at bounding box center [573, 439] width 76 height 21
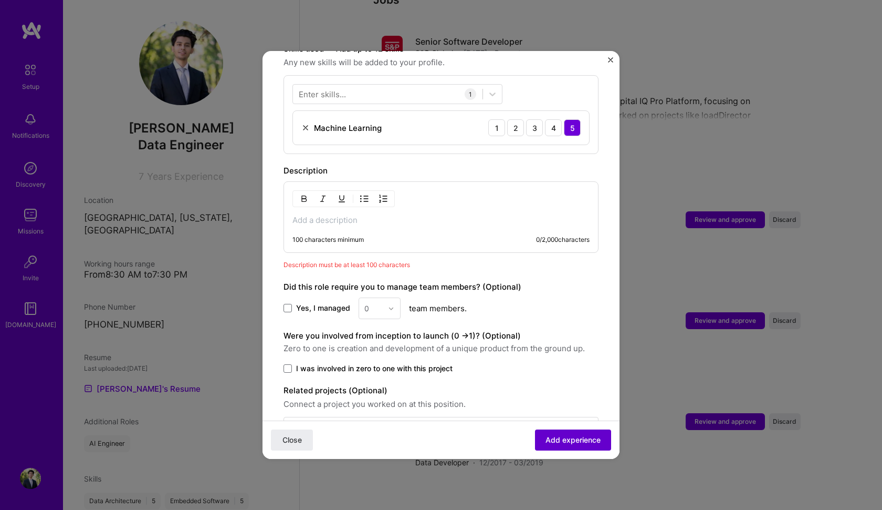
scroll to position [394, 0]
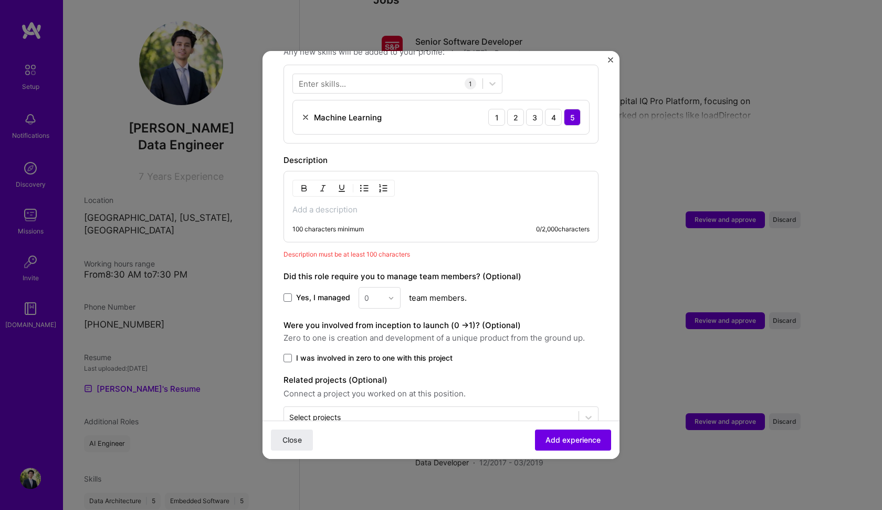
click at [346, 204] on p at bounding box center [441, 209] width 297 height 11
click at [285, 293] on span at bounding box center [288, 297] width 8 height 8
click at [0, 0] on input "Yes, I managed" at bounding box center [0, 0] width 0 height 0
click at [395, 293] on div at bounding box center [394, 297] width 12 height 20
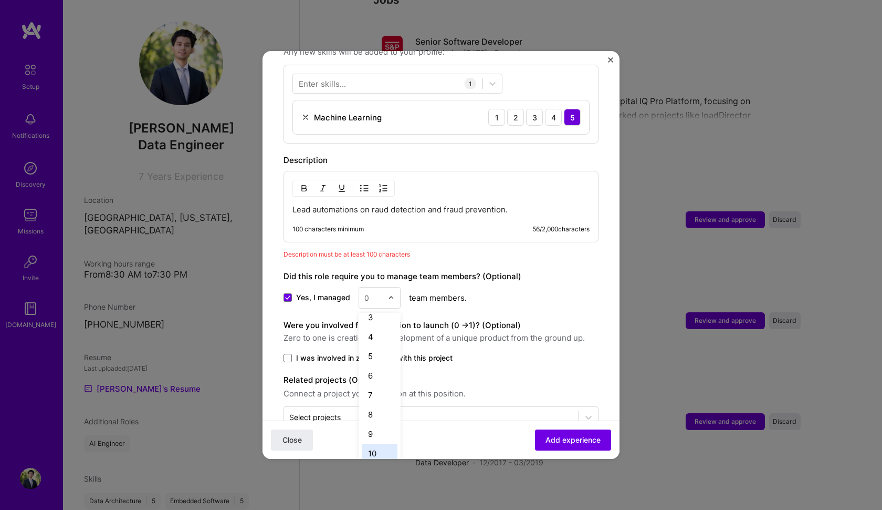
click at [372, 443] on div "10" at bounding box center [380, 452] width 36 height 19
click at [543, 441] on button "Add experience" at bounding box center [573, 439] width 76 height 21
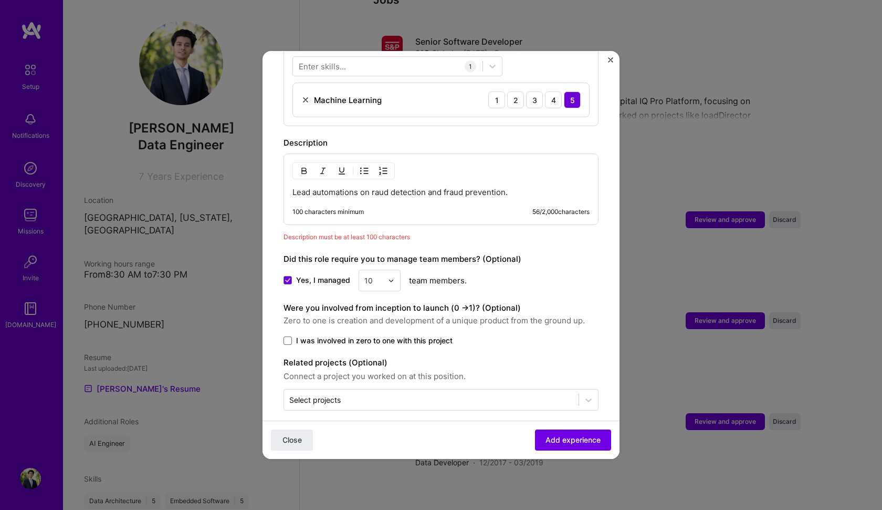
click at [526, 187] on p "Lead automations on raud detection and fraud prevention." at bounding box center [441, 192] width 297 height 11
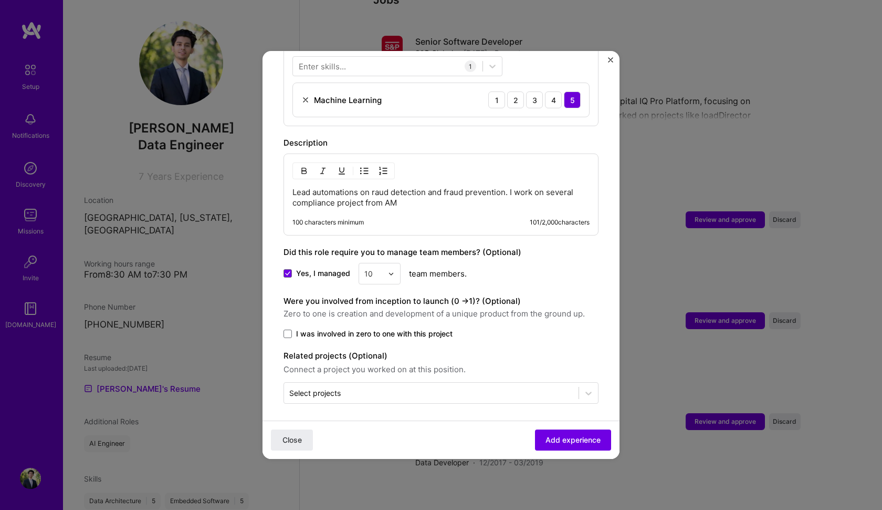
scroll to position [404, 0]
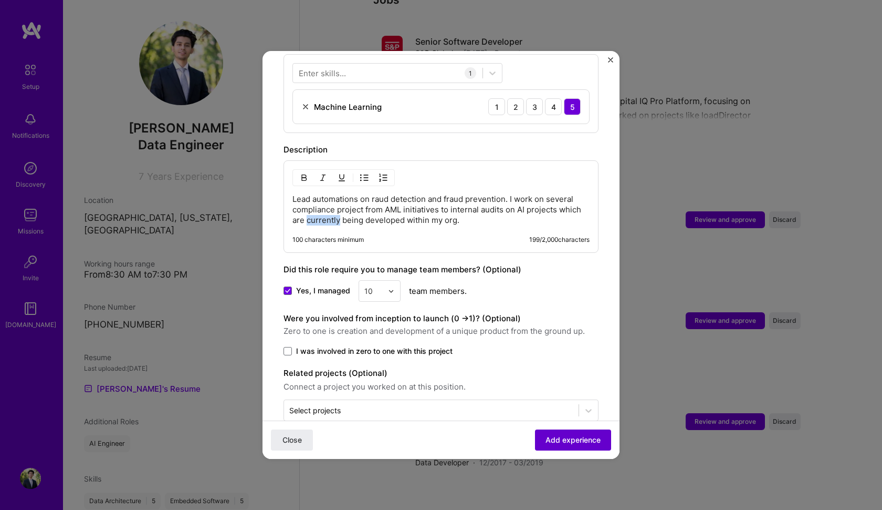
click at [559, 442] on span "Add experience" at bounding box center [573, 439] width 55 height 11
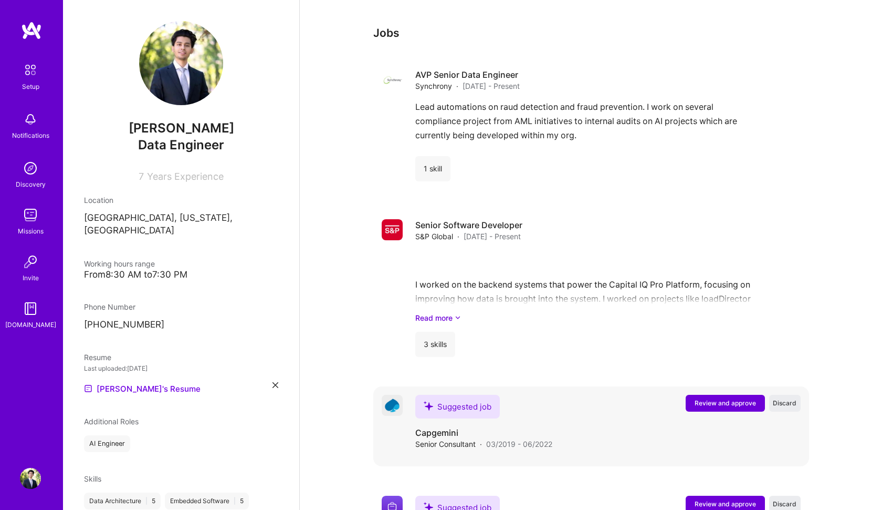
click at [695, 398] on span "Review and approve" at bounding box center [725, 402] width 61 height 9
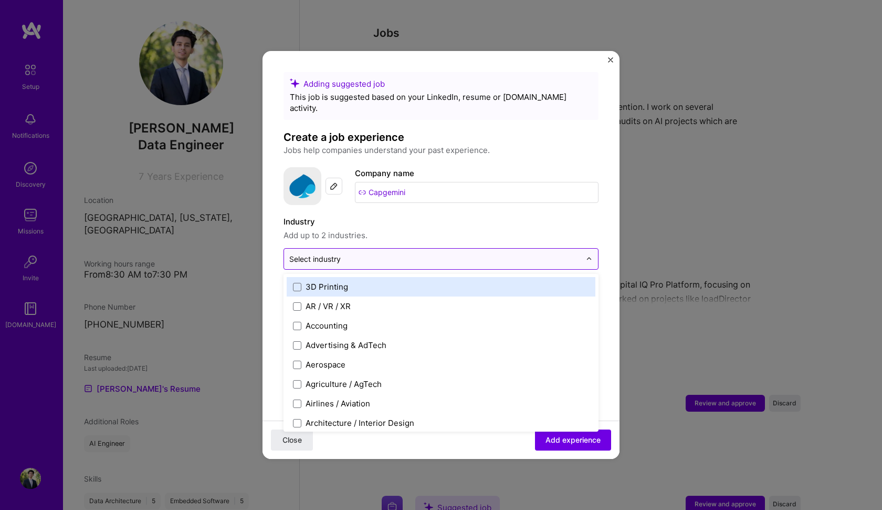
click at [590, 256] on img at bounding box center [589, 259] width 6 height 6
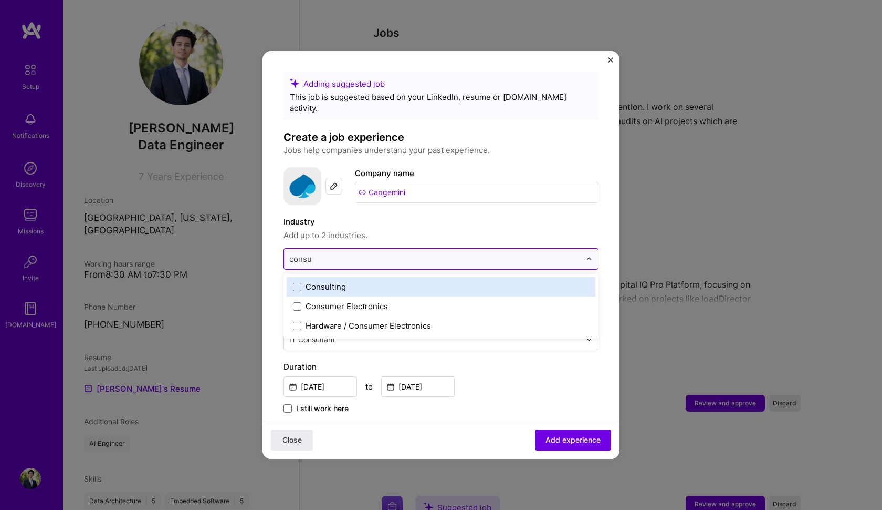
type input "consul"
click at [382, 281] on label "Consulting" at bounding box center [441, 286] width 296 height 11
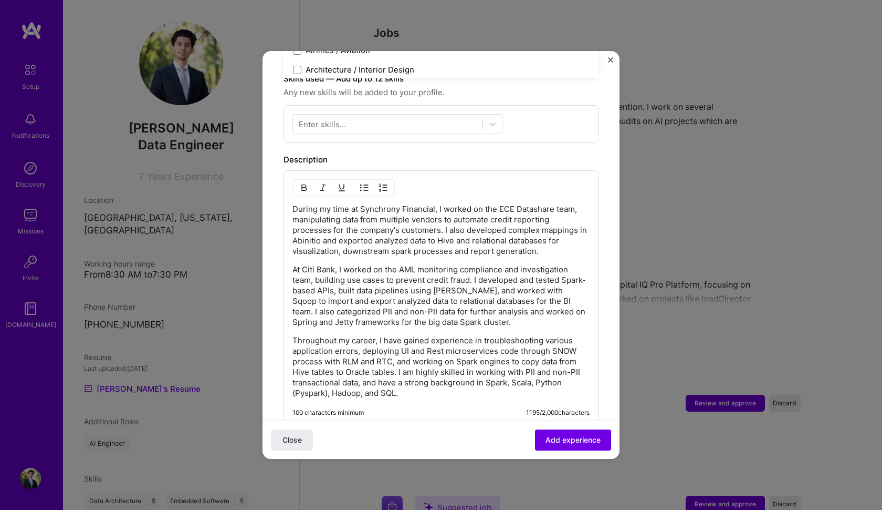
scroll to position [366, 0]
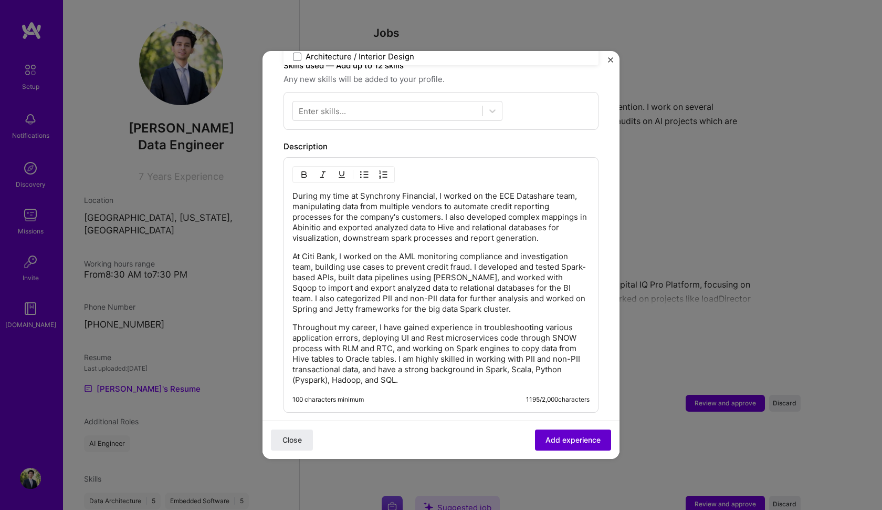
click at [567, 444] on span "Add experience" at bounding box center [573, 439] width 55 height 11
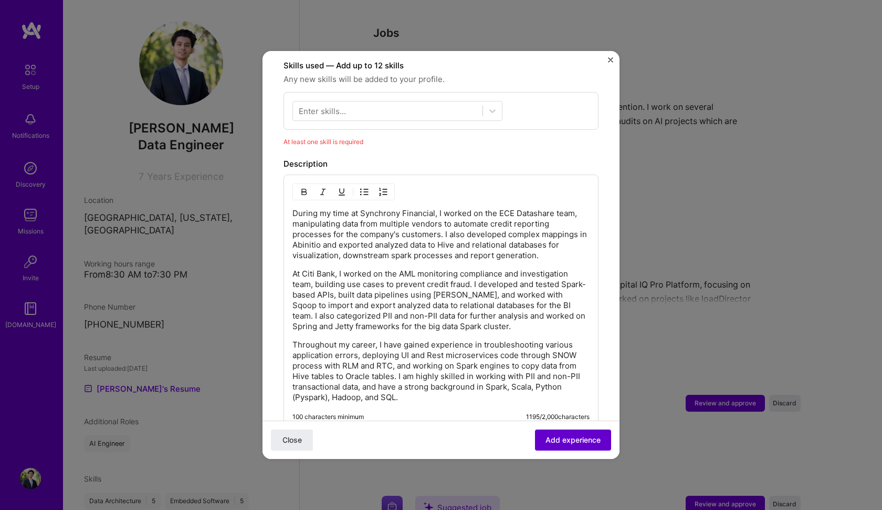
scroll to position [363, 0]
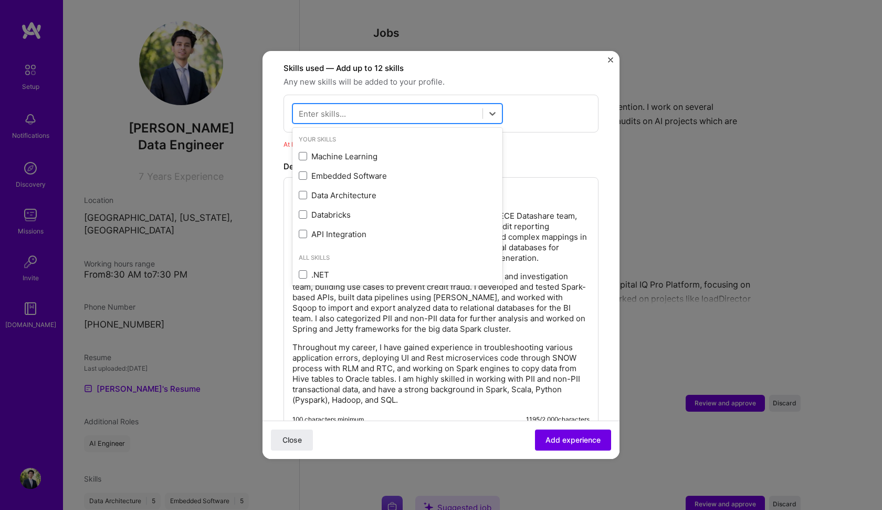
click at [373, 105] on div at bounding box center [388, 113] width 190 height 17
click at [359, 190] on div "Data Architecture" at bounding box center [398, 195] width 198 height 11
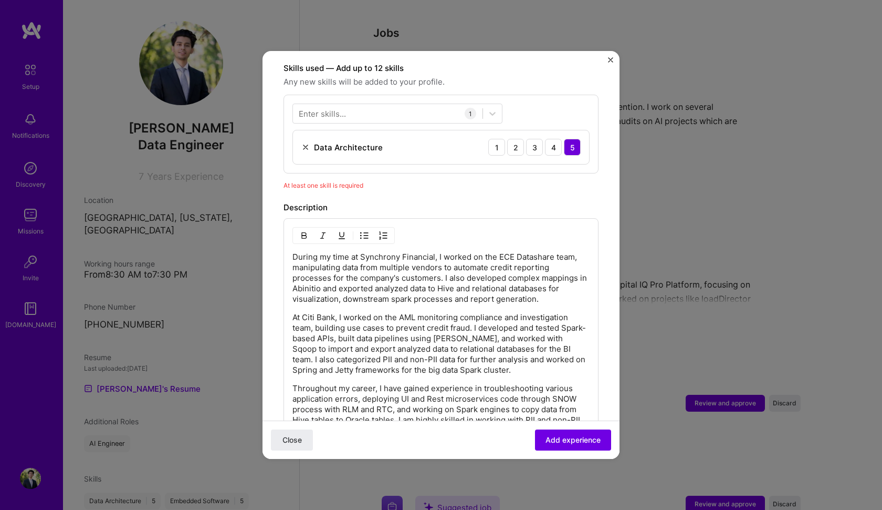
click at [565, 452] on div "Close Add experience" at bounding box center [441, 439] width 357 height 38
click at [565, 434] on button "Add experience" at bounding box center [573, 439] width 76 height 21
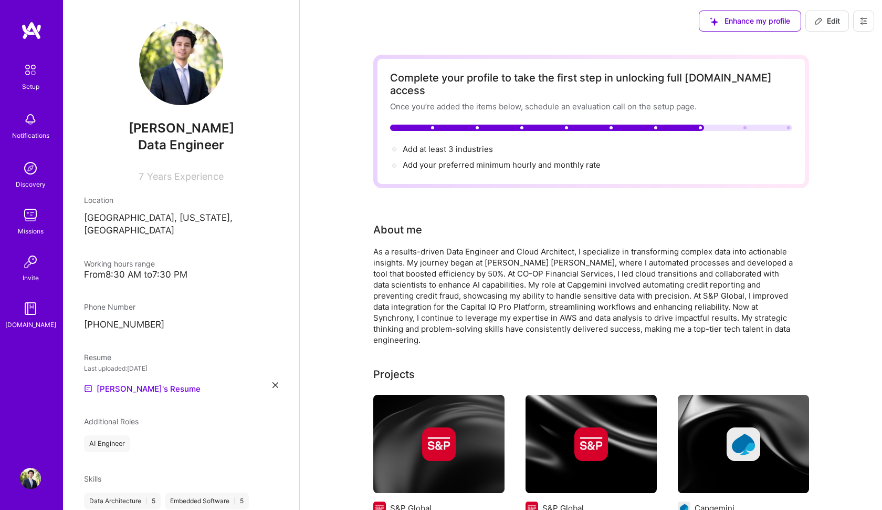
scroll to position [0, 0]
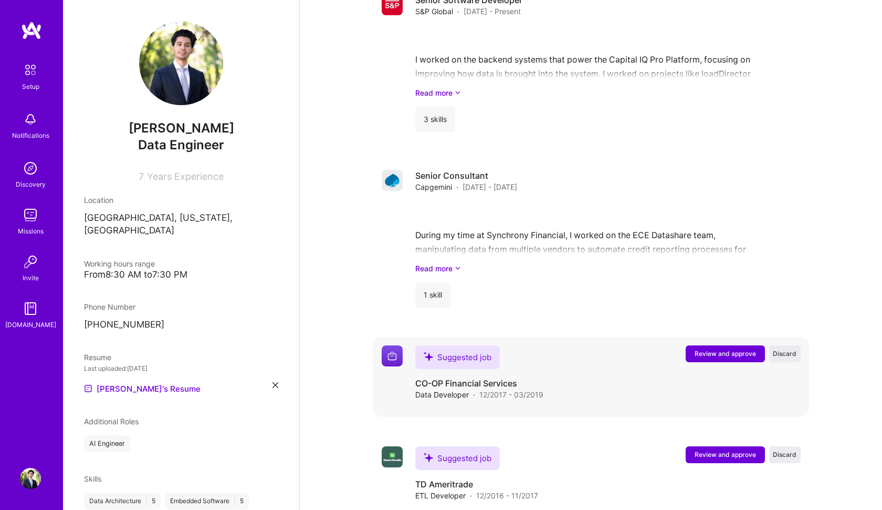
scroll to position [1202, 0]
click at [706, 349] on span "Review and approve" at bounding box center [725, 353] width 61 height 9
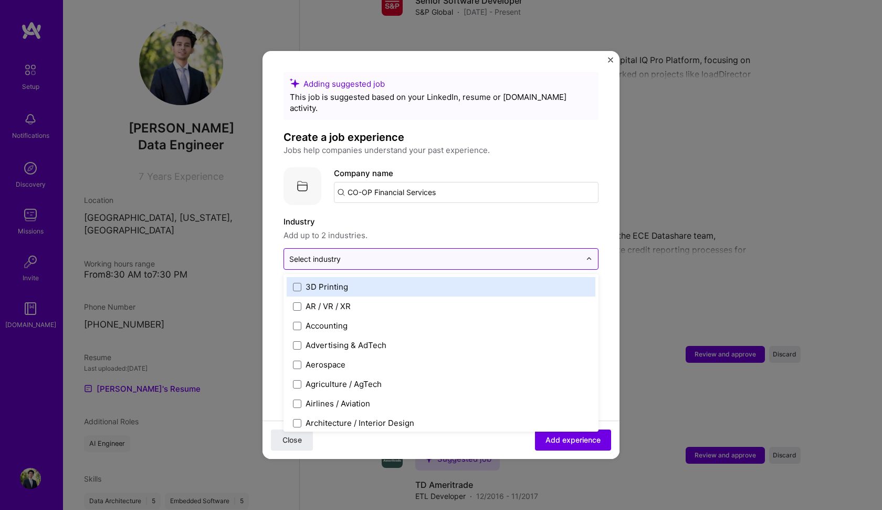
click at [465, 253] on input "text" at bounding box center [435, 258] width 292 height 11
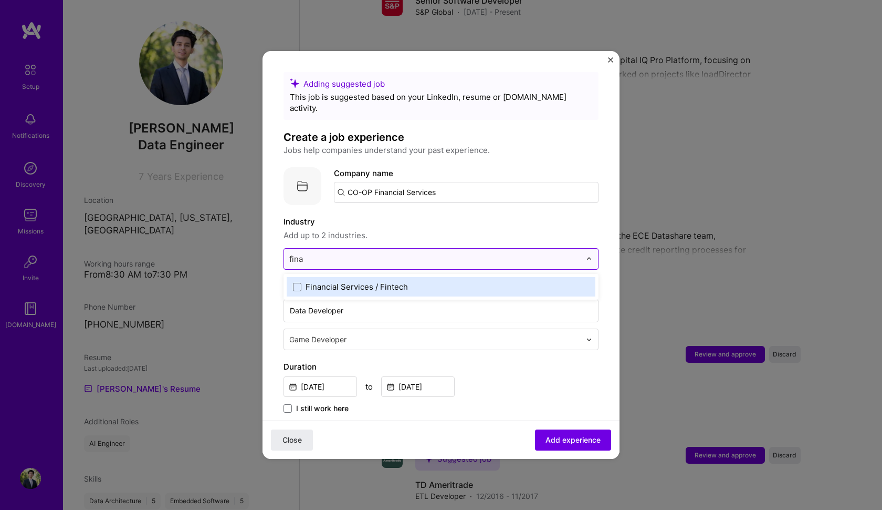
type input "finan"
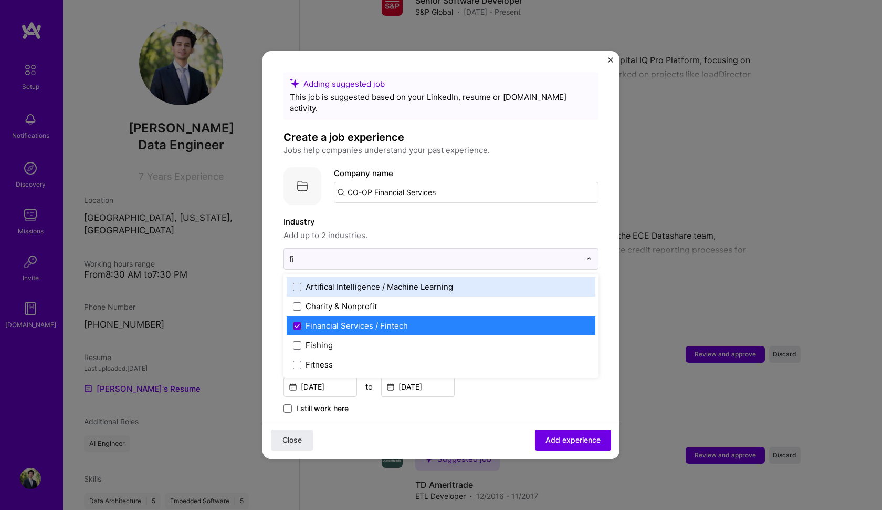
scroll to position [0, 0]
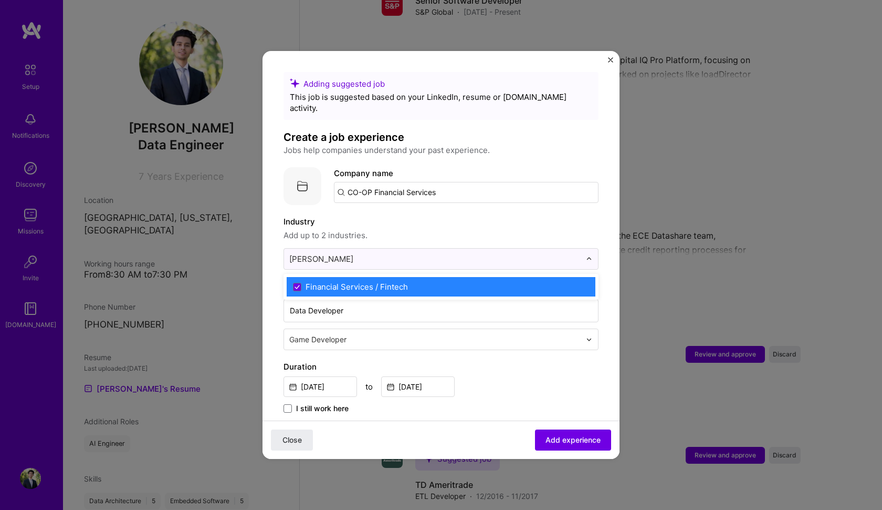
type input "finan"
click at [568, 452] on div "Close Add experience" at bounding box center [441, 439] width 357 height 38
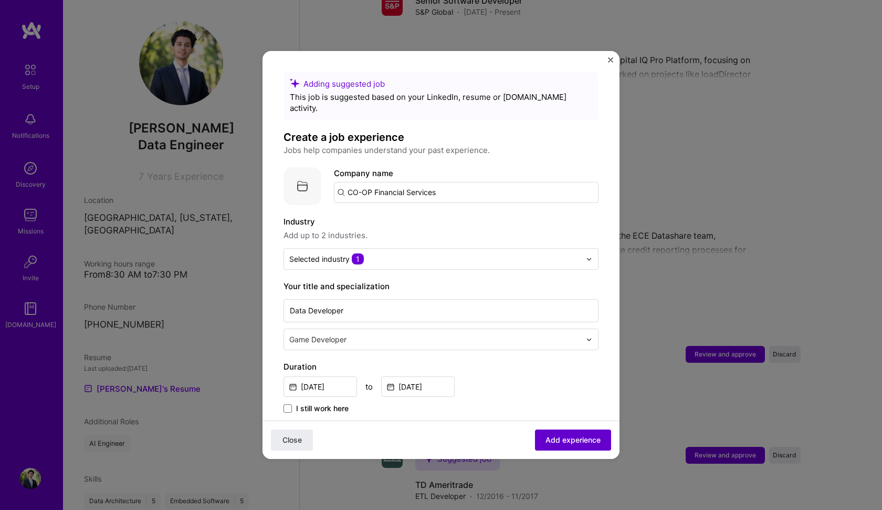
click at [565, 445] on button "Add experience" at bounding box center [573, 439] width 76 height 21
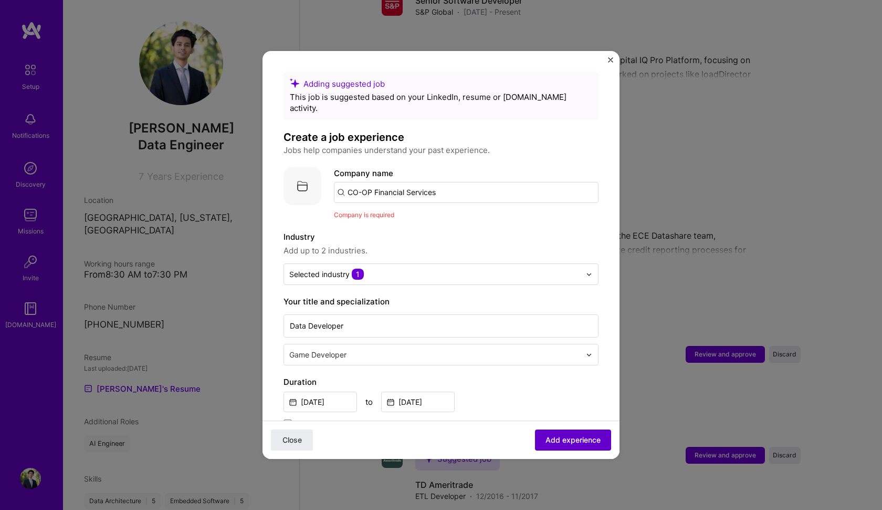
scroll to position [105, 0]
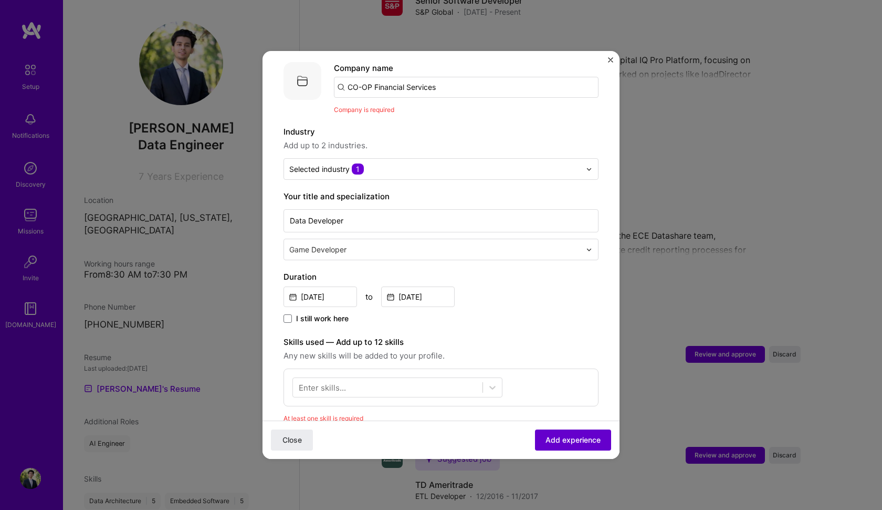
click at [562, 439] on span "Add experience" at bounding box center [573, 439] width 55 height 11
click at [565, 437] on span "Add experience" at bounding box center [573, 439] width 55 height 11
click at [429, 211] on input "Data Developer" at bounding box center [441, 220] width 315 height 23
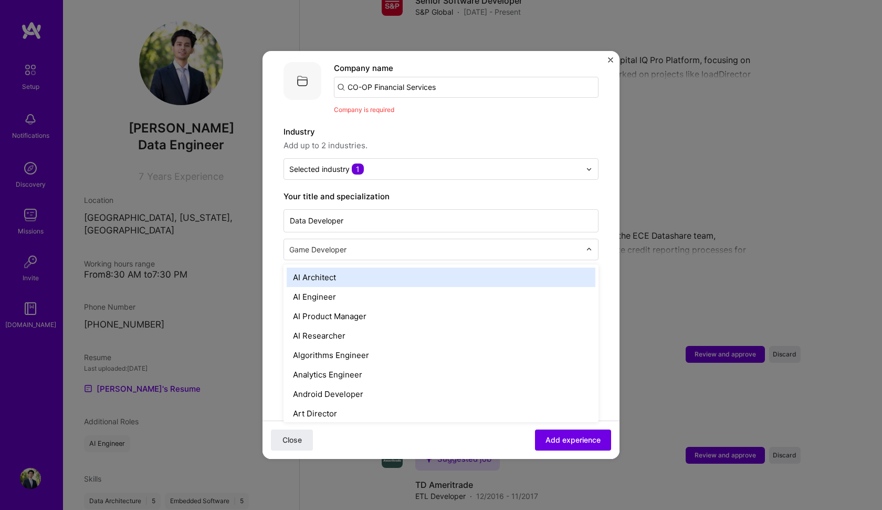
click at [427, 239] on div "Game Developer" at bounding box center [435, 249] width 302 height 20
type input "data"
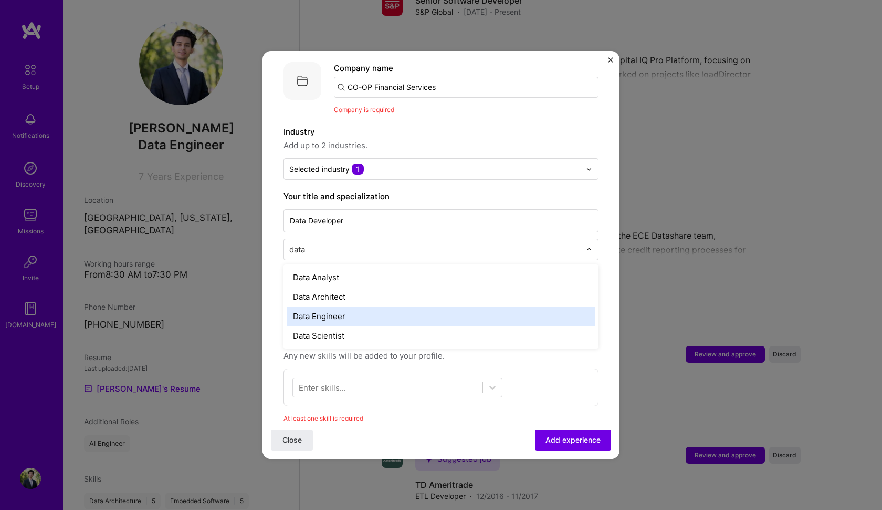
click at [337, 306] on div "Data Engineer" at bounding box center [441, 315] width 309 height 19
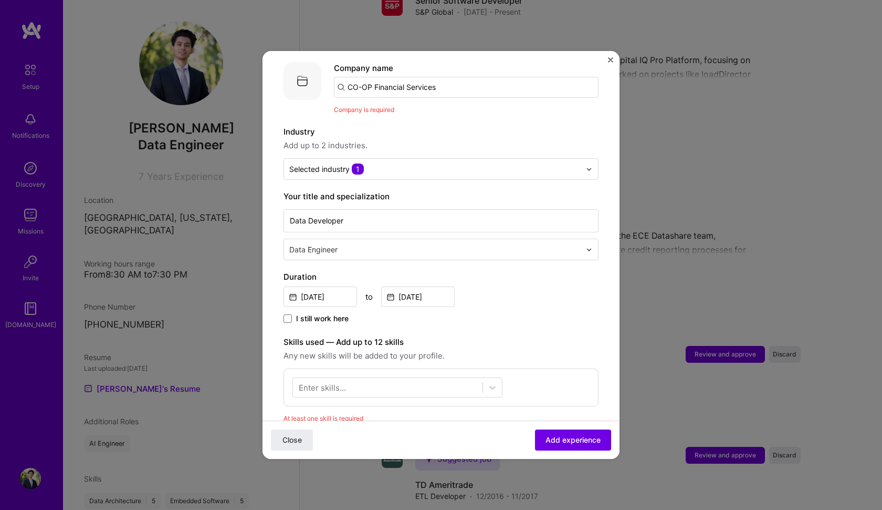
click at [594, 424] on div "Close Add experience" at bounding box center [441, 439] width 357 height 38
click at [578, 443] on span "Add experience" at bounding box center [573, 439] width 55 height 11
click at [570, 441] on span "Add experience" at bounding box center [573, 439] width 55 height 11
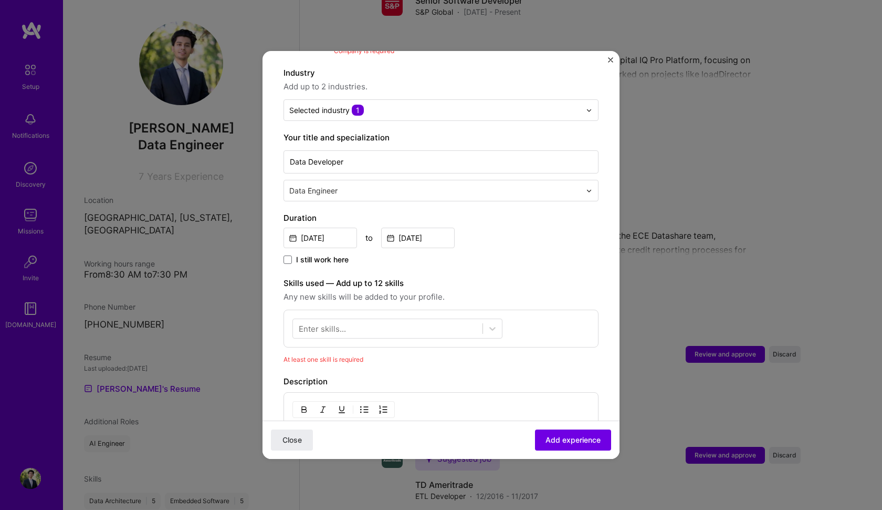
scroll to position [173, 0]
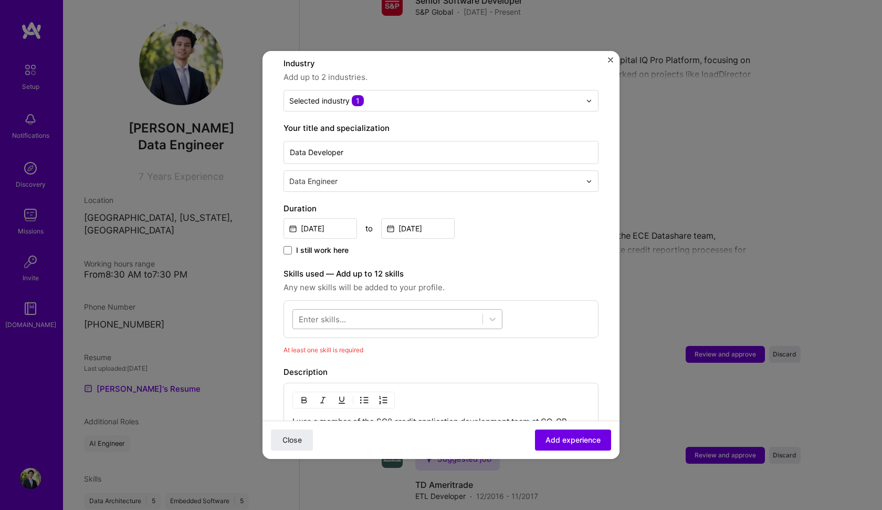
click at [444, 310] on div at bounding box center [388, 318] width 190 height 17
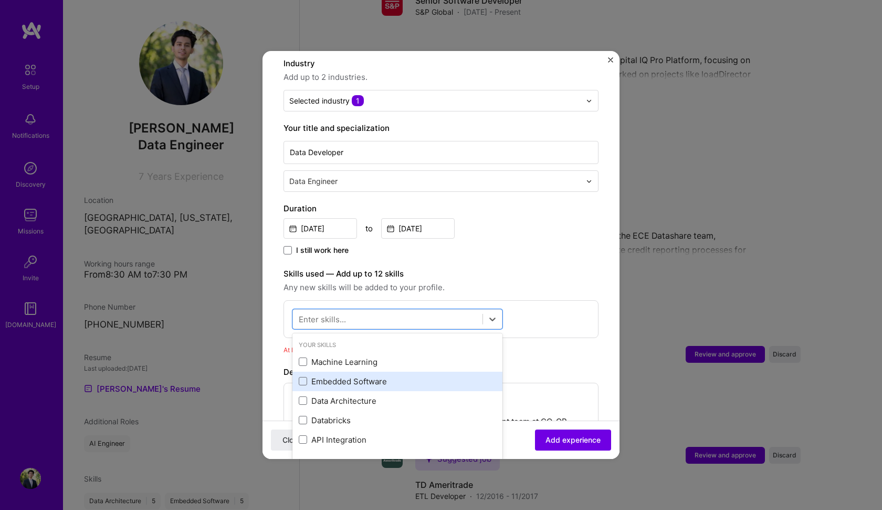
scroll to position [15, 0]
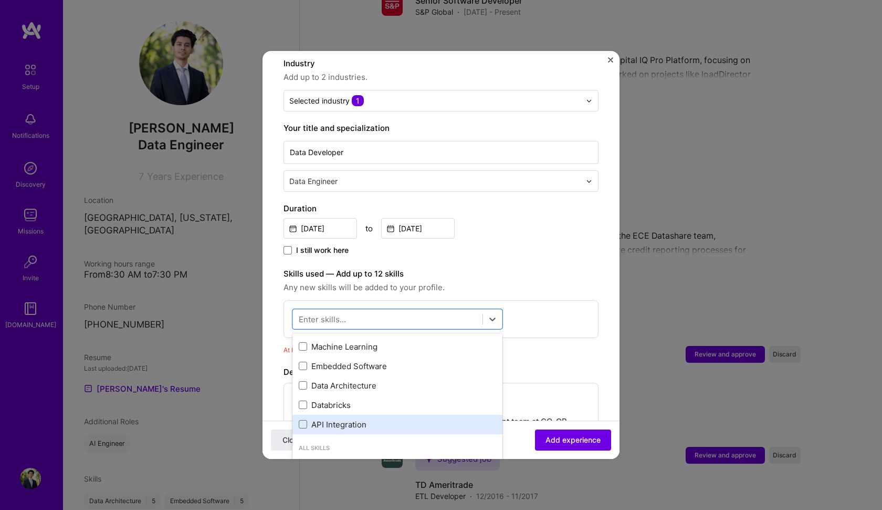
click at [371, 419] on div "API Integration" at bounding box center [398, 424] width 198 height 11
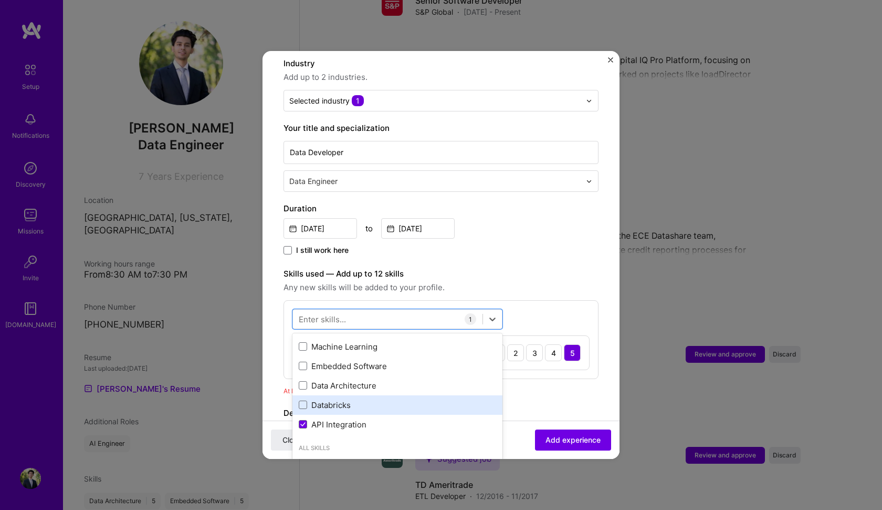
click at [372, 399] on div "Databricks" at bounding box center [398, 404] width 198 height 11
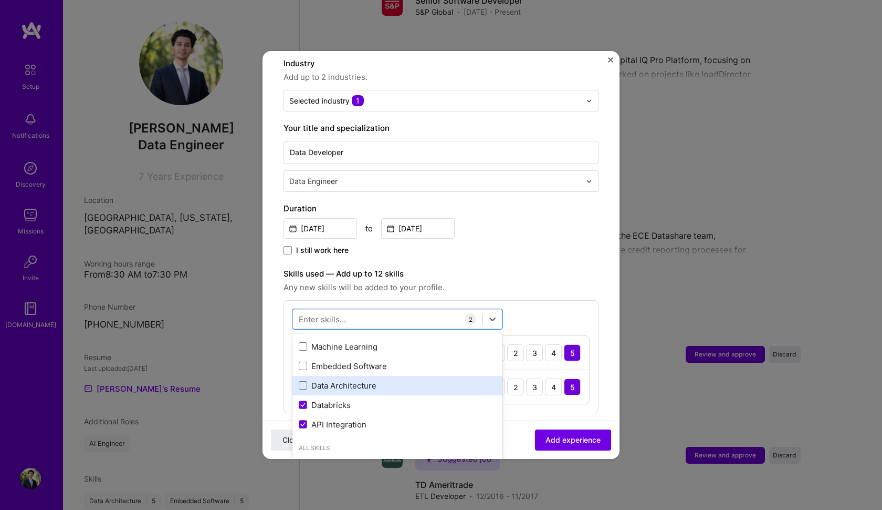
click at [404, 382] on div "Data Architecture" at bounding box center [398, 385] width 210 height 19
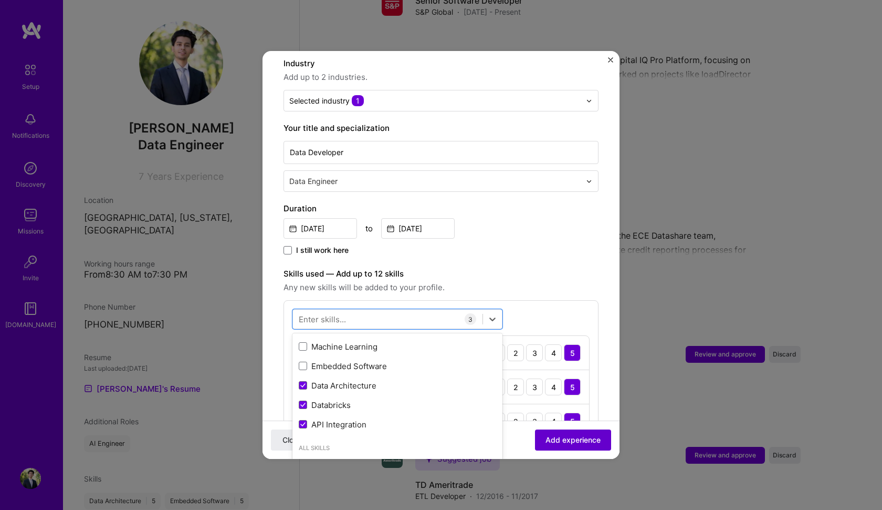
click at [571, 438] on span "Add experience" at bounding box center [573, 439] width 55 height 11
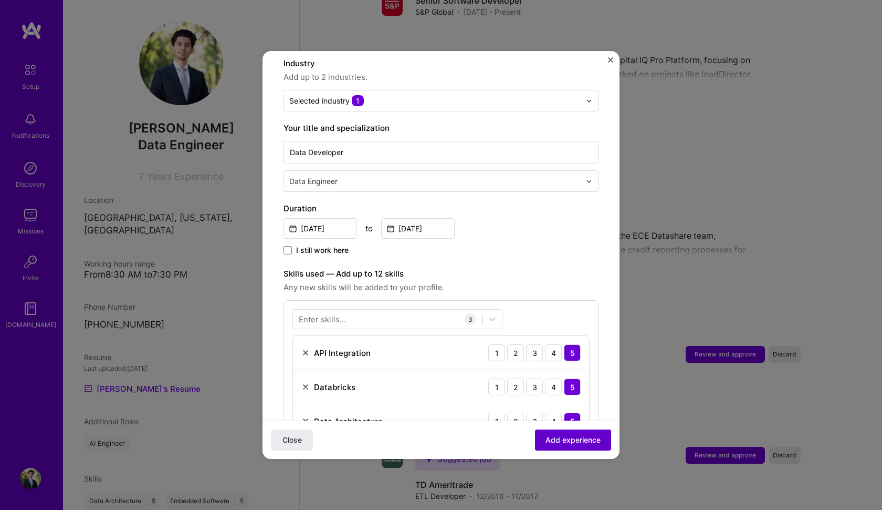
scroll to position [105, 0]
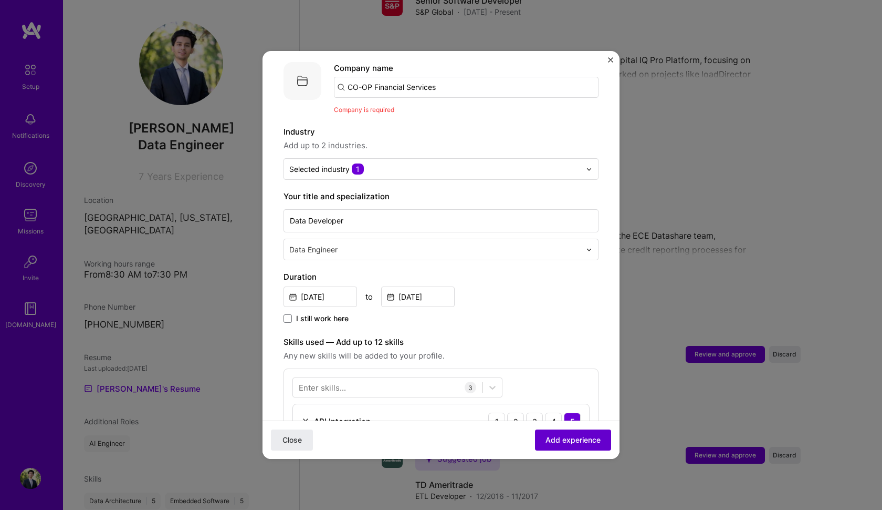
click at [571, 439] on span "Add experience" at bounding box center [573, 439] width 55 height 11
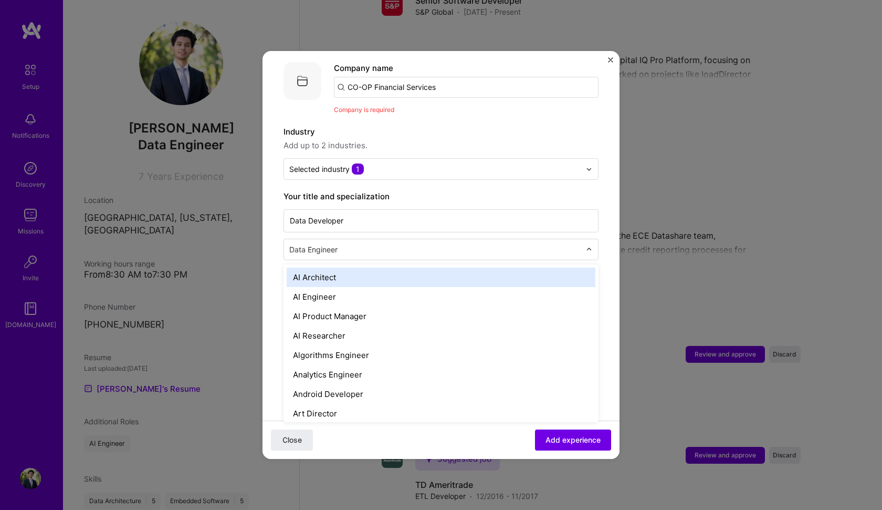
click at [592, 239] on div at bounding box center [592, 249] width 12 height 20
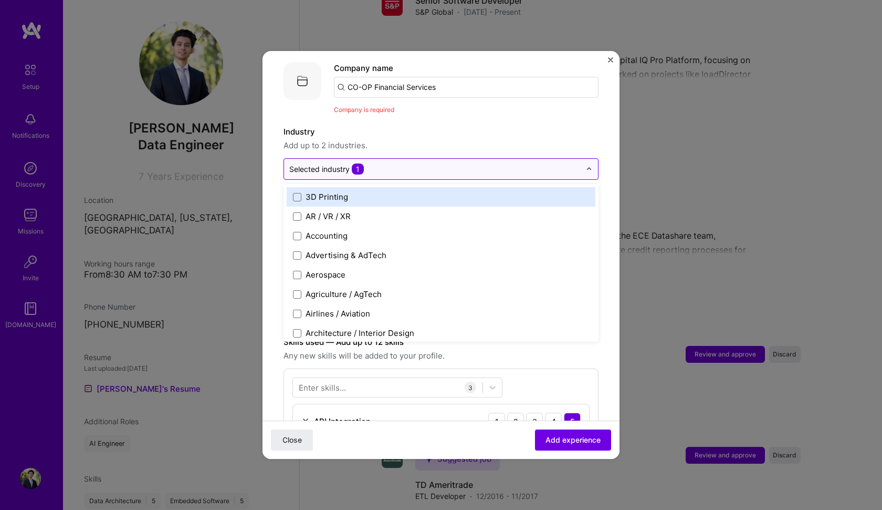
click at [542, 159] on div "Selected industry 1" at bounding box center [435, 169] width 302 height 20
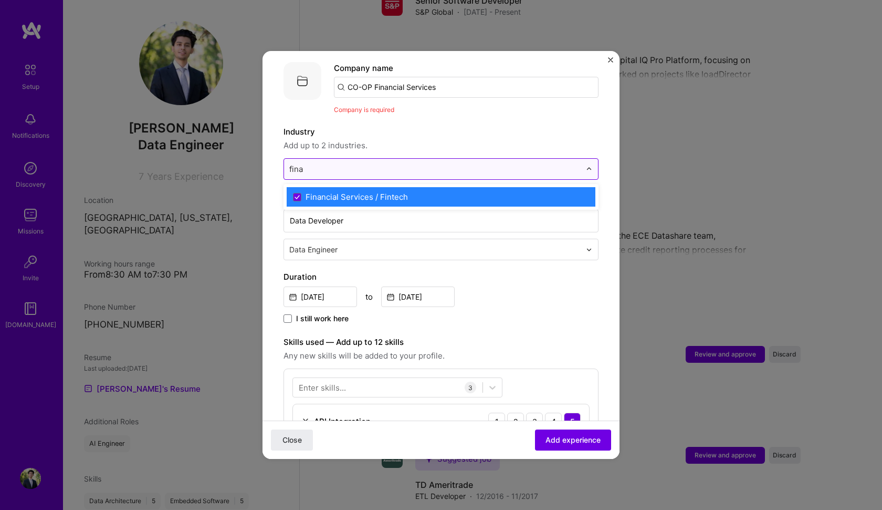
type input "finan"
click at [462, 191] on label "Financial Services / Fintech" at bounding box center [441, 196] width 296 height 11
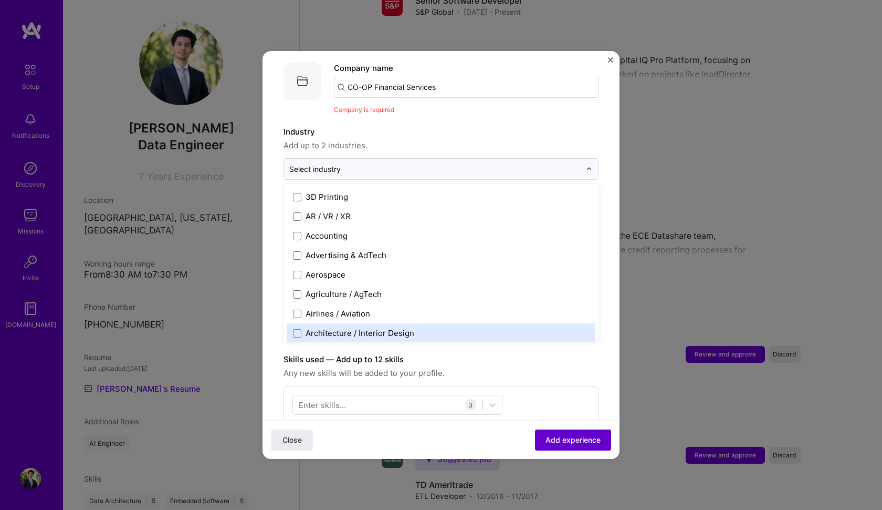
click at [558, 444] on span "Add experience" at bounding box center [573, 439] width 55 height 11
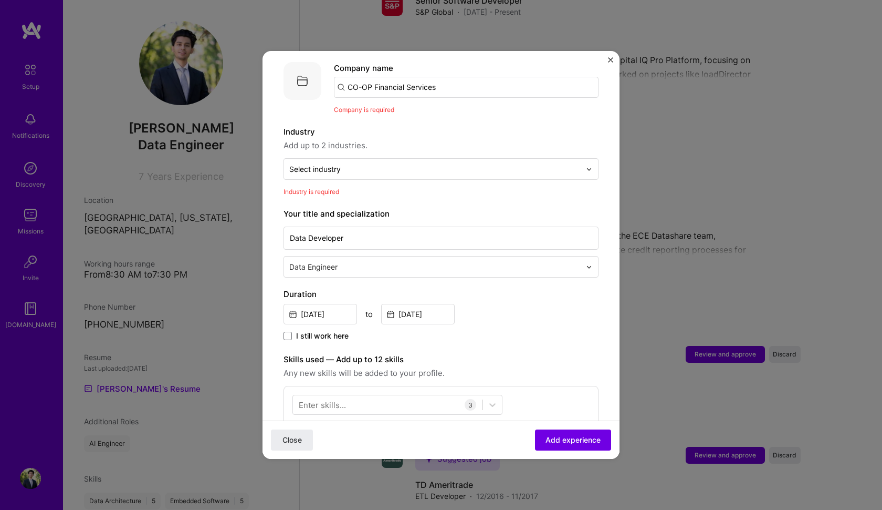
click at [384, 169] on div "Industry Add up to 2 industries. Select industry 0 Industry is required" at bounding box center [441, 161] width 315 height 71
click at [377, 163] on input "text" at bounding box center [435, 168] width 292 height 11
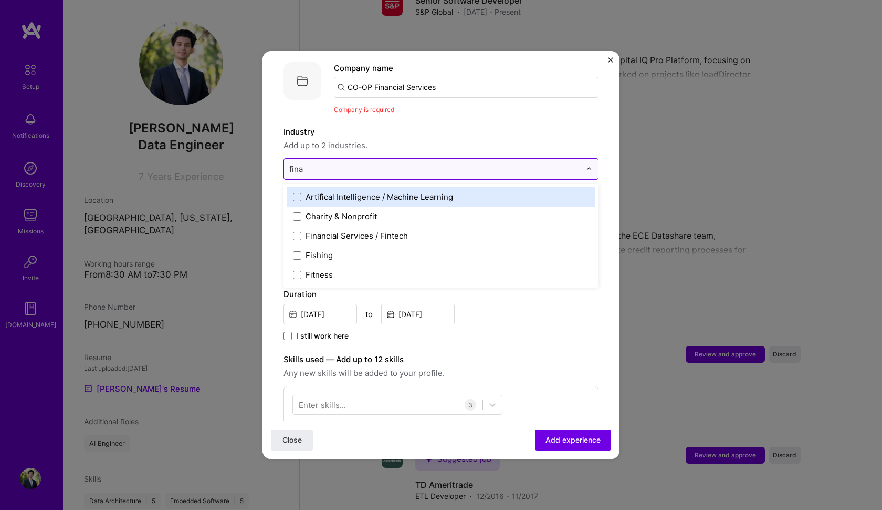
type input "finan"
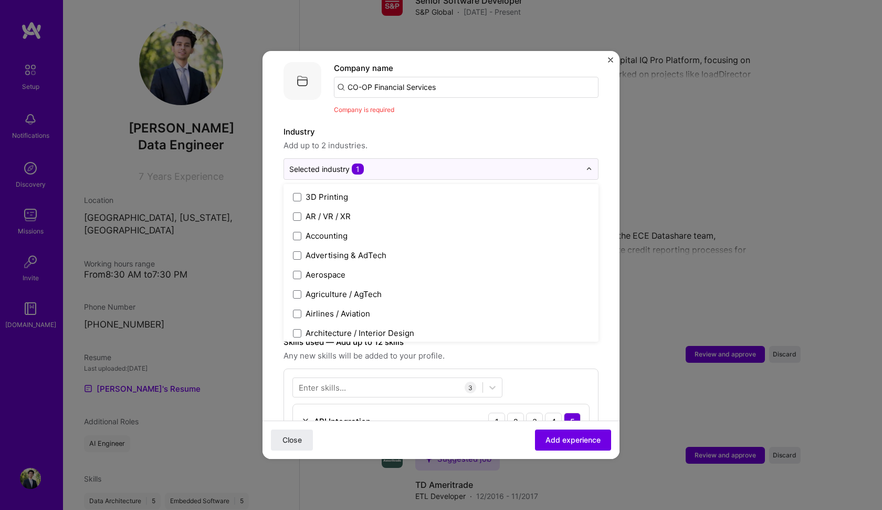
click at [380, 81] on input "CO-OP Financial Services" at bounding box center [466, 87] width 265 height 21
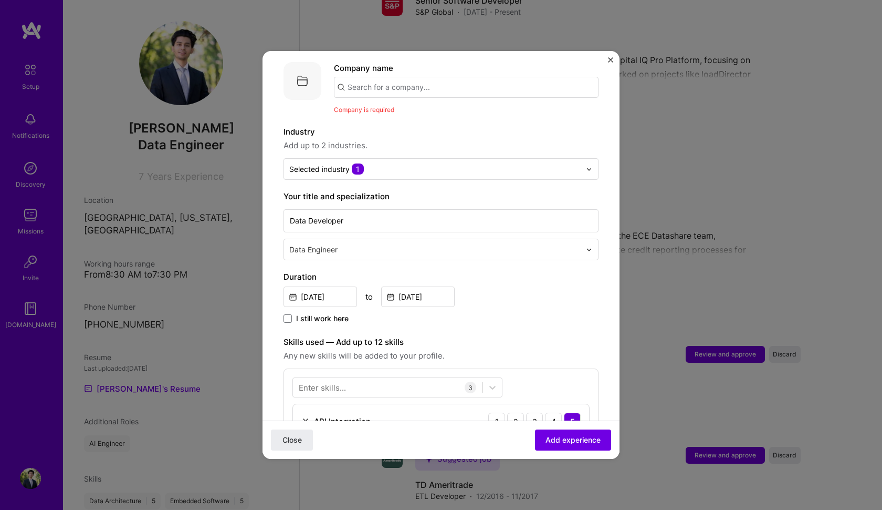
paste input "CO-OP Financial Services"
type input "CO-OP Financial Services"
click at [396, 107] on div "CO-OP Financial Services" at bounding box center [447, 116] width 108 height 18
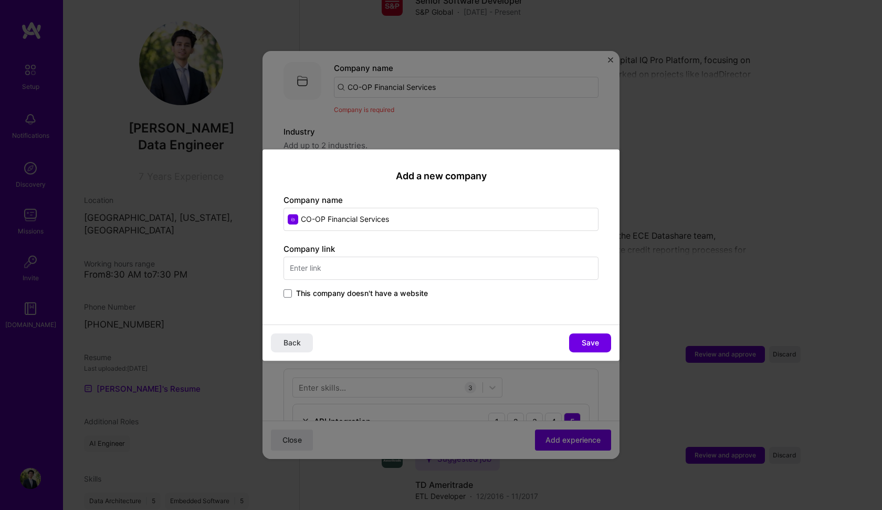
click at [316, 298] on div "This company doesn't have a website" at bounding box center [441, 294] width 315 height 12
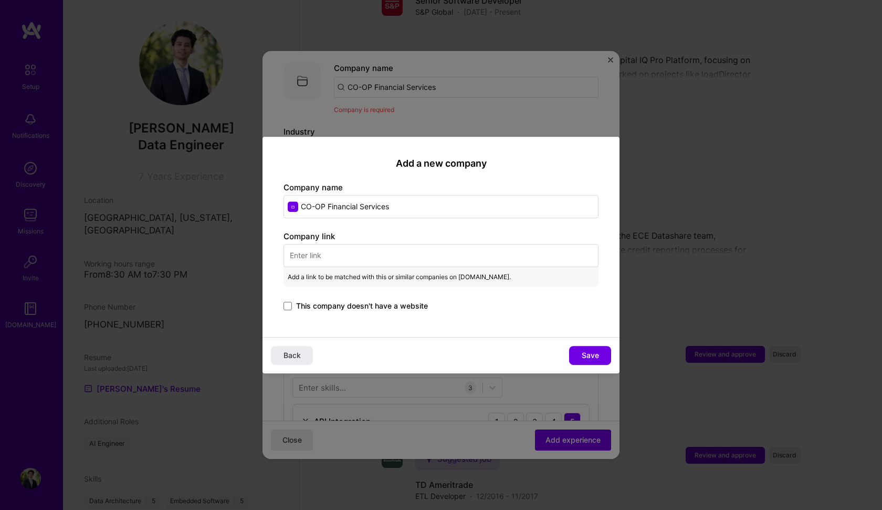
click at [311, 296] on div "Company link Add a link to be matched with this or similar companies on A.Team.…" at bounding box center [441, 272] width 315 height 82
click at [285, 307] on span at bounding box center [288, 306] width 8 height 8
click at [0, 0] on input "This company doesn't have a website" at bounding box center [0, 0] width 0 height 0
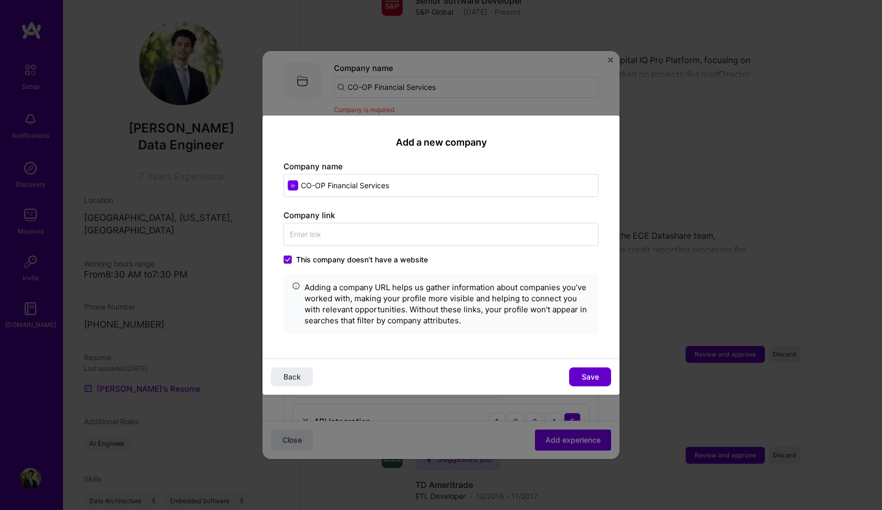
click at [608, 379] on button "Save" at bounding box center [590, 376] width 42 height 19
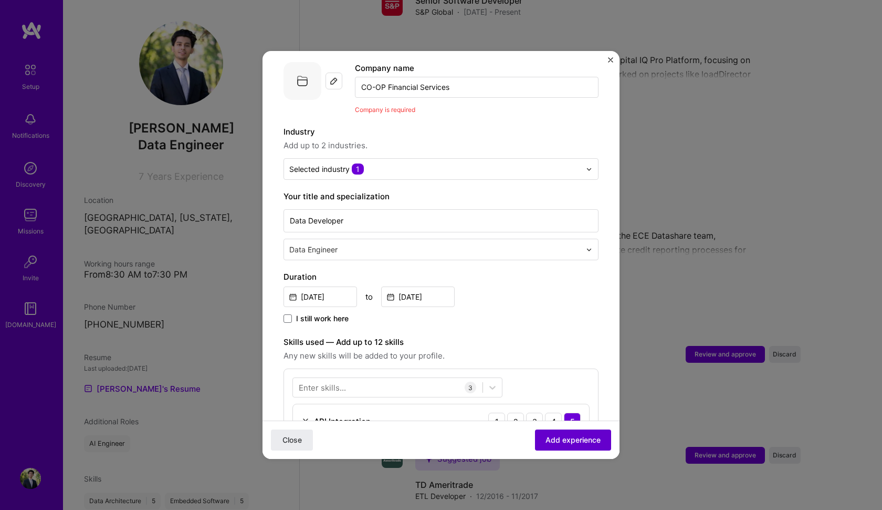
click at [577, 430] on button "Add experience" at bounding box center [573, 439] width 76 height 21
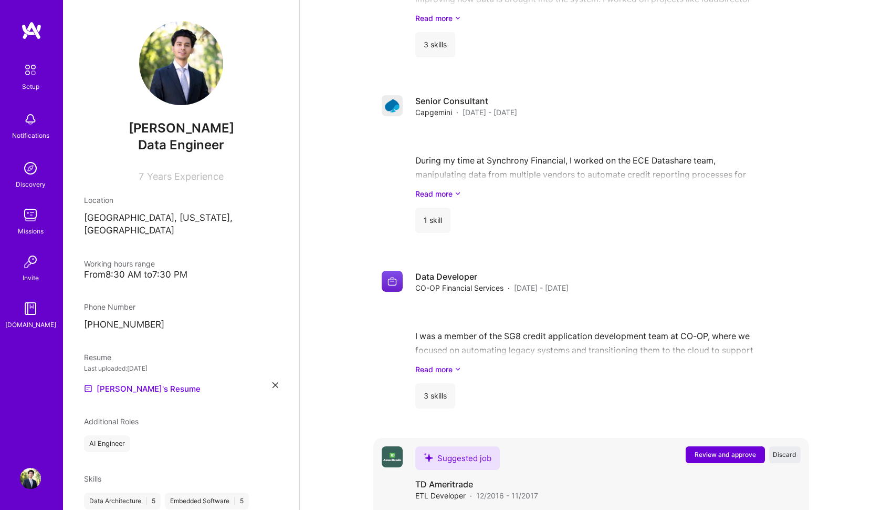
scroll to position [1276, 0]
click at [703, 450] on span "Review and approve" at bounding box center [725, 454] width 61 height 9
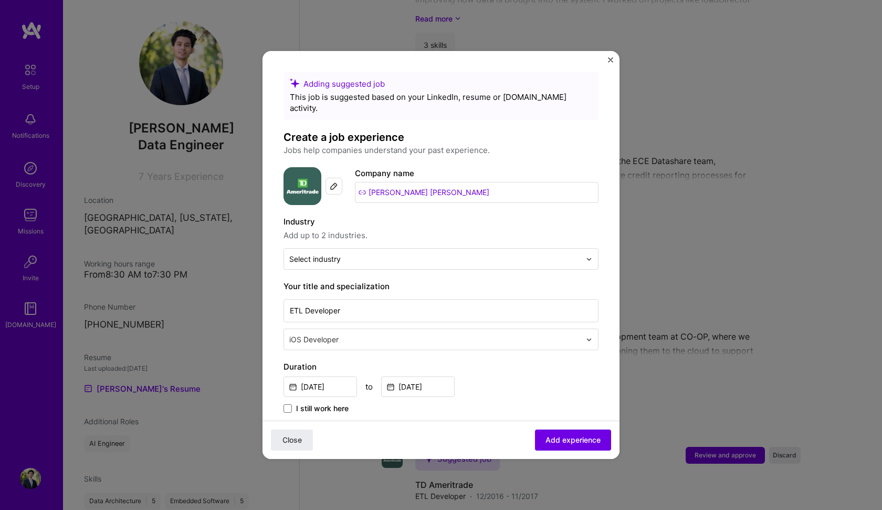
click at [396, 260] on div "Adding suggested job This job is suggested based on your LinkedIn, resume or A.…" at bounding box center [441, 502] width 315 height 861
click at [388, 253] on input "text" at bounding box center [435, 258] width 292 height 11
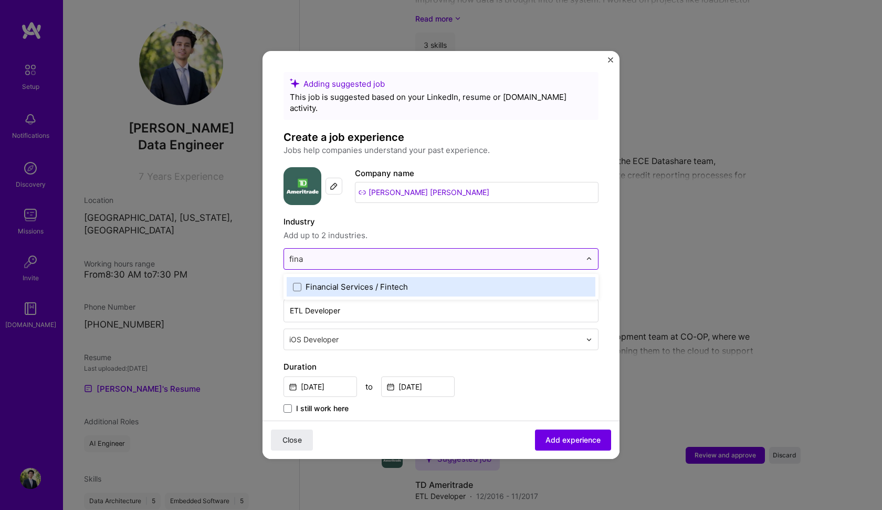
type input "finan"
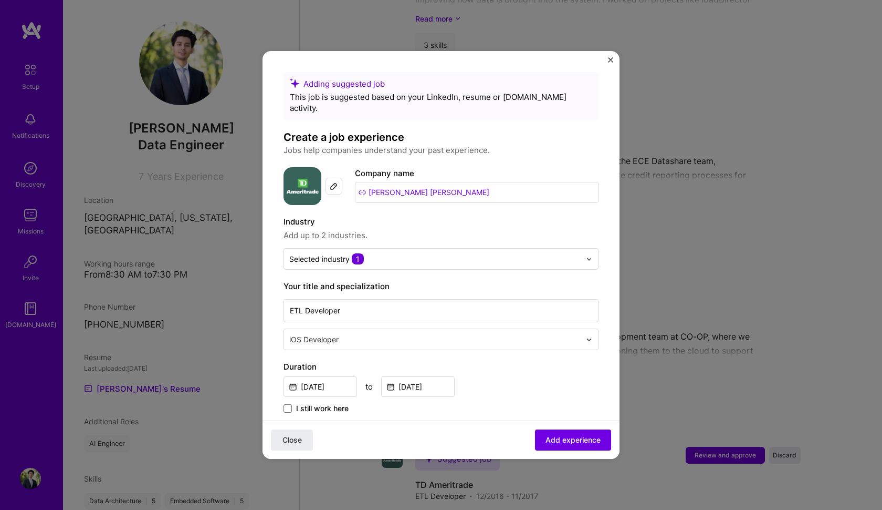
click at [397, 215] on label "Industry" at bounding box center [441, 221] width 315 height 13
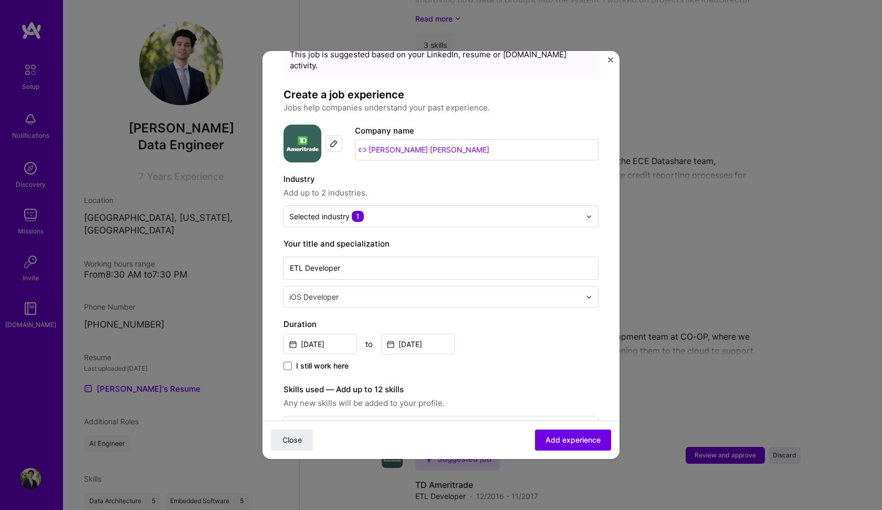
scroll to position [45, 0]
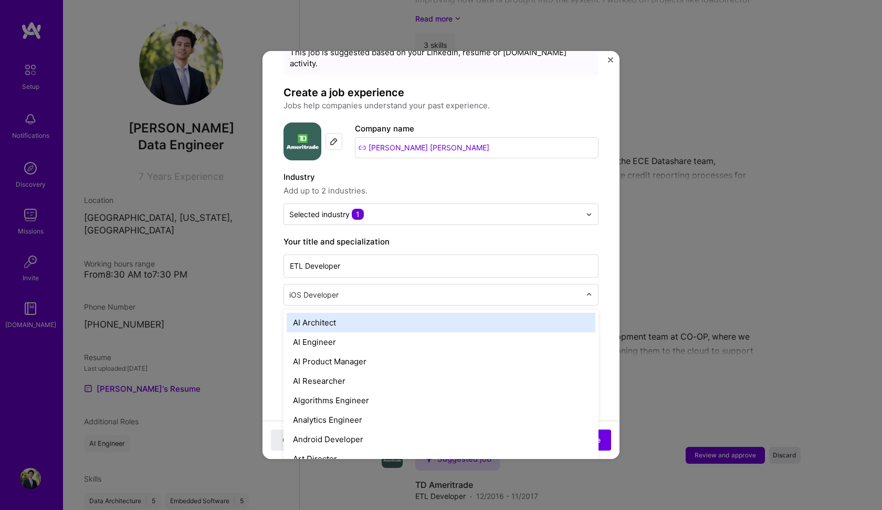
click at [576, 290] on div "iOS Developer" at bounding box center [435, 294] width 302 height 20
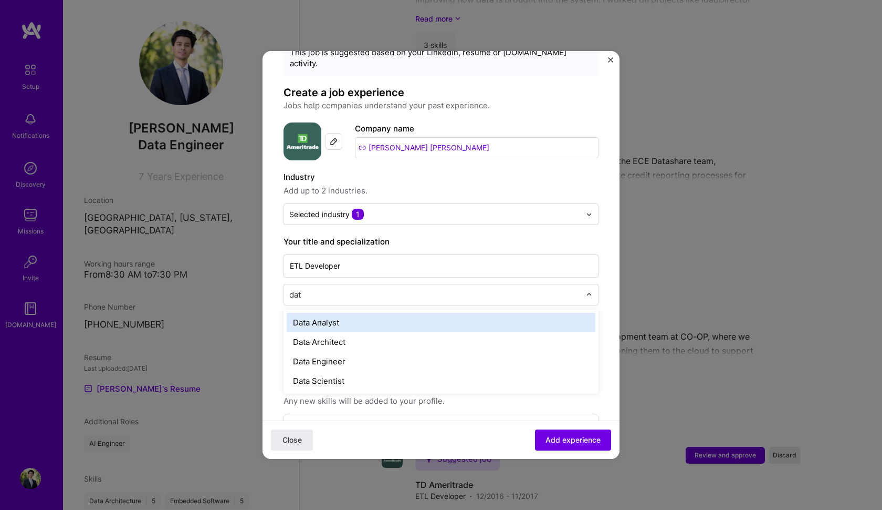
type input "data"
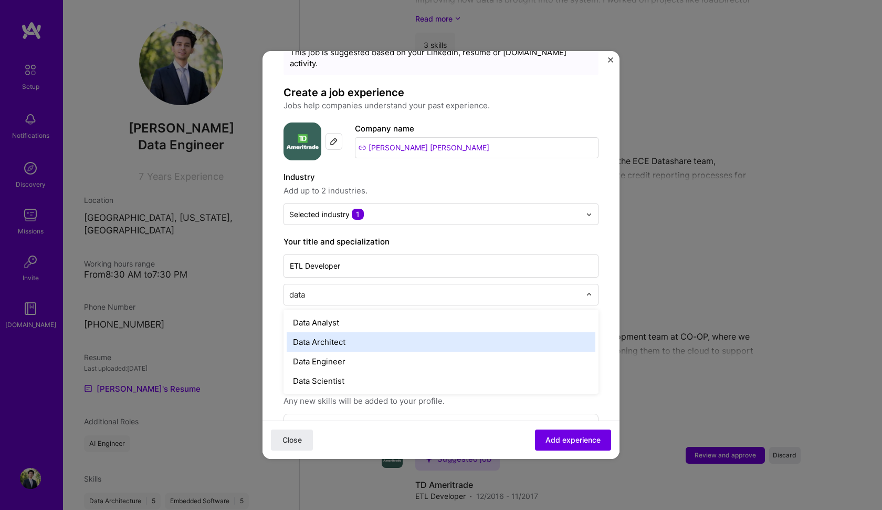
click at [336, 338] on div "Data Architect" at bounding box center [441, 341] width 309 height 19
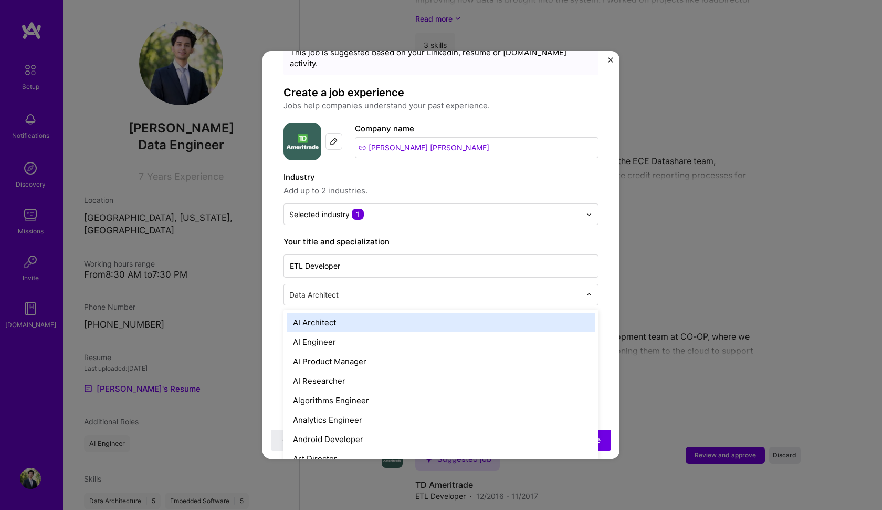
click at [348, 289] on input "text" at bounding box center [436, 294] width 294 height 11
click at [485, 184] on span "Add up to 2 industries." at bounding box center [441, 190] width 315 height 13
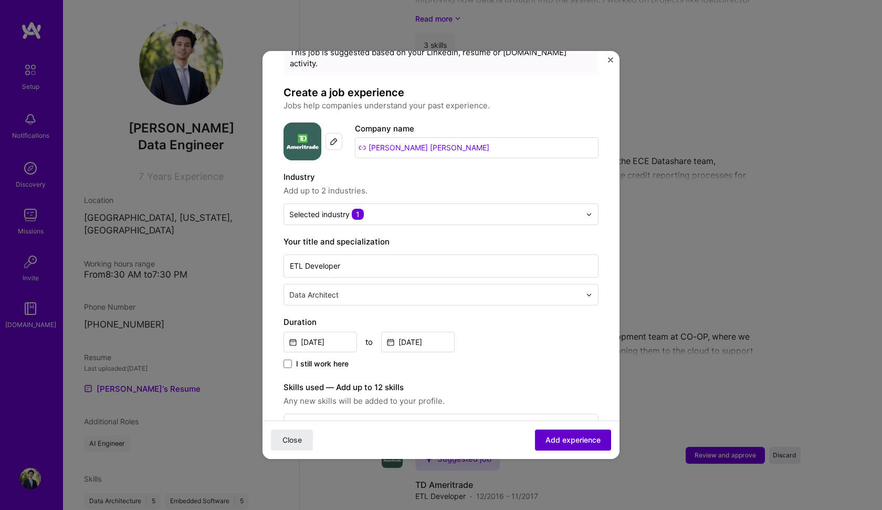
click at [579, 435] on span "Add experience" at bounding box center [573, 439] width 55 height 11
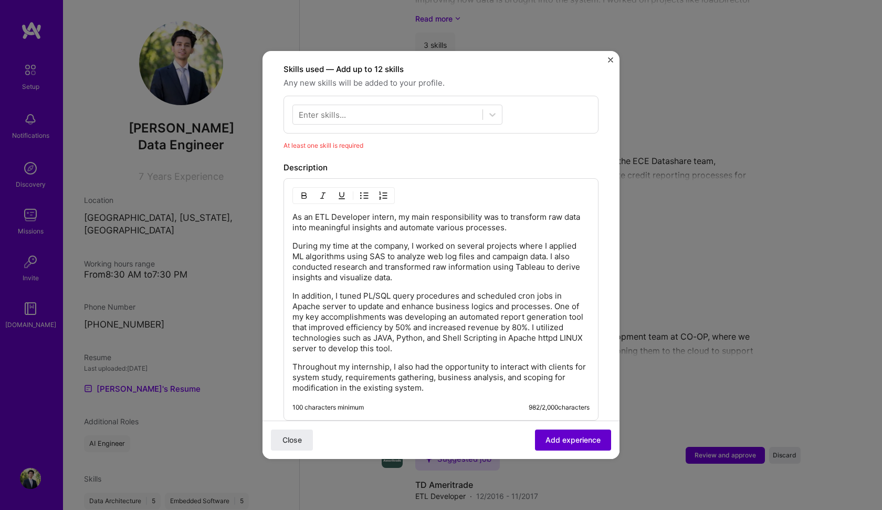
scroll to position [363, 0]
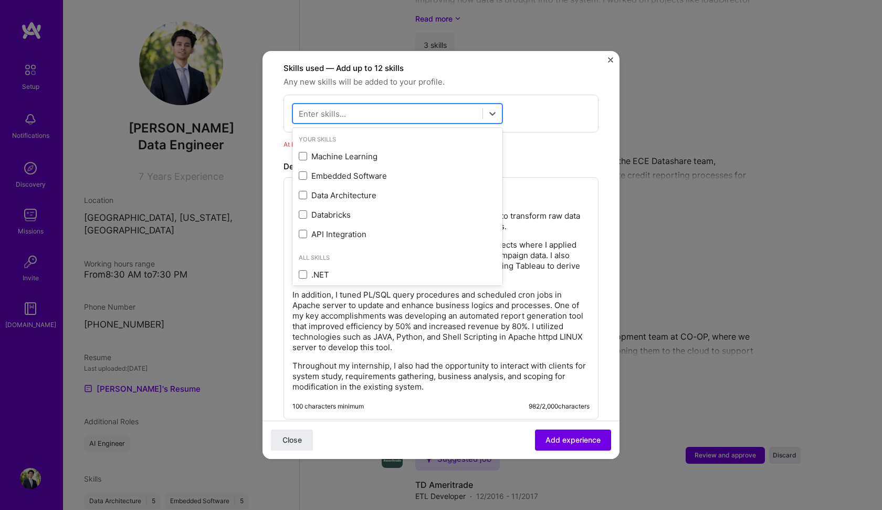
click at [461, 110] on div at bounding box center [388, 113] width 190 height 17
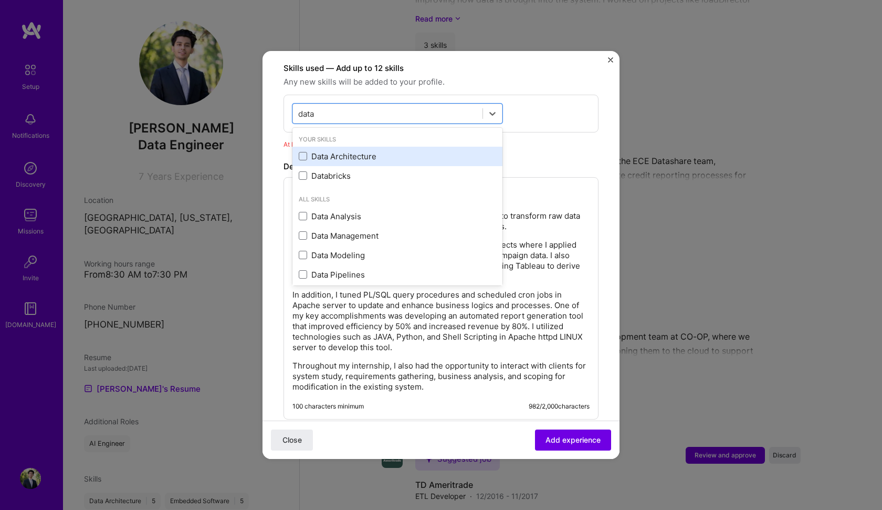
click at [368, 151] on div "Data Architecture" at bounding box center [398, 156] width 198 height 11
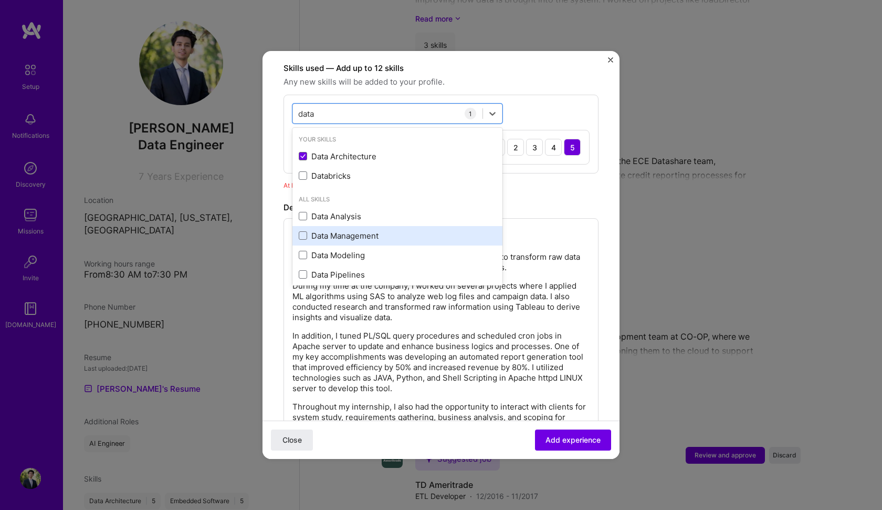
click at [358, 230] on div "Data Management" at bounding box center [398, 235] width 198 height 11
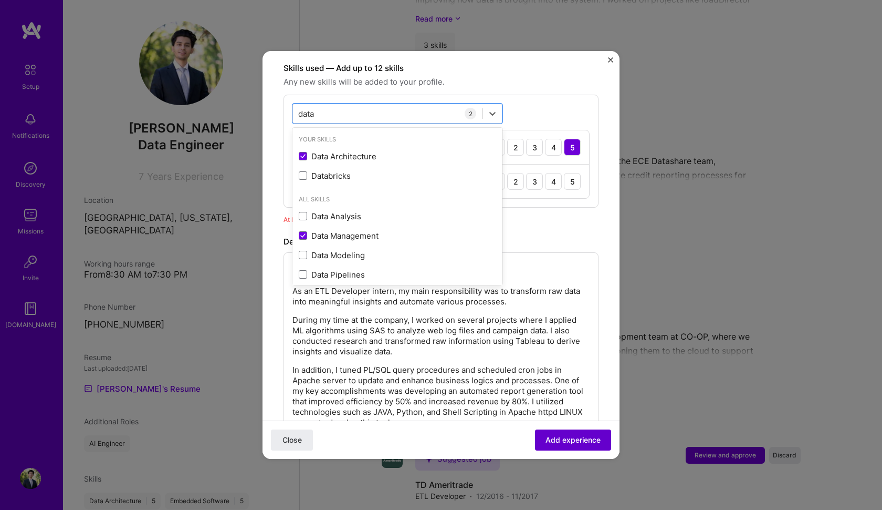
type input "data"
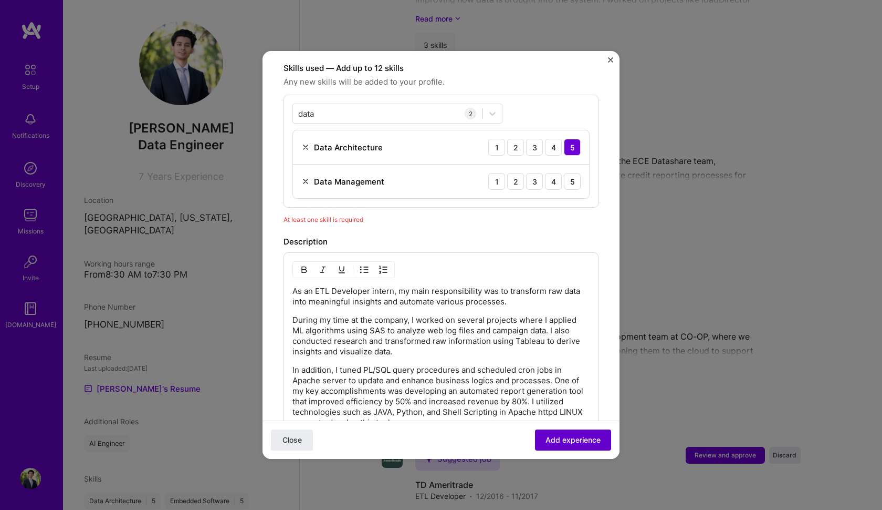
click at [555, 438] on span "Add experience" at bounding box center [573, 439] width 55 height 11
click at [577, 173] on div "5" at bounding box center [572, 181] width 17 height 17
click at [574, 437] on span "Add experience" at bounding box center [573, 439] width 55 height 11
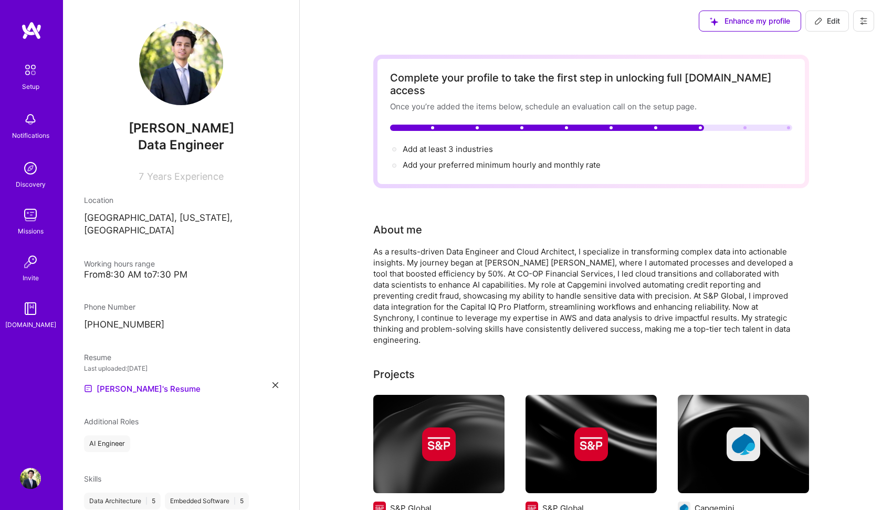
scroll to position [0, 0]
click at [504, 160] on span "Add your preferred minimum hourly and monthly rate →" at bounding box center [506, 165] width 207 height 10
select select "US"
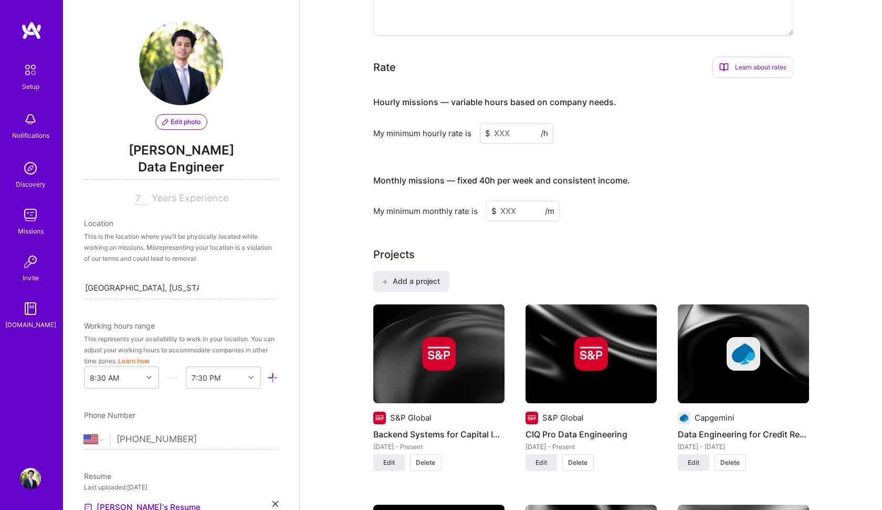
scroll to position [641, 0]
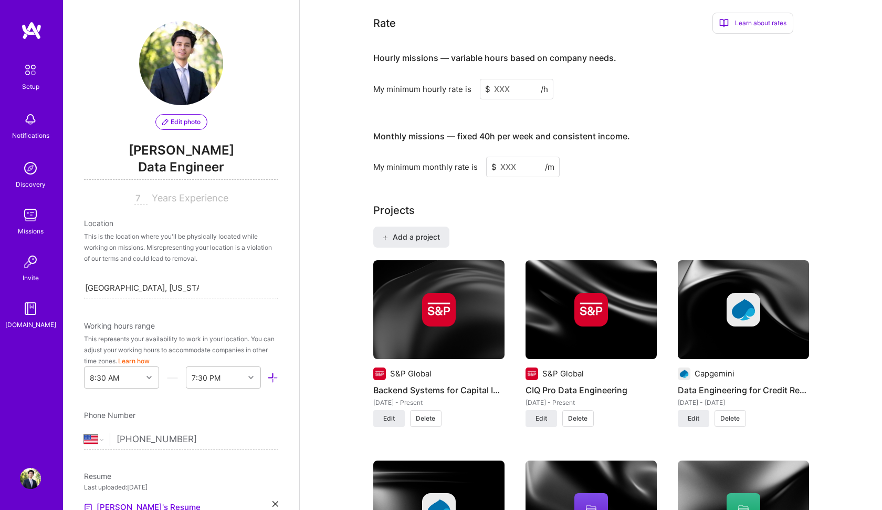
click at [519, 79] on input at bounding box center [517, 89] width 74 height 20
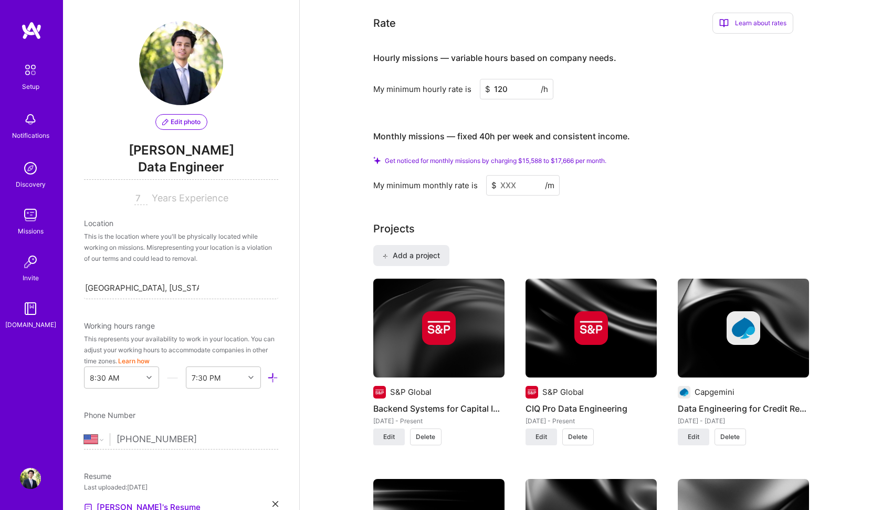
type input "120"
click at [515, 175] on input at bounding box center [523, 185] width 74 height 20
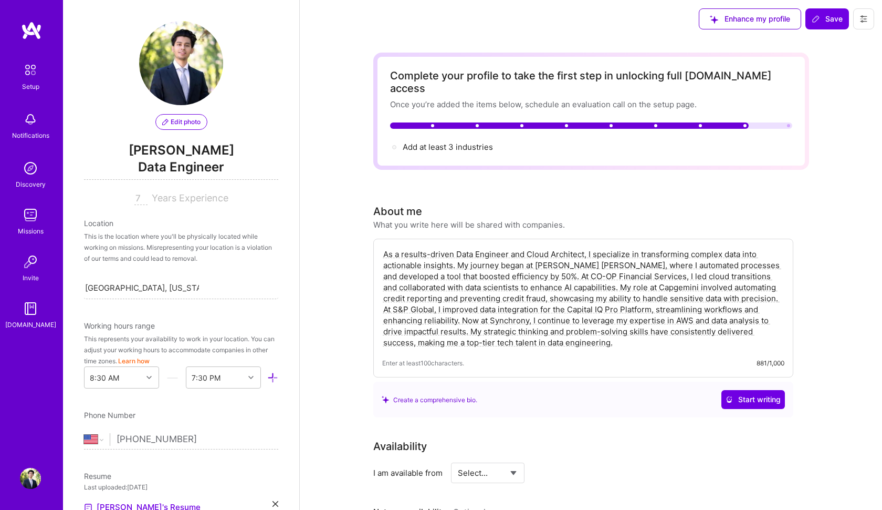
scroll to position [1, 0]
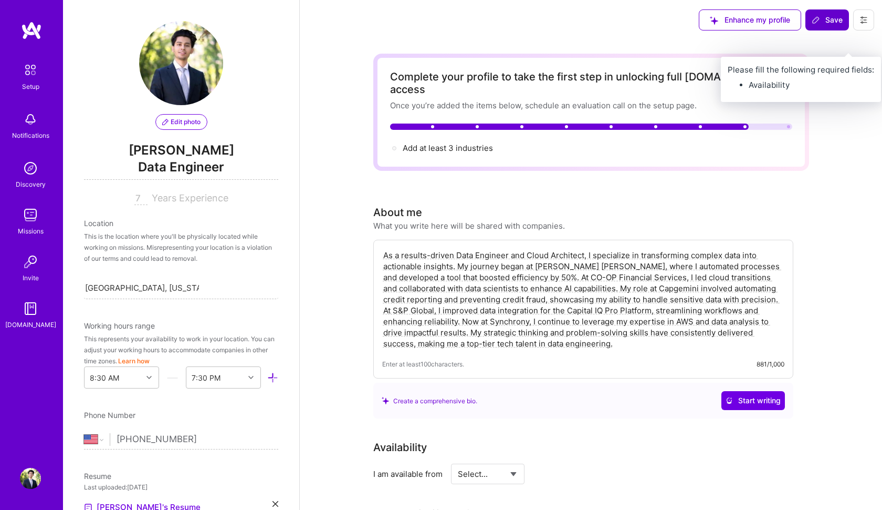
type input "120"
click at [841, 18] on span "Save" at bounding box center [827, 20] width 31 height 11
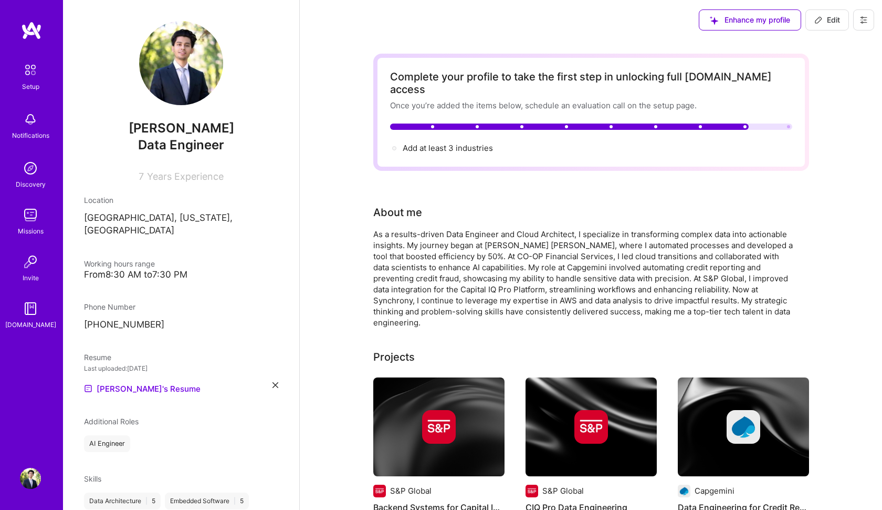
click at [22, 80] on img at bounding box center [30, 70] width 22 height 22
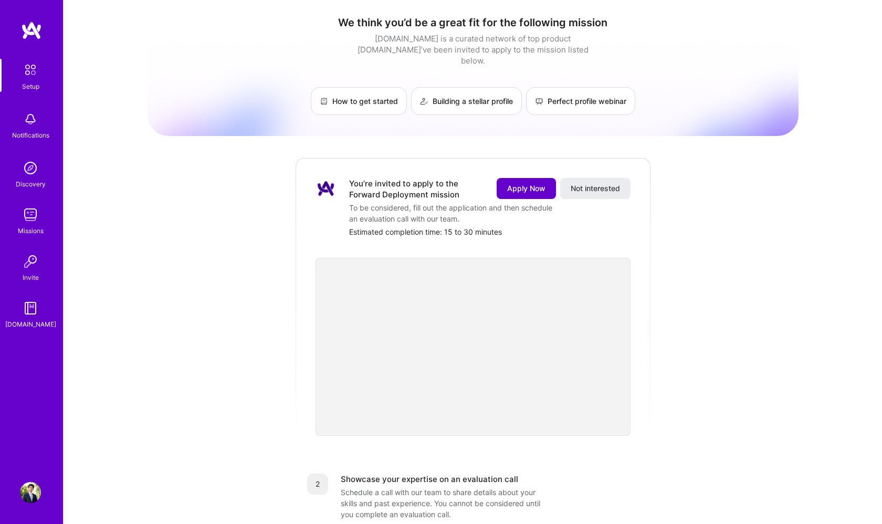
click at [518, 183] on span "Apply Now" at bounding box center [526, 188] width 38 height 11
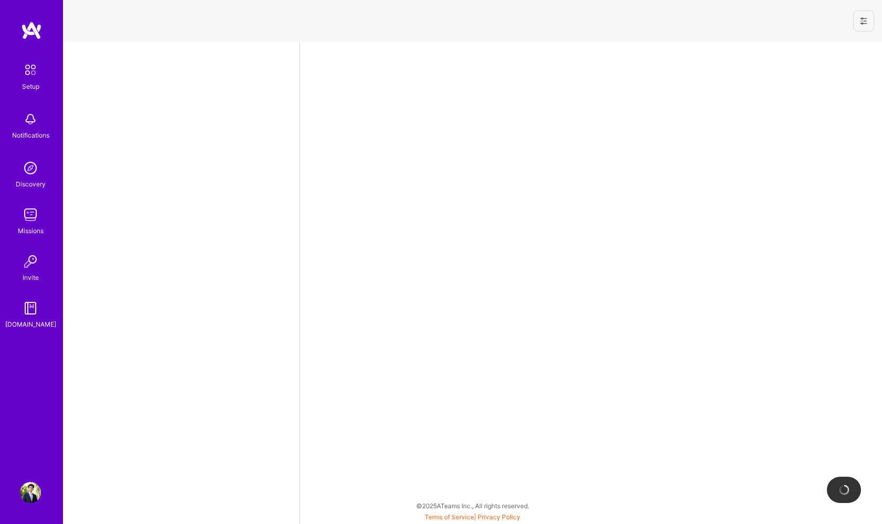
select select "US"
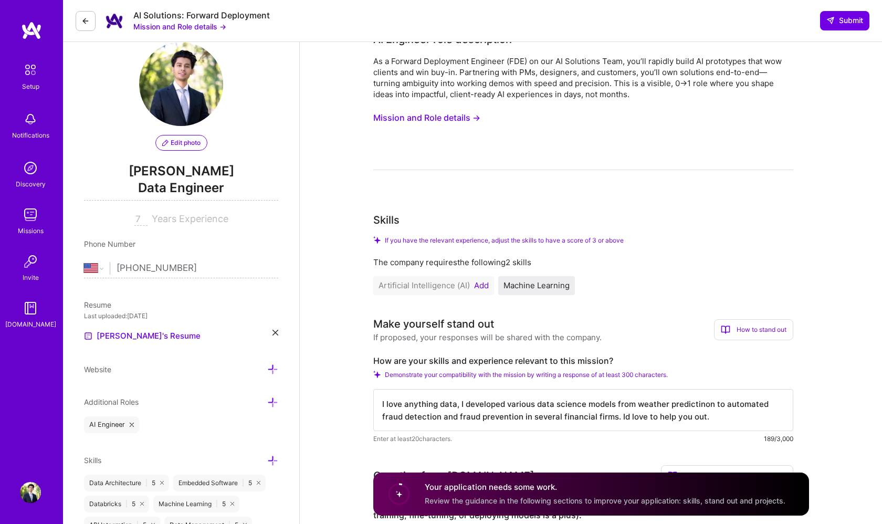
scroll to position [23, 0]
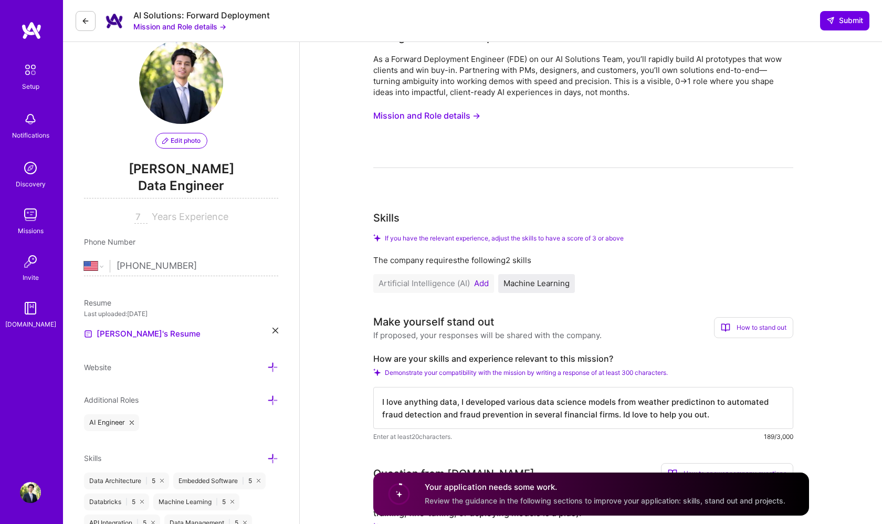
click at [481, 285] on button "Add" at bounding box center [481, 283] width 15 height 8
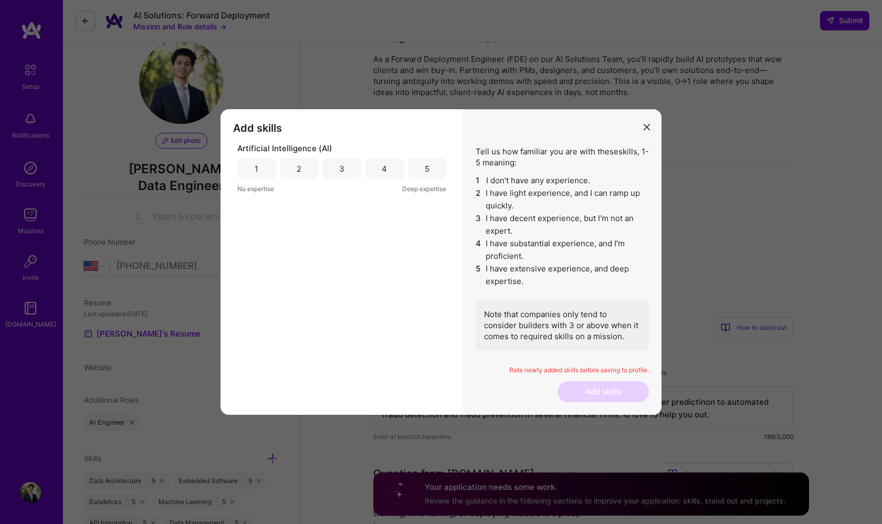
click at [417, 160] on div "5" at bounding box center [427, 168] width 38 height 21
click at [619, 406] on div "Tell us how familiar you are with these skills , 1-5 meaning: 1 I don't have an…" at bounding box center [562, 262] width 199 height 306
click at [617, 392] on button "Add skills" at bounding box center [603, 391] width 91 height 21
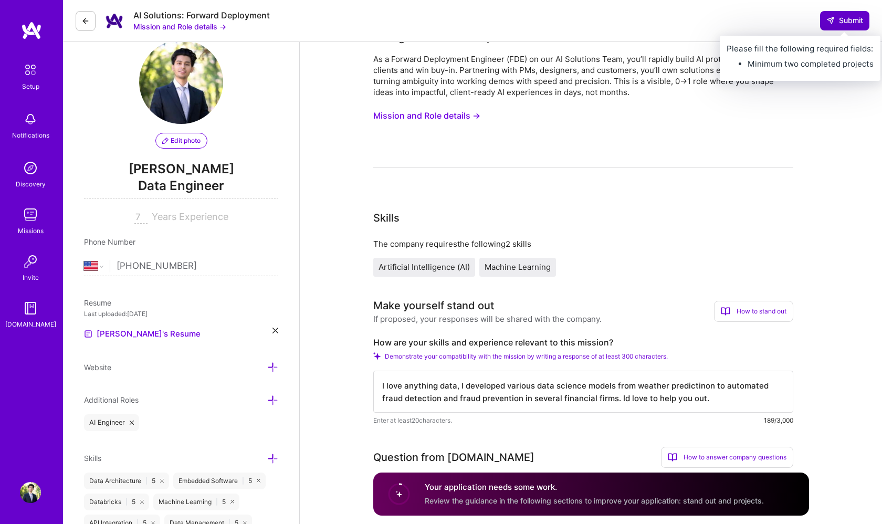
click at [837, 29] on button "Submit" at bounding box center [844, 20] width 49 height 19
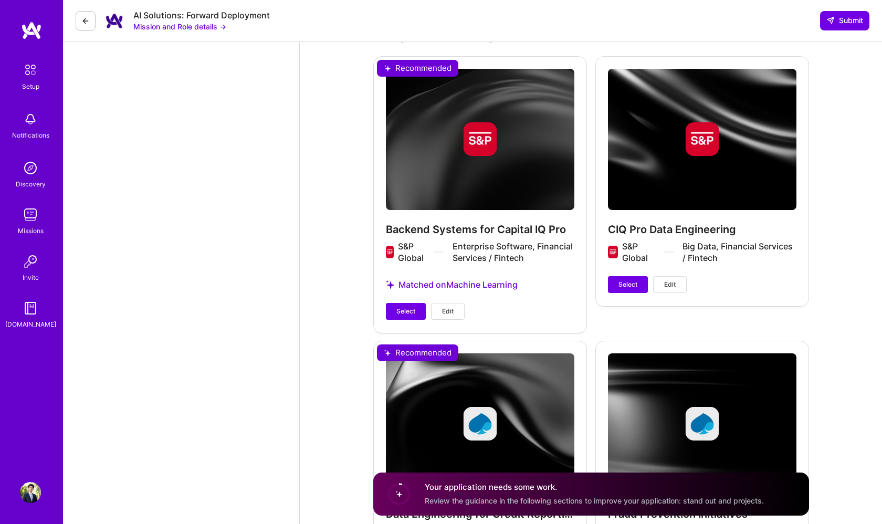
scroll to position [1277, 0]
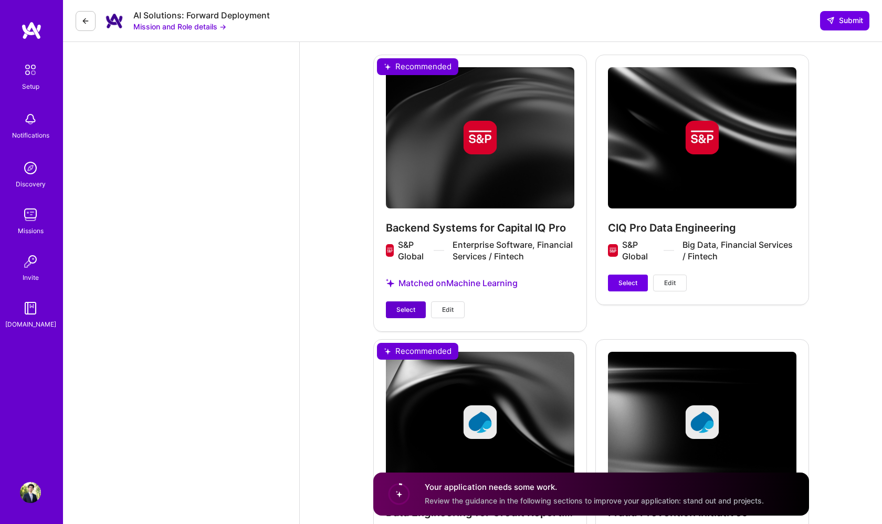
click at [413, 305] on span "Select" at bounding box center [406, 309] width 19 height 9
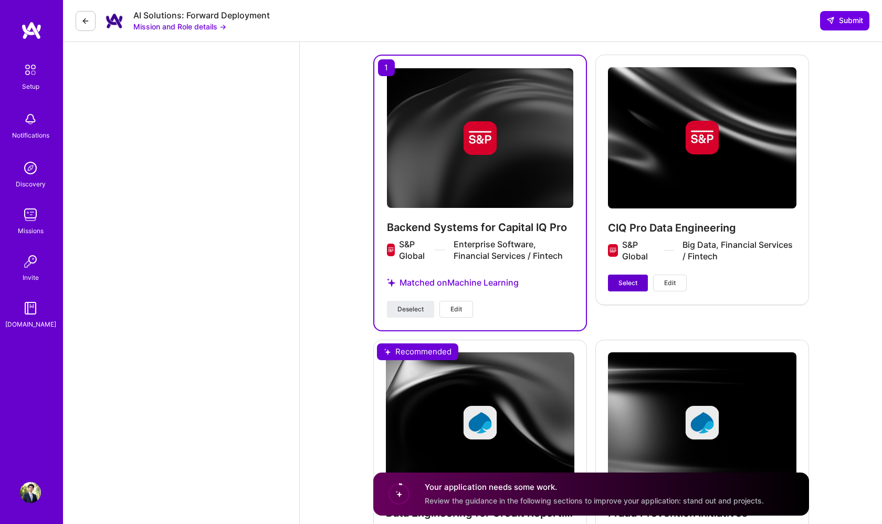
click at [627, 278] on span "Select" at bounding box center [628, 282] width 19 height 9
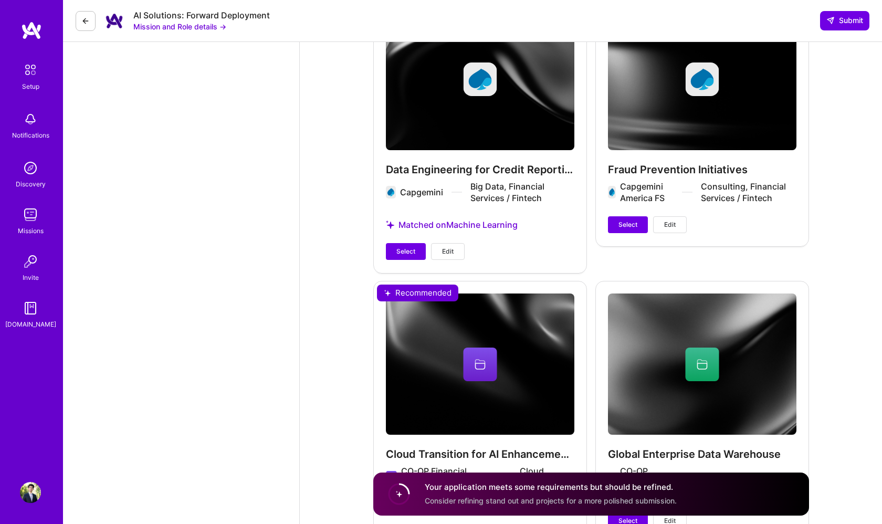
scroll to position [1623, 0]
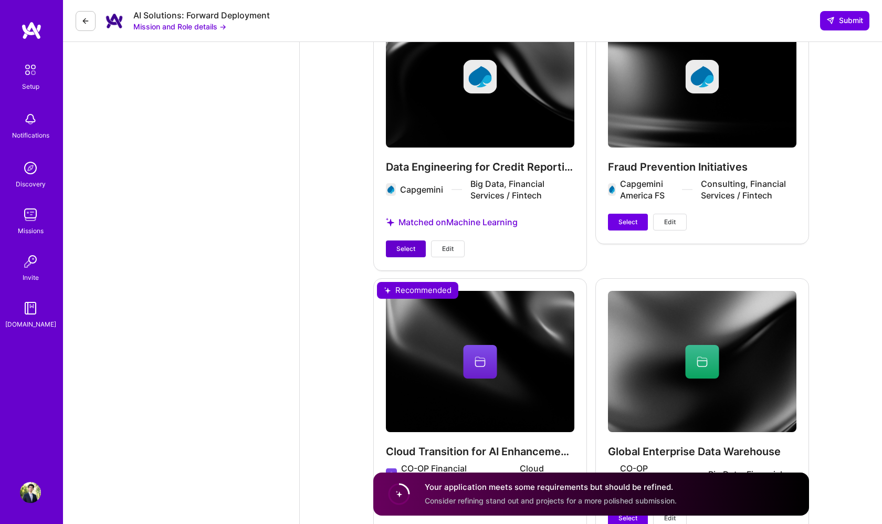
click at [401, 244] on span "Select" at bounding box center [406, 248] width 19 height 9
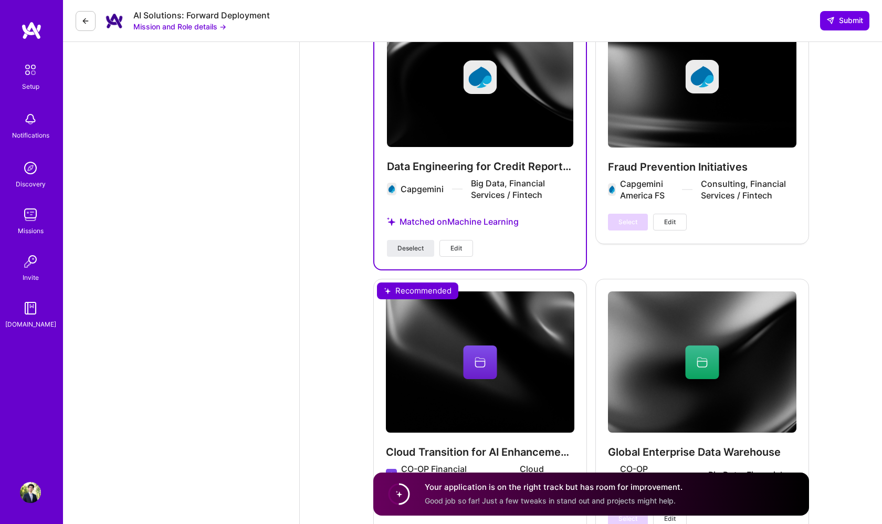
click at [621, 217] on div "Select Edit" at bounding box center [647, 222] width 79 height 17
click at [843, 20] on span "Submit" at bounding box center [845, 20] width 37 height 11
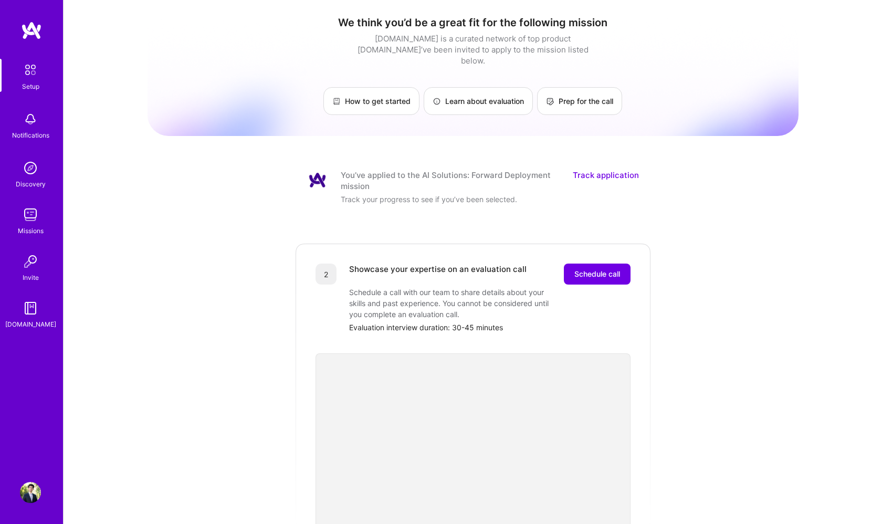
click at [601, 280] on div "Showcase your expertise on an evaluation call Schedule call Schedule a call wit…" at bounding box center [490, 298] width 282 height 69
click at [600, 269] on span "Schedule call" at bounding box center [598, 274] width 46 height 11
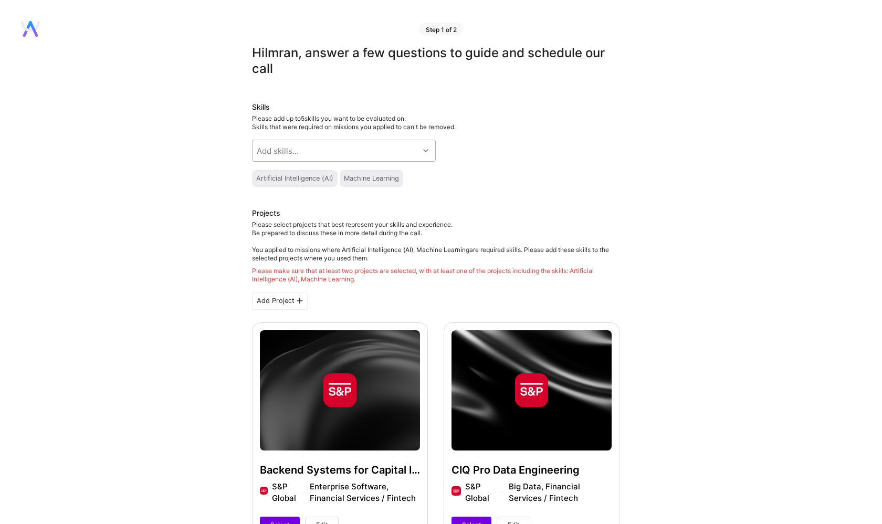
click at [423, 151] on div at bounding box center [427, 151] width 16 height 14
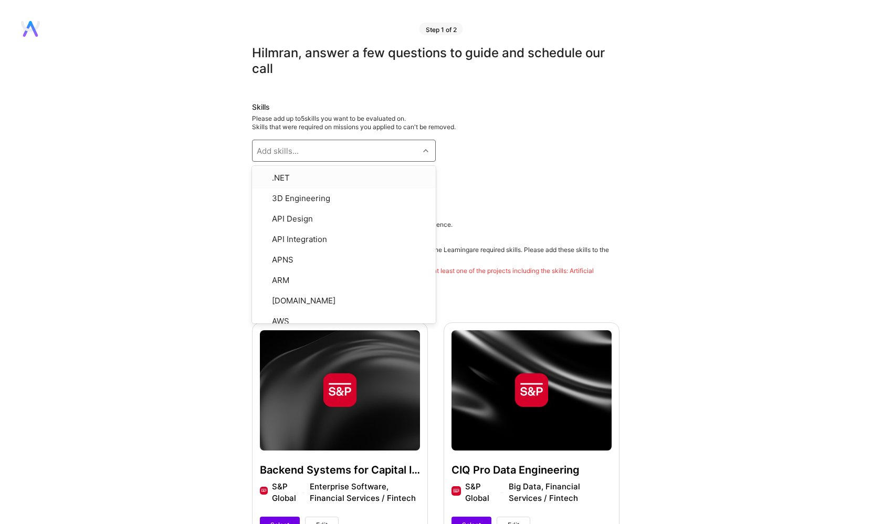
click at [549, 209] on h3 "Projects" at bounding box center [436, 214] width 368 height 13
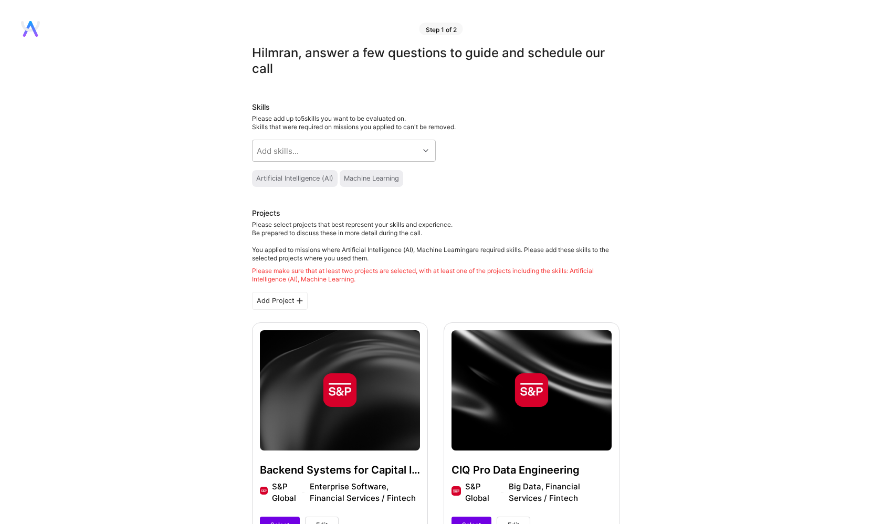
click at [388, 172] on div "Machine Learning" at bounding box center [372, 178] width 64 height 17
click at [376, 183] on div "Machine Learning" at bounding box center [372, 178] width 64 height 17
click at [363, 181] on div "Machine Learning" at bounding box center [371, 178] width 55 height 8
click at [296, 183] on div "Artificial Intelligence (AI)" at bounding box center [295, 178] width 86 height 17
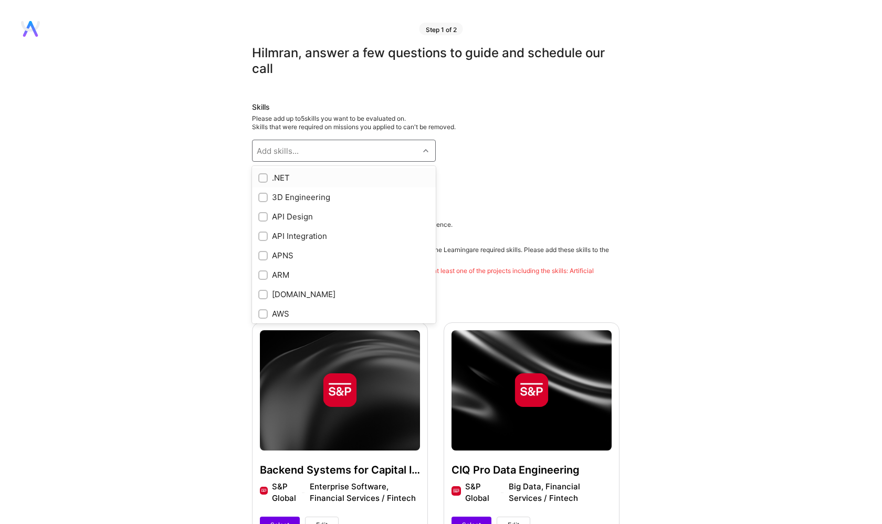
drag, startPoint x: 370, startPoint y: 159, endPoint x: 360, endPoint y: 154, distance: 11.5
click at [370, 159] on div "Add skills..." at bounding box center [336, 150] width 167 height 21
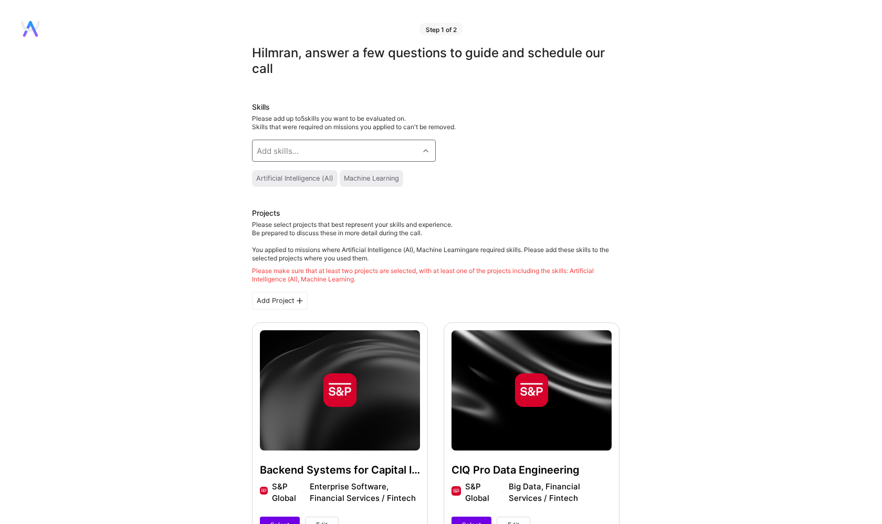
click at [360, 154] on div "Add skills..." at bounding box center [336, 150] width 167 height 21
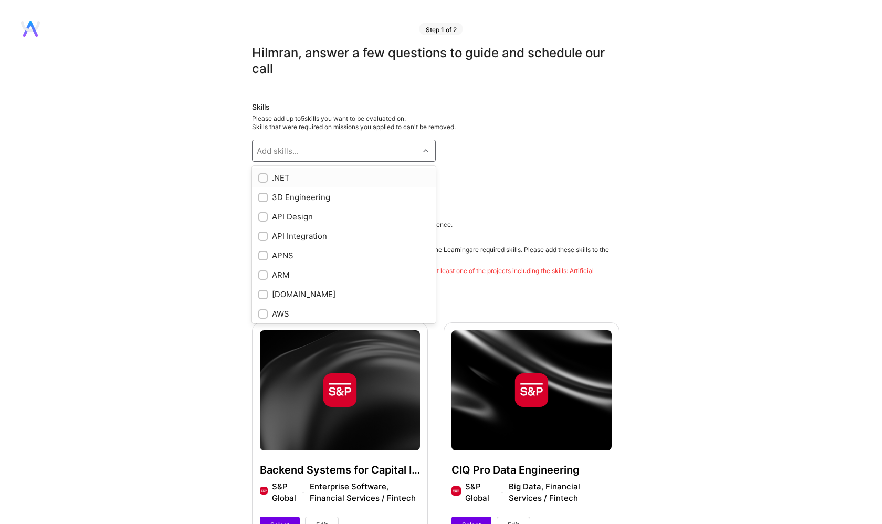
click at [359, 153] on div "Add skills..." at bounding box center [336, 150] width 167 height 21
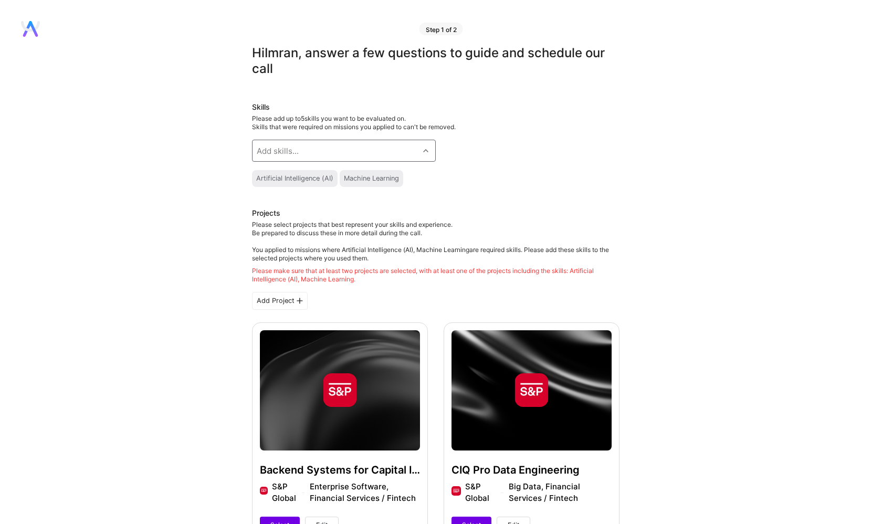
click at [407, 152] on div "Add skills..." at bounding box center [336, 150] width 167 height 21
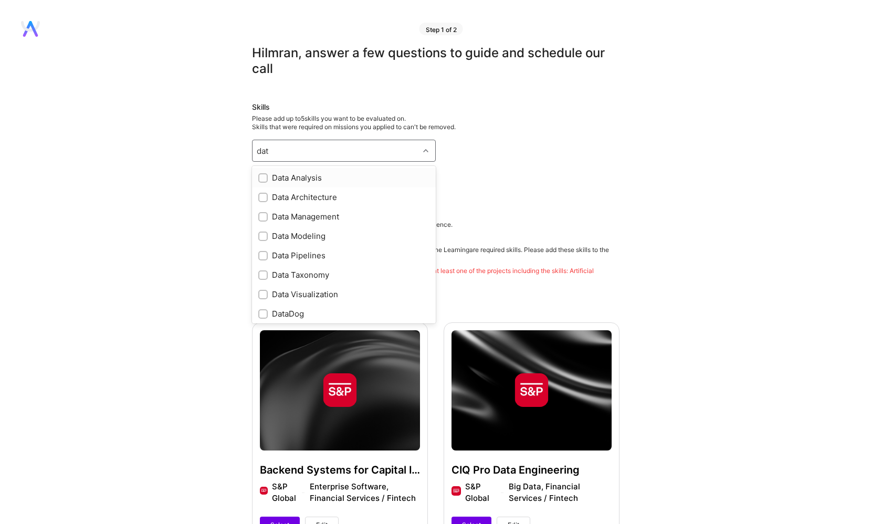
type input "data"
click at [266, 310] on input "checkbox" at bounding box center [264, 312] width 7 height 7
checkbox input "true"
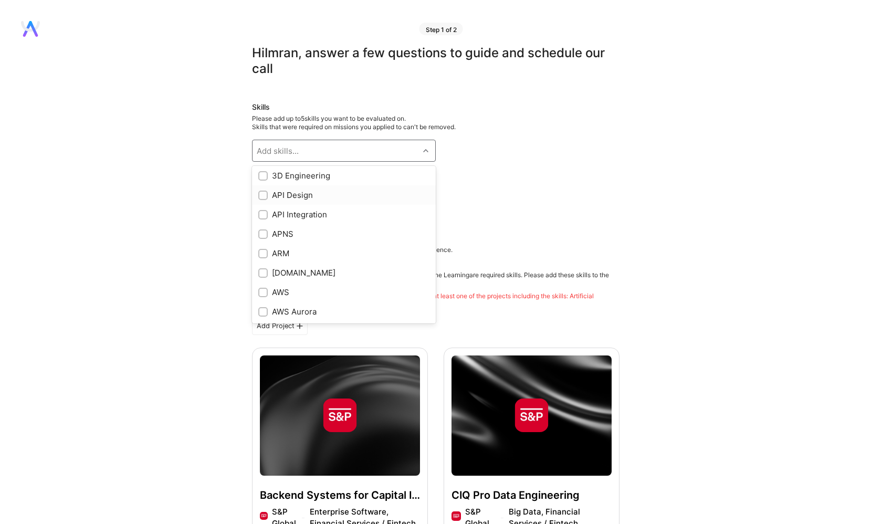
scroll to position [0, 0]
type input "data"
click at [265, 195] on input "checkbox" at bounding box center [264, 197] width 7 height 7
checkbox input "true"
type input "data"
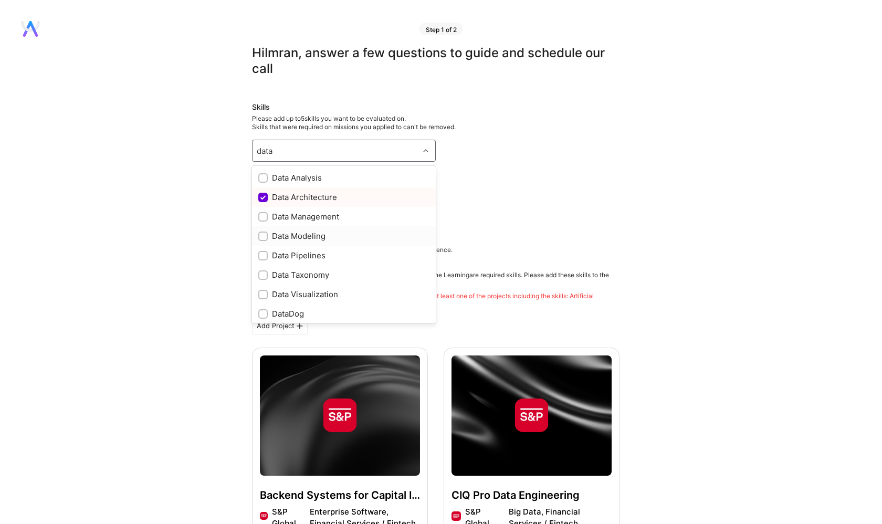
scroll to position [19, 0]
click at [262, 239] on input "checkbox" at bounding box center [264, 236] width 7 height 7
checkbox input "true"
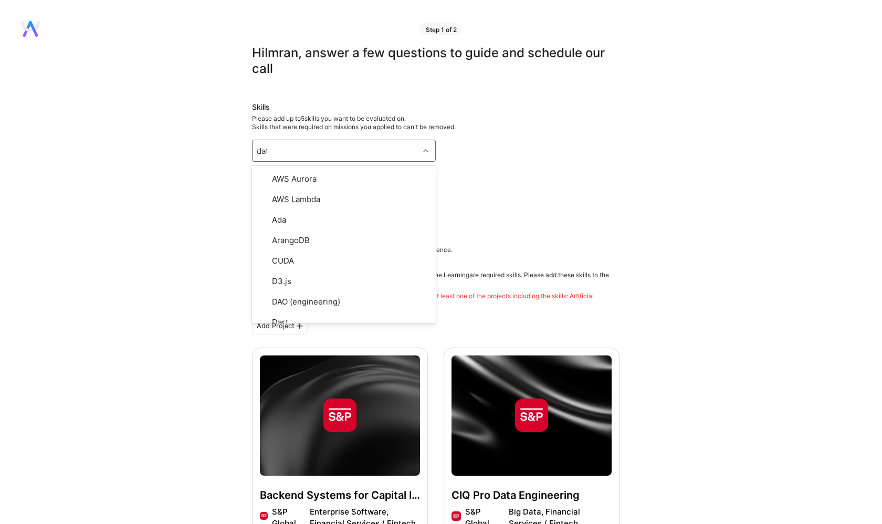
type input "data"
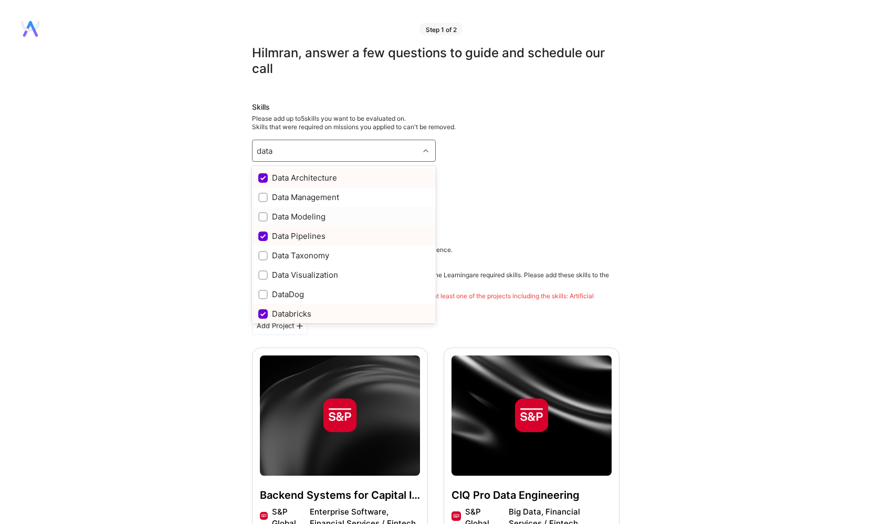
click at [264, 213] on div at bounding box center [262, 216] width 9 height 9
click at [264, 214] on input "checkbox" at bounding box center [264, 217] width 7 height 7
checkbox input "true"
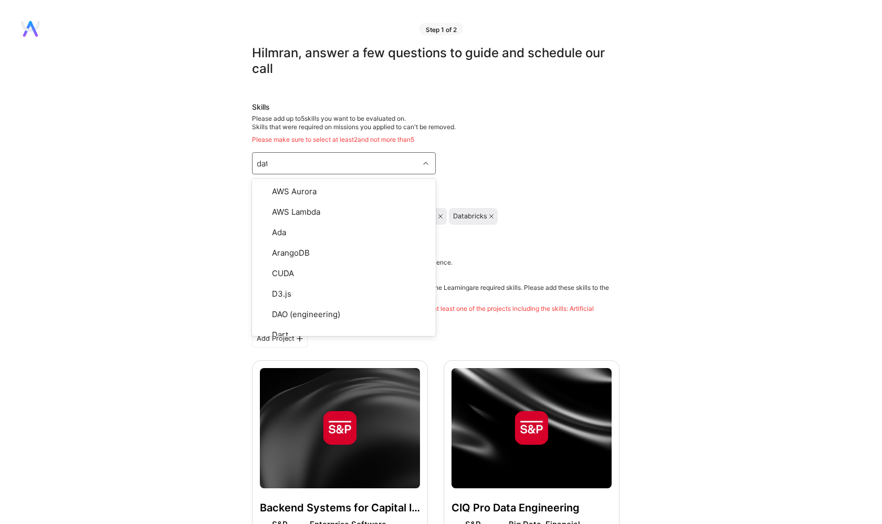
type input "data"
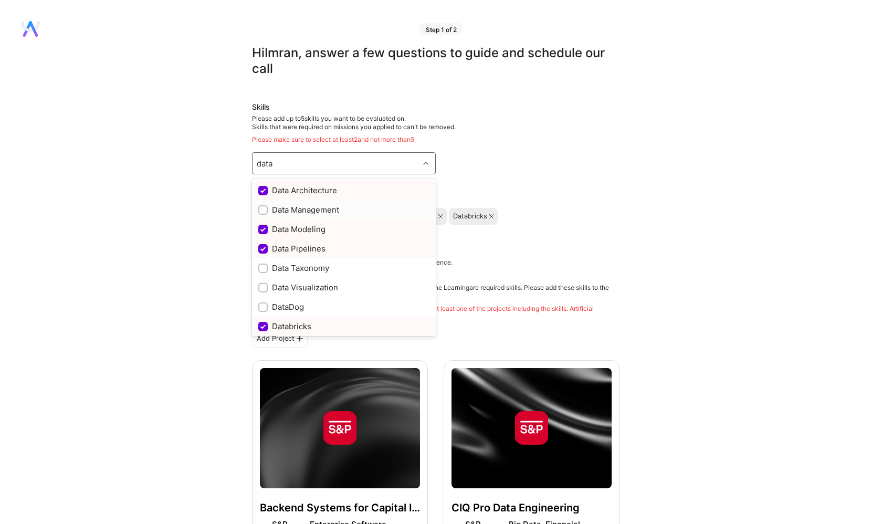
click at [264, 210] on input "checkbox" at bounding box center [264, 210] width 7 height 7
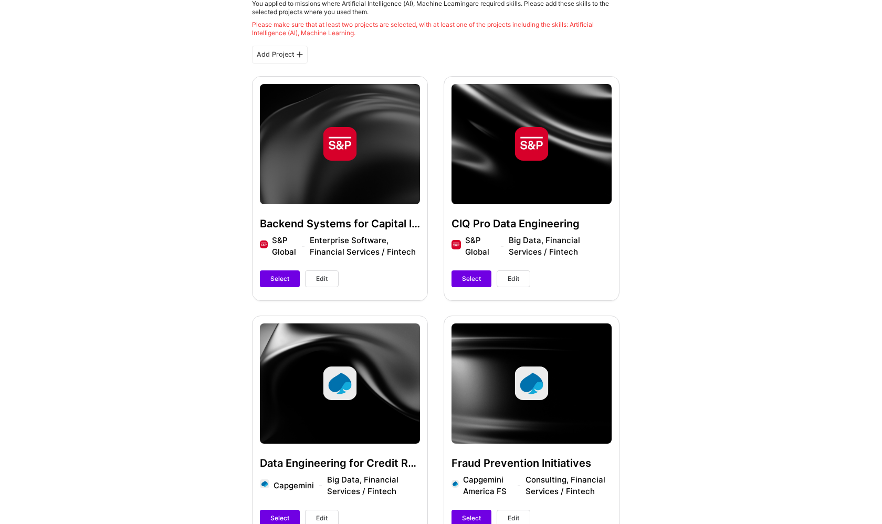
scroll to position [251, 0]
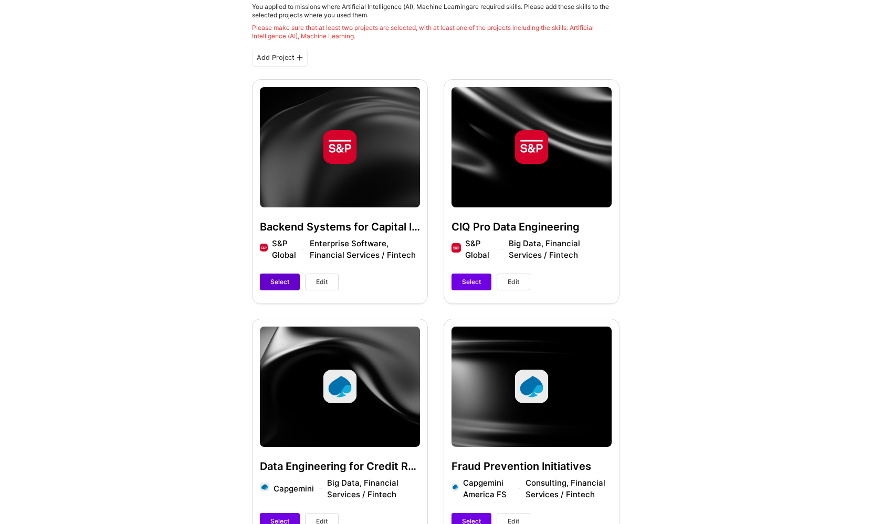
click at [288, 279] on span "Select" at bounding box center [280, 281] width 19 height 9
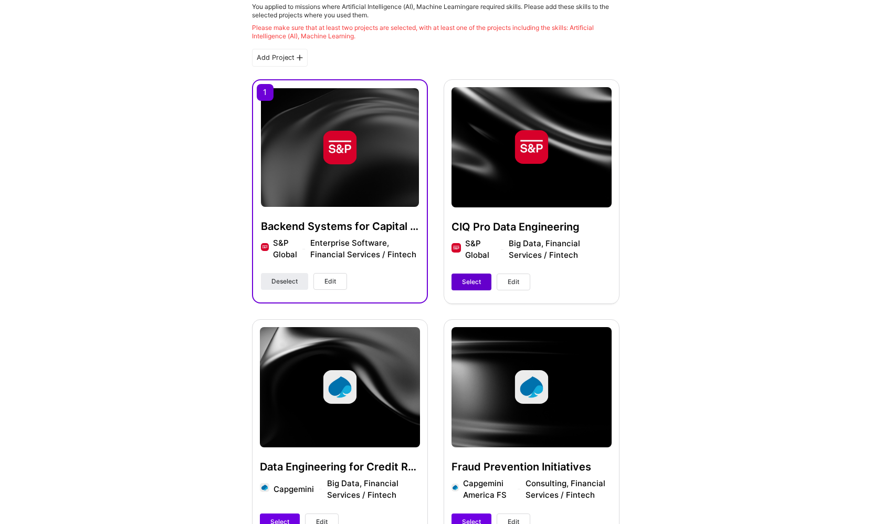
click at [455, 282] on button "Select" at bounding box center [472, 282] width 40 height 17
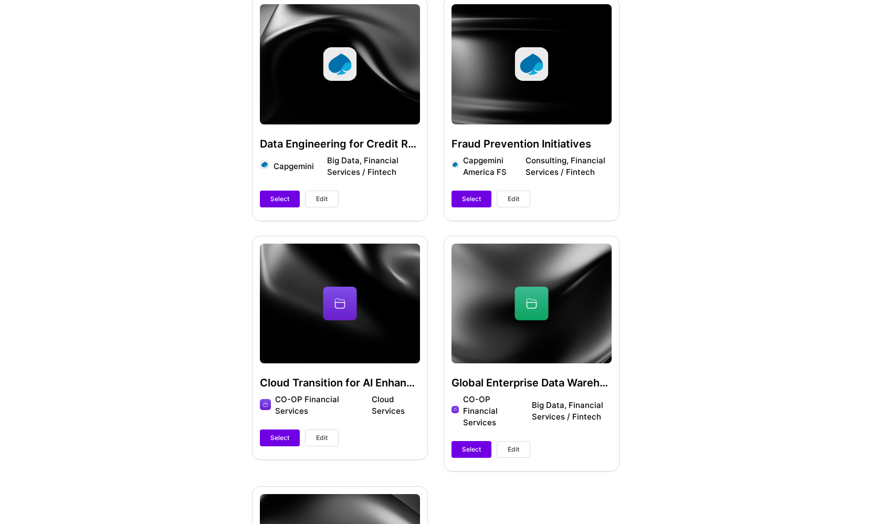
scroll to position [574, 0]
click at [280, 196] on span "Select" at bounding box center [280, 198] width 19 height 9
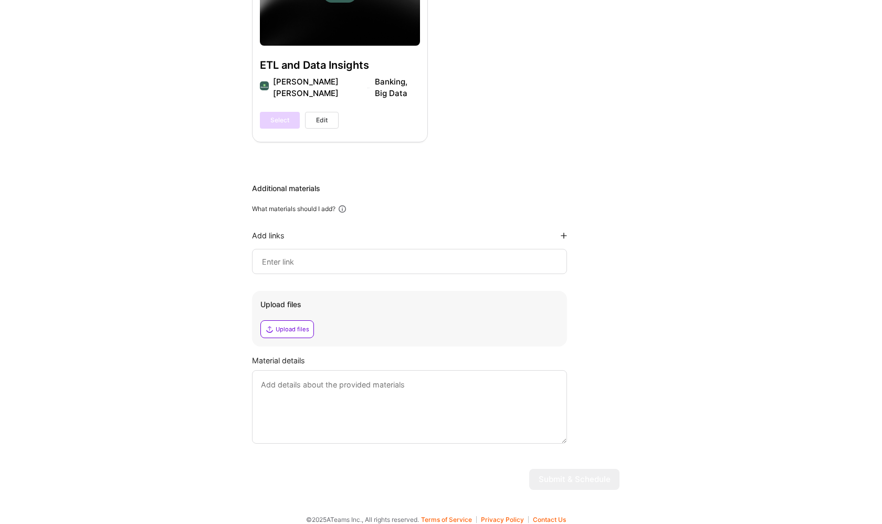
scroll to position [1142, 0]
click at [332, 256] on input at bounding box center [409, 262] width 297 height 13
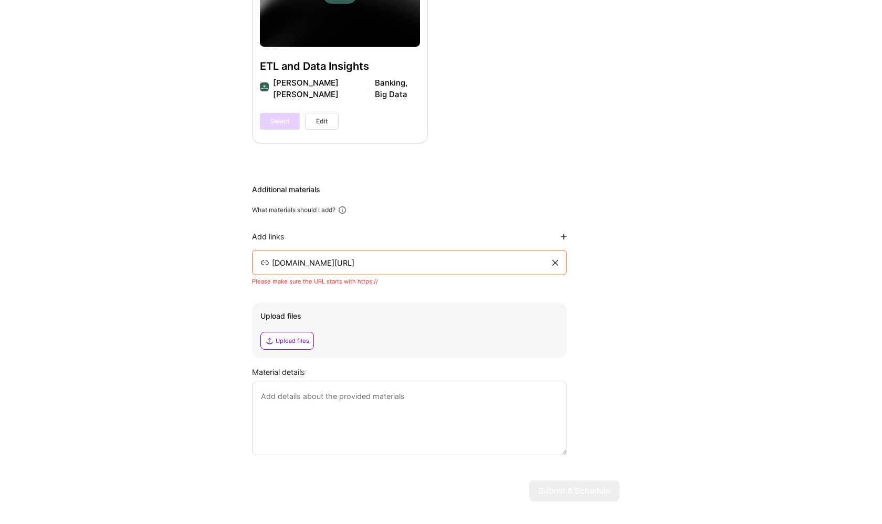
drag, startPoint x: 308, startPoint y: 250, endPoint x: 235, endPoint y: 252, distance: 72.5
click at [406, 345] on div "Upload files Upload files" at bounding box center [409, 331] width 315 height 56
click at [474, 413] on textarea at bounding box center [409, 419] width 315 height 74
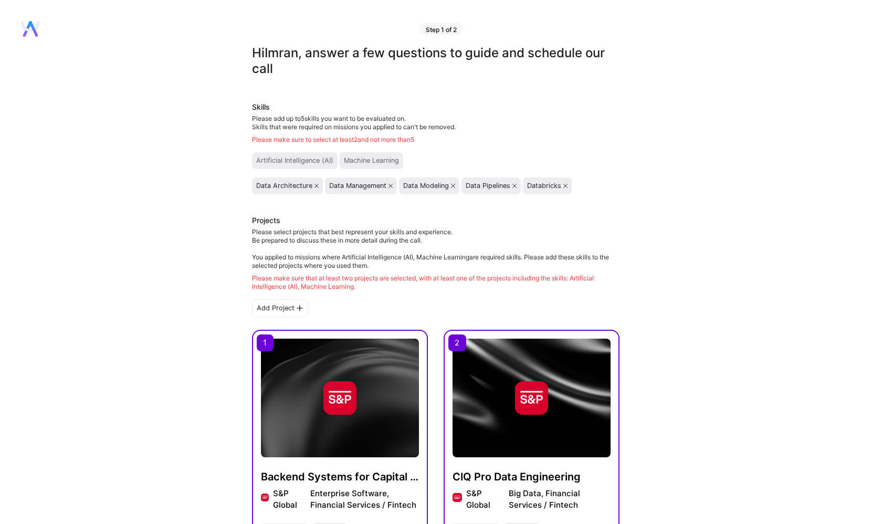
scroll to position [0, 0]
click at [298, 311] on icon at bounding box center [300, 308] width 6 height 6
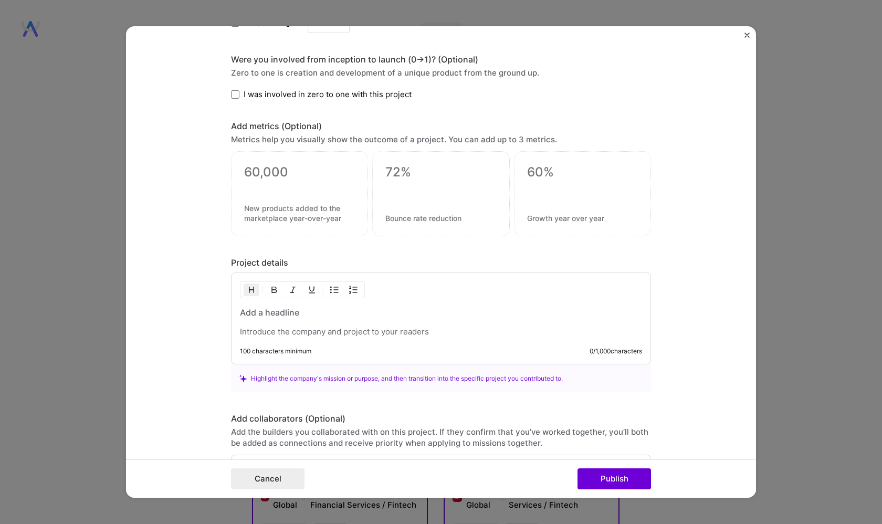
scroll to position [660, 0]
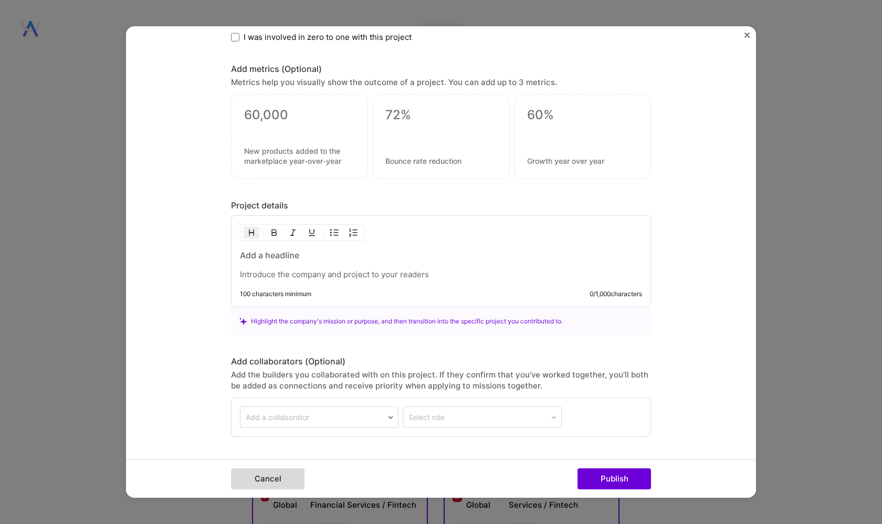
click at [276, 482] on button "Cancel" at bounding box center [268, 479] width 74 height 21
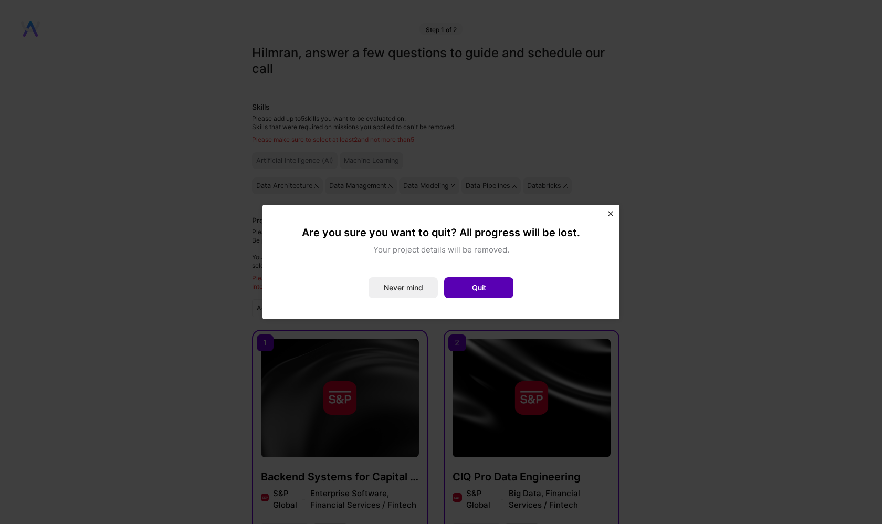
click at [463, 282] on button "Quit" at bounding box center [478, 287] width 69 height 21
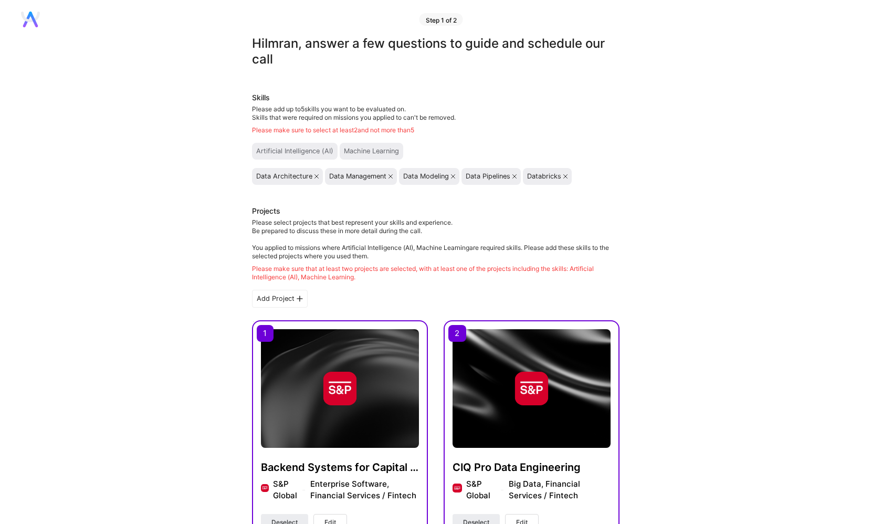
scroll to position [9, 0]
click at [334, 346] on img at bounding box center [340, 388] width 158 height 119
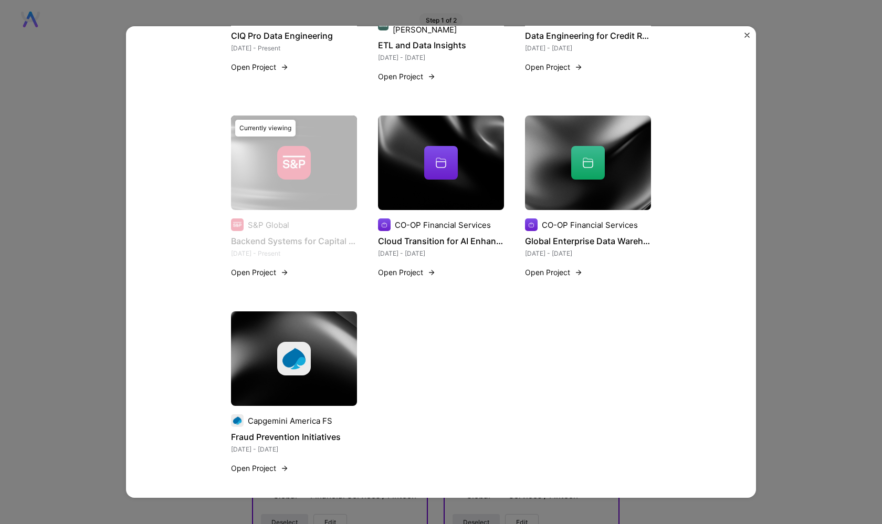
scroll to position [661, 0]
click at [750, 38] on button "Close" at bounding box center [747, 38] width 5 height 11
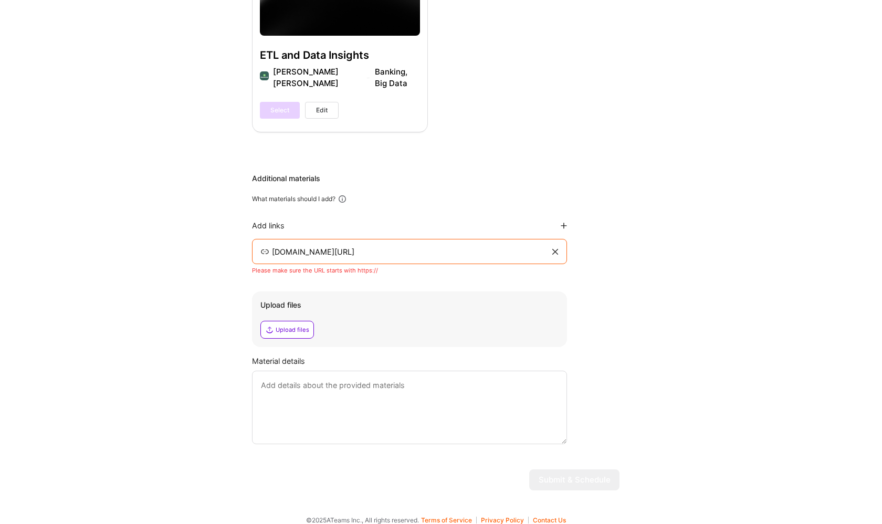
scroll to position [1152, 0]
drag, startPoint x: 388, startPoint y: 263, endPoint x: 358, endPoint y: 261, distance: 30.0
click at [358, 267] on div "Please make sure the URL starts with https://" at bounding box center [409, 271] width 315 height 8
copy div "https://"
click at [273, 246] on input "GitHub.com/imrankhan1294" at bounding box center [410, 252] width 279 height 13
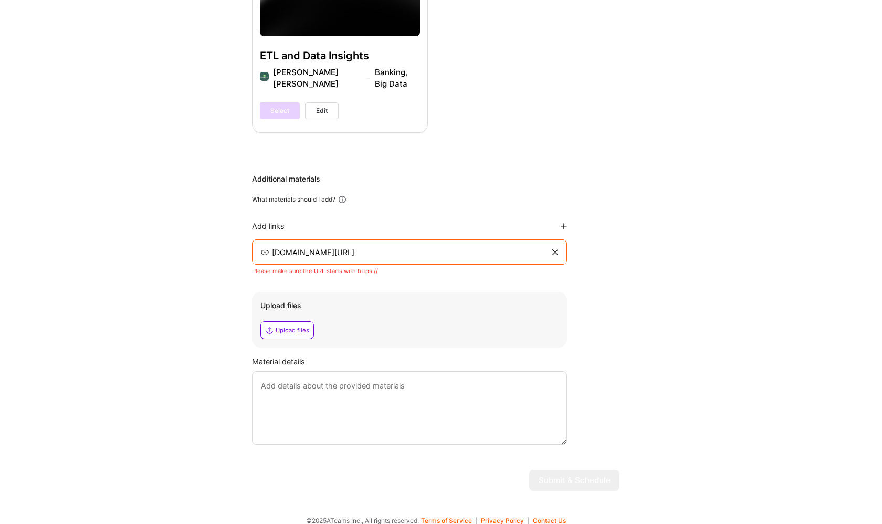
paste input "https://"
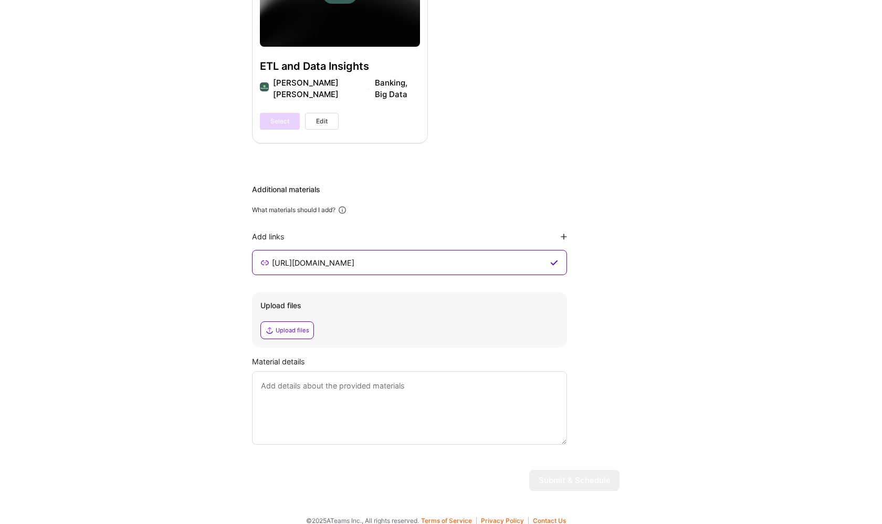
click at [429, 256] on input "https://GitHub.com/imrankhan1294" at bounding box center [409, 262] width 277 height 13
click at [412, 256] on input "https://GitHub.com/imrankhan1294" at bounding box center [409, 262] width 277 height 13
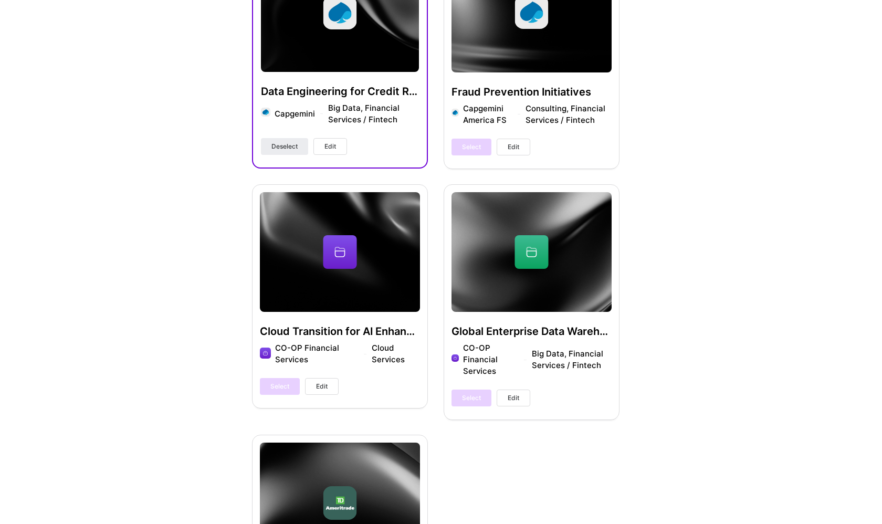
type input "https://GitHub.com/imrankhan1294"
click at [475, 250] on div "Global Enterprise Data Warehouse CO-OP Financial Services Big Data, Financial S…" at bounding box center [532, 301] width 176 height 235
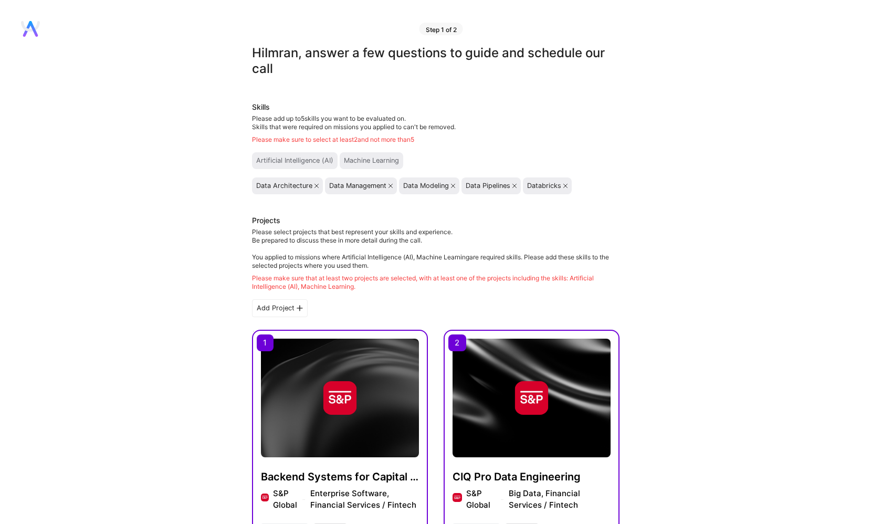
scroll to position [0, 0]
click at [390, 186] on icon at bounding box center [391, 186] width 4 height 4
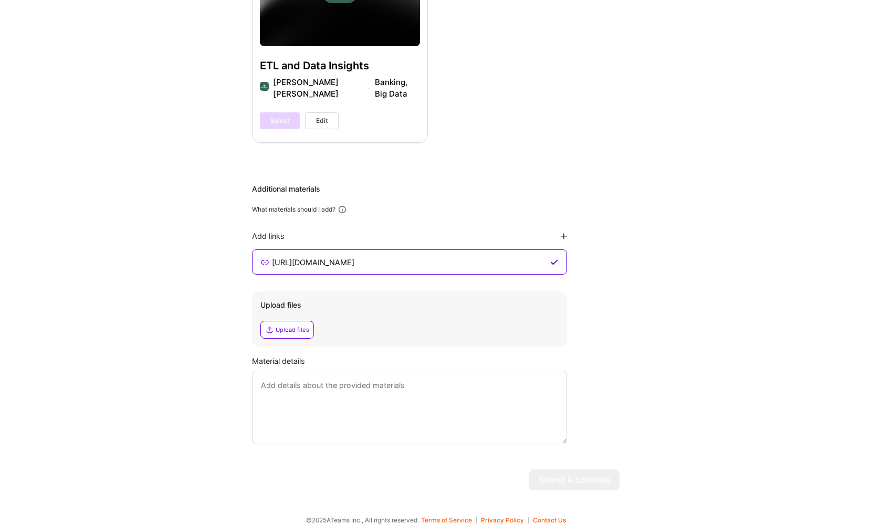
scroll to position [1172, 0]
click at [368, 357] on div "Material details" at bounding box center [436, 400] width 368 height 89
click at [354, 413] on textarea at bounding box center [409, 408] width 315 height 74
type textarea "dadadad"
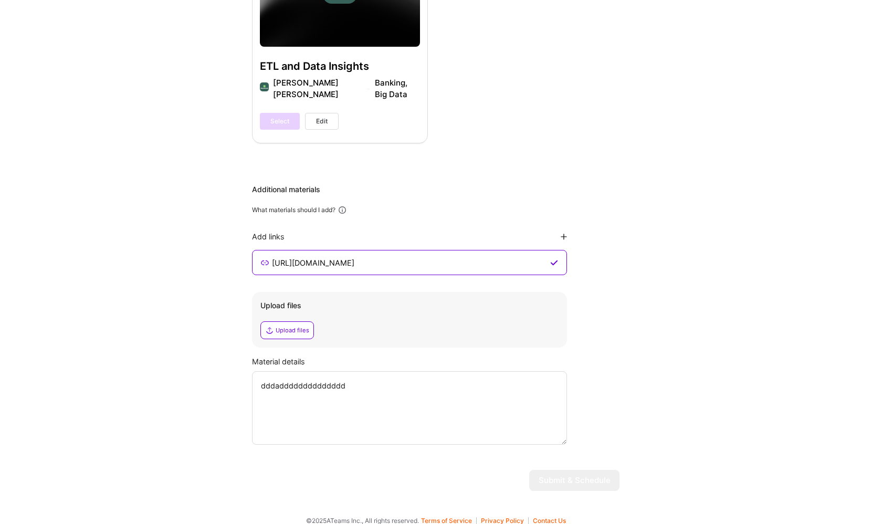
type textarea "dddadddddddddddddd"
click at [492, 378] on textarea "dddadddddddddddddd" at bounding box center [409, 408] width 315 height 74
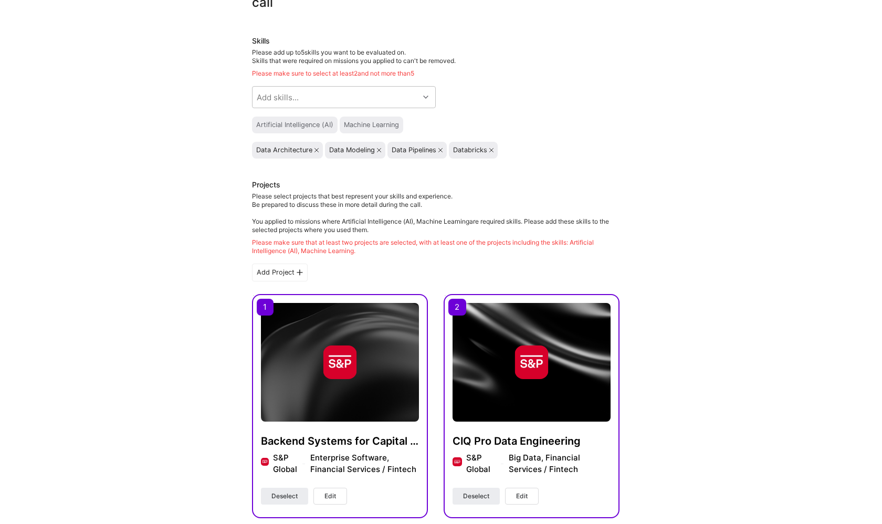
scroll to position [66, 0]
click at [287, 273] on div "Add Project" at bounding box center [280, 273] width 56 height 18
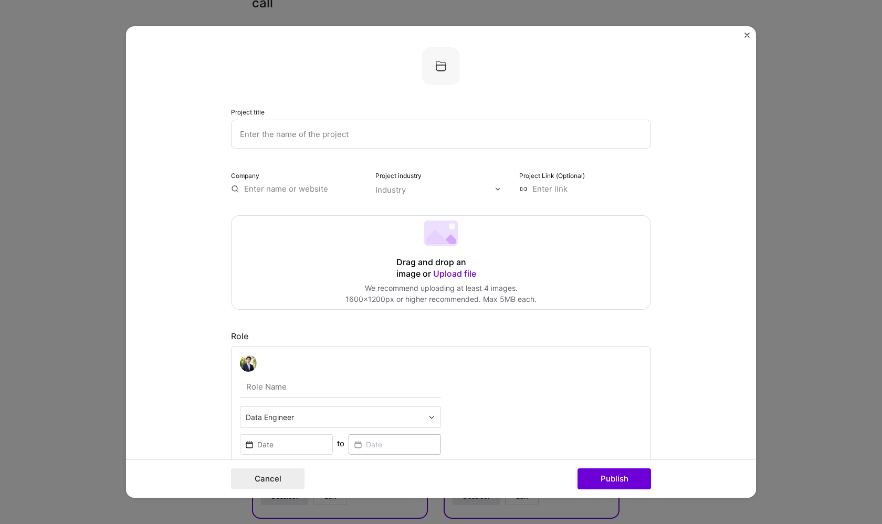
scroll to position [0, 0]
click at [441, 62] on img at bounding box center [441, 66] width 38 height 38
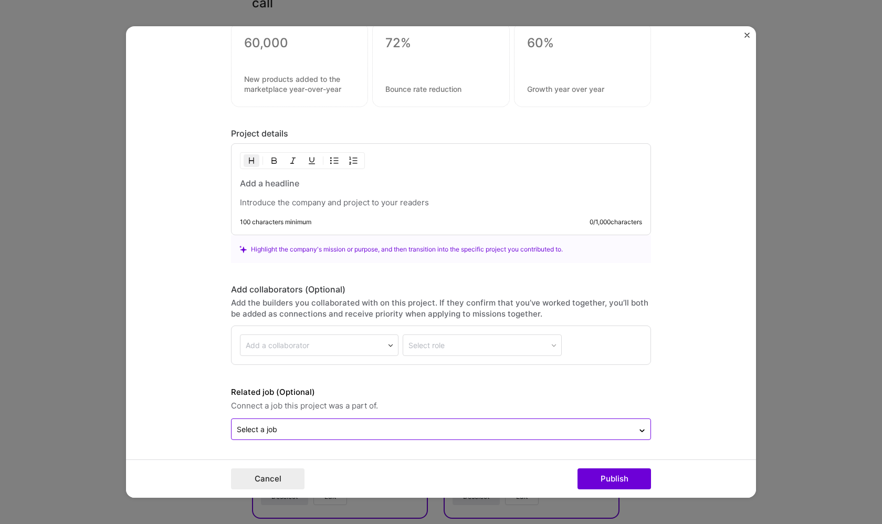
scroll to position [732, 0]
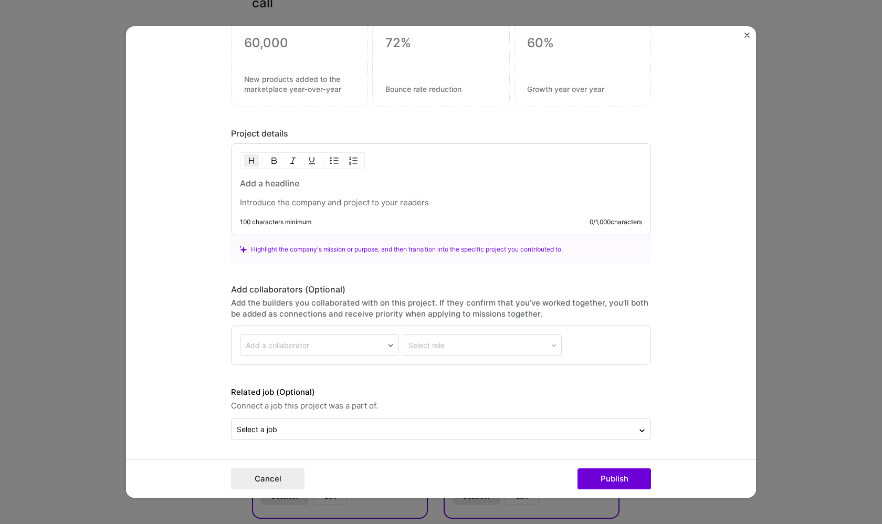
click at [745, 40] on button "Close" at bounding box center [747, 38] width 5 height 11
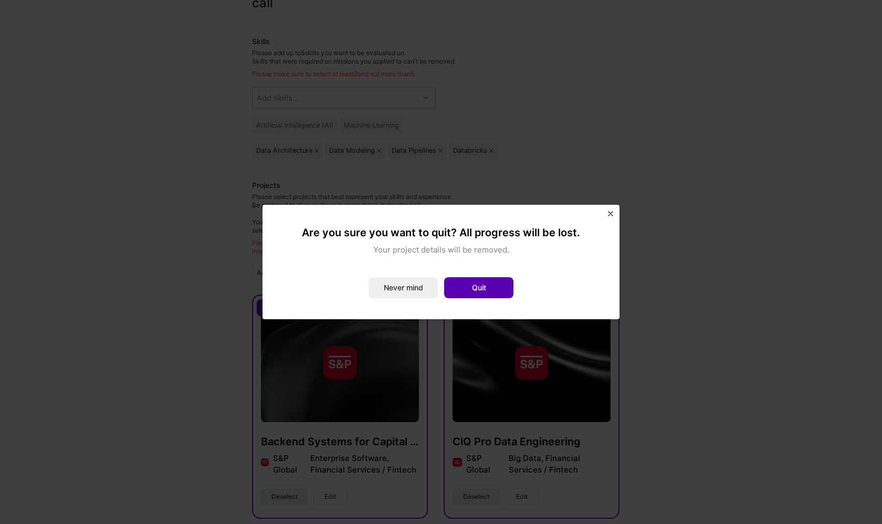
click at [474, 287] on button "Quit" at bounding box center [478, 287] width 69 height 21
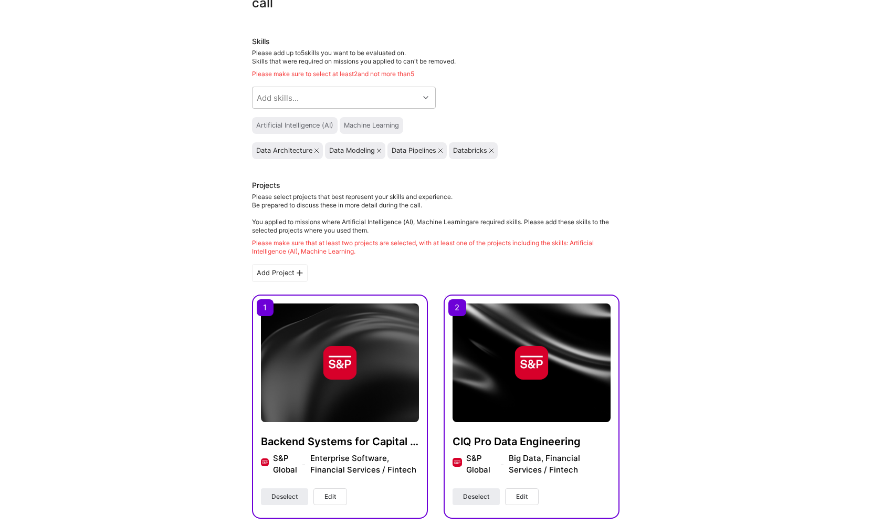
click at [365, 295] on div "Backend Systems for Capital IQ Pro S&P Global Enterprise Software, Financial Se…" at bounding box center [340, 407] width 176 height 224
click at [347, 327] on img at bounding box center [340, 363] width 158 height 119
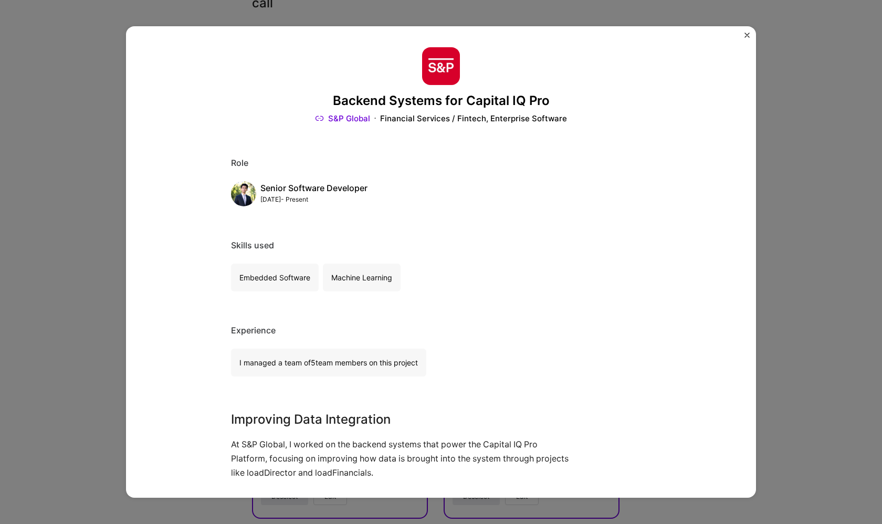
click at [743, 32] on div "Backend Systems for Capital IQ Pro S&P Global Financial Services / Fintech, Ent…" at bounding box center [441, 262] width 630 height 472
click at [747, 35] on img "Close" at bounding box center [747, 35] width 5 height 5
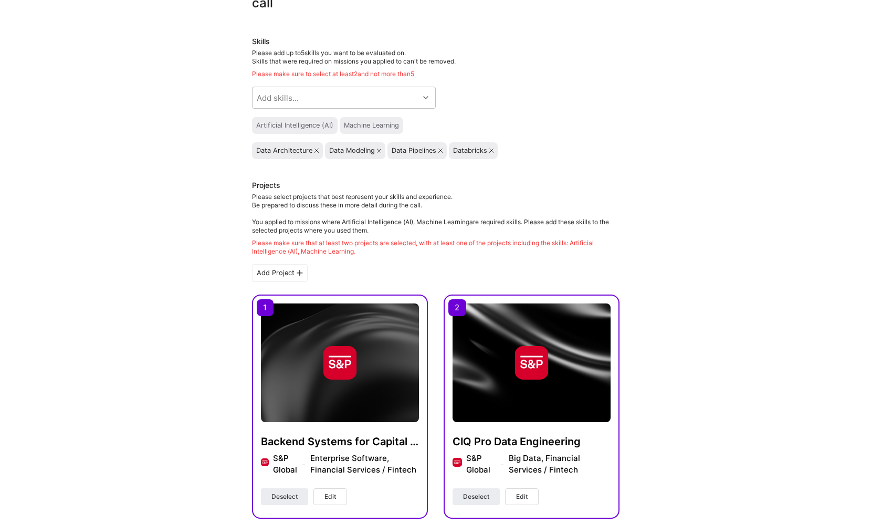
click at [284, 487] on div "Backend Systems for Capital IQ Pro S&P Global Enterprise Software, Financial Se…" at bounding box center [340, 462] width 158 height 54
click at [280, 503] on button "Deselect" at bounding box center [284, 497] width 47 height 17
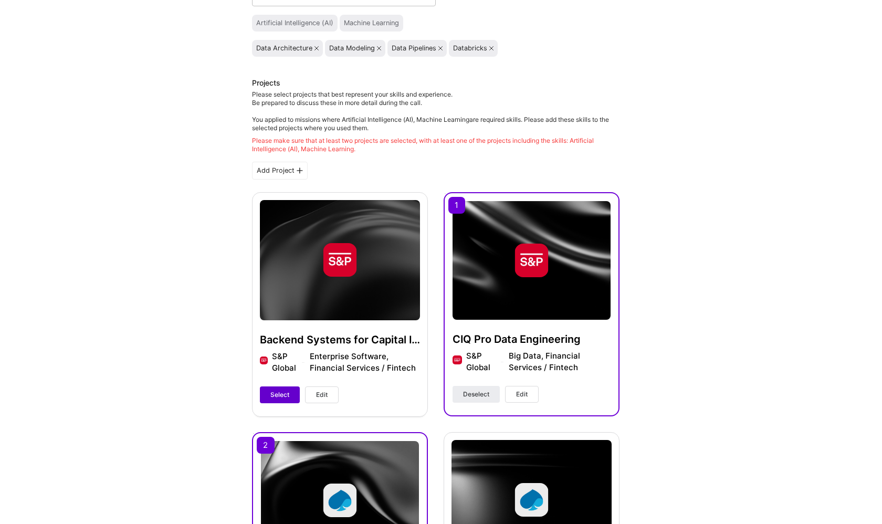
scroll to position [215, 0]
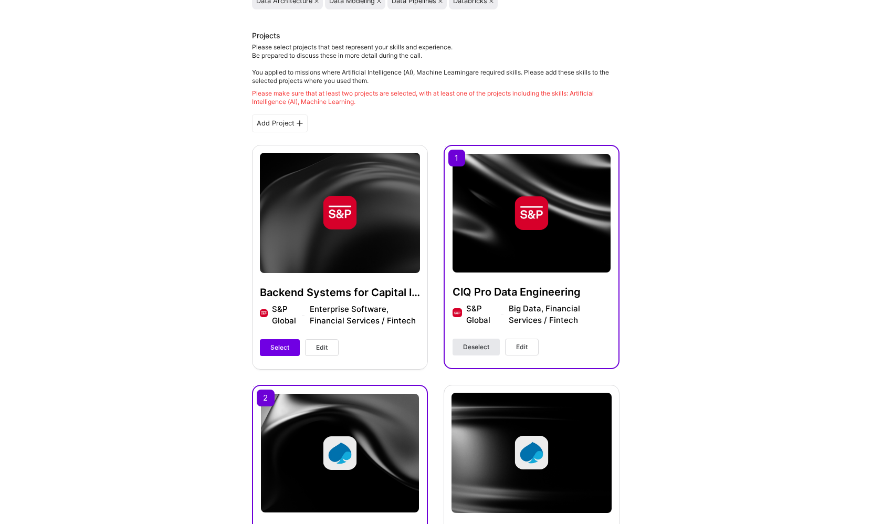
click at [475, 354] on button "Deselect" at bounding box center [476, 347] width 47 height 17
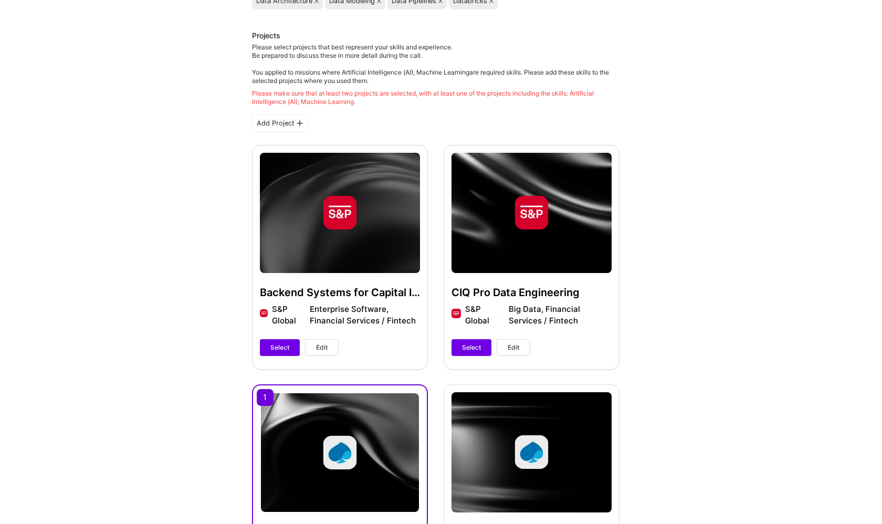
click at [286, 127] on div "Add Project" at bounding box center [280, 124] width 56 height 18
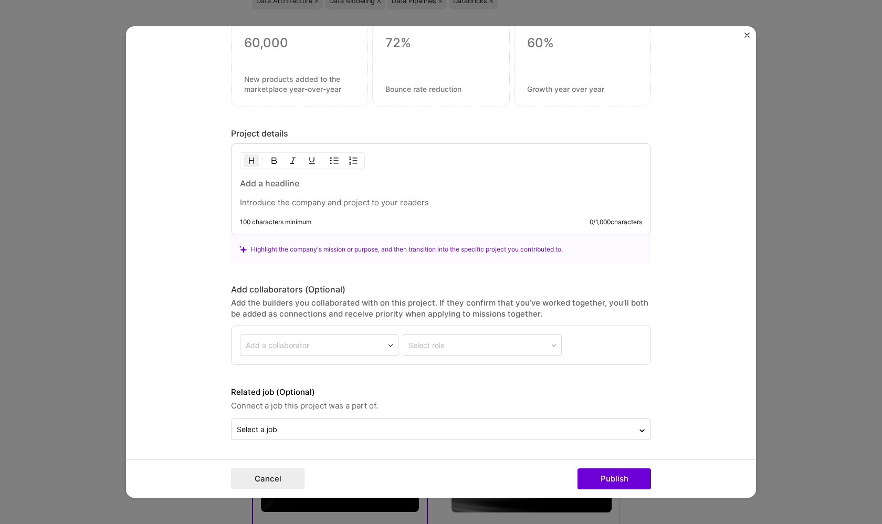
scroll to position [732, 0]
click at [682, 476] on div "Cancel Publish" at bounding box center [441, 479] width 630 height 38
click at [278, 470] on button "Cancel" at bounding box center [268, 479] width 74 height 21
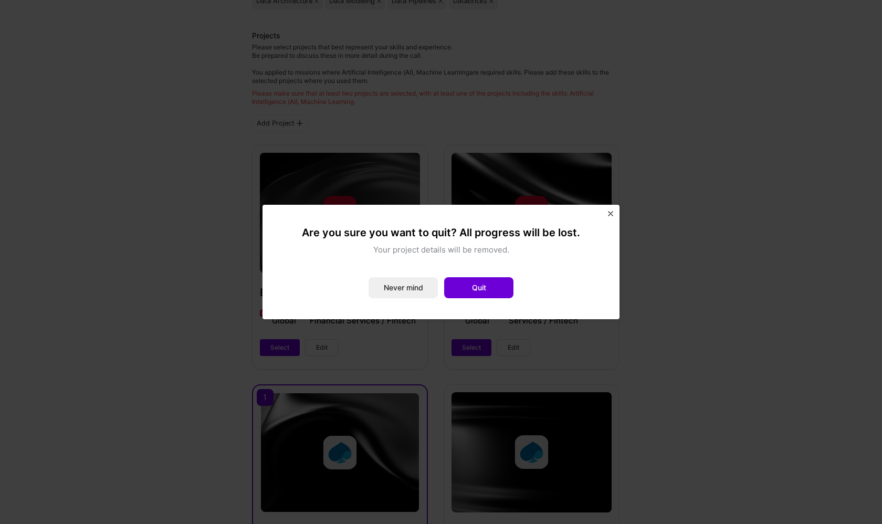
click at [474, 300] on div "Are you sure you want to quit? All progress will be lost. Your project details …" at bounding box center [441, 261] width 332 height 89
click at [471, 293] on button "Quit" at bounding box center [478, 287] width 69 height 21
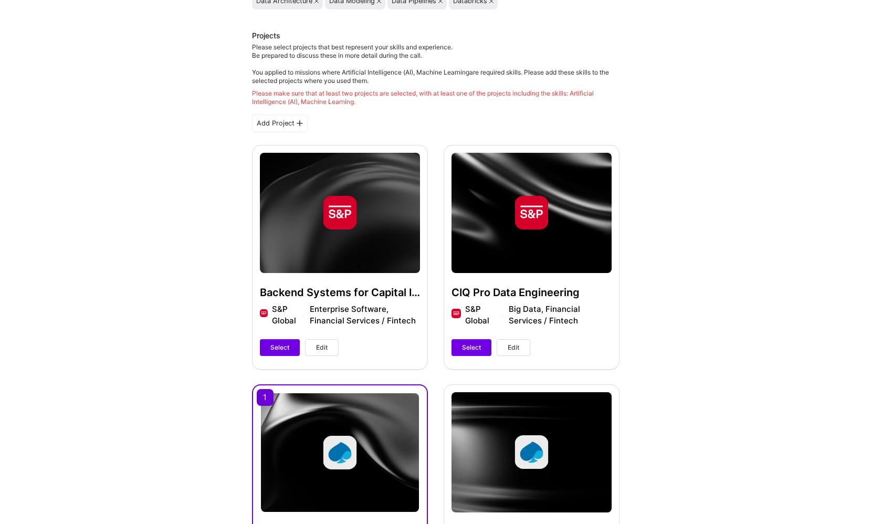
click at [257, 404] on div "Data Engineering for Credit Reporting Capgemini Big Data, Financial Services / …" at bounding box center [340, 496] width 176 height 224
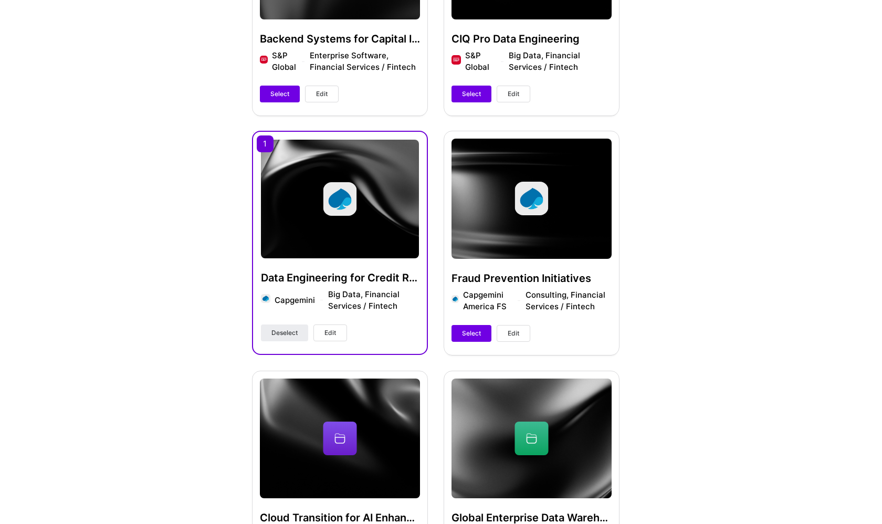
scroll to position [480, 0]
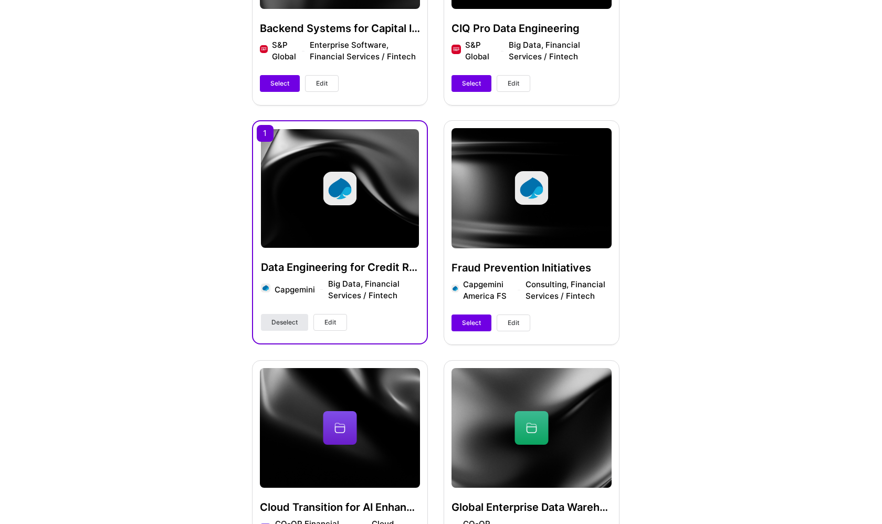
click at [287, 327] on span "Deselect" at bounding box center [285, 322] width 26 height 9
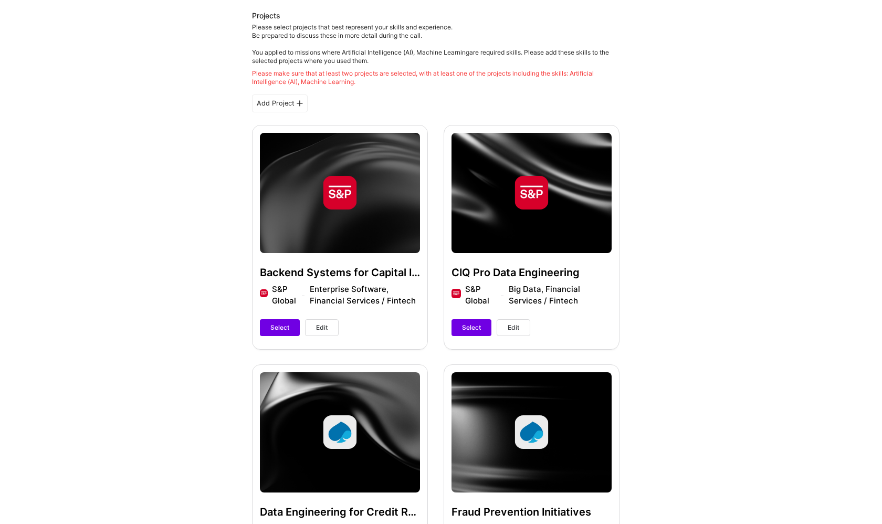
scroll to position [124, 0]
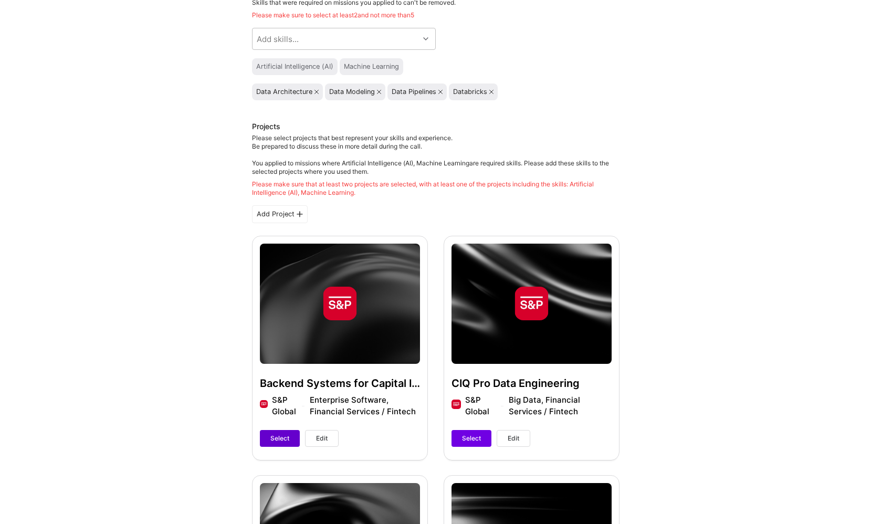
click at [282, 440] on span "Select" at bounding box center [280, 438] width 19 height 9
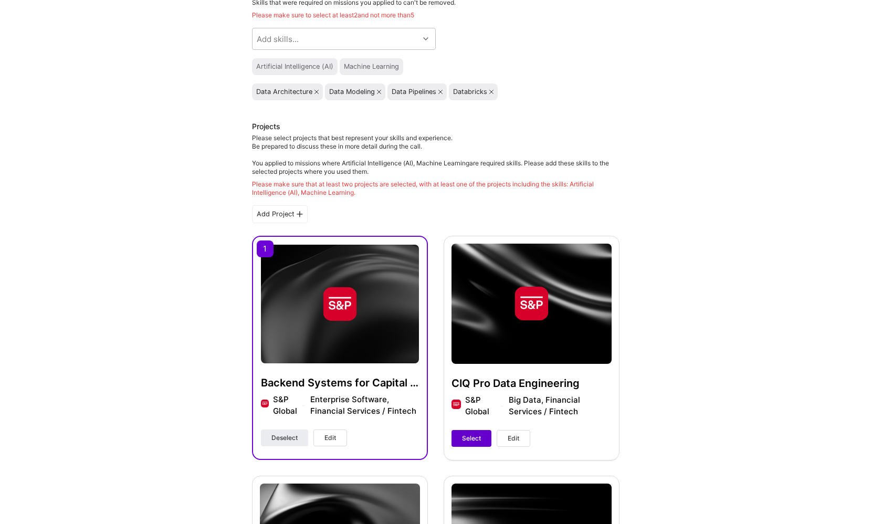
click at [479, 435] on span "Select" at bounding box center [471, 438] width 19 height 9
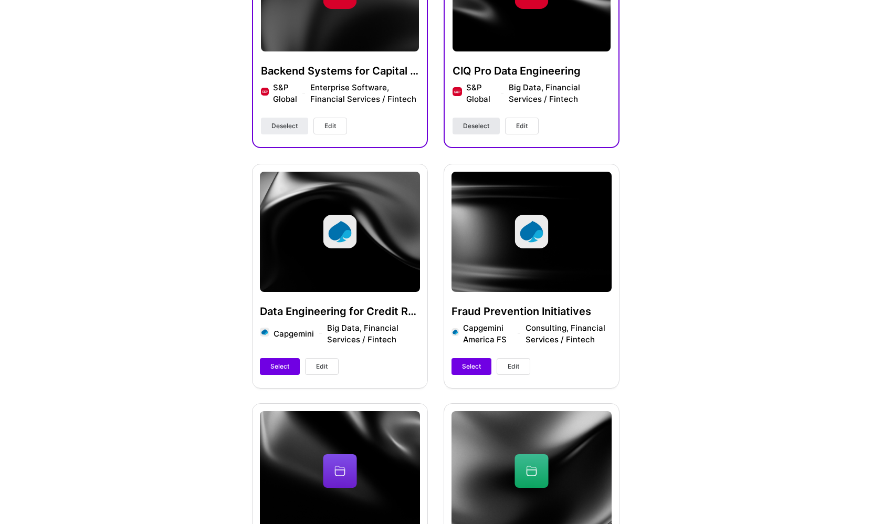
scroll to position [431, 0]
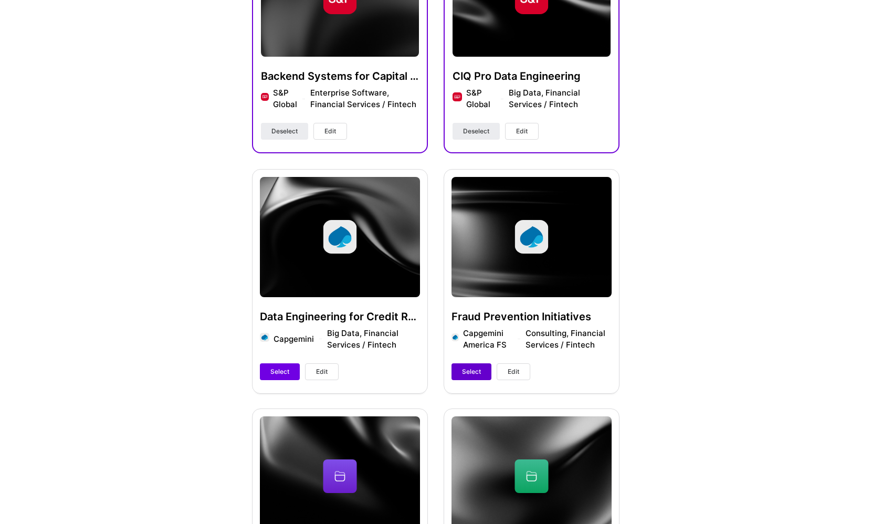
click at [475, 375] on span "Select" at bounding box center [471, 371] width 19 height 9
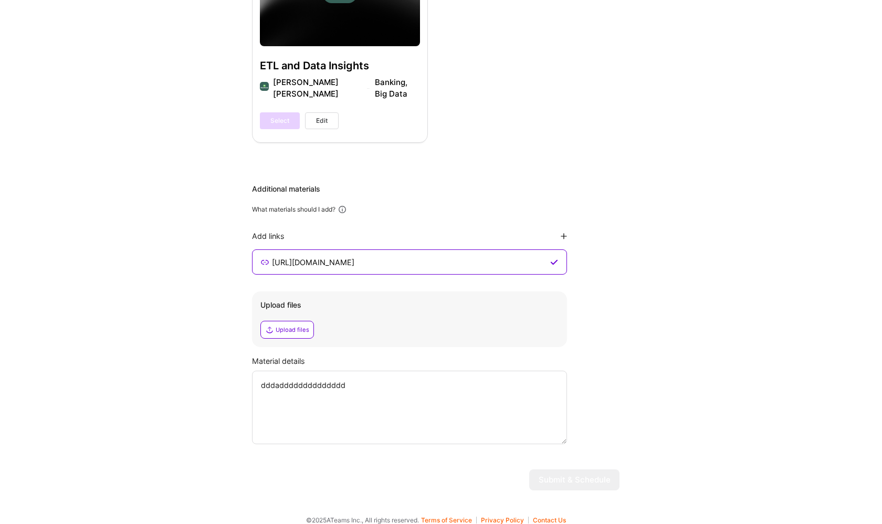
scroll to position [1172, 0]
click at [458, 401] on textarea "dddadddddddddddddd" at bounding box center [409, 408] width 315 height 74
click at [297, 330] on div "Upload files Upload files" at bounding box center [409, 320] width 315 height 56
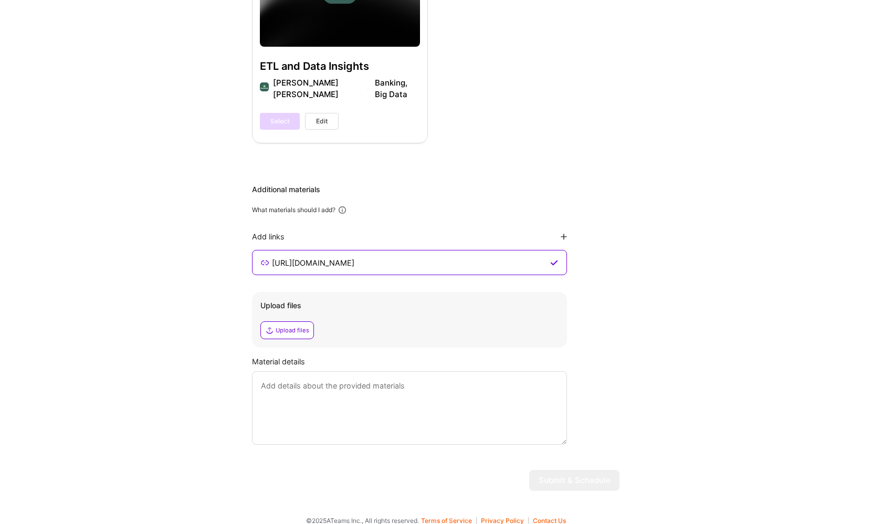
click at [284, 321] on div "Upload files" at bounding box center [288, 330] width 54 height 18
click at [458, 393] on textarea at bounding box center [409, 408] width 315 height 74
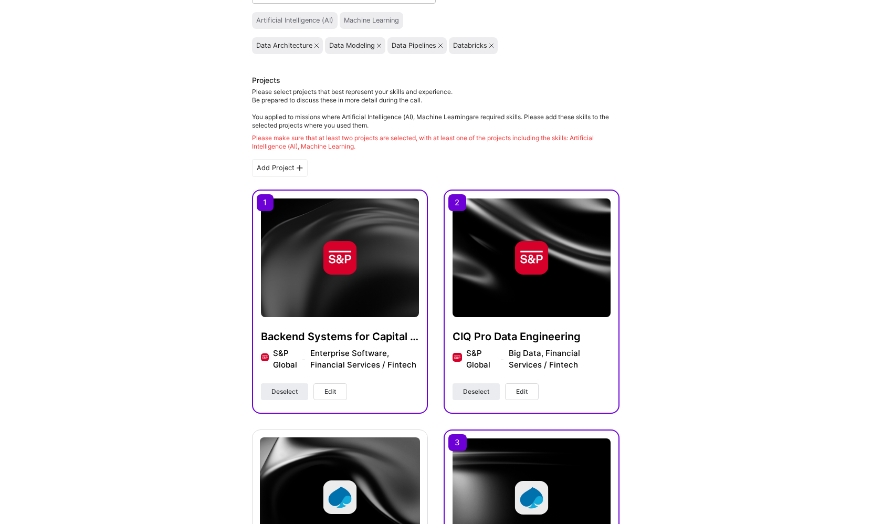
scroll to position [168, 0]
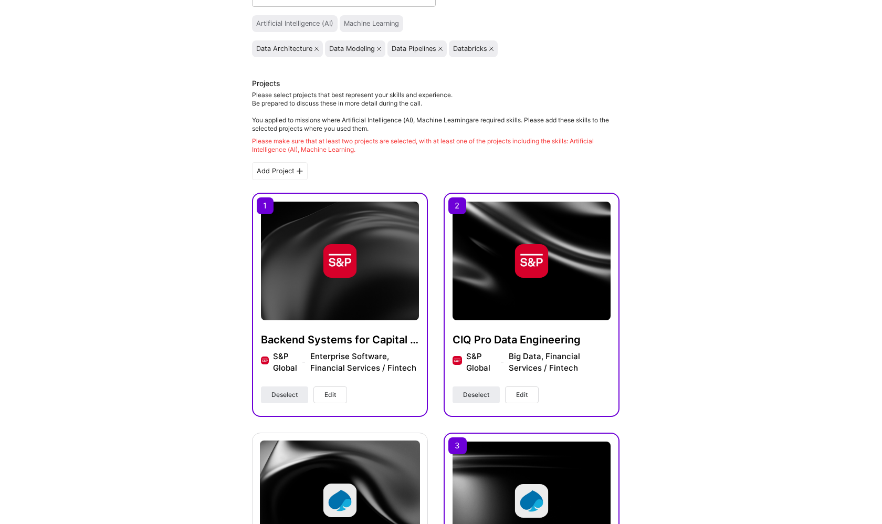
type textarea "Attached."
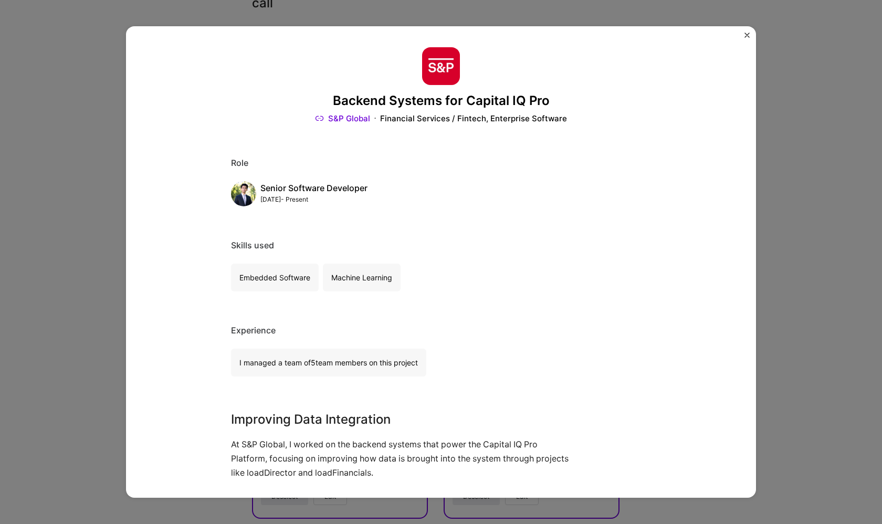
click at [4, 200] on div "Backend Systems for Capital IQ Pro S&P Global Financial Services / Fintech, Ent…" at bounding box center [441, 262] width 882 height 524
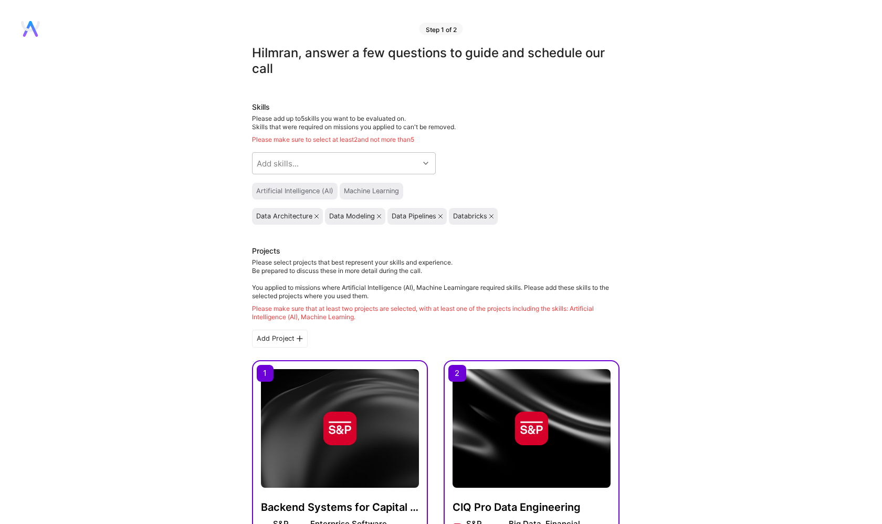
click at [30, 32] on icon at bounding box center [30, 29] width 19 height 16
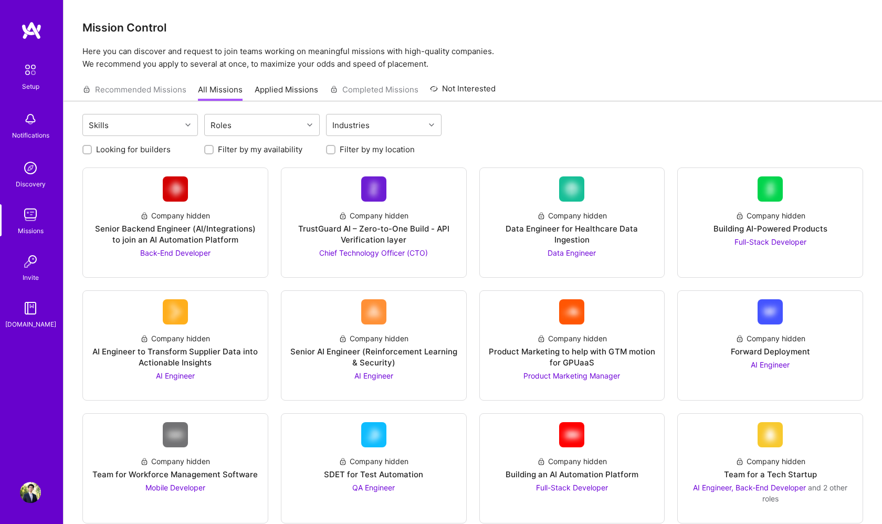
click at [283, 86] on link "Applied Missions" at bounding box center [287, 92] width 64 height 17
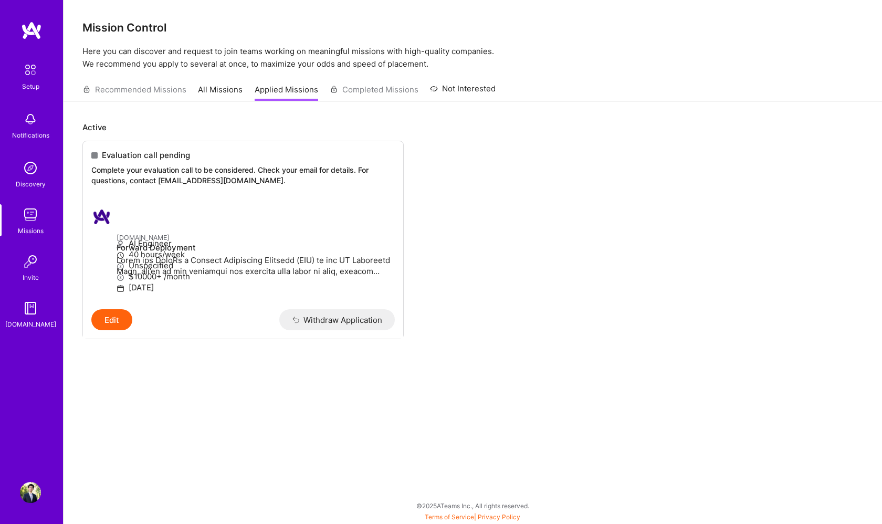
click at [231, 96] on link "All Missions" at bounding box center [220, 92] width 45 height 17
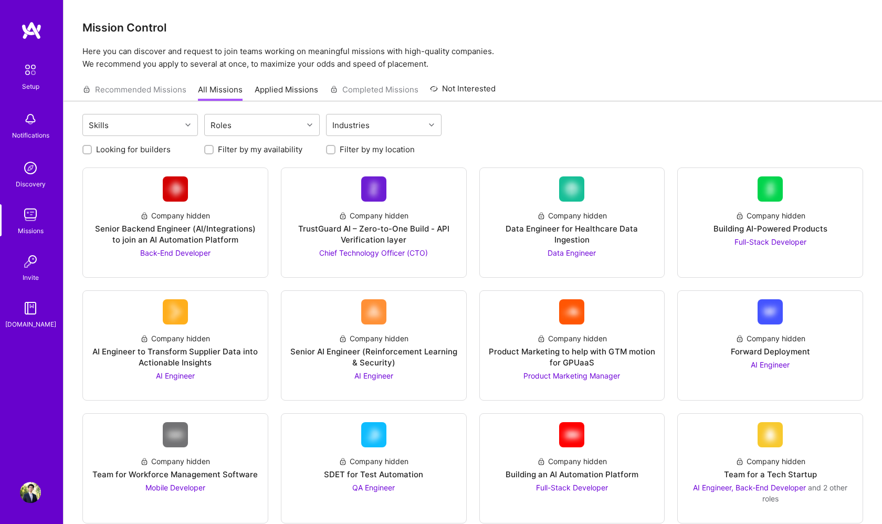
click at [392, 94] on div "Recommended Missions All Missions Applied Missions Completed Missions Not Inter…" at bounding box center [288, 89] width 413 height 23
click at [388, 93] on div "Recommended Missions All Missions Applied Missions Completed Missions Not Inter…" at bounding box center [288, 89] width 413 height 23
click at [377, 86] on div "Recommended Missions All Missions Applied Missions Completed Missions Not Inter…" at bounding box center [288, 89] width 413 height 23
click at [534, 242] on div "Company hidden Data Engineer for Healthcare Data Ingestion Data Engineer" at bounding box center [573, 230] width 168 height 57
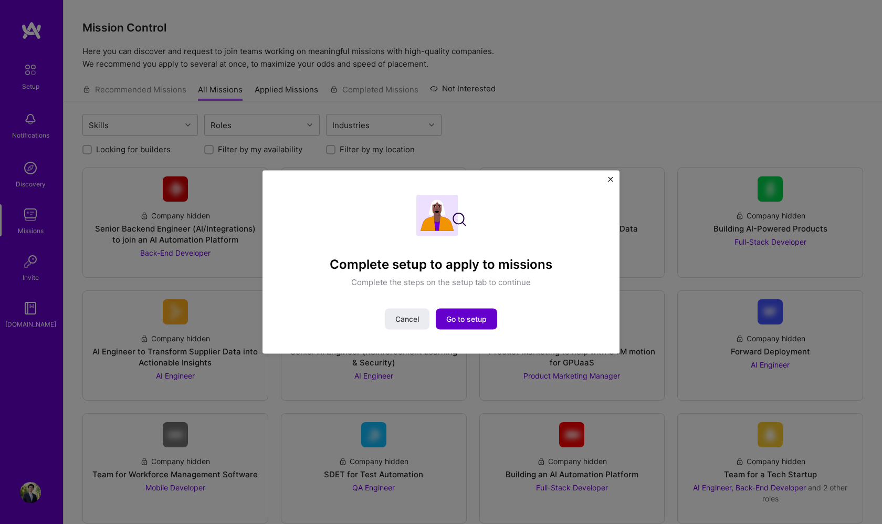
click at [481, 328] on button "Go to setup" at bounding box center [466, 318] width 61 height 21
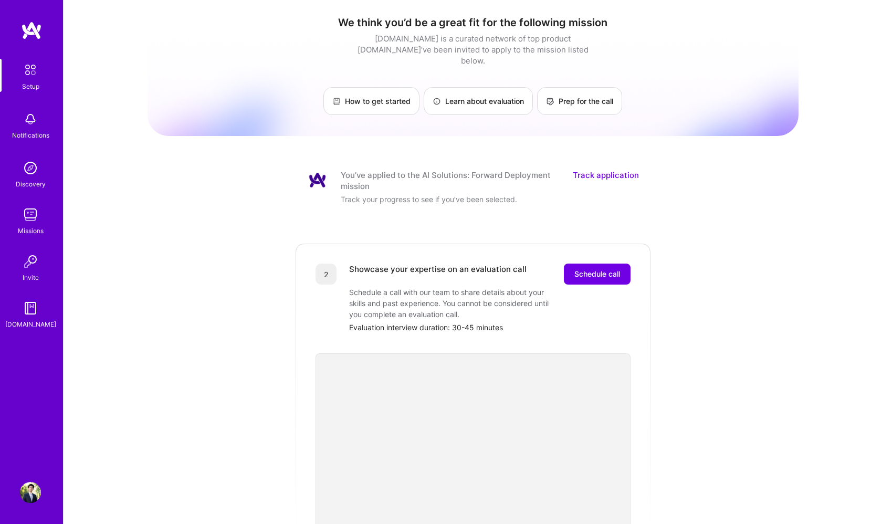
click at [626, 177] on link "Track application" at bounding box center [606, 181] width 66 height 22
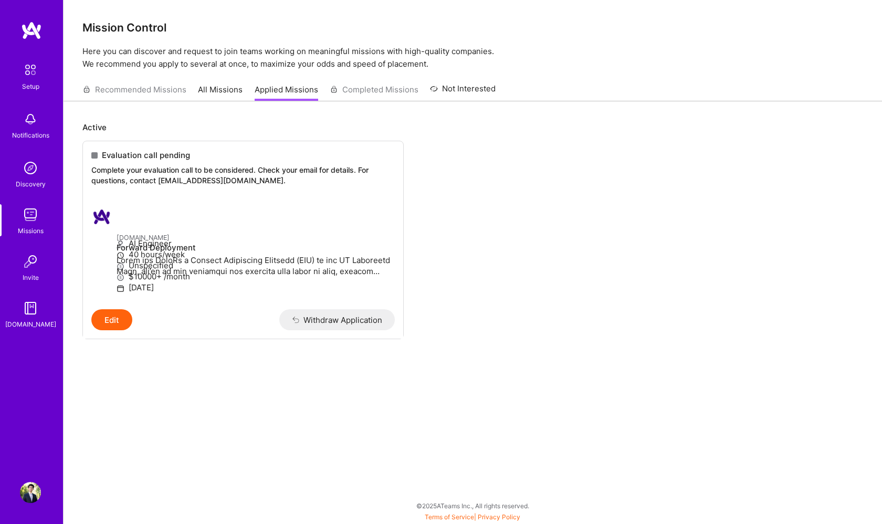
click at [610, 160] on ul "Evaluation call pending Complete your evaluation call to be considered. Check y…" at bounding box center [472, 256] width 781 height 230
click at [215, 84] on link "All Missions" at bounding box center [220, 92] width 45 height 17
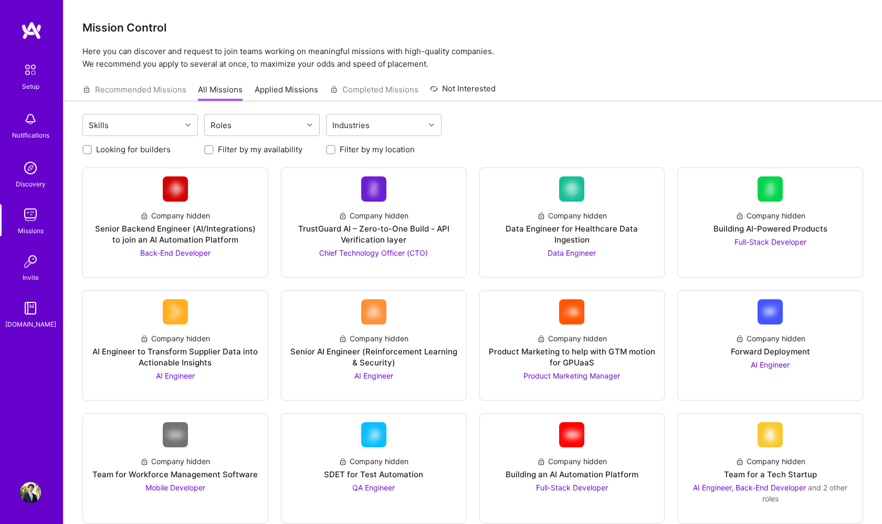
click at [211, 93] on link "All Missions" at bounding box center [220, 92] width 45 height 17
click at [524, 204] on div "Company hidden Data Engineer for Healthcare Data Ingestion Data Engineer" at bounding box center [573, 230] width 168 height 57
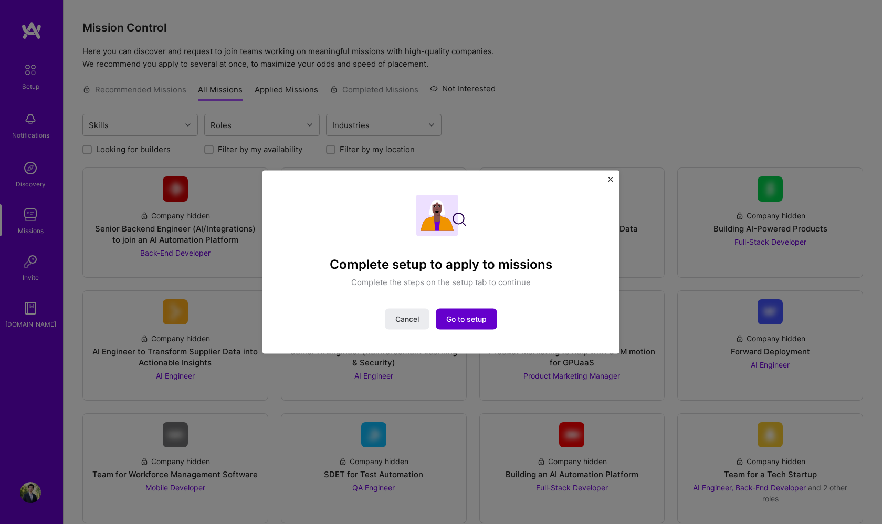
click at [473, 313] on button "Go to setup" at bounding box center [466, 318] width 61 height 21
